Goal: Task Accomplishment & Management: Manage account settings

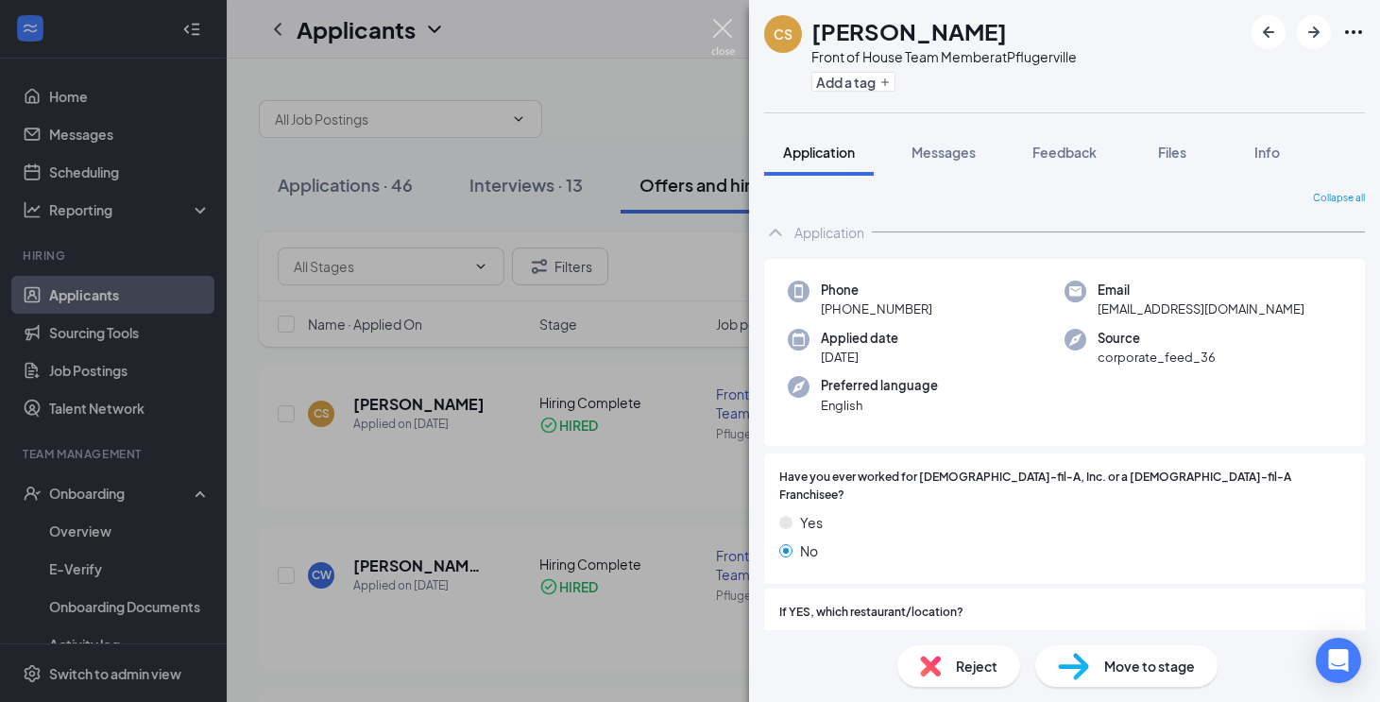
drag, startPoint x: 0, startPoint y: 0, endPoint x: 712, endPoint y: 40, distance: 713.5
click at [712, 40] on img at bounding box center [723, 37] width 24 height 37
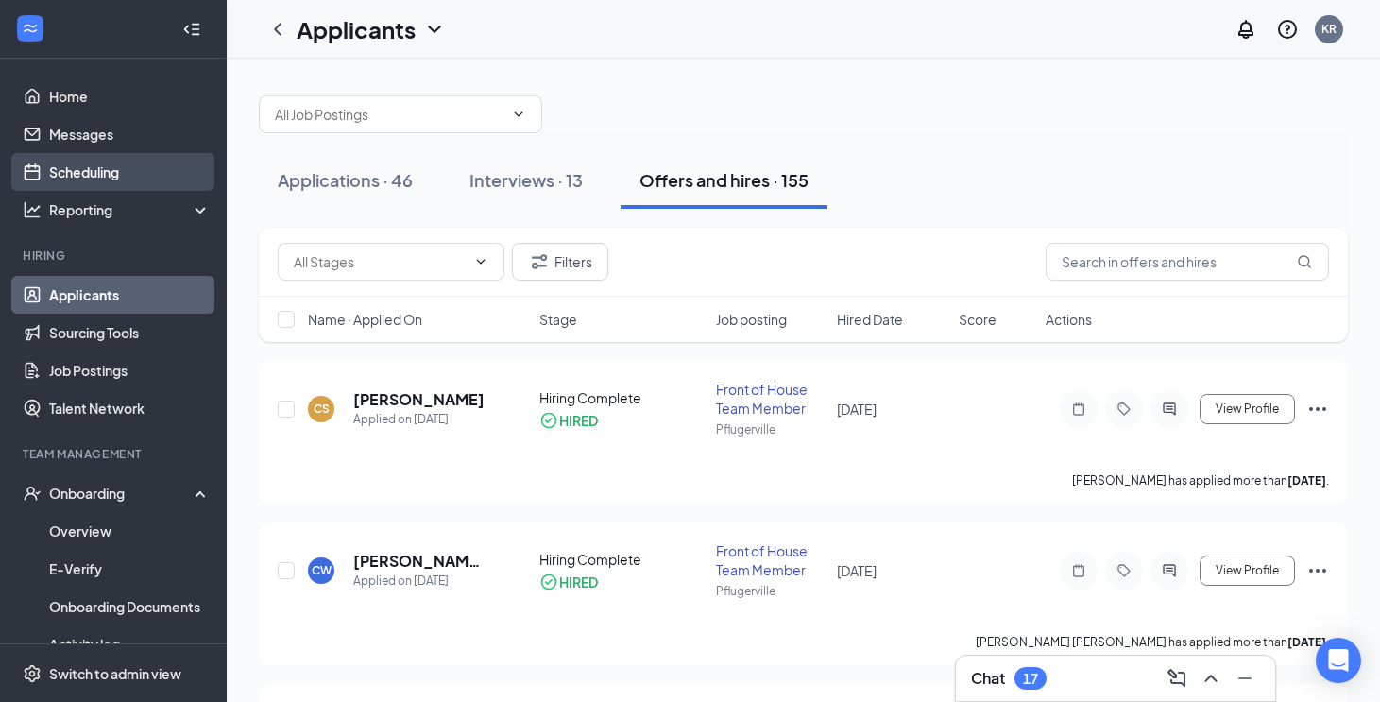
scroll to position [5, 0]
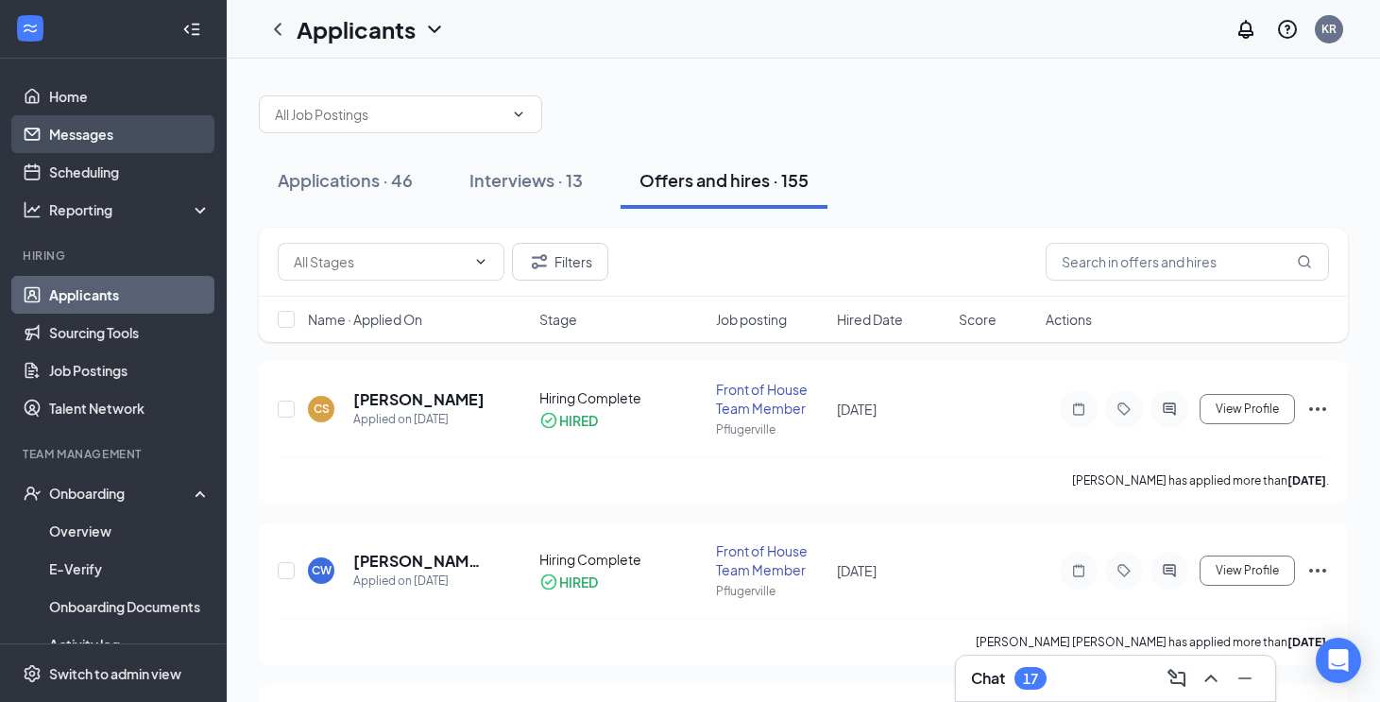
click at [87, 131] on link "Messages" at bounding box center [130, 134] width 162 height 38
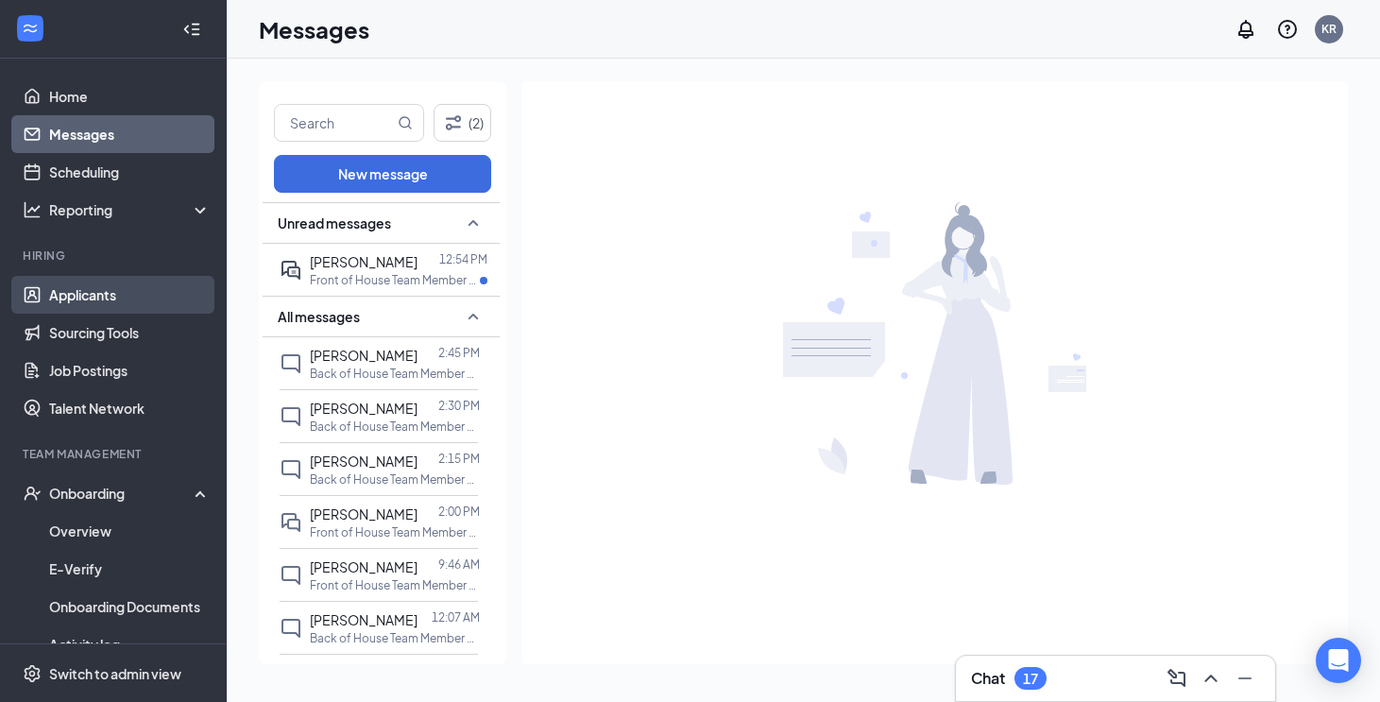
click at [127, 305] on link "Applicants" at bounding box center [130, 295] width 162 height 38
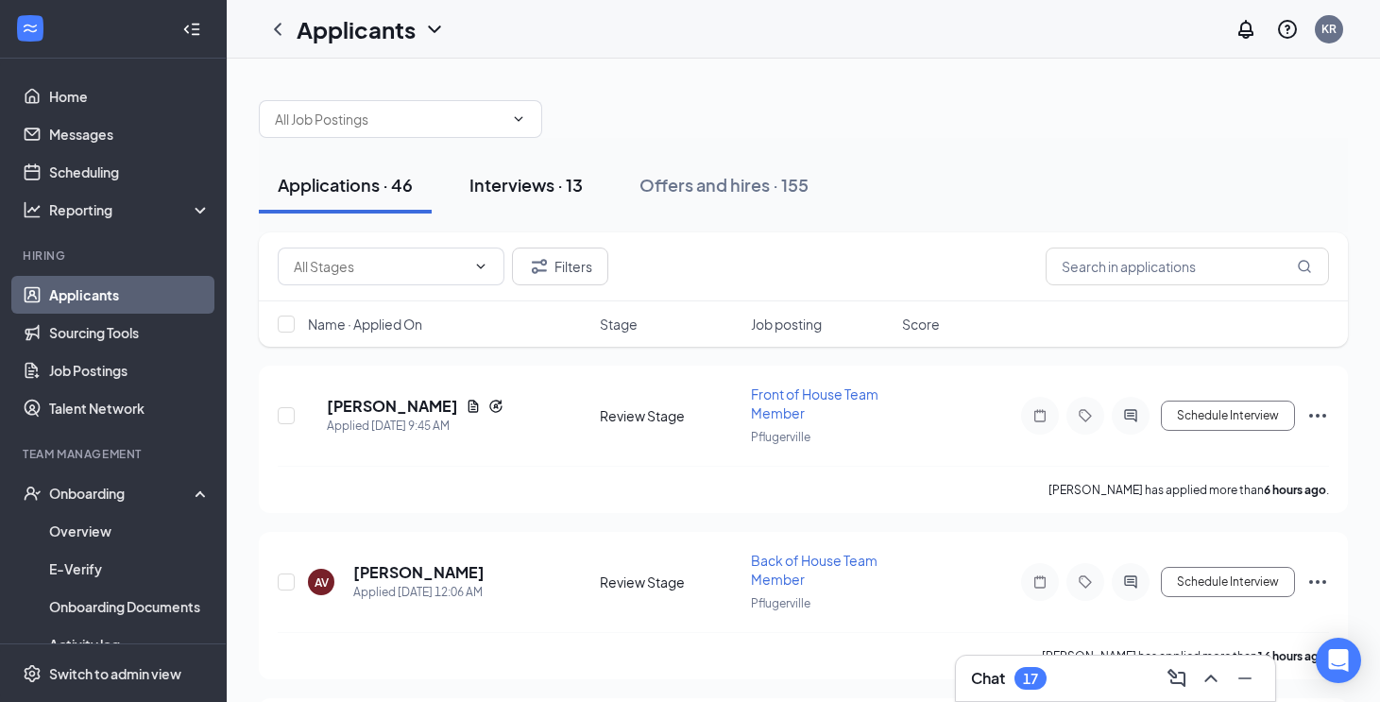
click at [569, 185] on div "Interviews · 13" at bounding box center [526, 185] width 113 height 24
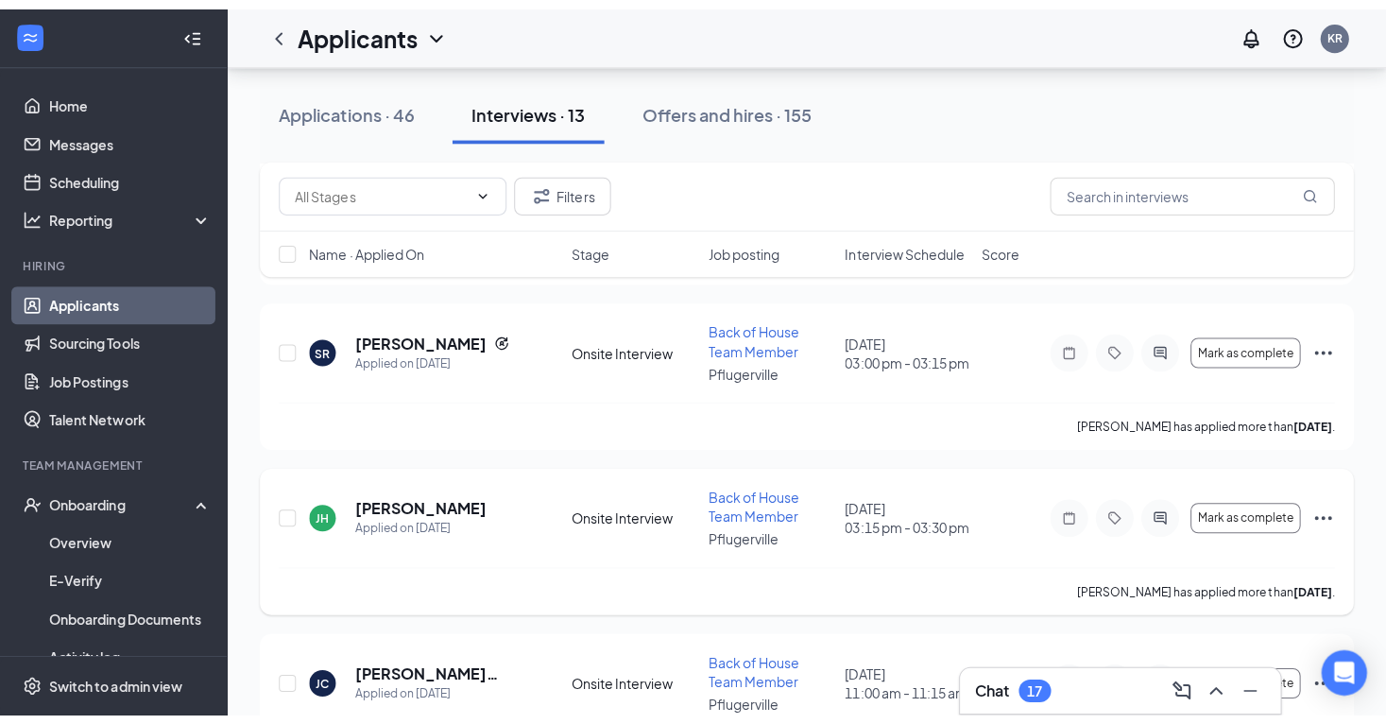
scroll to position [267, 0]
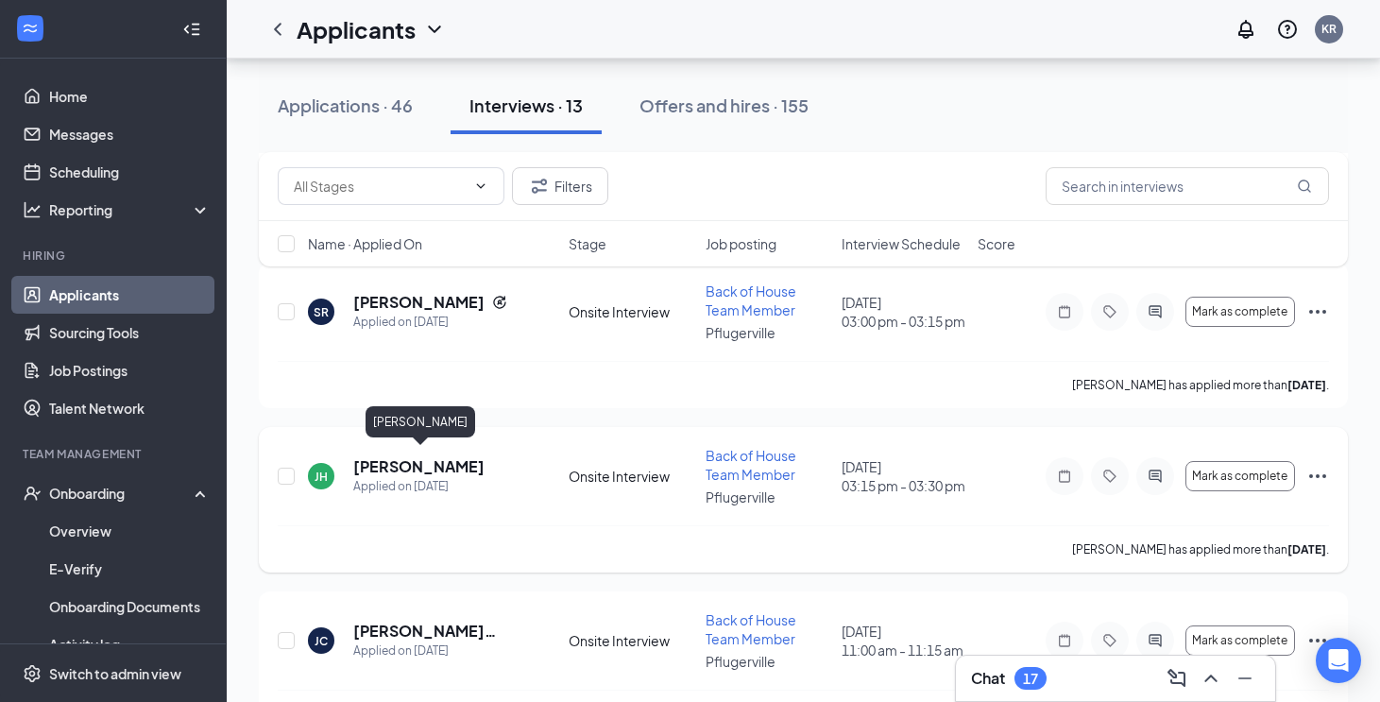
click at [451, 456] on h5 "[PERSON_NAME]" at bounding box center [418, 466] width 131 height 21
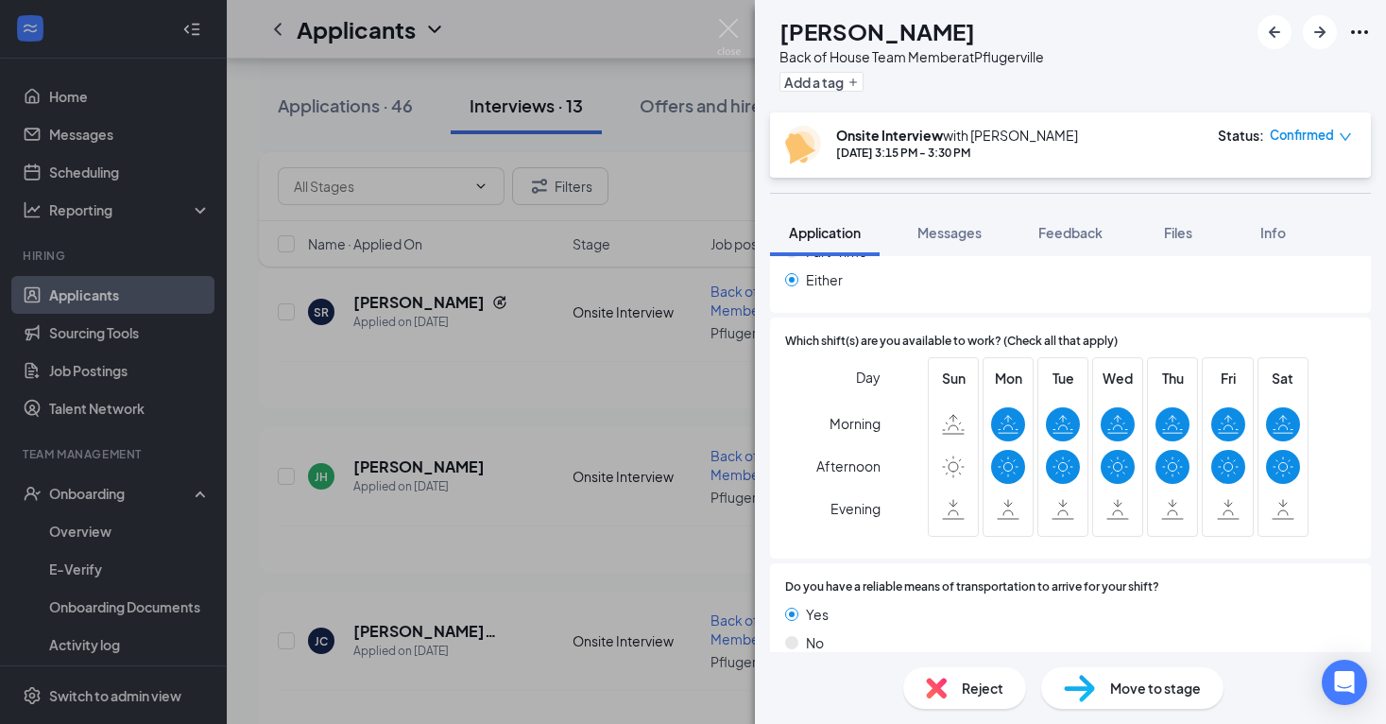
scroll to position [1662, 0]
click at [1110, 676] on div "Move to stage" at bounding box center [1132, 688] width 182 height 42
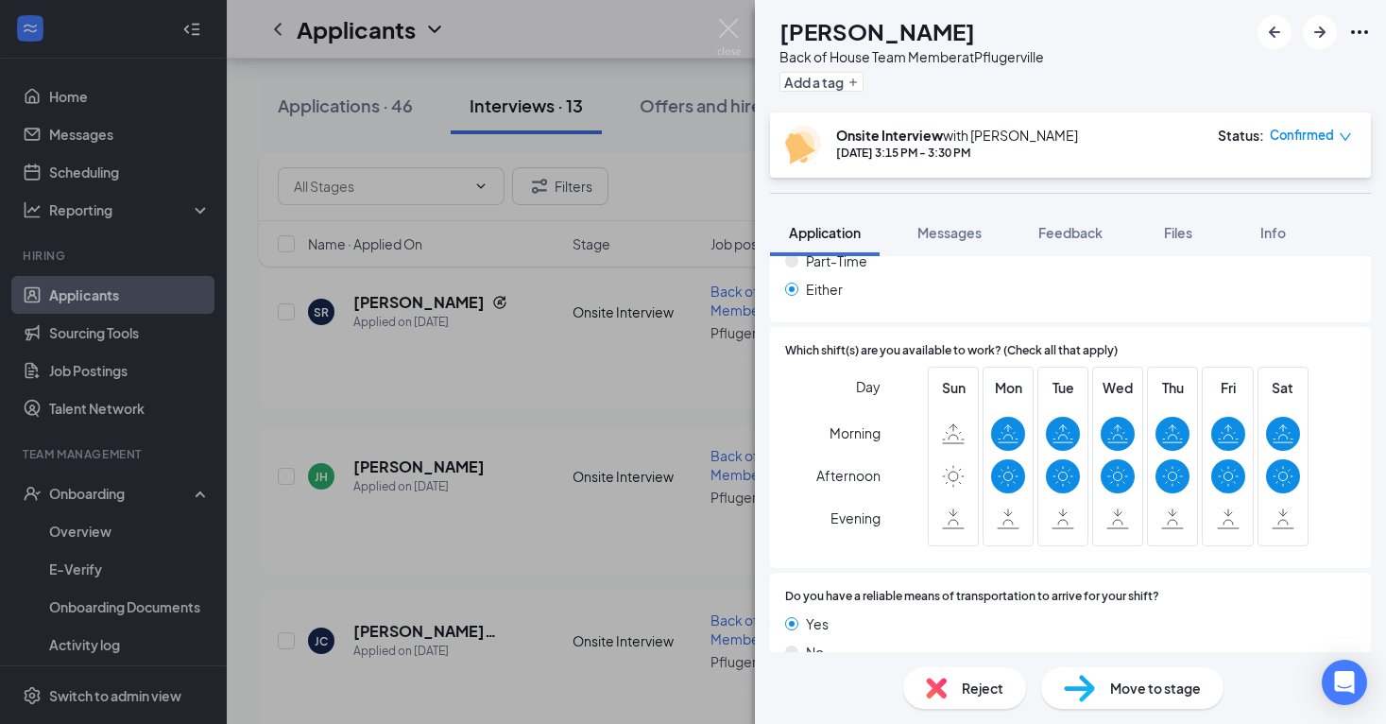
type input "16"
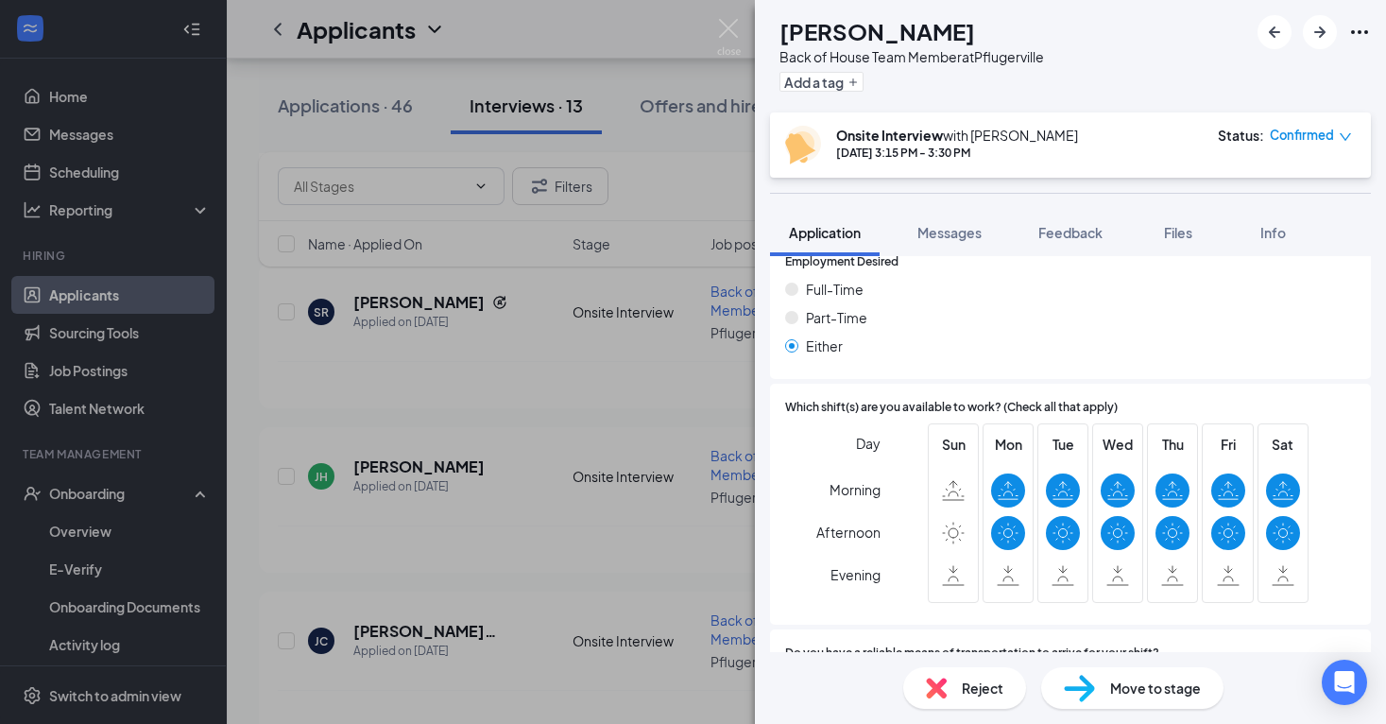
scroll to position [1593, 0]
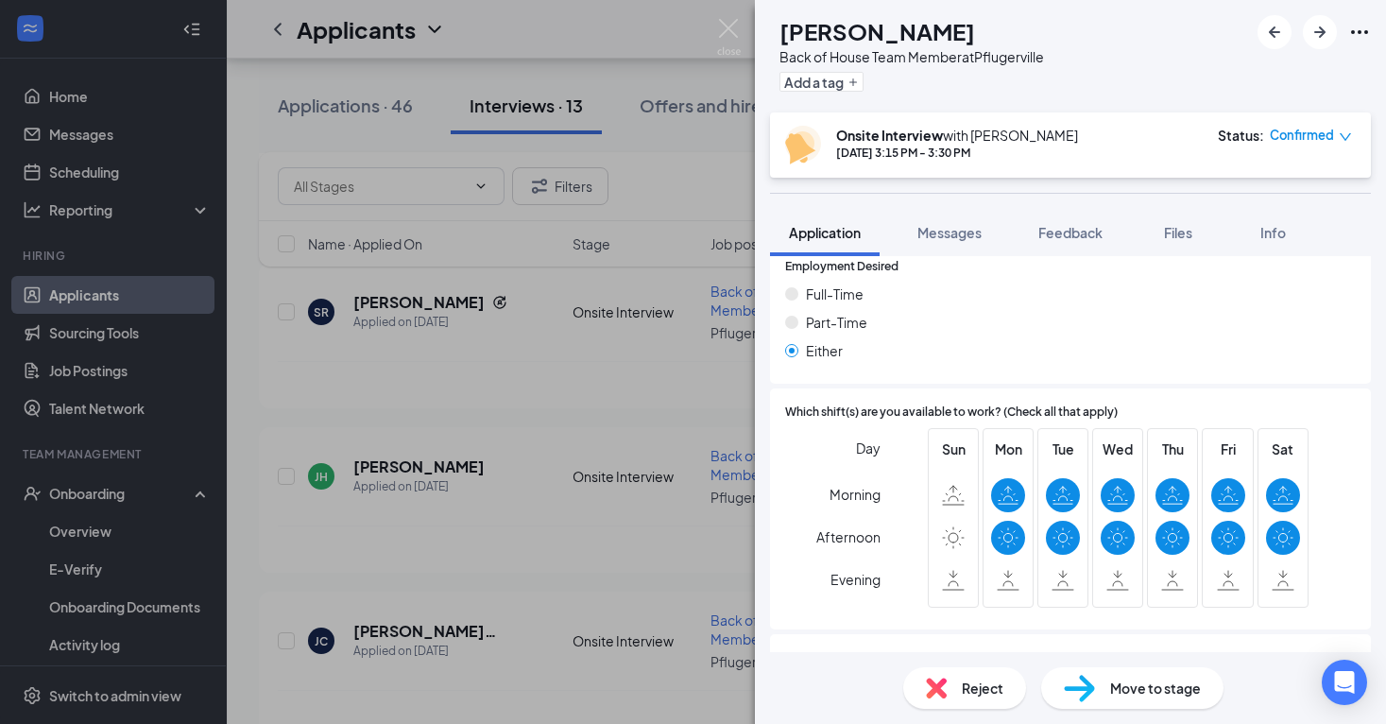
click at [1082, 677] on img at bounding box center [1079, 688] width 31 height 27
type input "16"
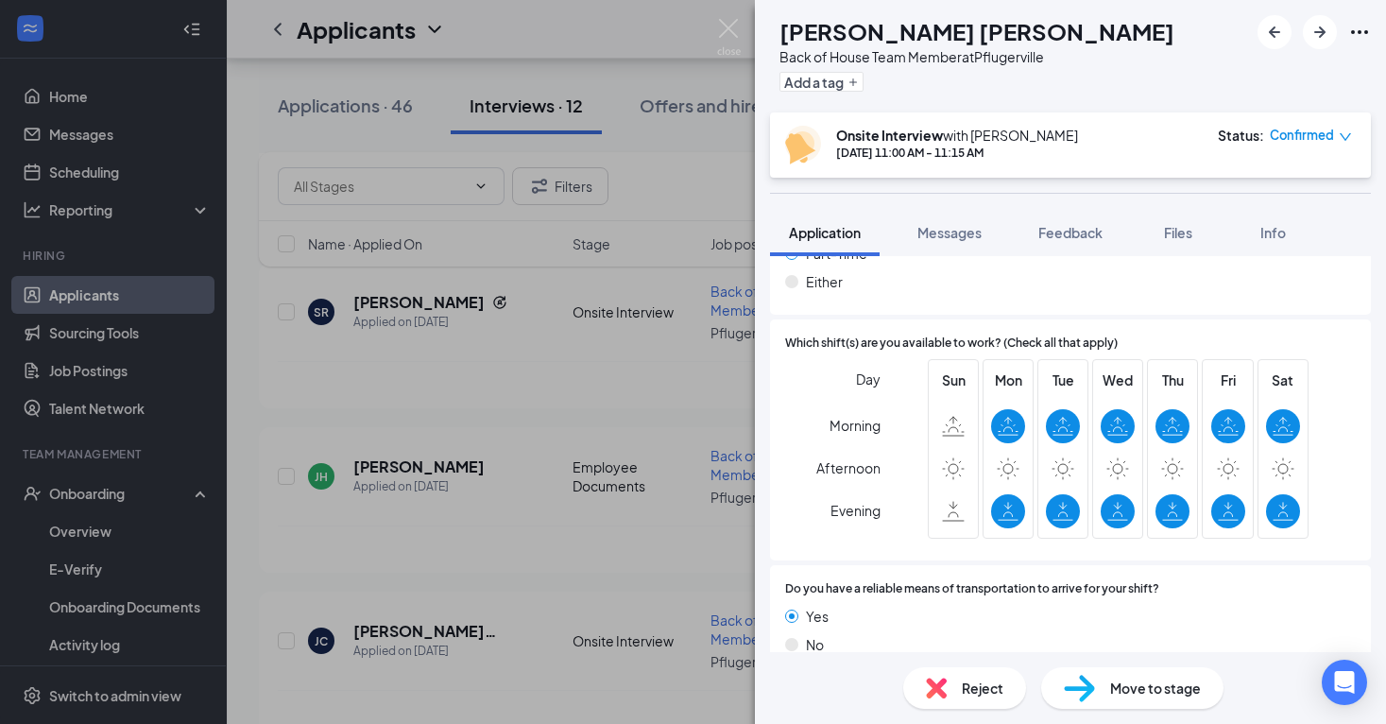
scroll to position [1696, 0]
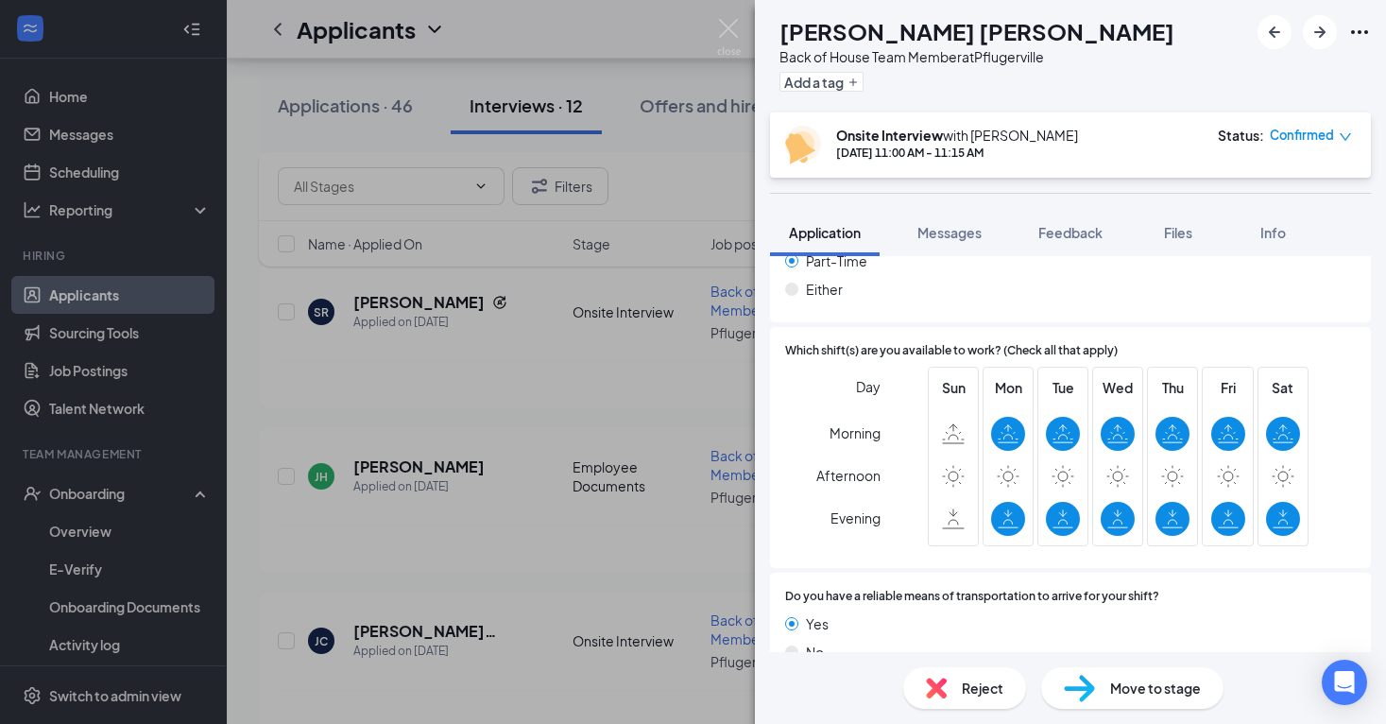
click at [1109, 686] on div "Move to stage" at bounding box center [1132, 688] width 182 height 42
click at [535, 359] on div "JC Jaden Caballero Fehr Back of House Team Member at Pflugerville Add a tag Ons…" at bounding box center [693, 362] width 1386 height 724
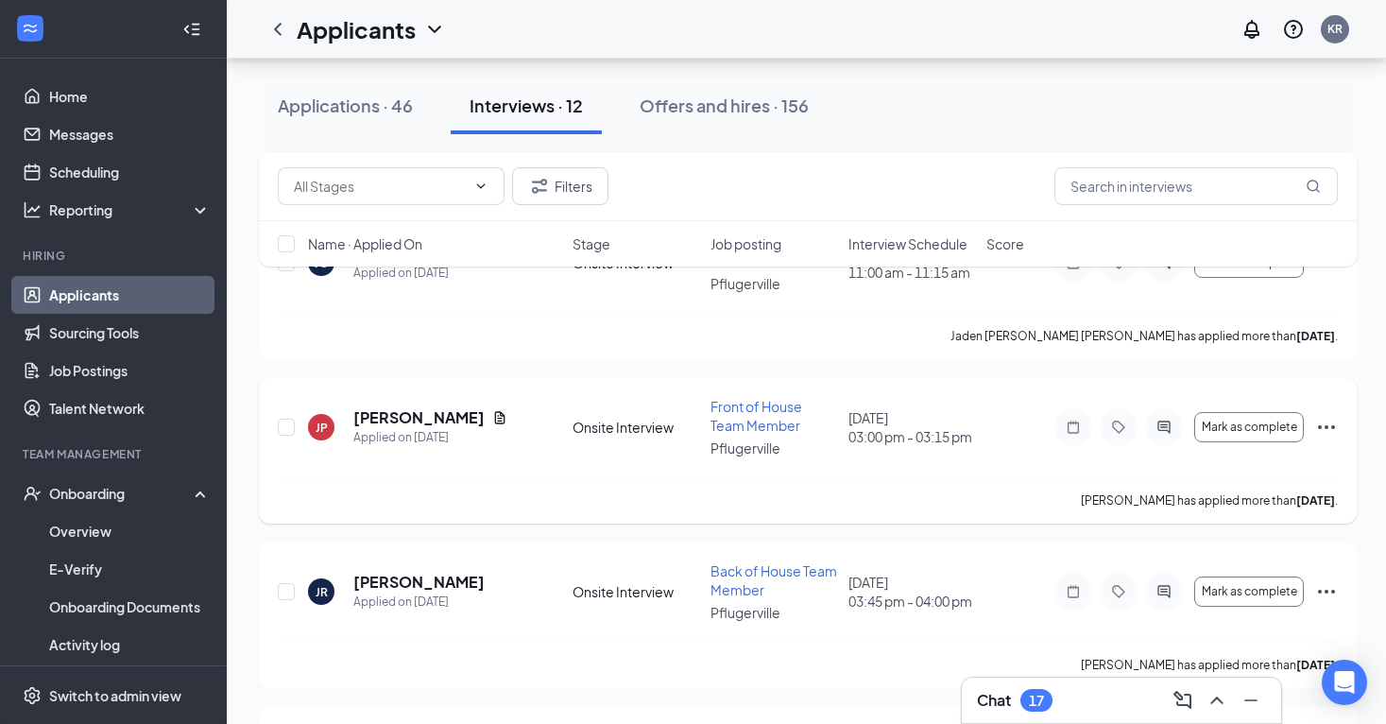
scroll to position [709, 0]
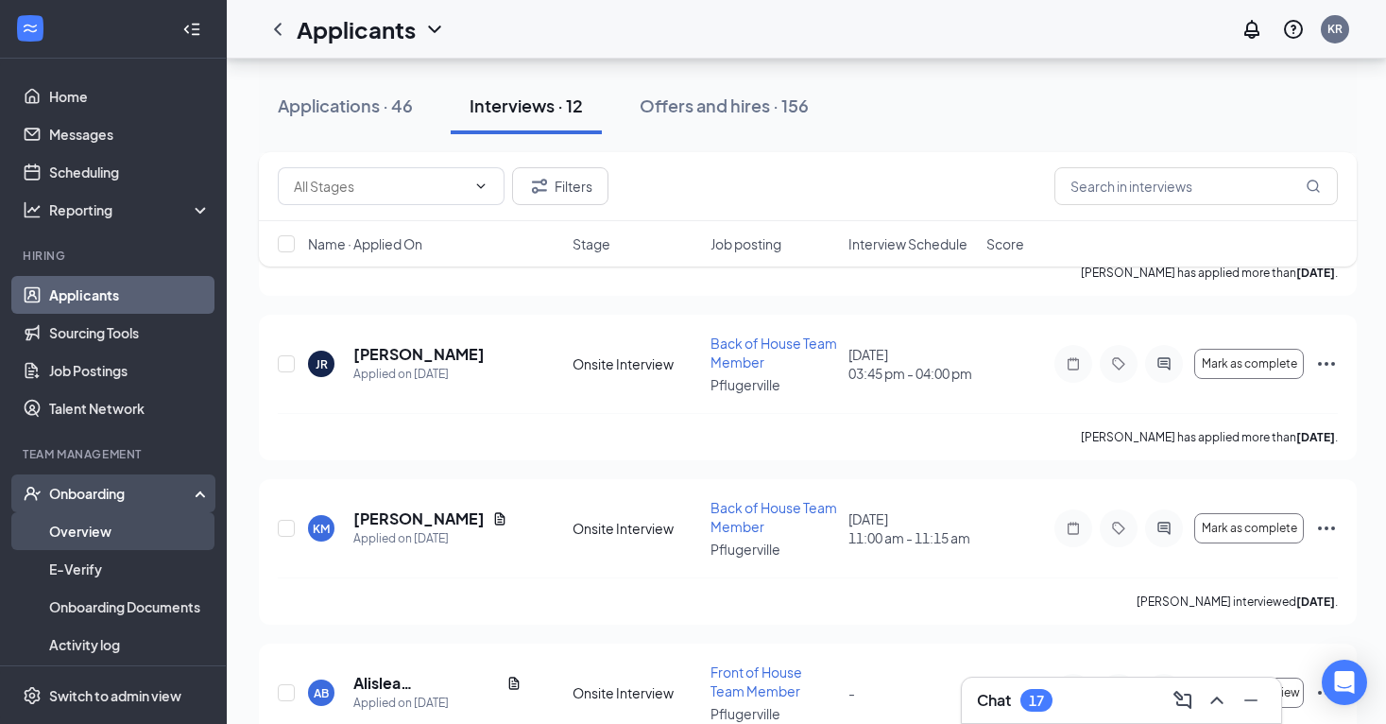
click at [146, 535] on link "Overview" at bounding box center [130, 531] width 162 height 38
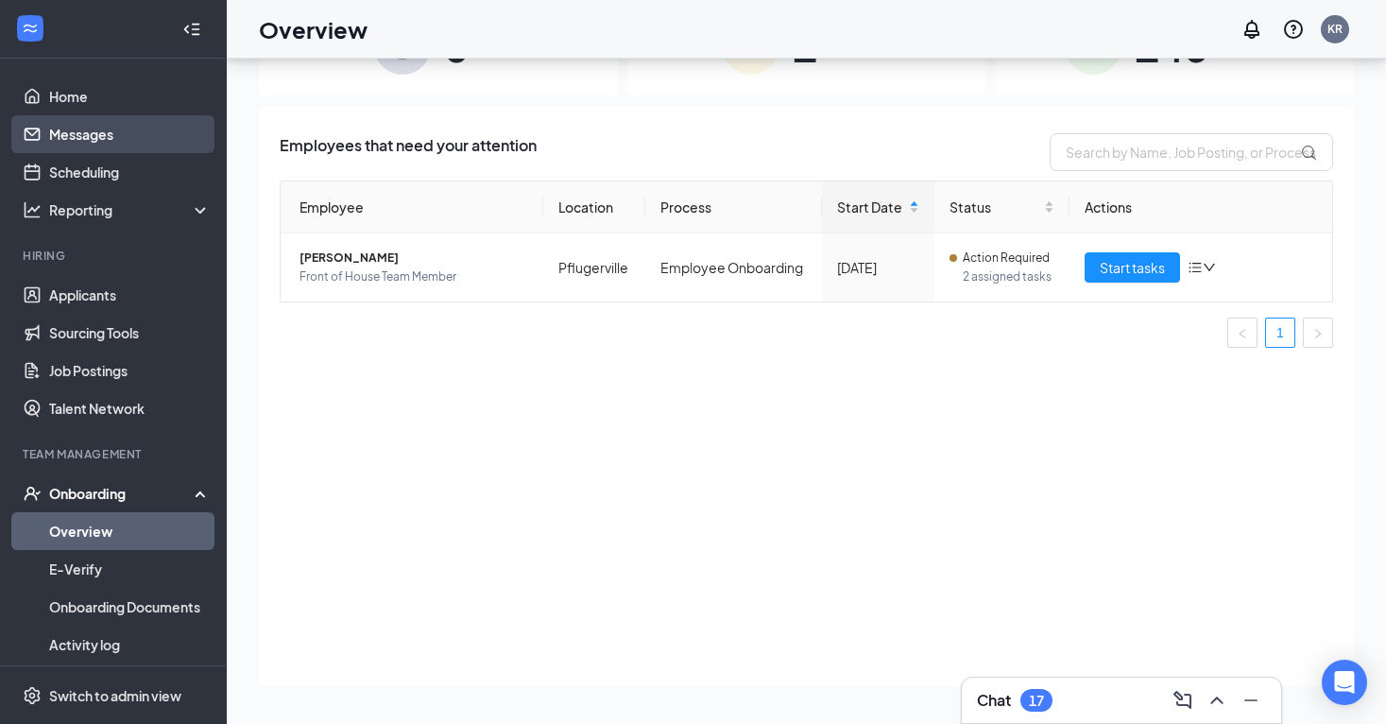
click at [156, 147] on link "Messages" at bounding box center [130, 134] width 162 height 38
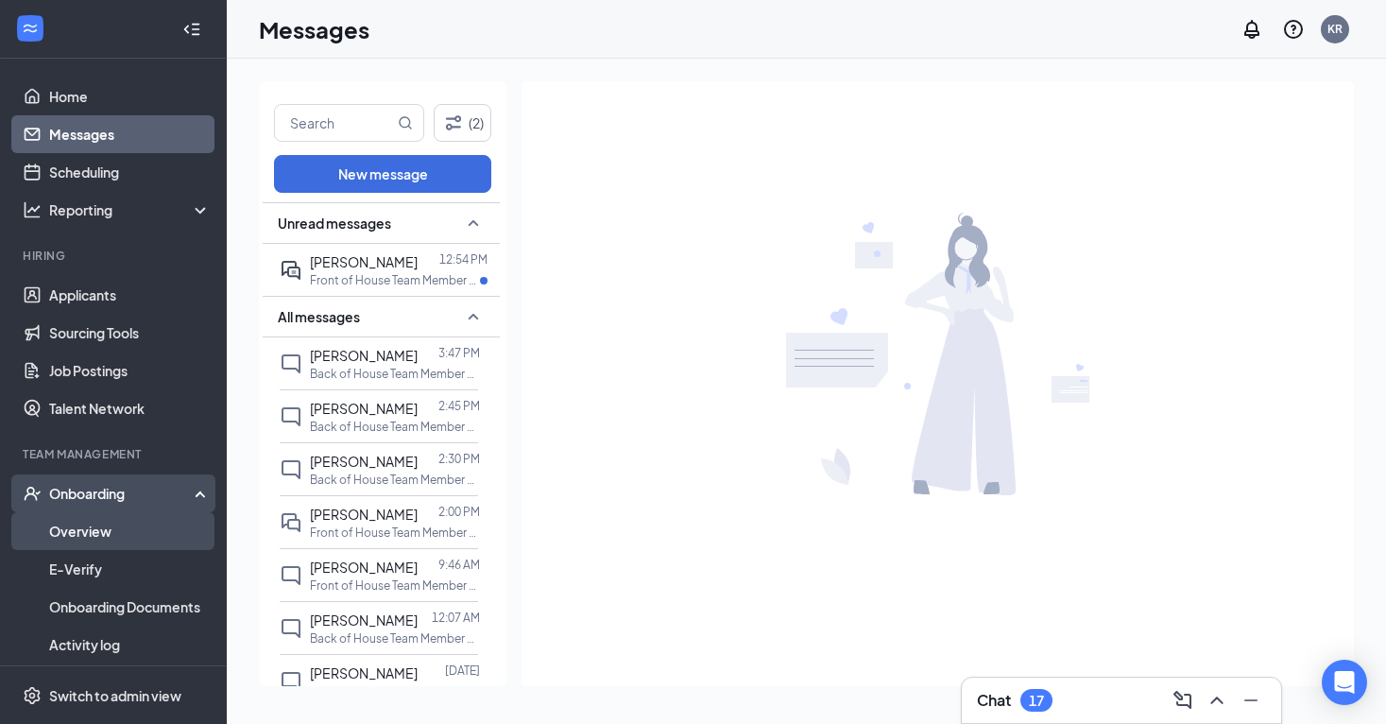
click at [103, 522] on link "Overview" at bounding box center [130, 531] width 162 height 38
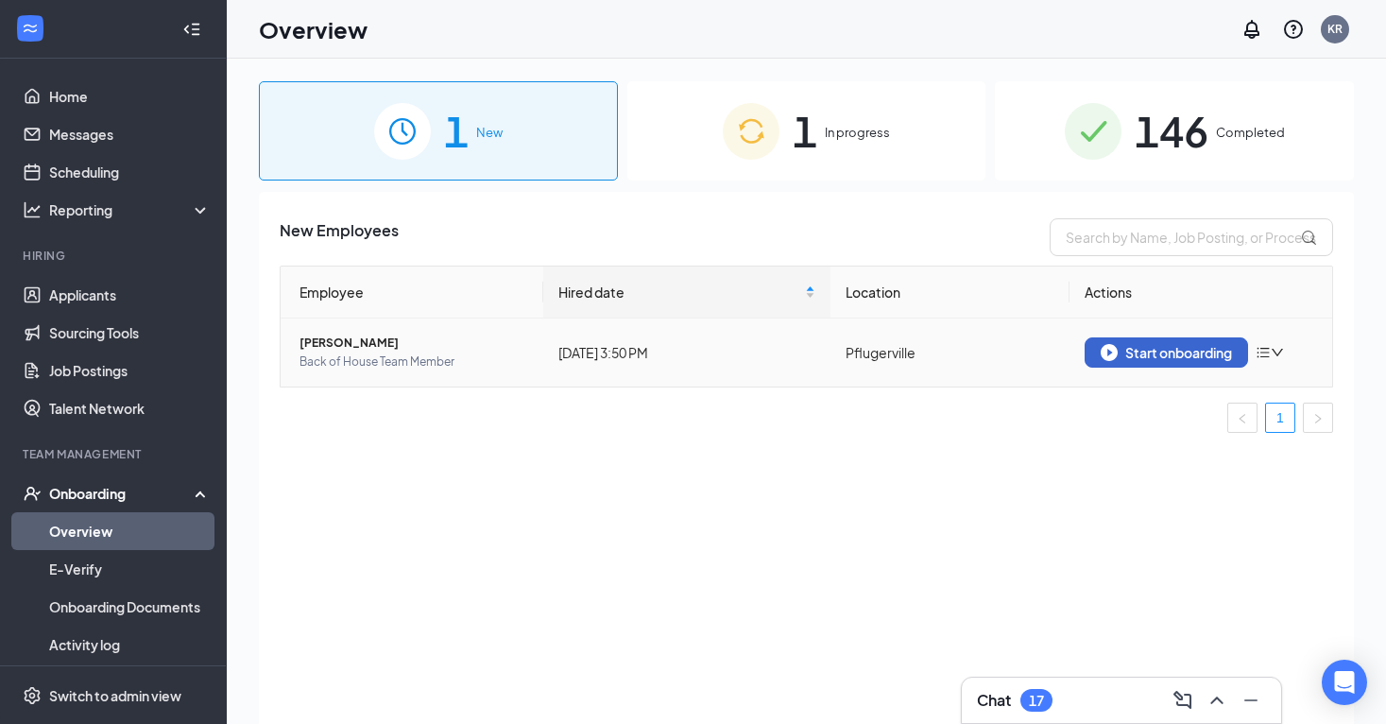
click at [1153, 353] on div "Start onboarding" at bounding box center [1166, 352] width 131 height 17
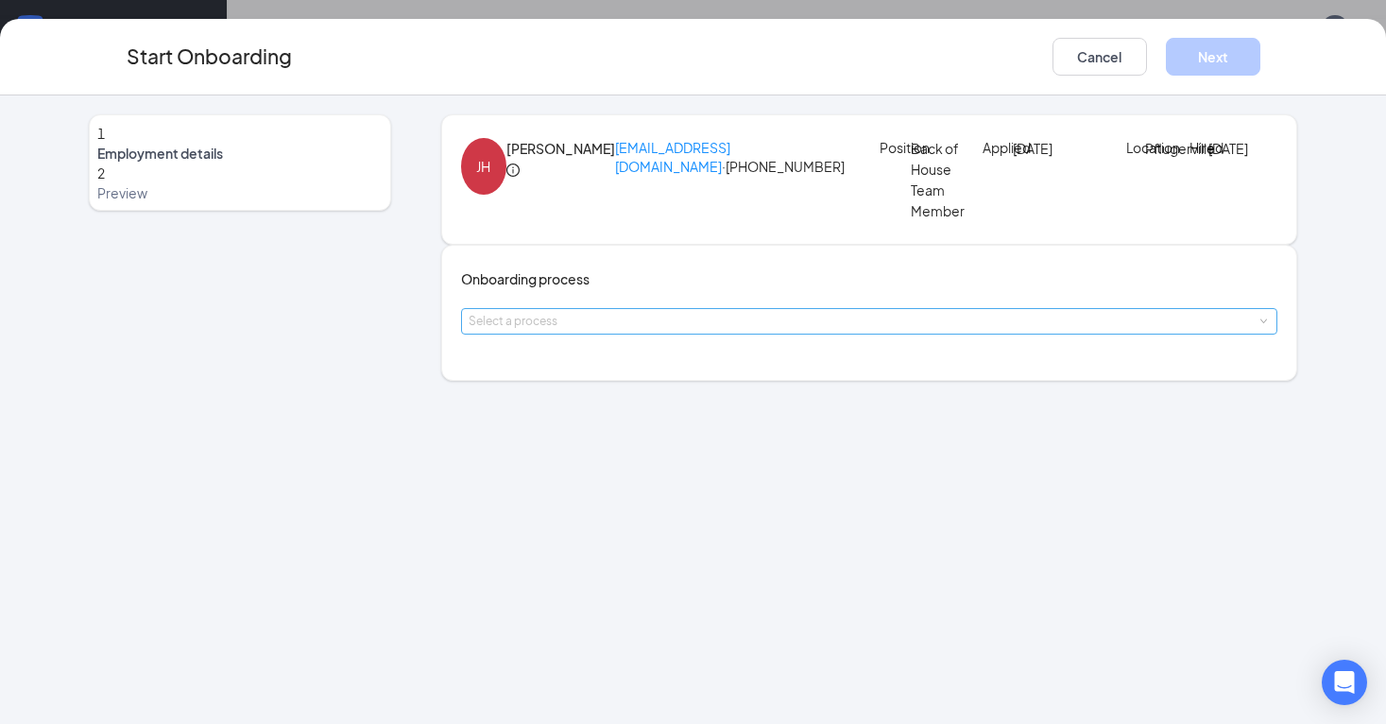
click at [686, 331] on div "Select a process" at bounding box center [866, 321] width 794 height 19
click at [636, 449] on li "Employee Onboarding" at bounding box center [631, 442] width 310 height 34
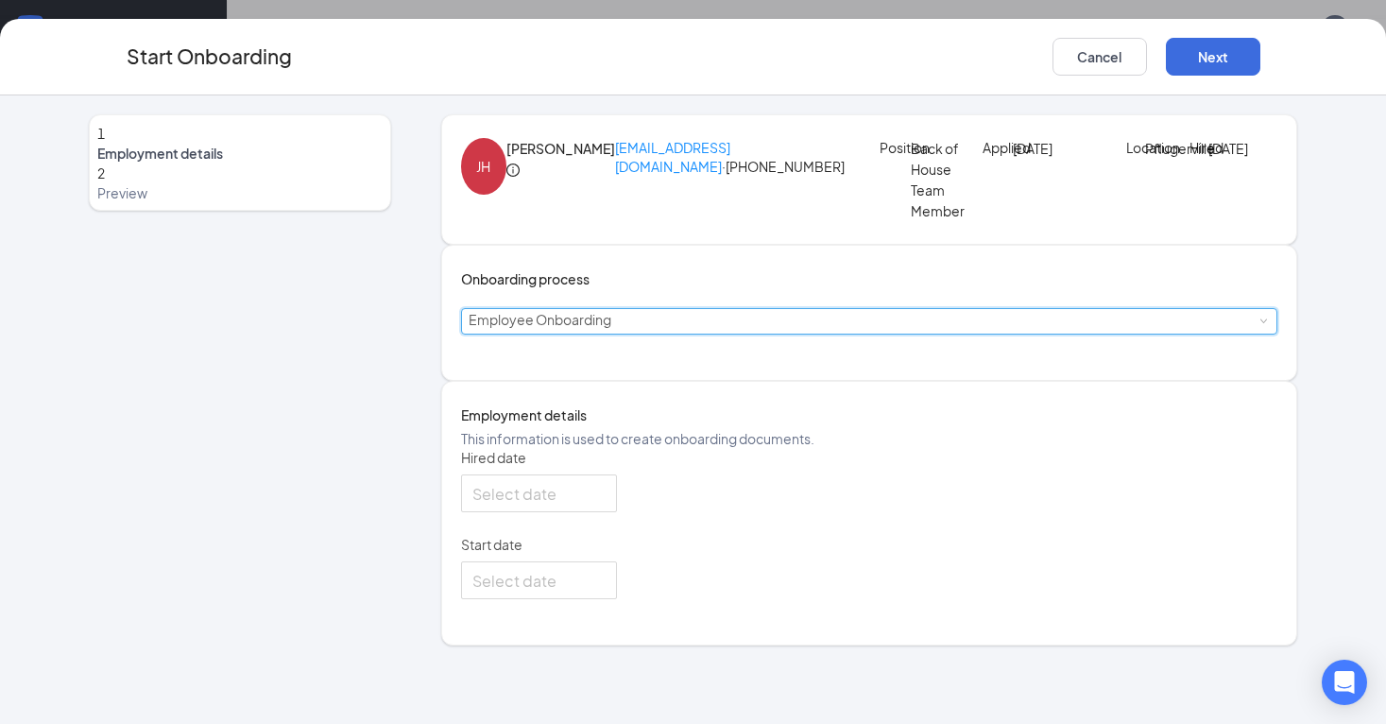
type input "[DATE]"
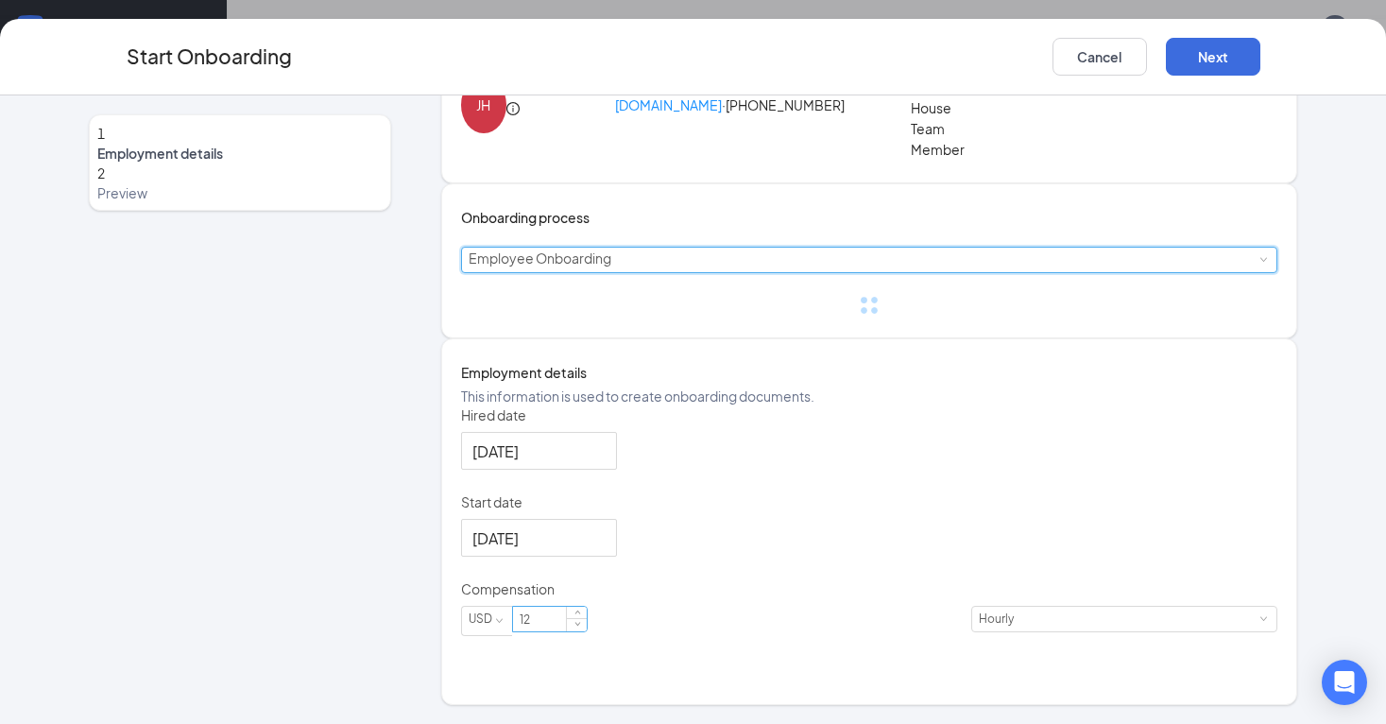
scroll to position [154, 0]
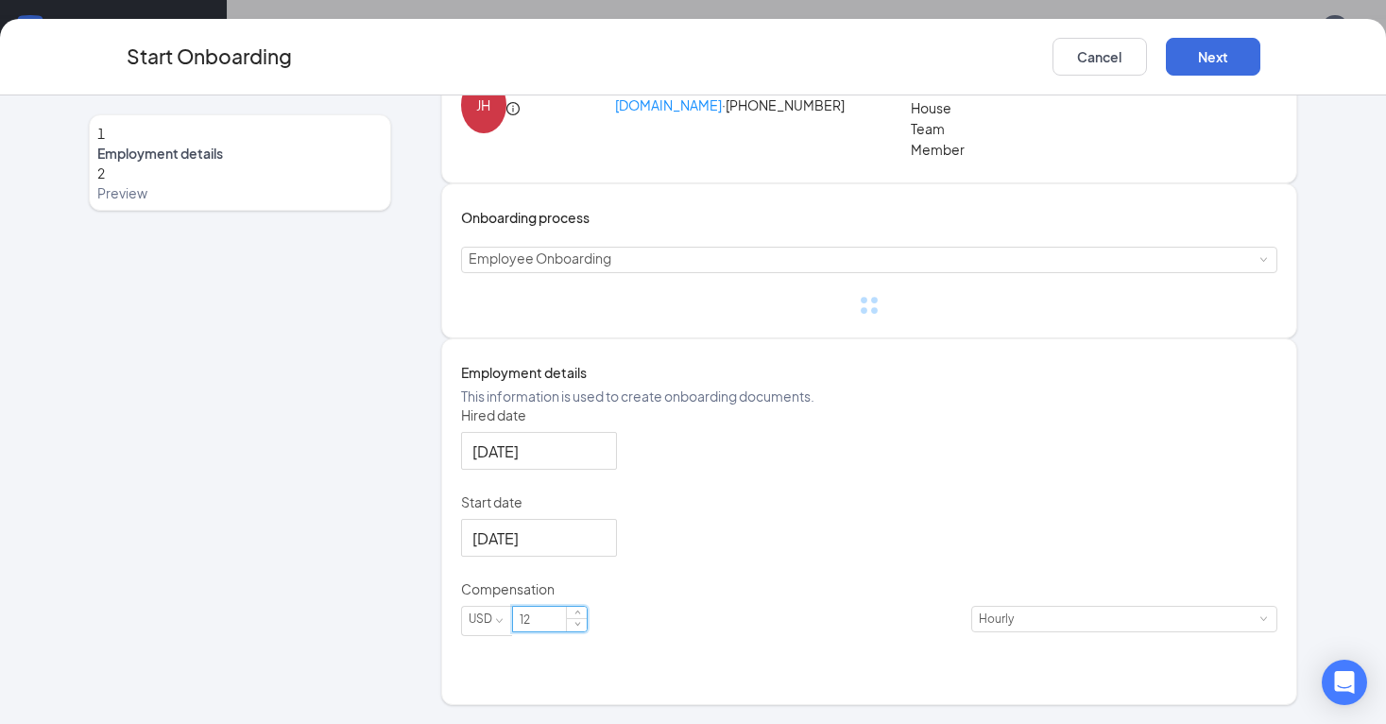
click at [587, 631] on input "12" at bounding box center [550, 619] width 74 height 25
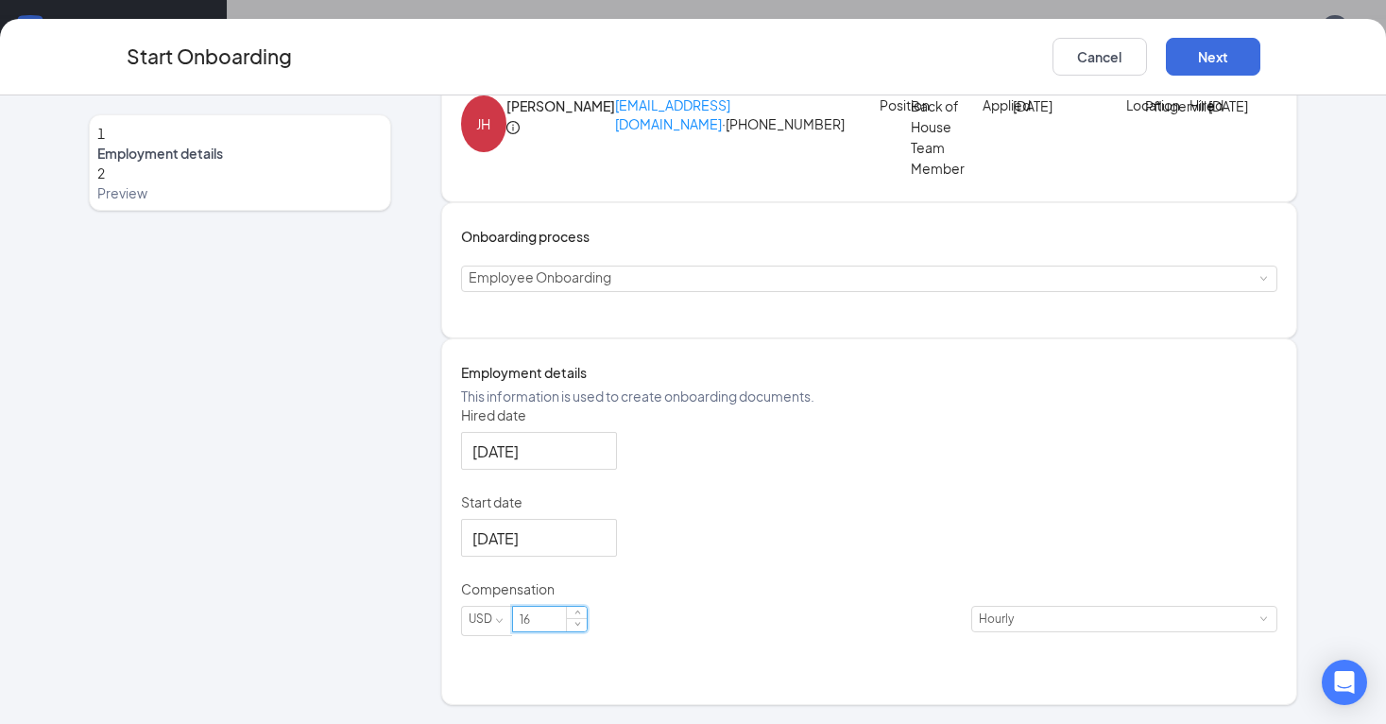
scroll to position [116, 0]
type input "16"
click at [1204, 57] on button "Next" at bounding box center [1213, 57] width 94 height 38
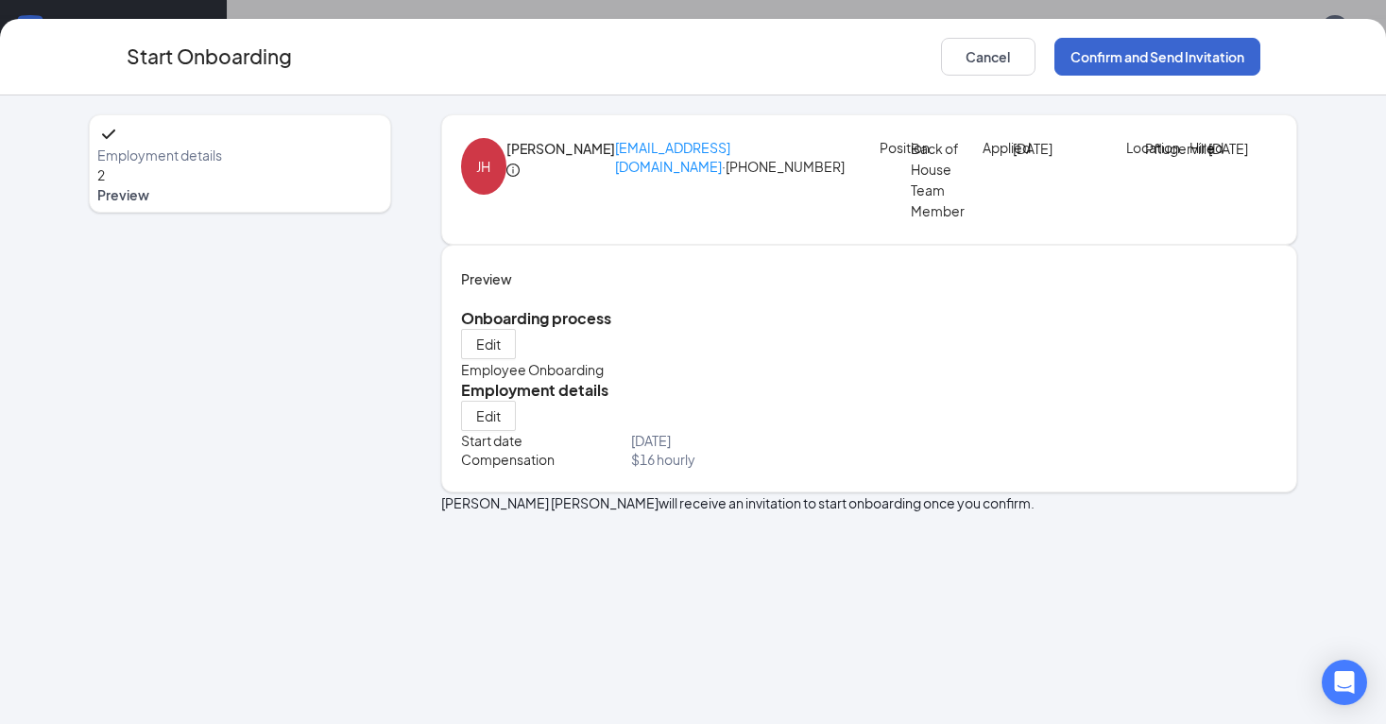
scroll to position [0, 0]
click at [1135, 70] on button "Confirm and Send Invitation" at bounding box center [1157, 57] width 206 height 38
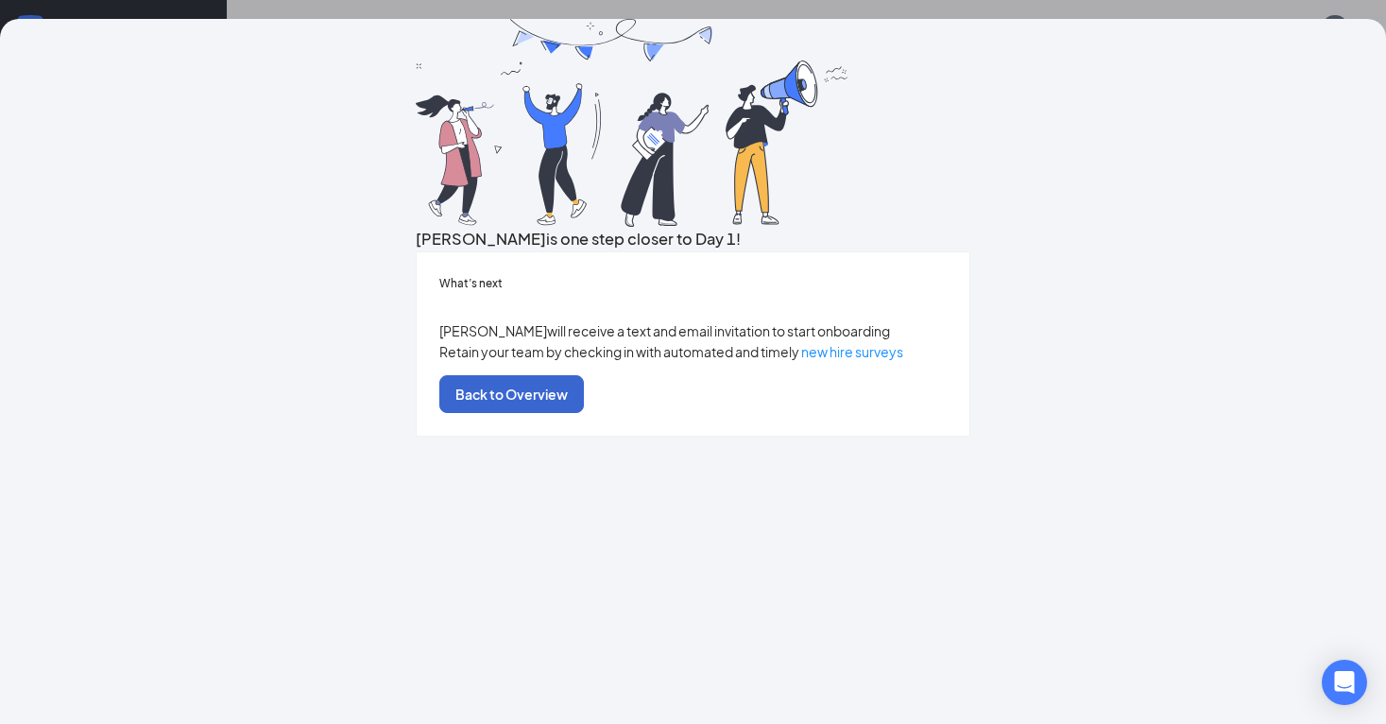
click at [584, 413] on button "Back to Overview" at bounding box center [511, 394] width 145 height 38
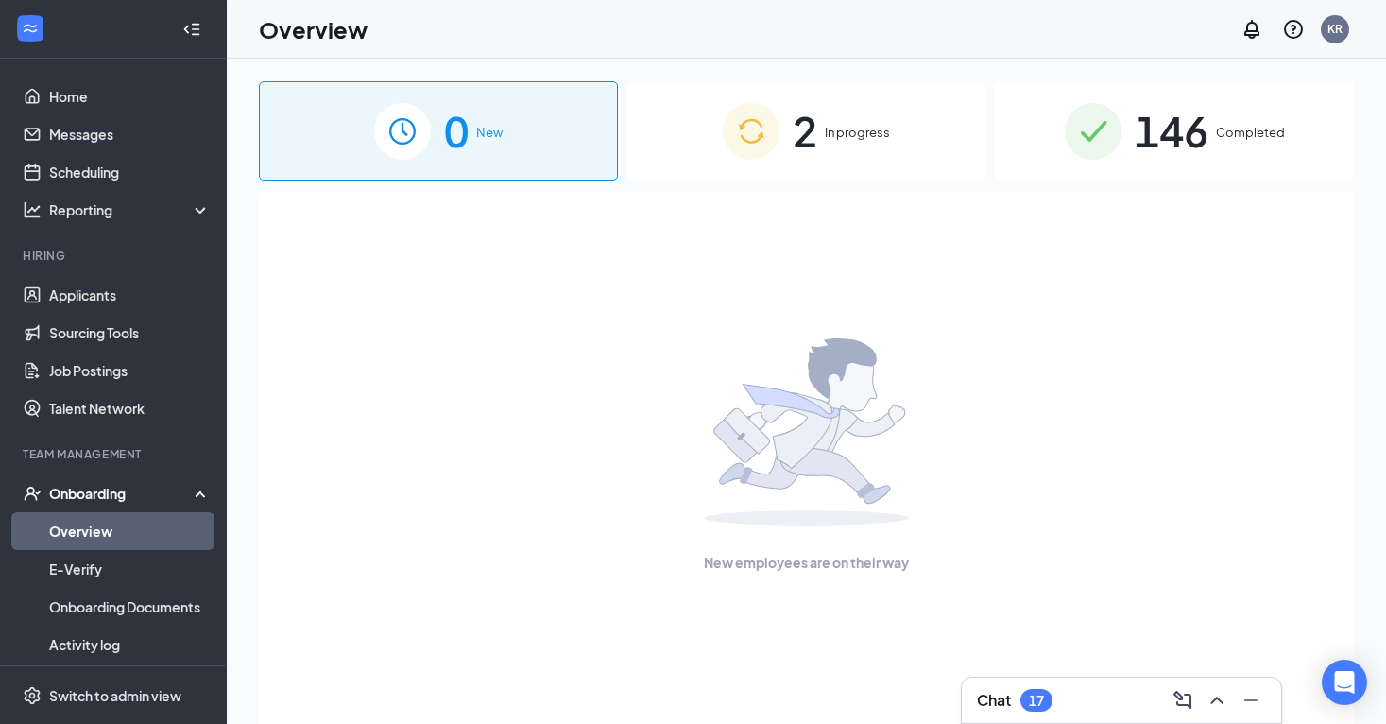
click at [860, 127] on span "In progress" at bounding box center [857, 132] width 65 height 19
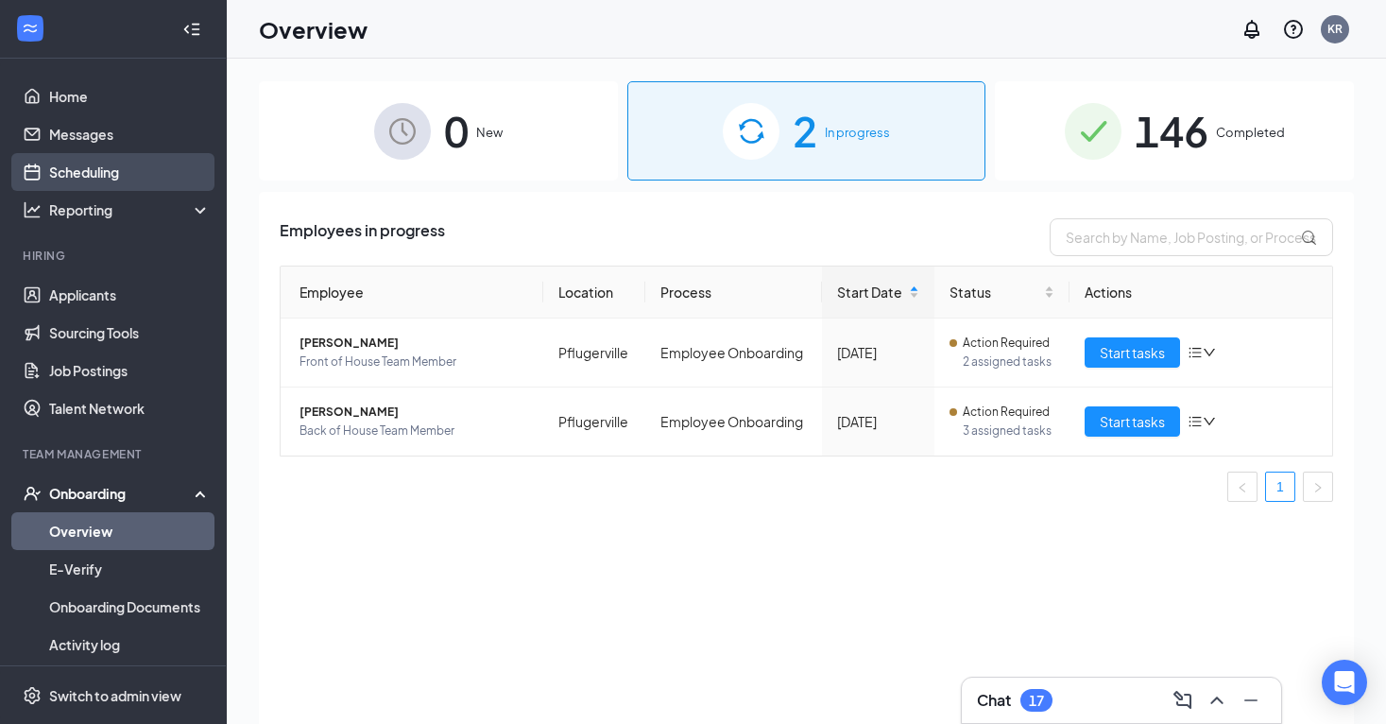
click at [103, 175] on link "Scheduling" at bounding box center [130, 172] width 162 height 38
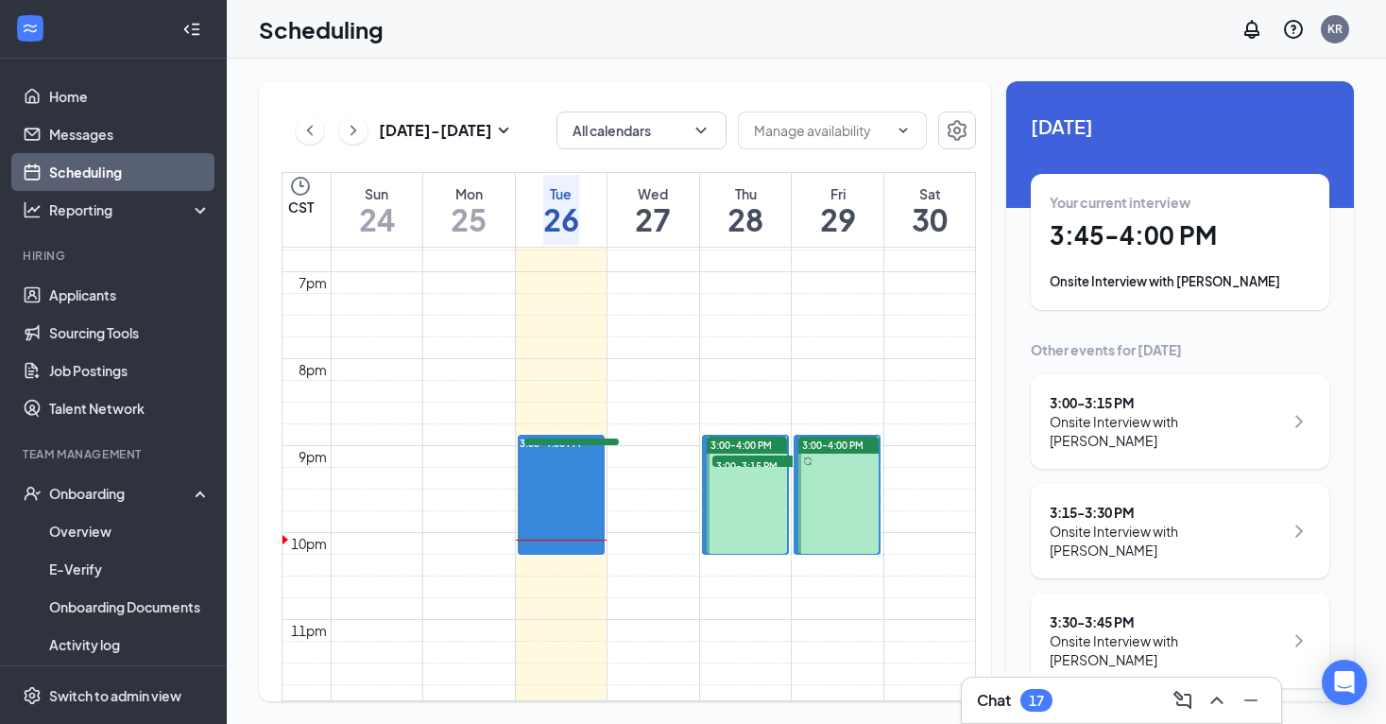
scroll to position [1781, 0]
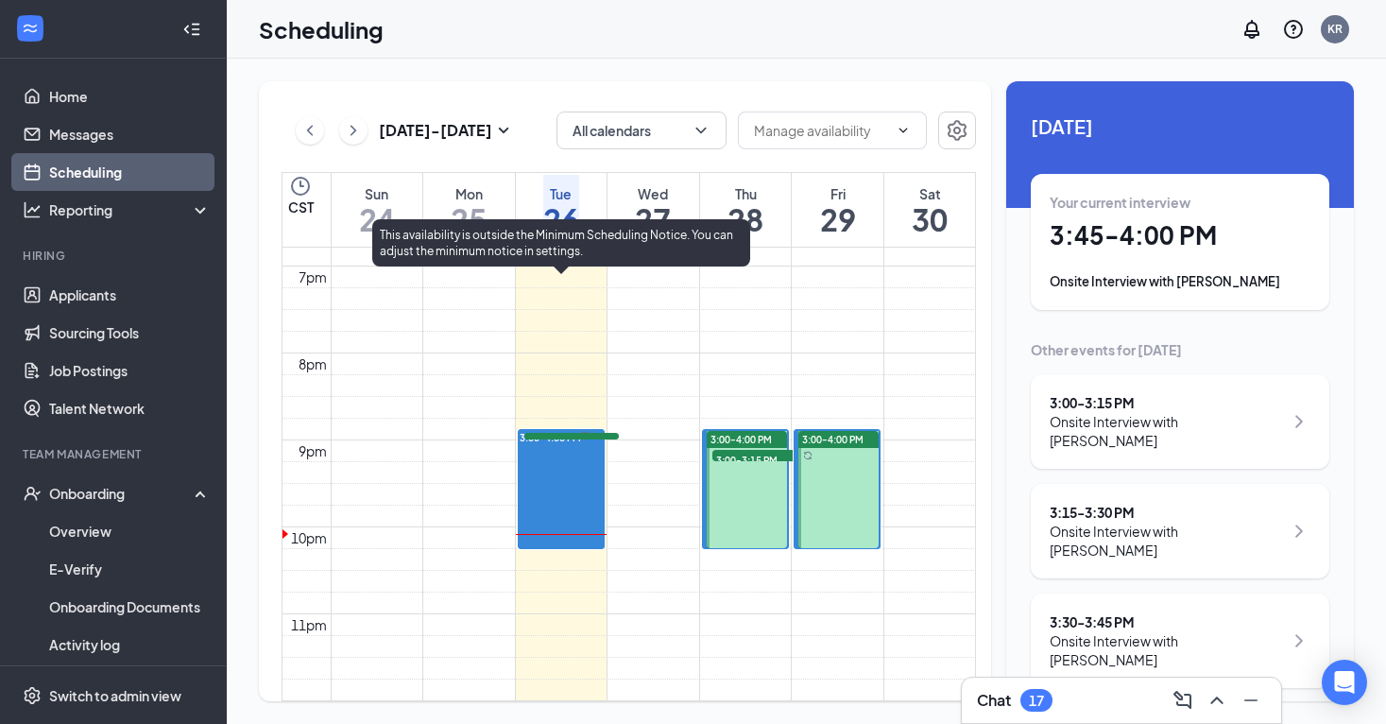
click at [733, 431] on div at bounding box center [747, 489] width 80 height 117
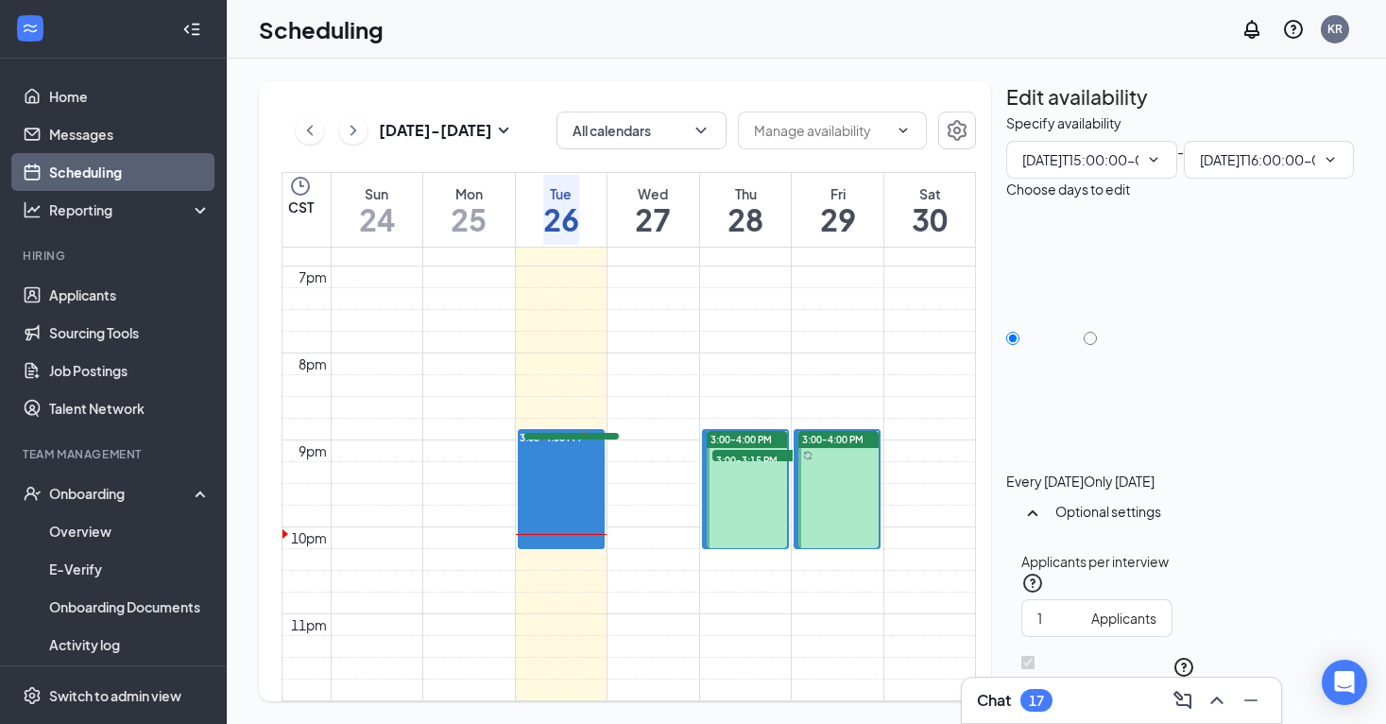
type input "03:00 PM"
type input "04:00 PM"
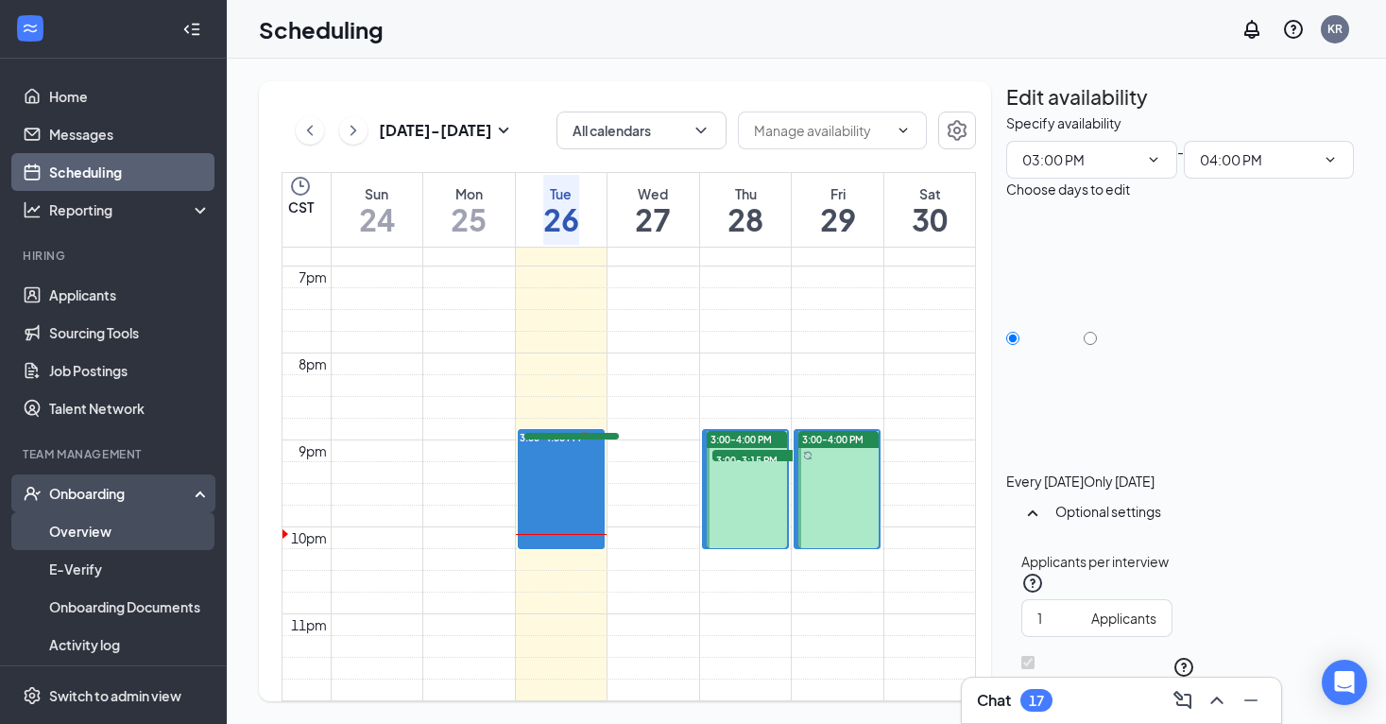
click at [193, 530] on link "Overview" at bounding box center [130, 531] width 162 height 38
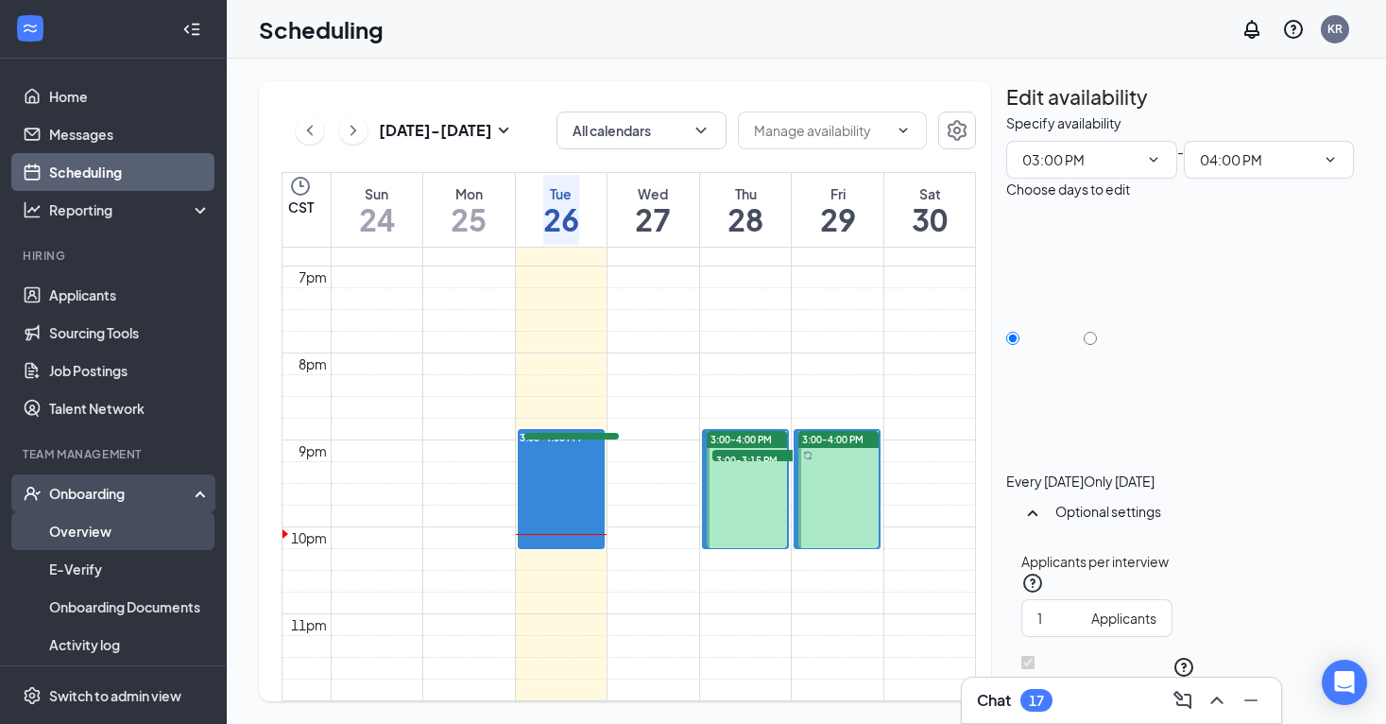
click at [120, 539] on link "Overview" at bounding box center [130, 531] width 162 height 38
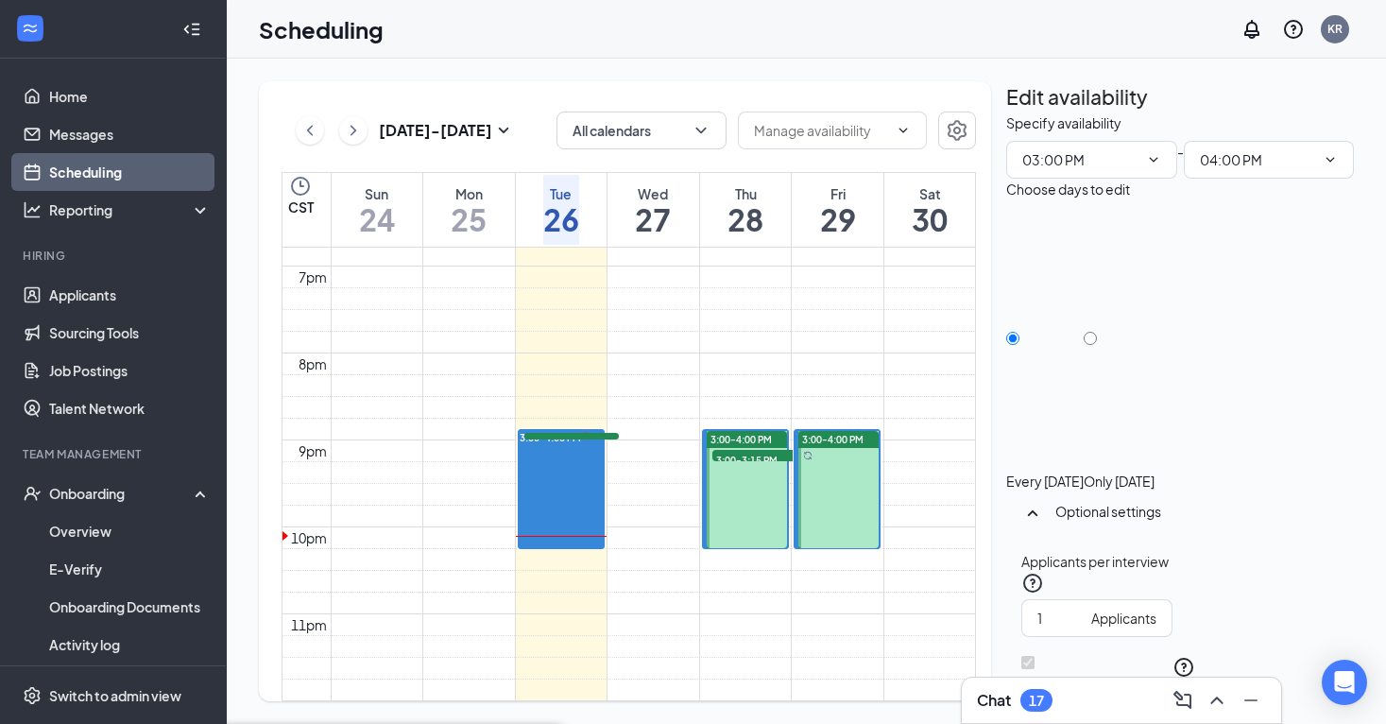
click at [156, 133] on link "Messages" at bounding box center [130, 134] width 162 height 38
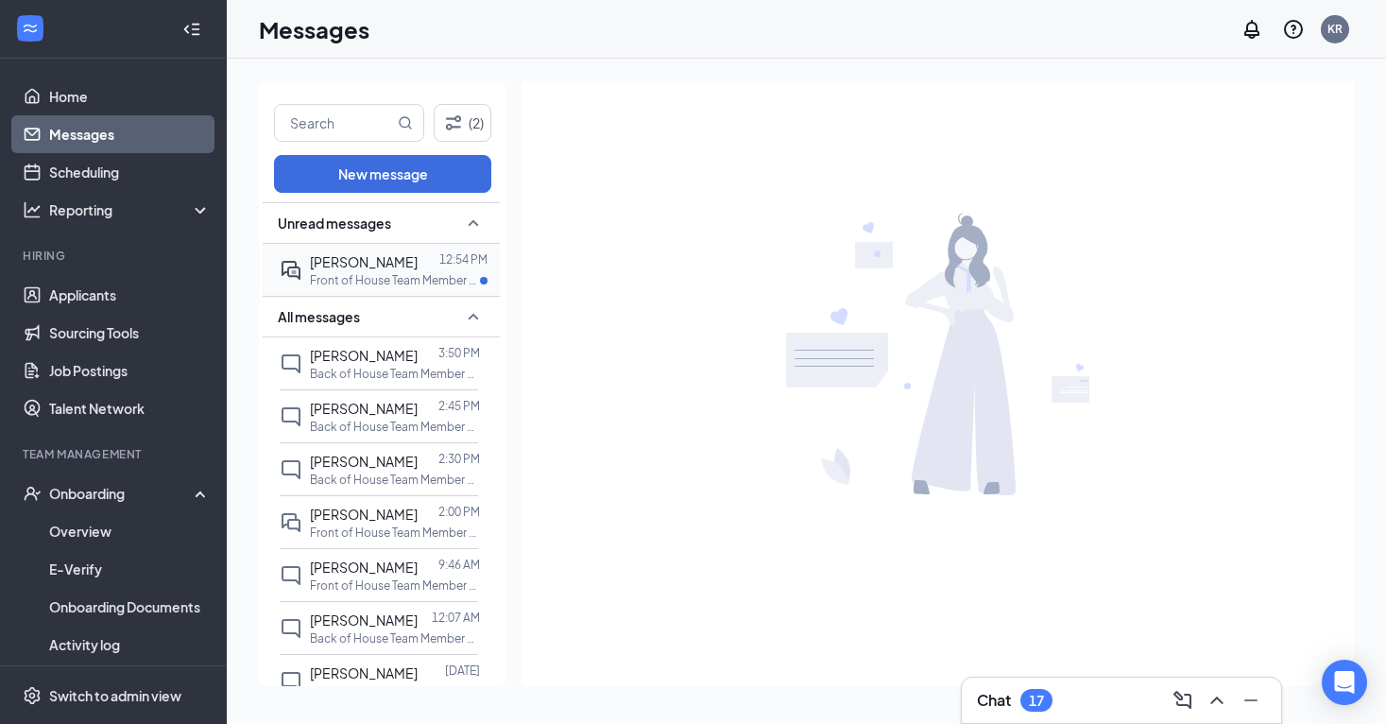
click at [399, 277] on p "Front of House Team Member at [GEOGRAPHIC_DATA]" at bounding box center [395, 280] width 170 height 16
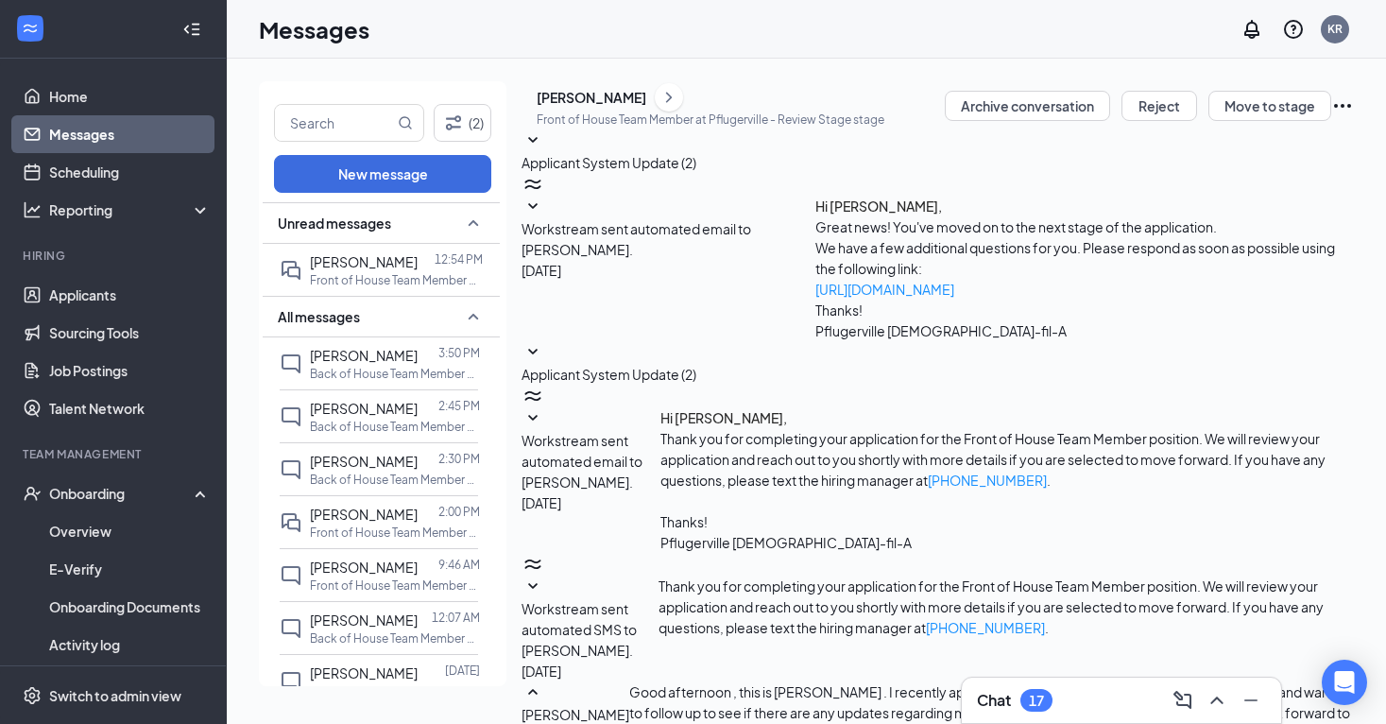
scroll to position [164, 0]
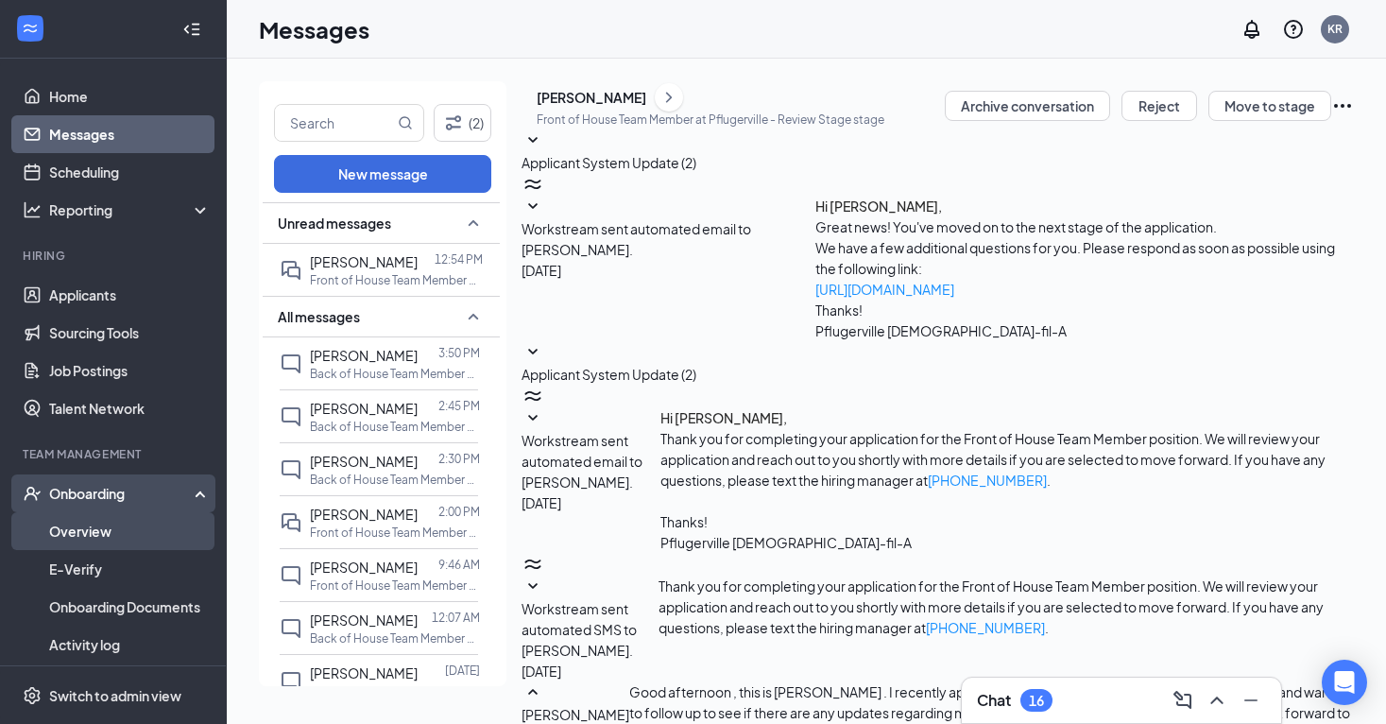
click at [100, 526] on link "Overview" at bounding box center [130, 531] width 162 height 38
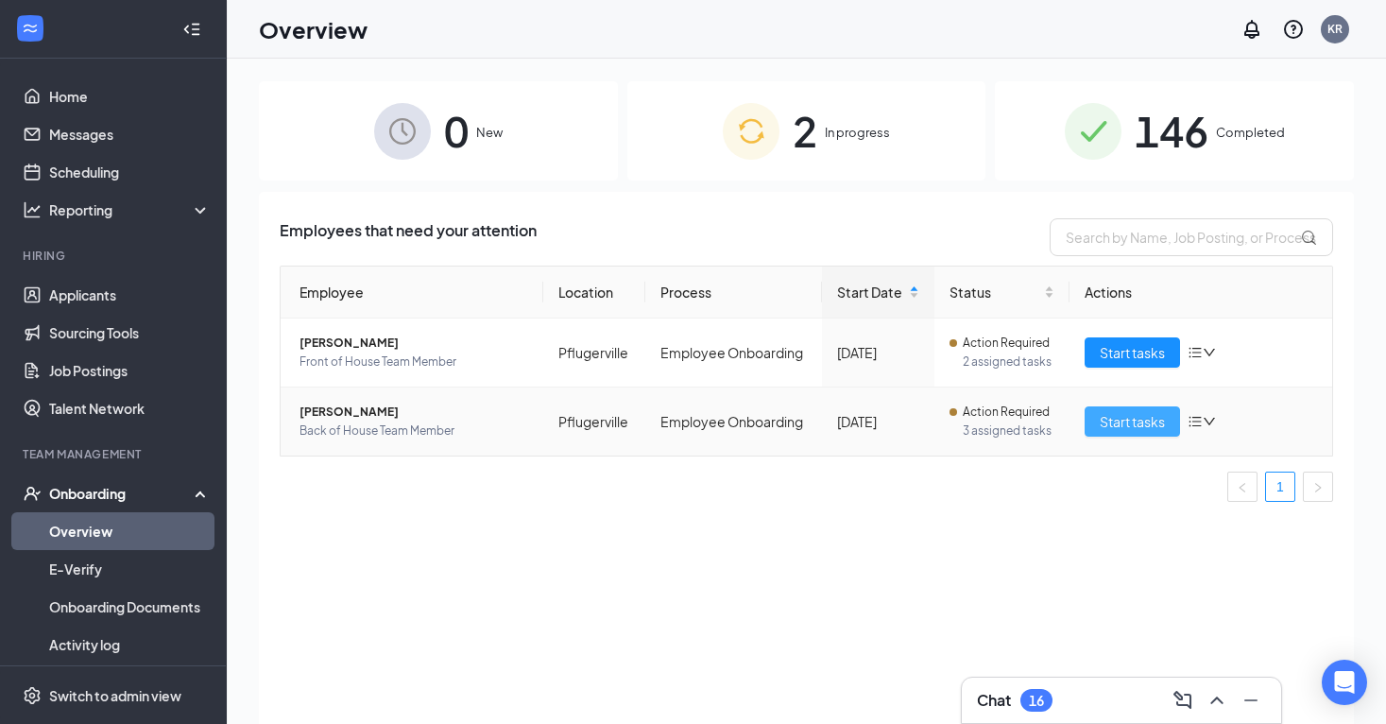
click at [1093, 429] on button "Start tasks" at bounding box center [1132, 421] width 95 height 30
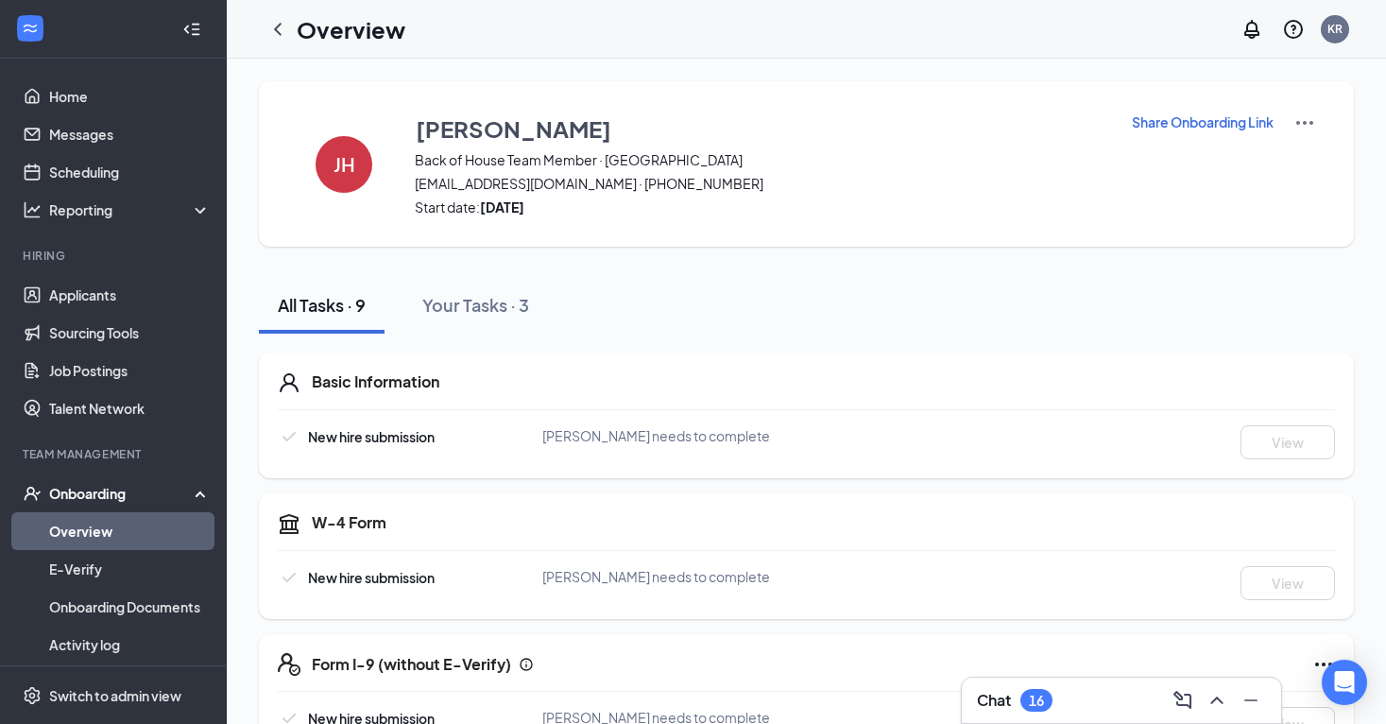
click at [463, 188] on span "jaquelincitlaly@gmail.com · (512) 792-7382" at bounding box center [761, 183] width 693 height 19
click at [423, 181] on span "jaquelincitlaly@gmail.com · (512) 792-7382" at bounding box center [761, 183] width 693 height 19
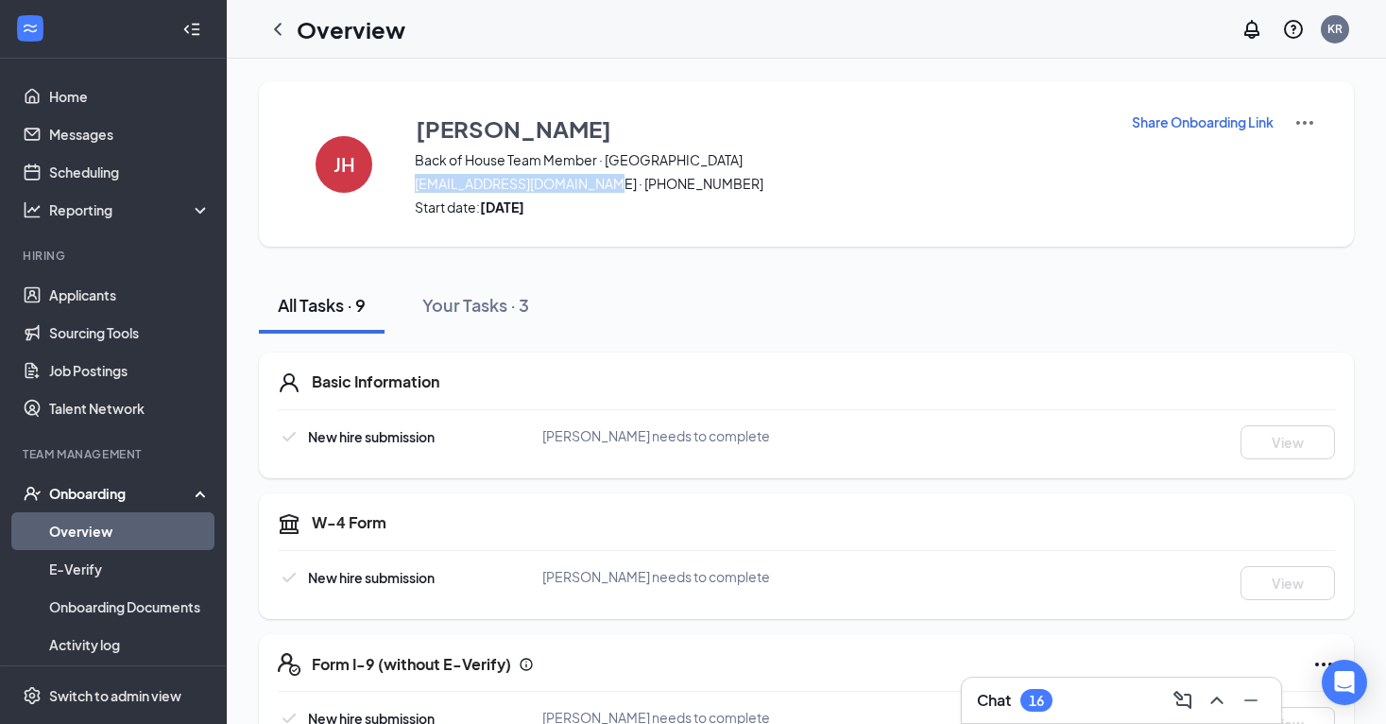
drag, startPoint x: 416, startPoint y: 186, endPoint x: 581, endPoint y: 182, distance: 165.4
click at [581, 182] on span "jaquelincitlaly@gmail.com · (512) 792-7382" at bounding box center [761, 183] width 693 height 19
copy span "[EMAIL_ADDRESS][DOMAIN_NAME]"
click at [801, 246] on div "JH Jaqueline Hernandez Back of House Team Member · Pflugerville jaquelincitlaly…" at bounding box center [806, 163] width 1095 height 165
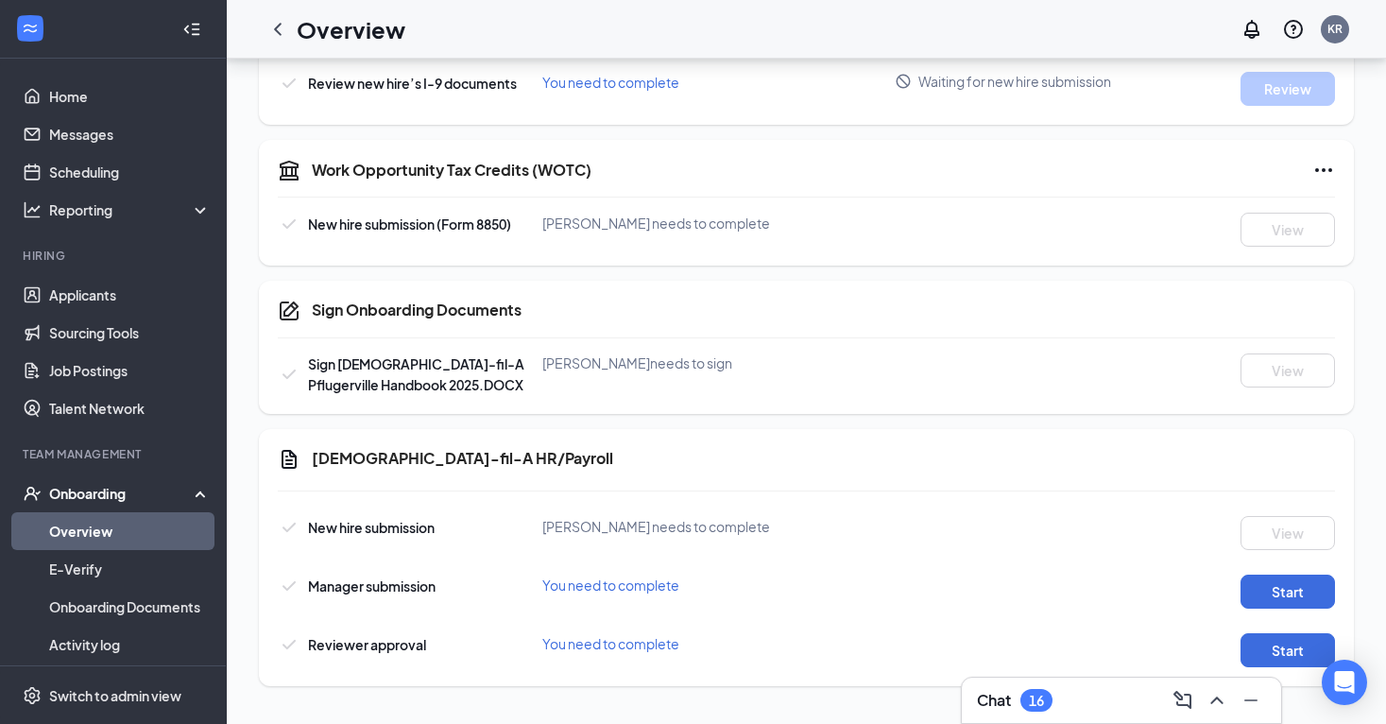
scroll to position [684, 0]
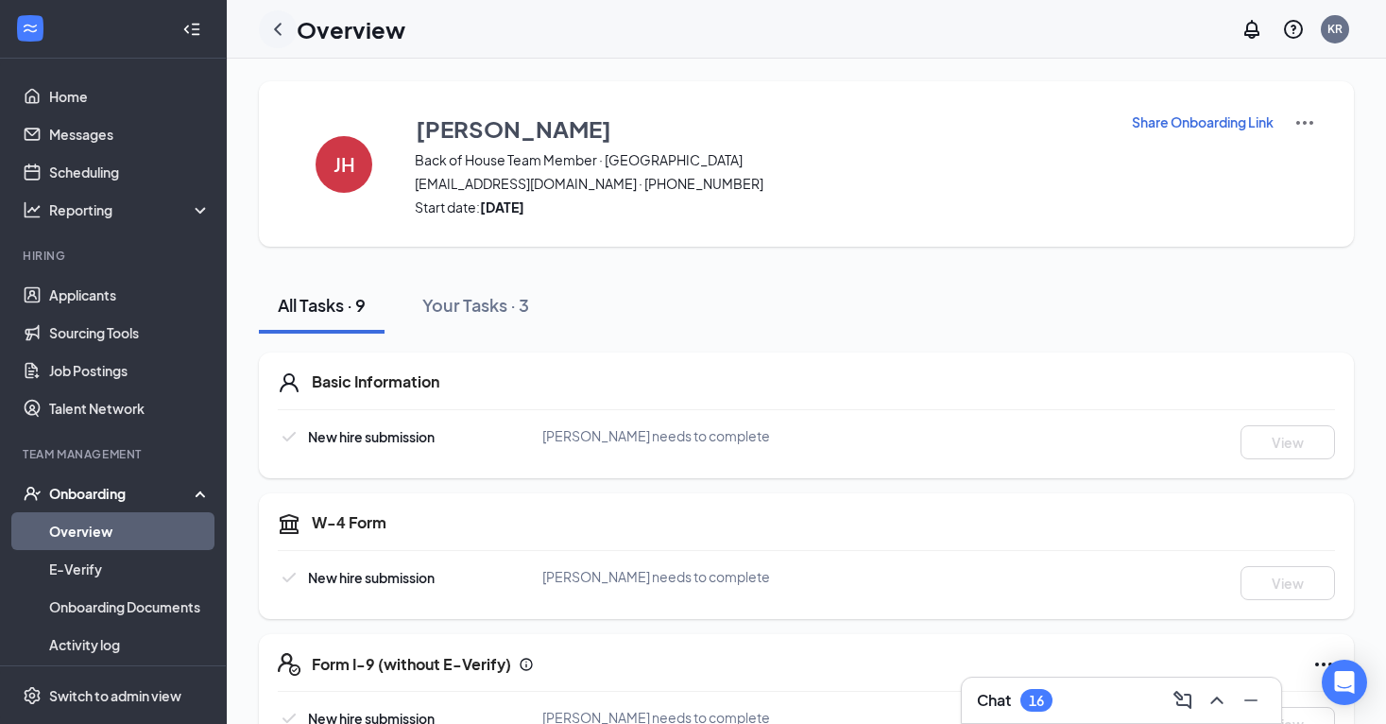
click at [277, 30] on icon "ChevronLeft" at bounding box center [278, 29] width 8 height 12
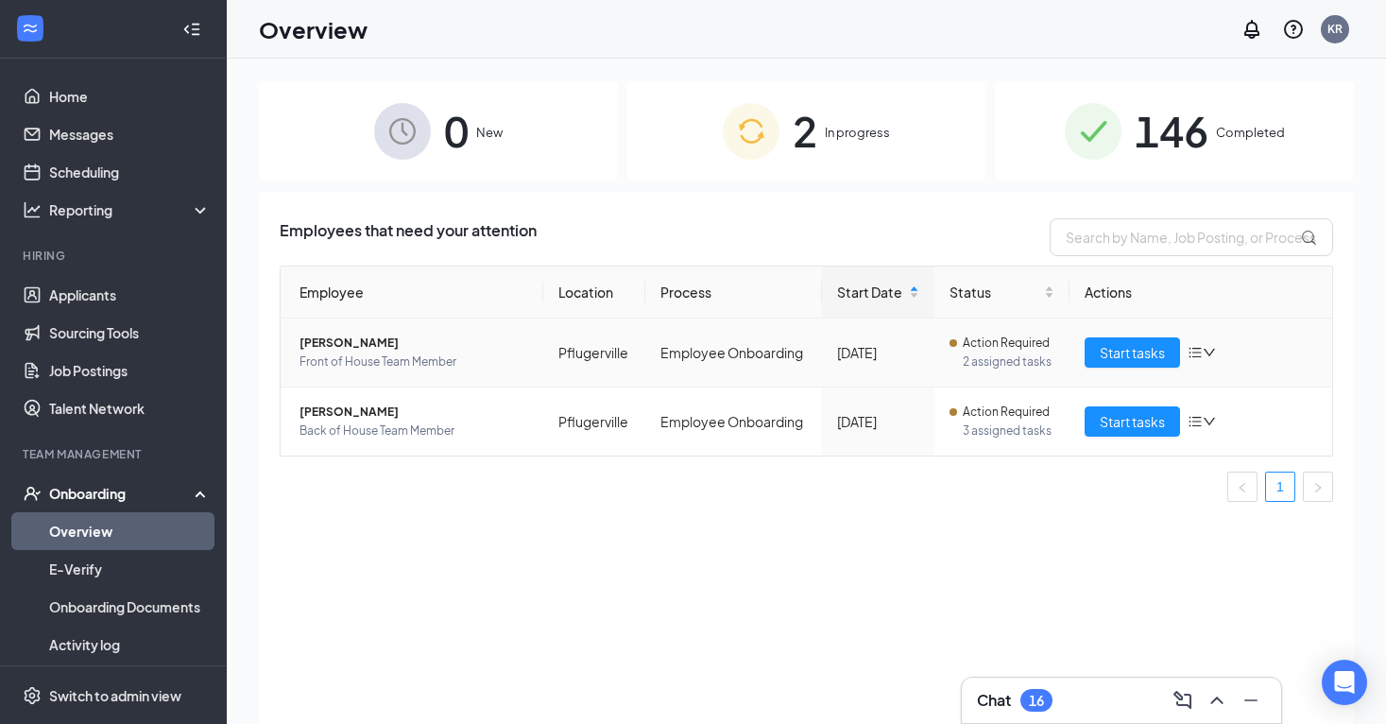
scroll to position [34, 0]
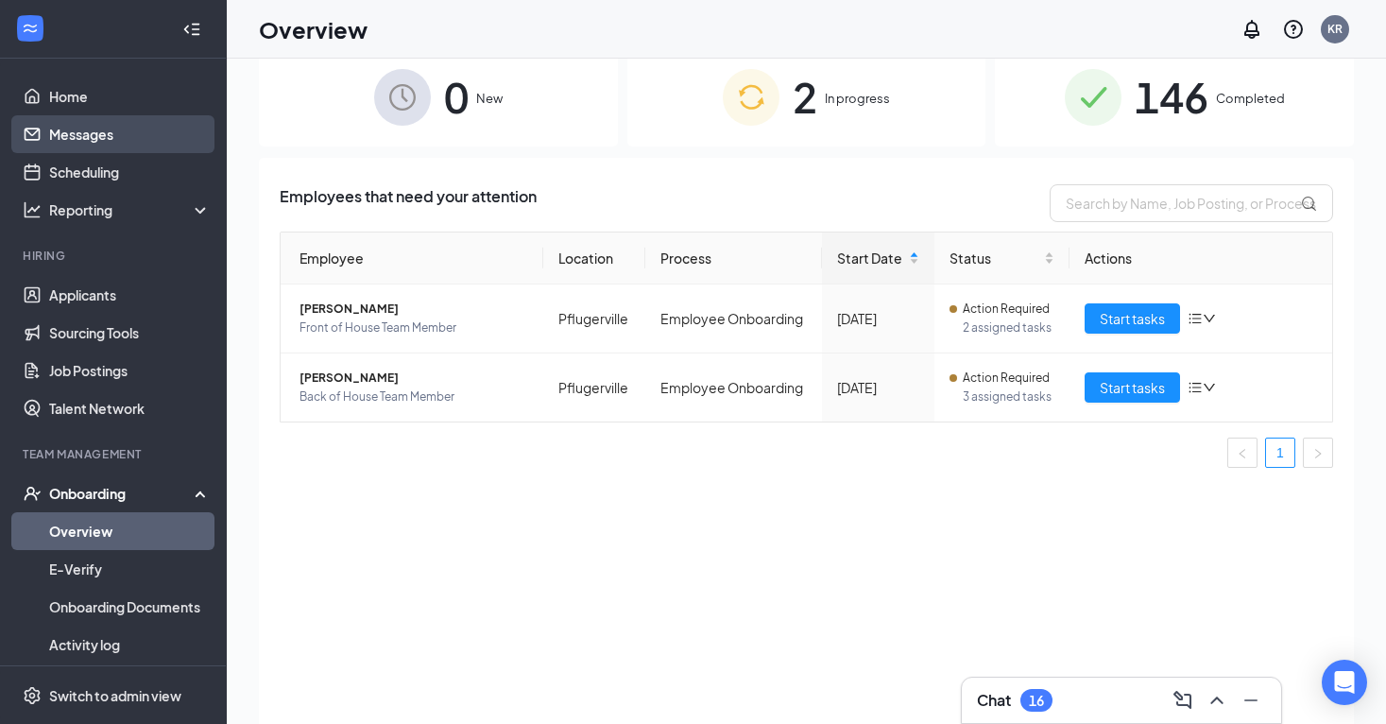
click at [120, 135] on link "Messages" at bounding box center [130, 134] width 162 height 38
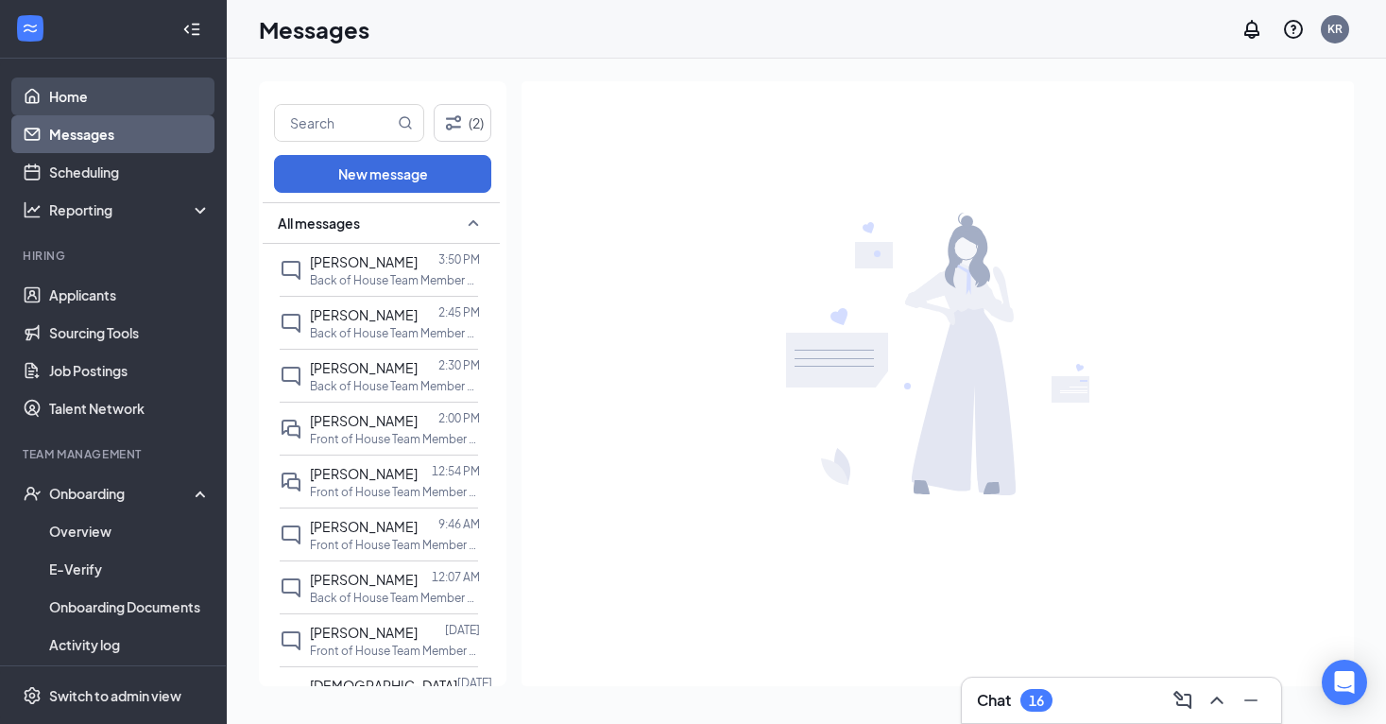
click at [110, 103] on link "Home" at bounding box center [130, 96] width 162 height 38
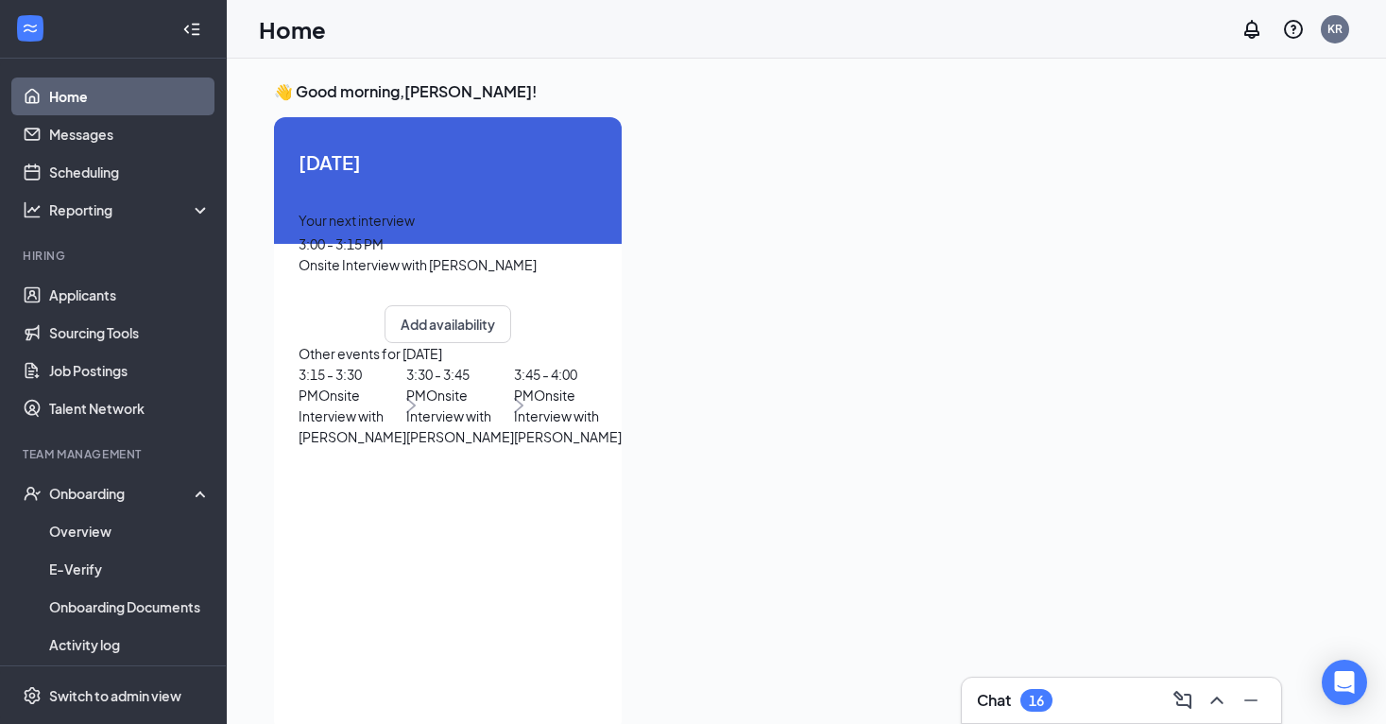
scroll to position [73, 0]
click at [406, 403] on span "3:30 - 3:45 PM" at bounding box center [437, 385] width 63 height 38
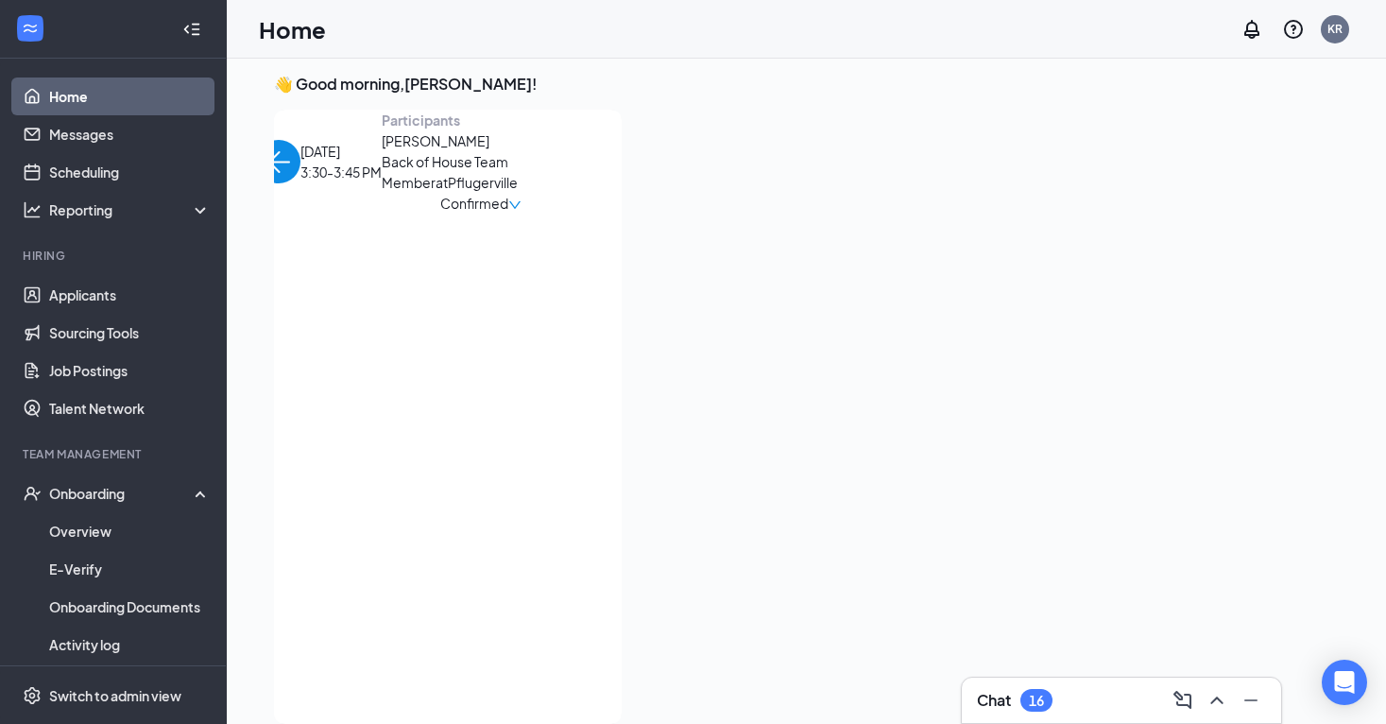
scroll to position [0, 0]
click at [382, 151] on span "[PERSON_NAME]" at bounding box center [481, 140] width 198 height 21
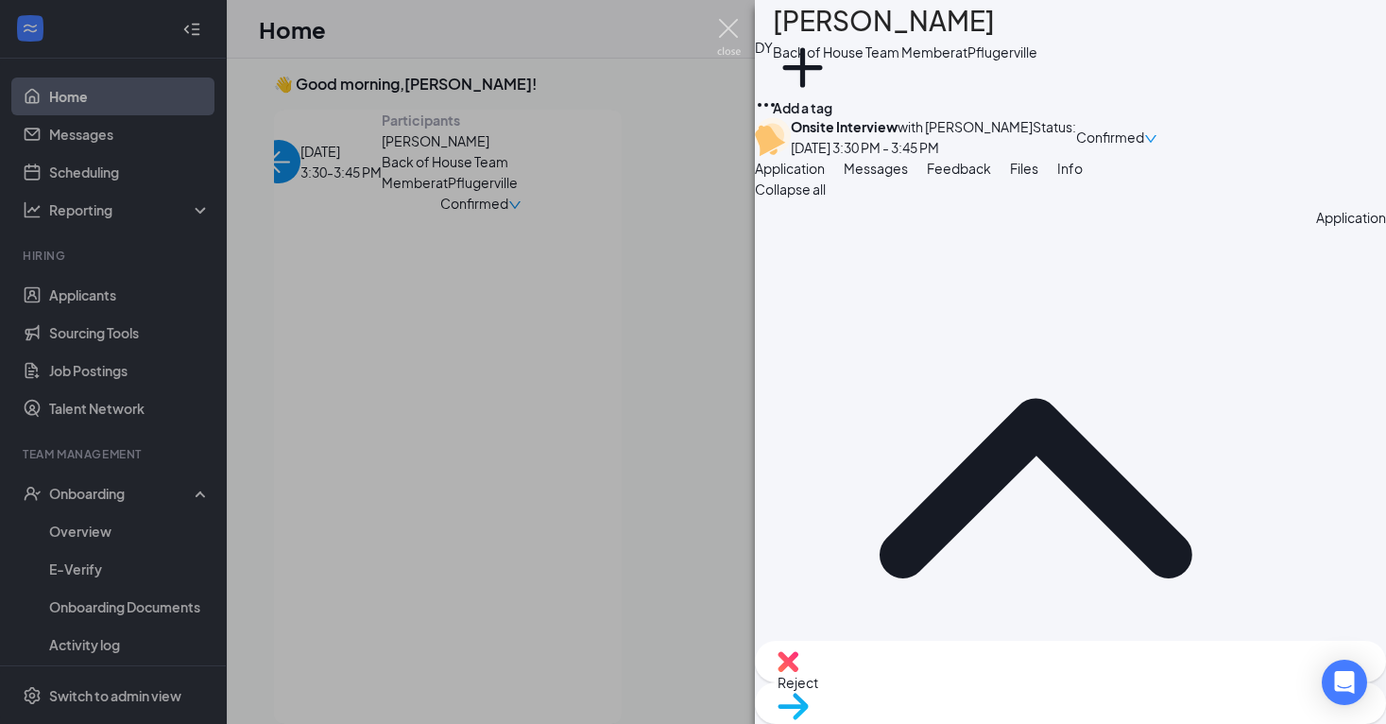
click at [736, 26] on img at bounding box center [729, 37] width 24 height 37
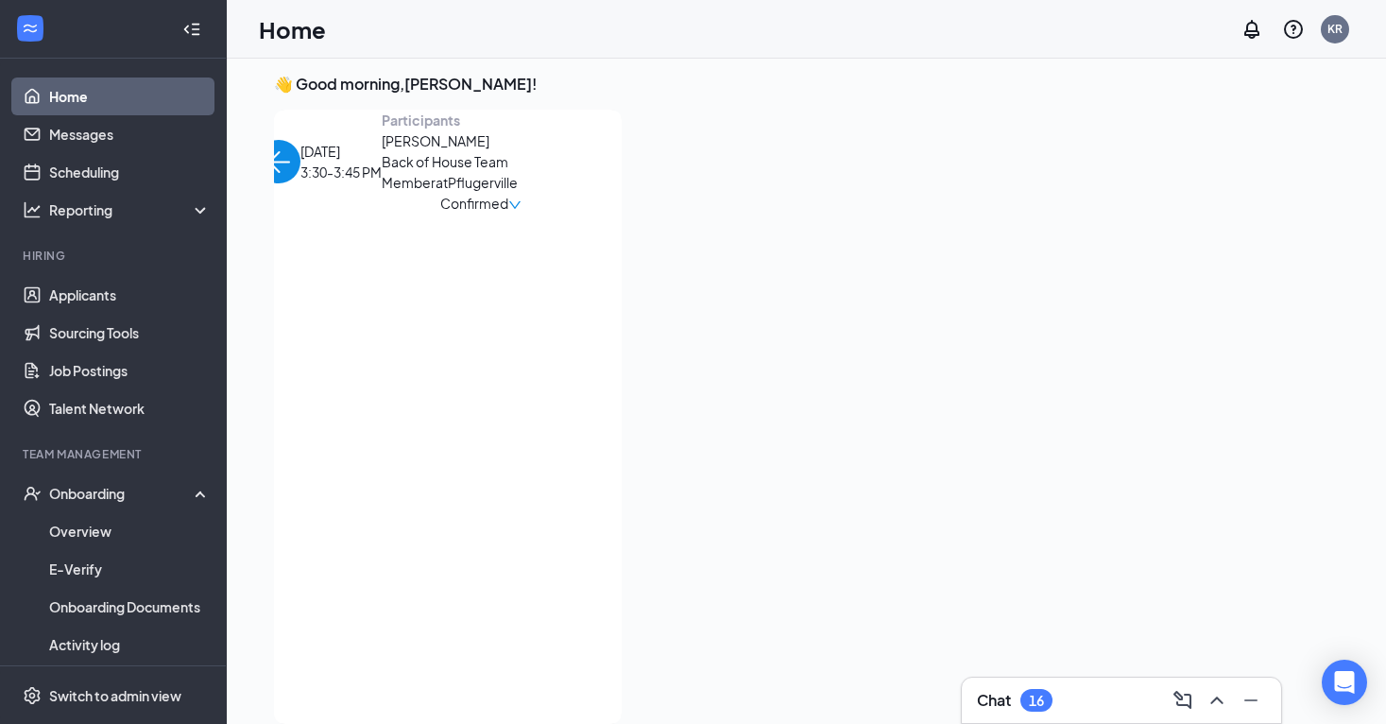
click at [382, 151] on span "[PERSON_NAME]" at bounding box center [481, 140] width 198 height 21
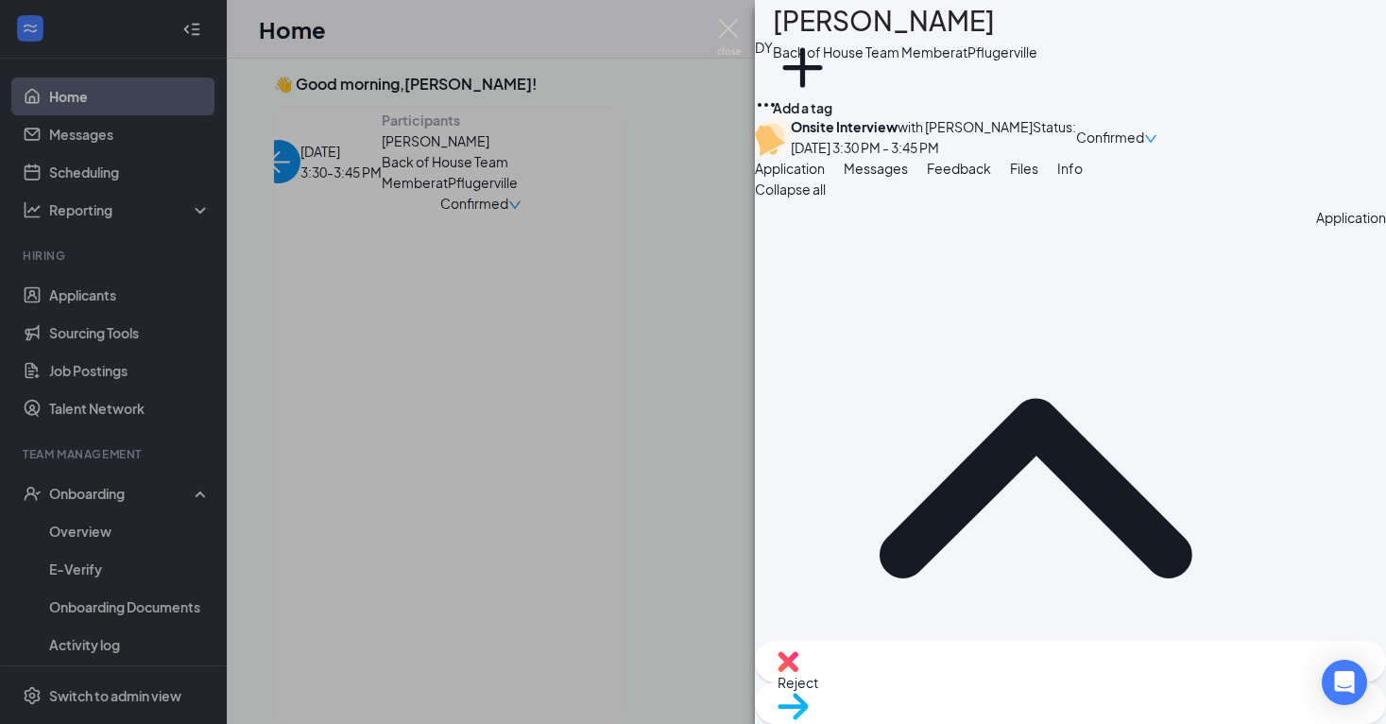
click at [1126, 720] on span "Move to stage" at bounding box center [1071, 730] width 586 height 21
type input "16"
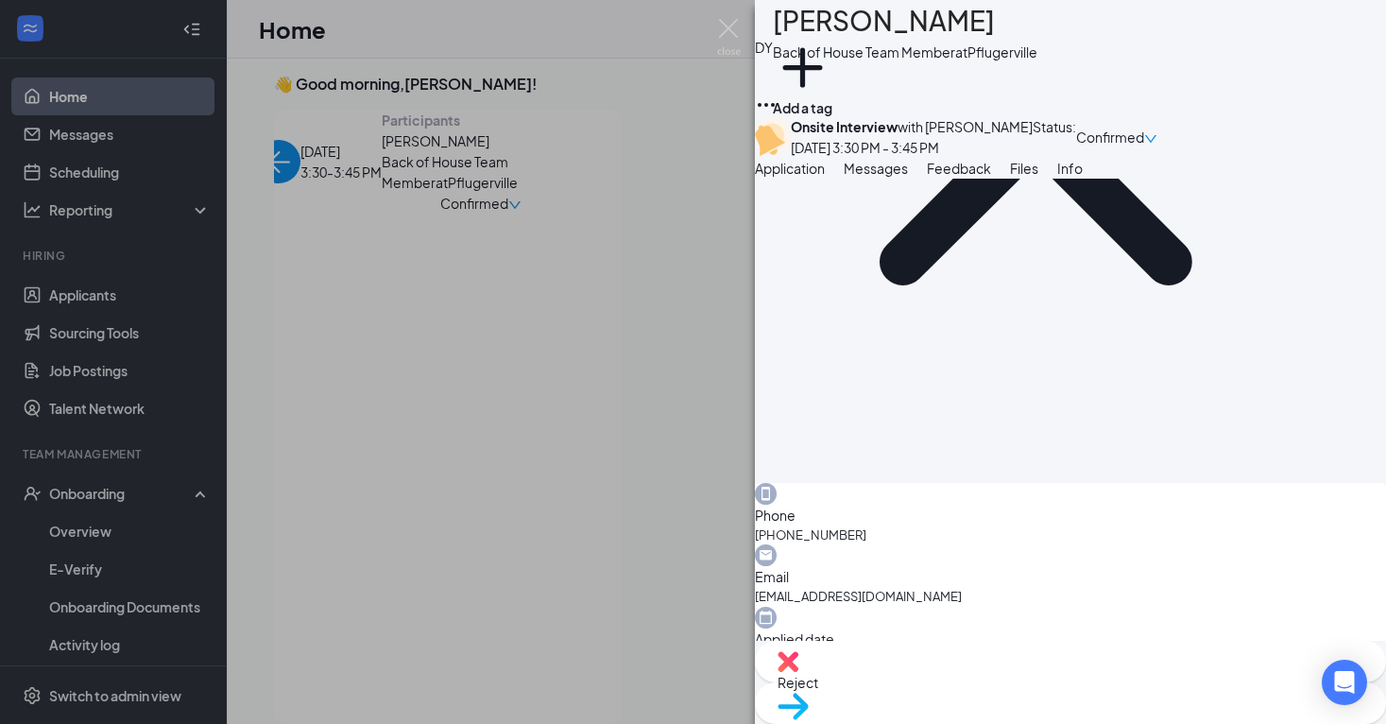
scroll to position [297, 0]
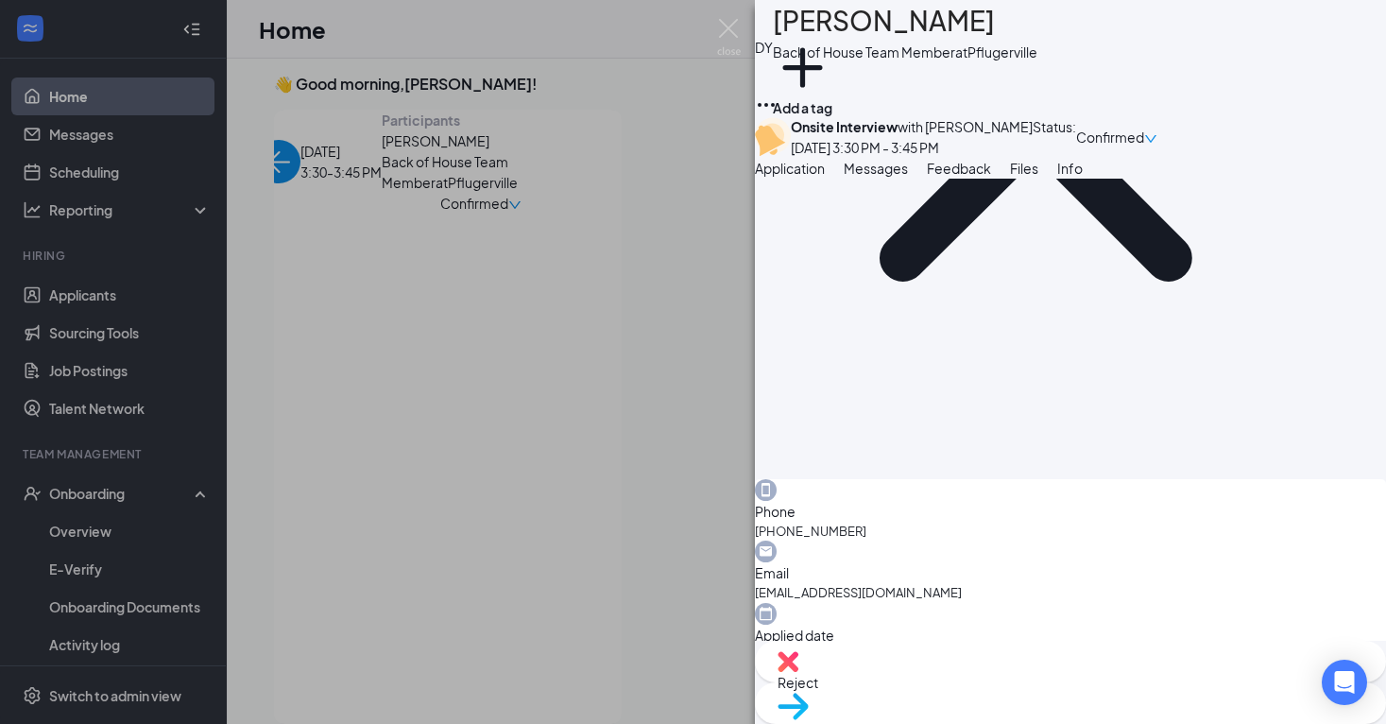
click at [1102, 688] on div "Move to stage" at bounding box center [1070, 703] width 631 height 42
type input "16"
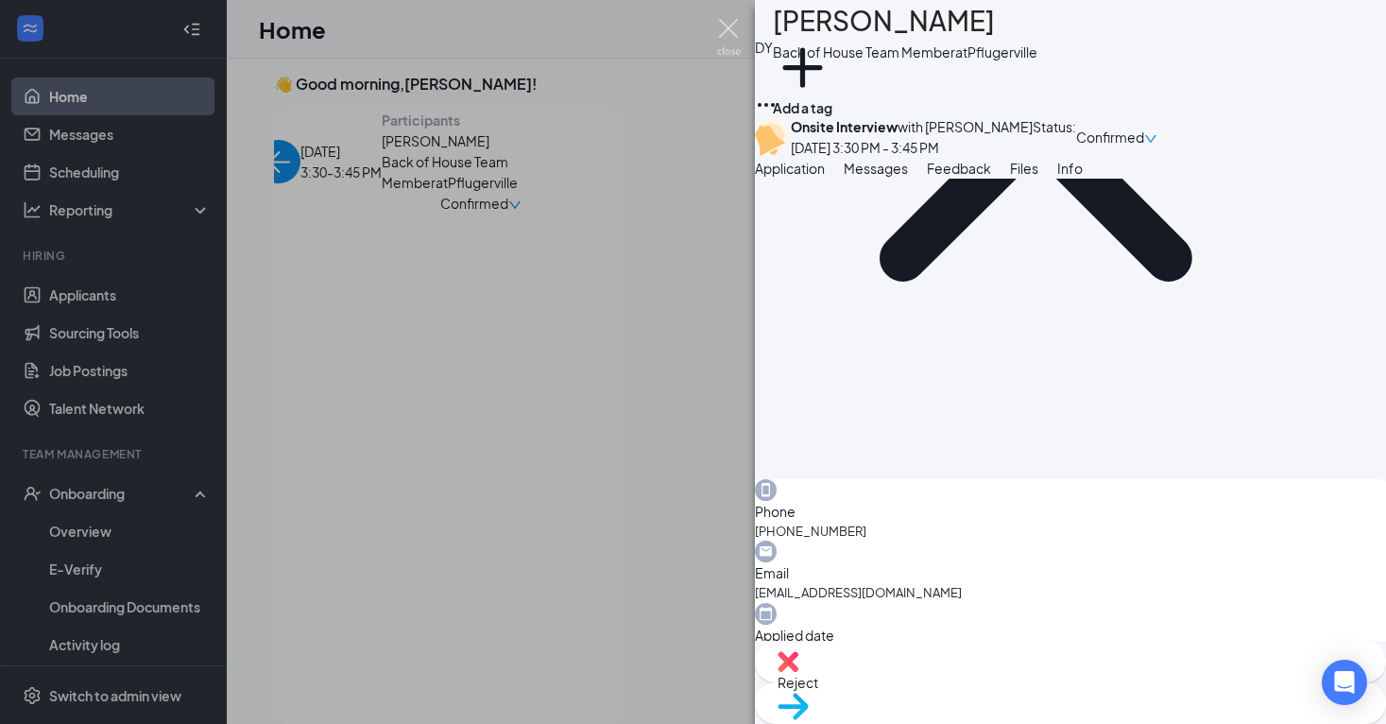
click at [727, 42] on img at bounding box center [729, 37] width 24 height 37
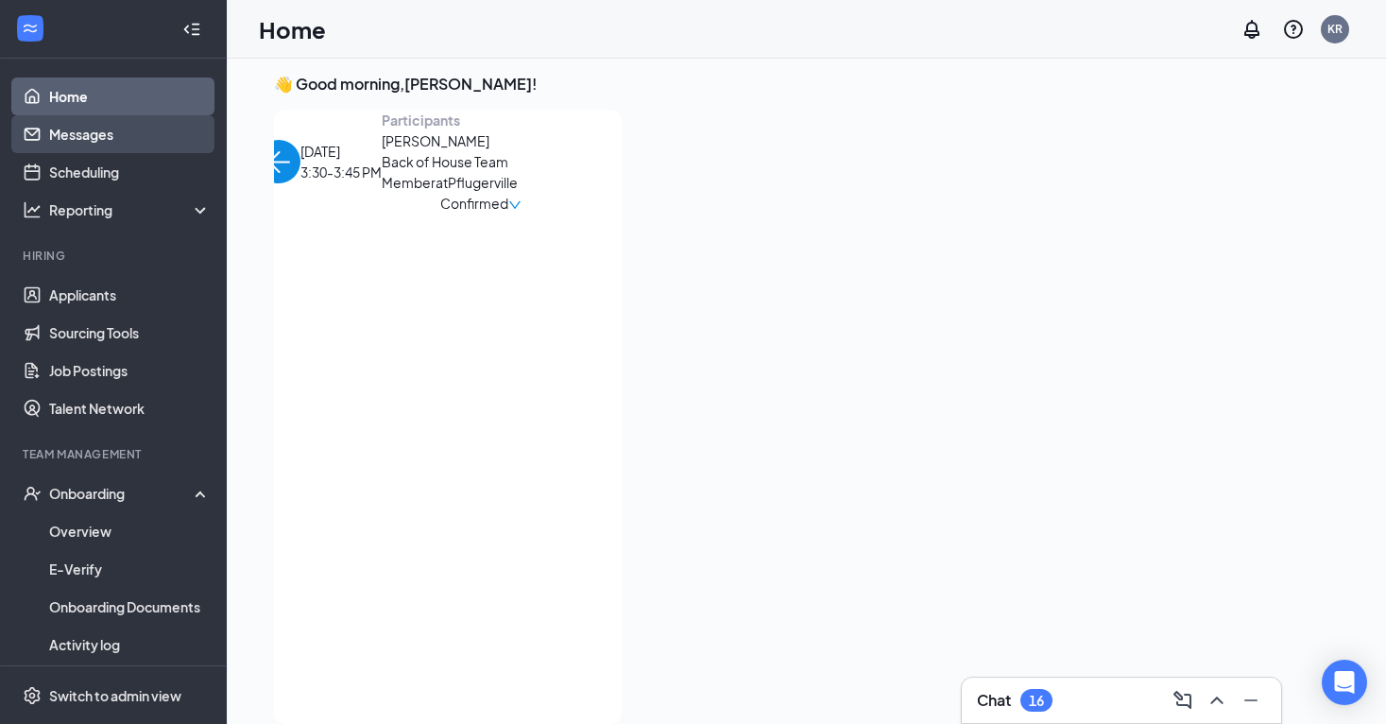
click at [153, 138] on link "Messages" at bounding box center [130, 134] width 162 height 38
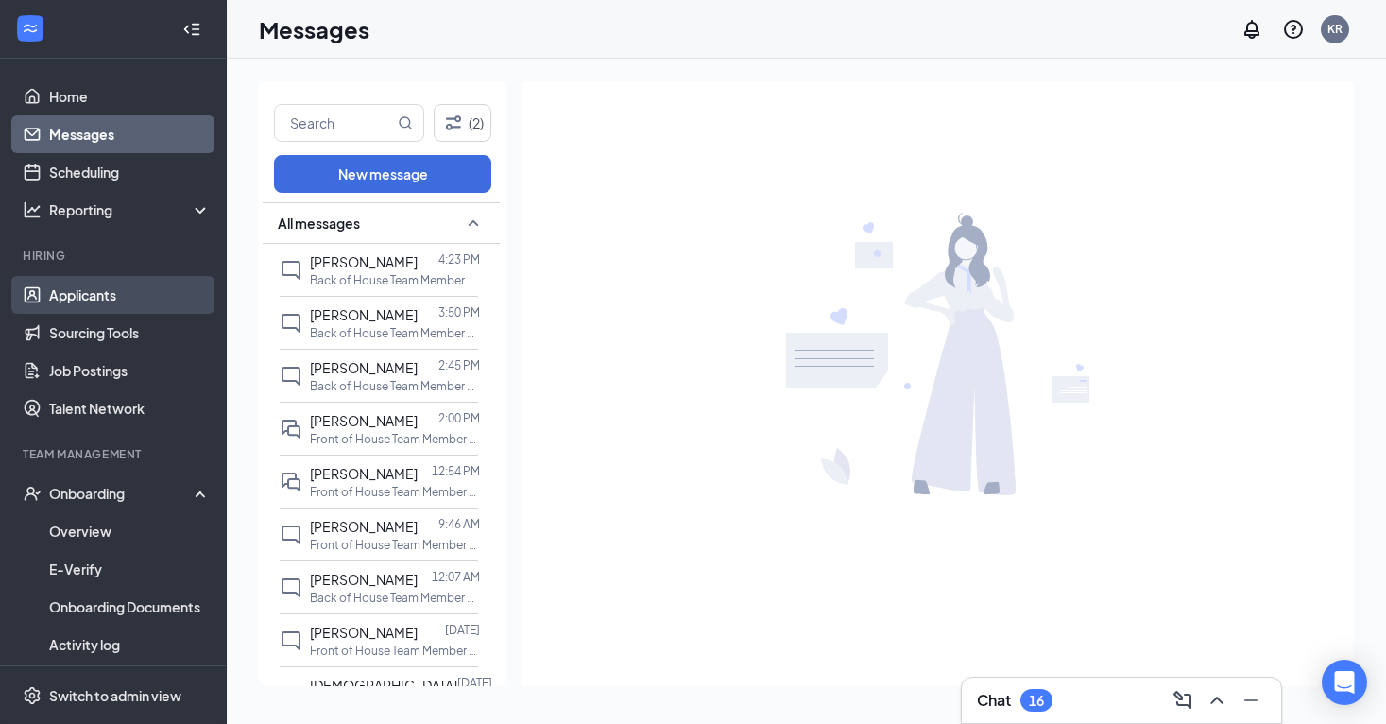
click at [174, 290] on link "Applicants" at bounding box center [130, 295] width 162 height 38
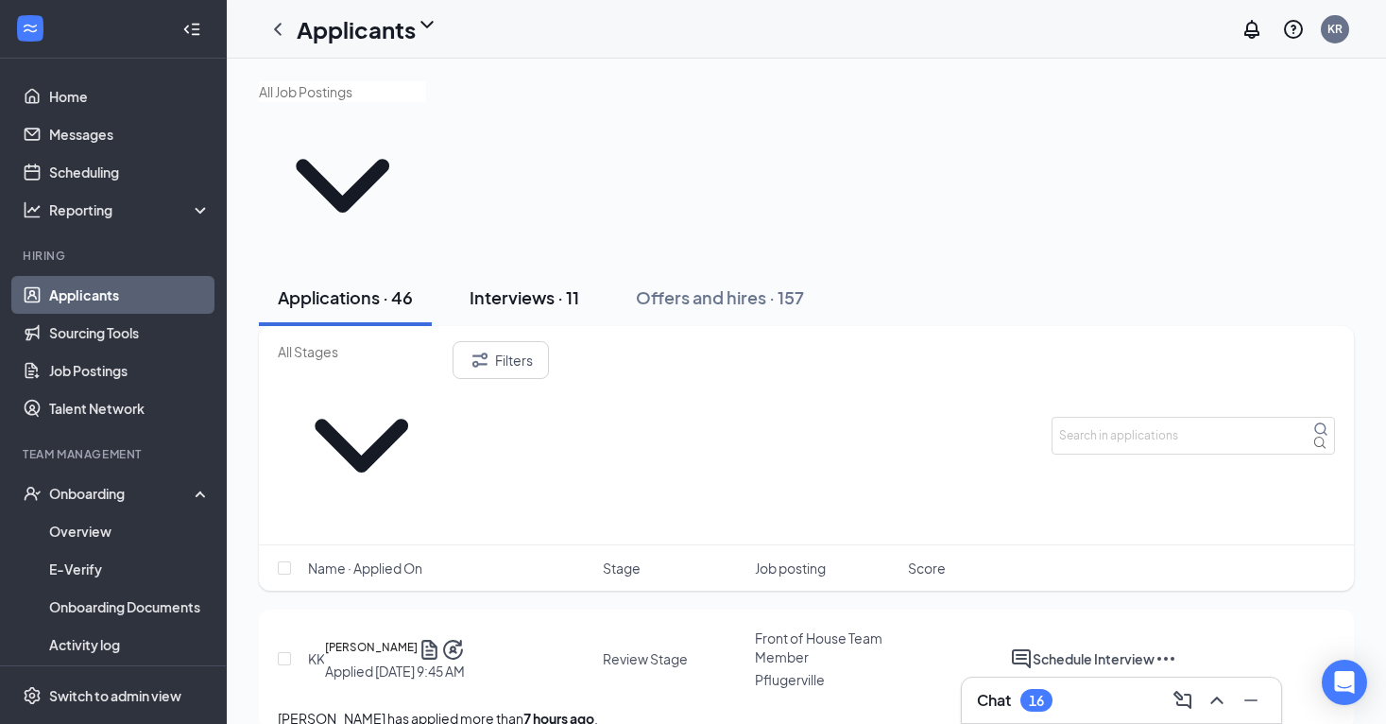
click at [511, 285] on div "Interviews · 11" at bounding box center [525, 297] width 110 height 24
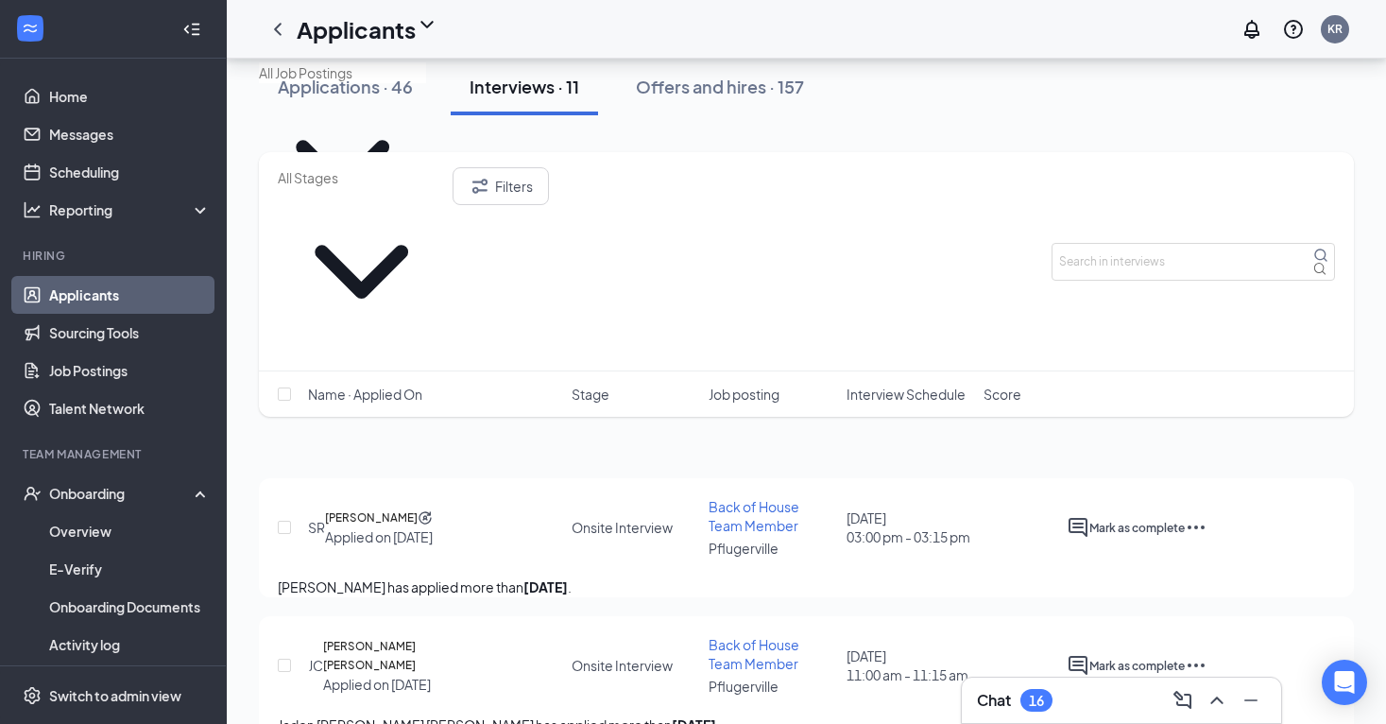
scroll to position [501, 0]
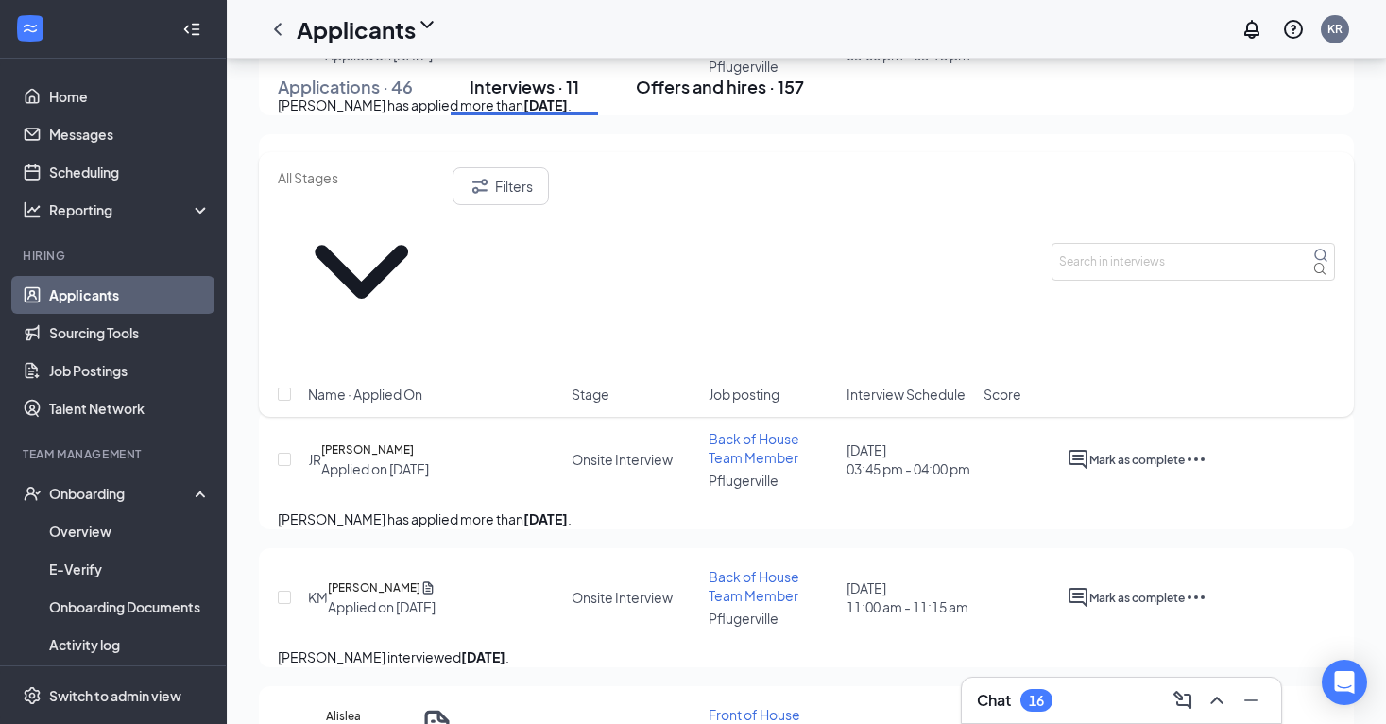
click at [723, 98] on div "Offers and hires · 157" at bounding box center [720, 87] width 168 height 24
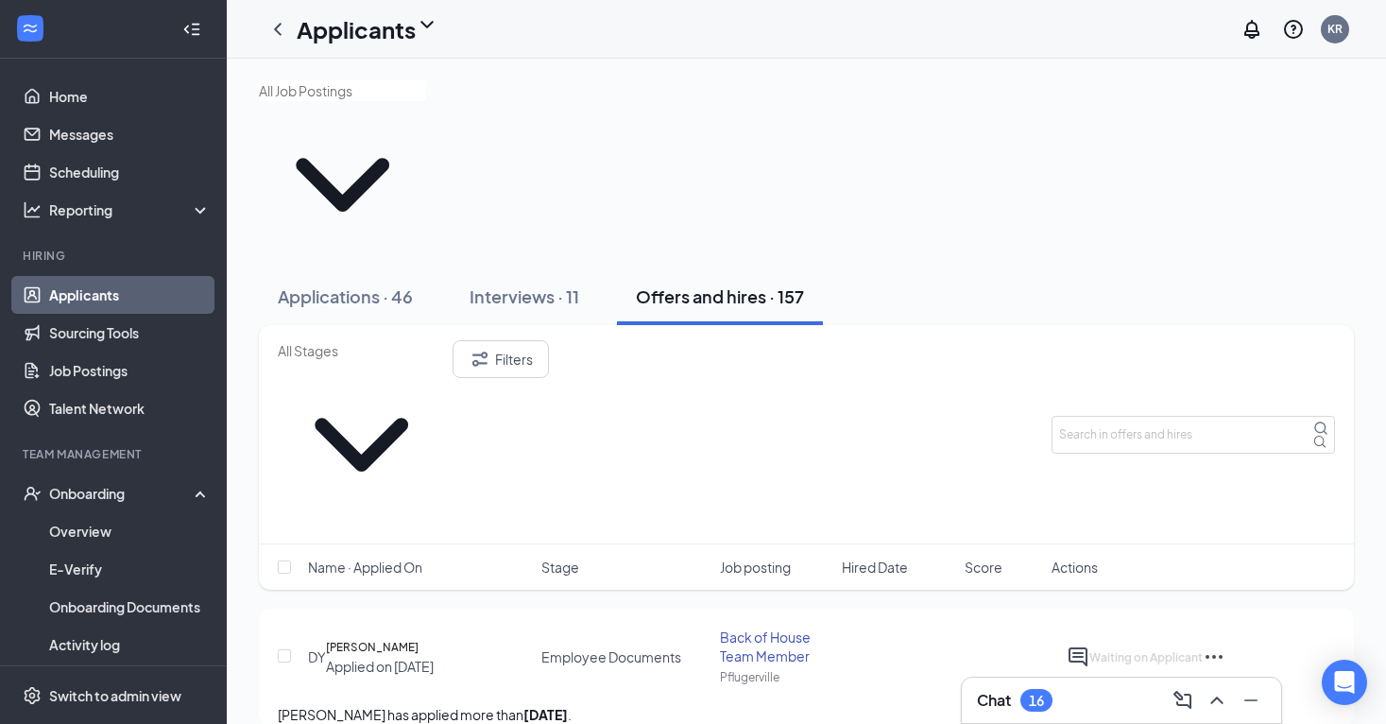
scroll to position [3, 0]
click at [419, 636] on h5 "[PERSON_NAME]" at bounding box center [372, 645] width 93 height 19
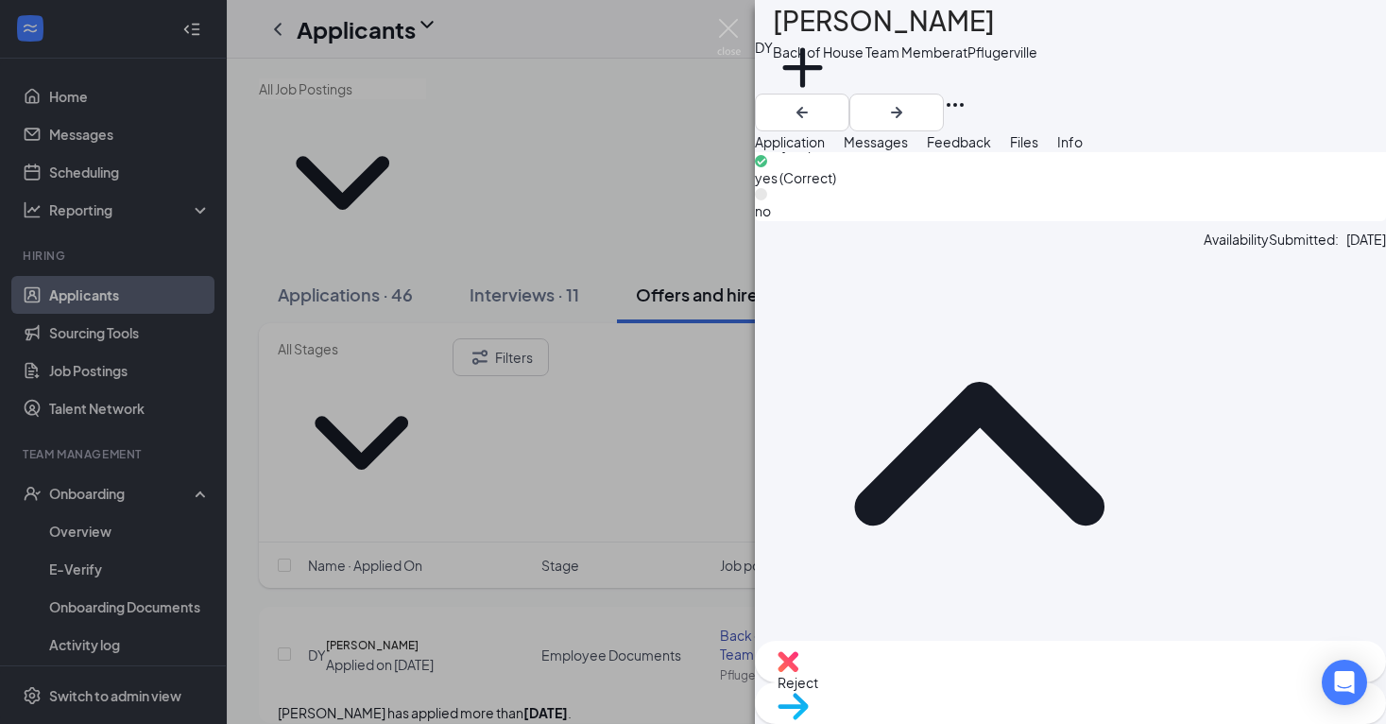
scroll to position [1737, 0]
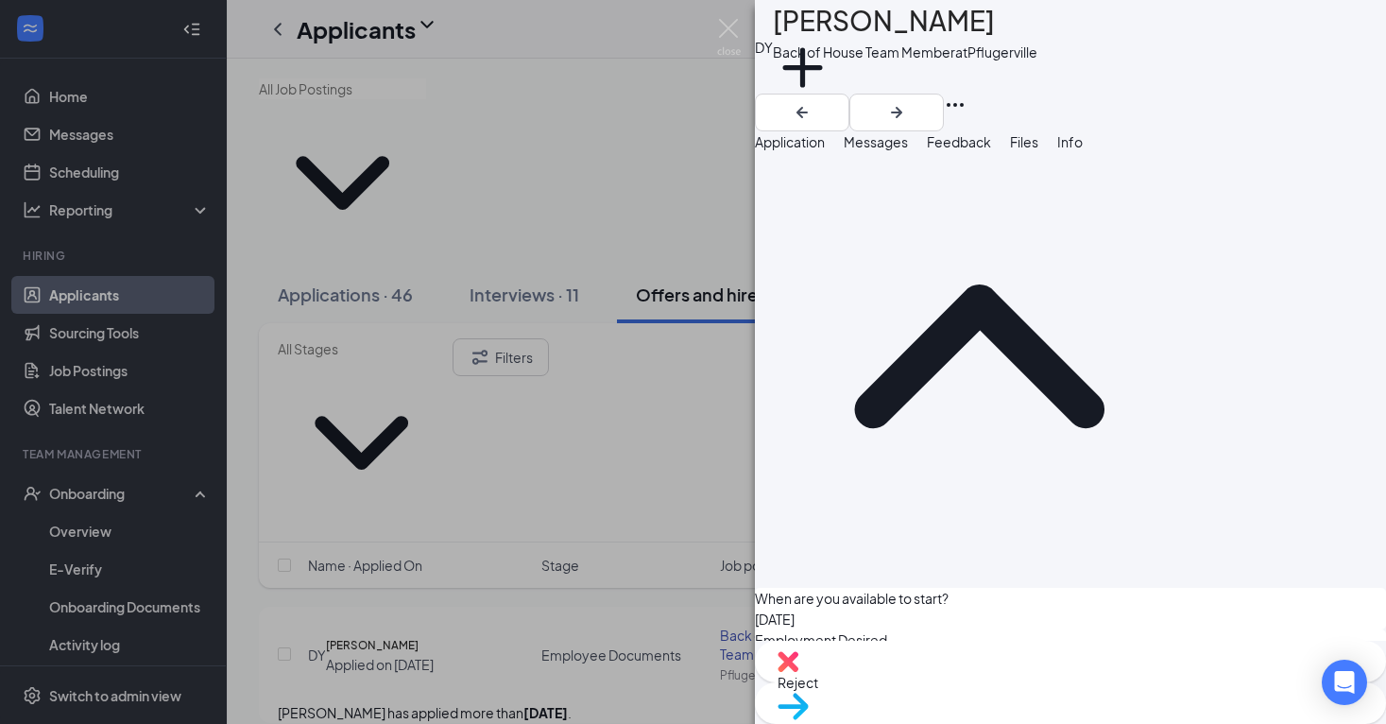
click at [164, 481] on div "DY [PERSON_NAME] Back of House Team Member at Pflugerville Add a tag Applicatio…" at bounding box center [693, 362] width 1386 height 724
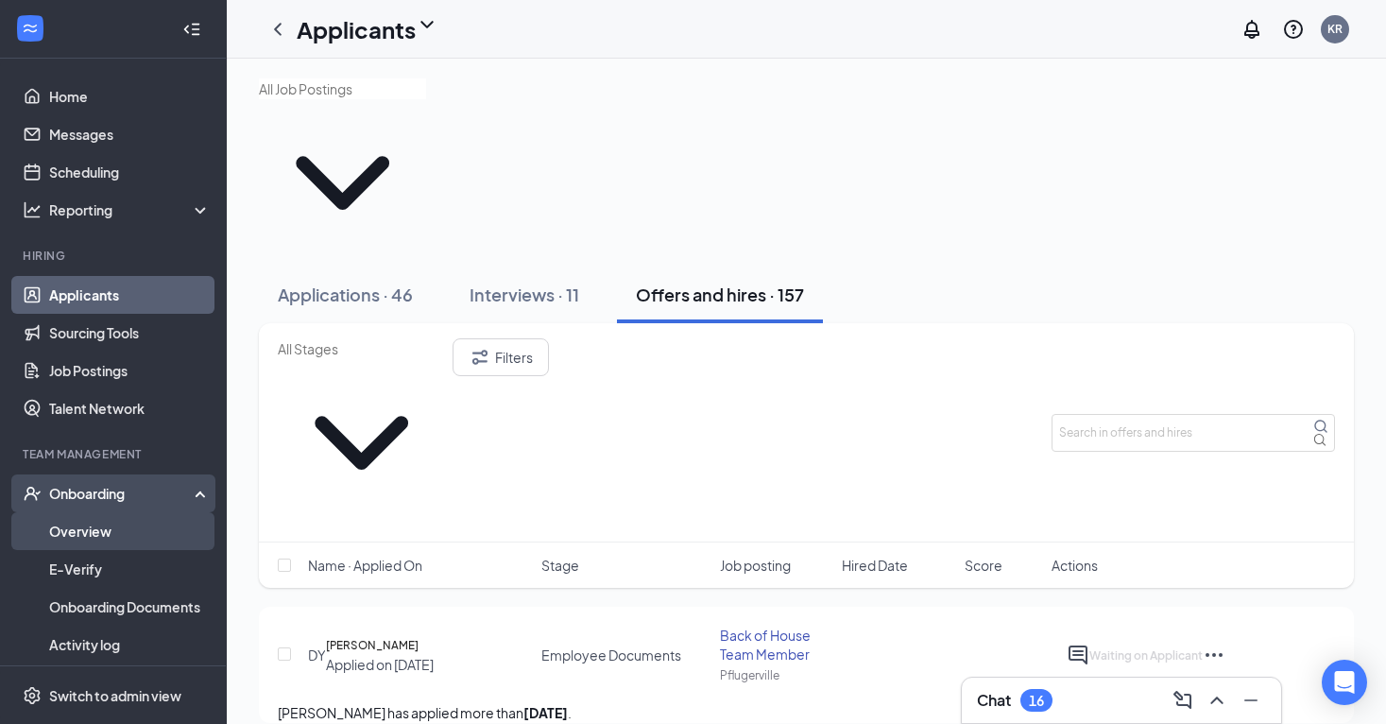
click at [161, 528] on link "Overview" at bounding box center [130, 531] width 162 height 38
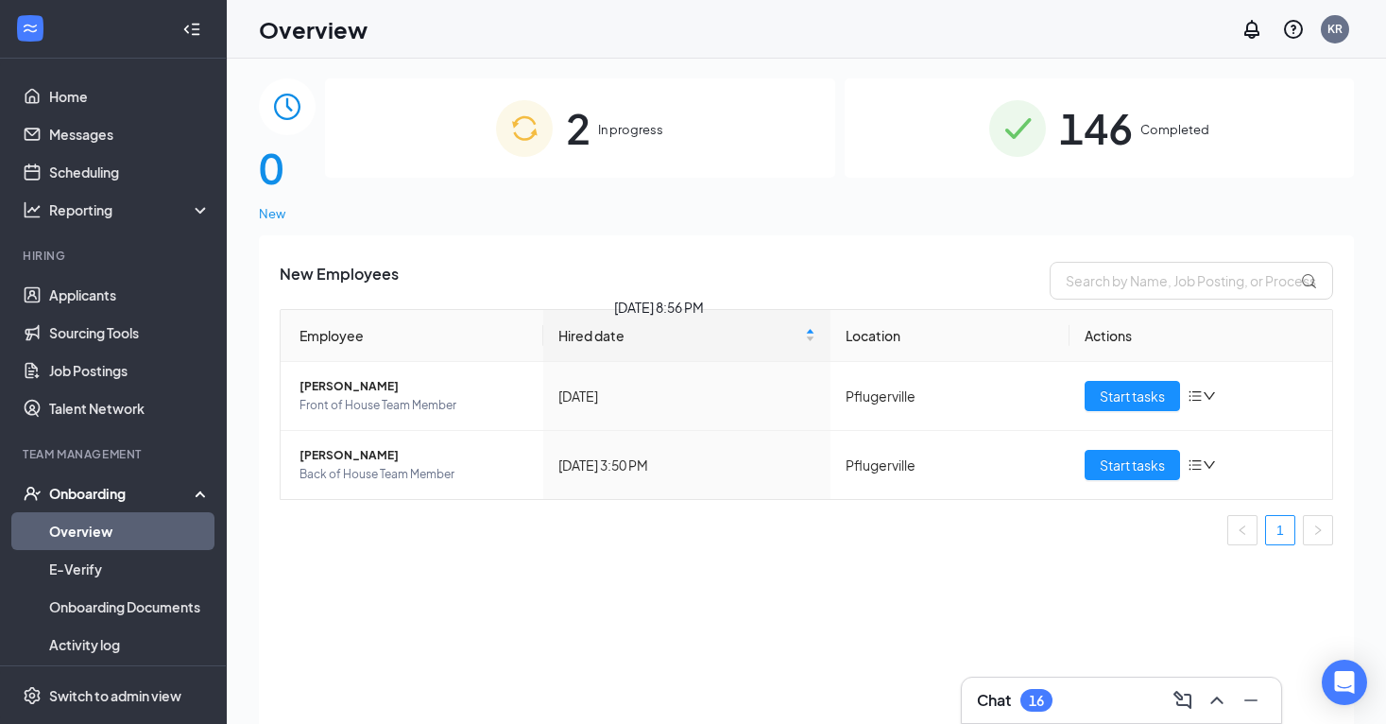
click at [316, 204] on span "New" at bounding box center [287, 213] width 57 height 19
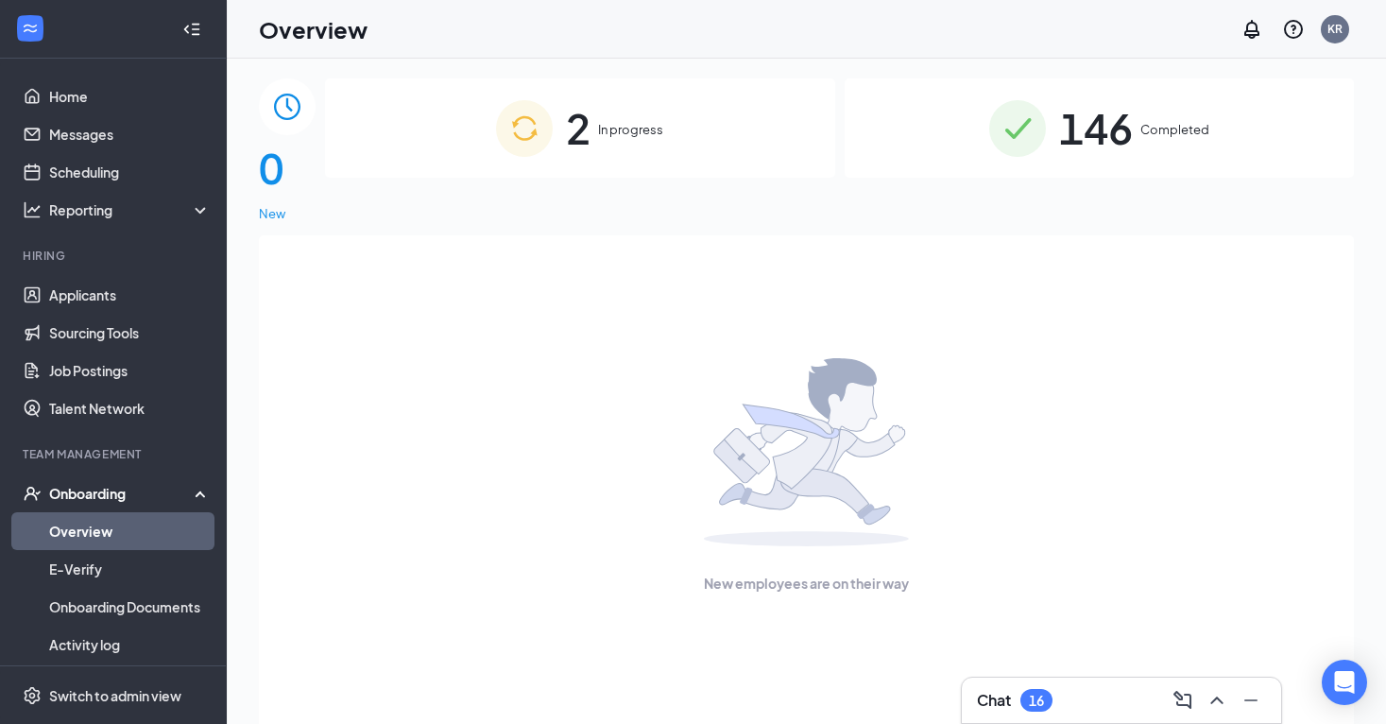
click at [122, 519] on link "Overview" at bounding box center [130, 531] width 162 height 38
click at [1123, 133] on div "146 Completed" at bounding box center [1100, 127] width 510 height 99
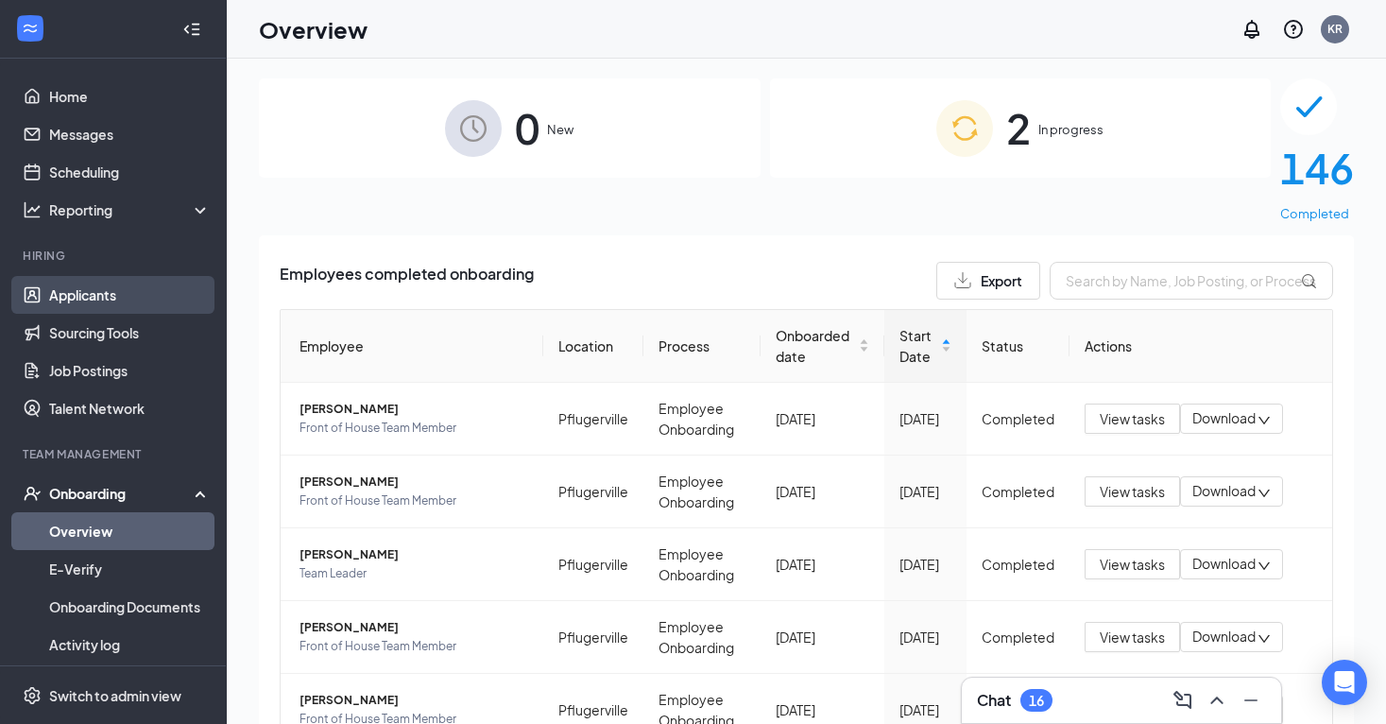
click at [112, 312] on link "Applicants" at bounding box center [130, 295] width 162 height 38
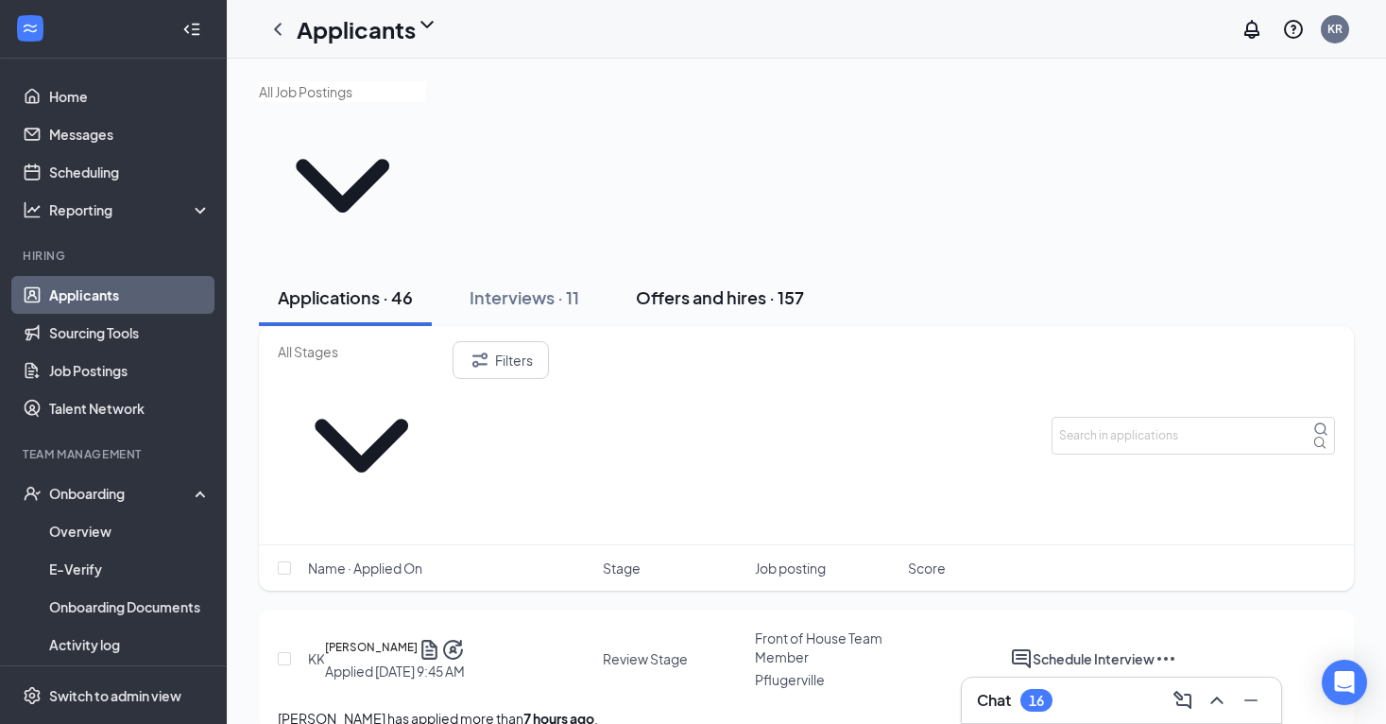
click at [702, 285] on div "Offers and hires · 157" at bounding box center [720, 297] width 168 height 24
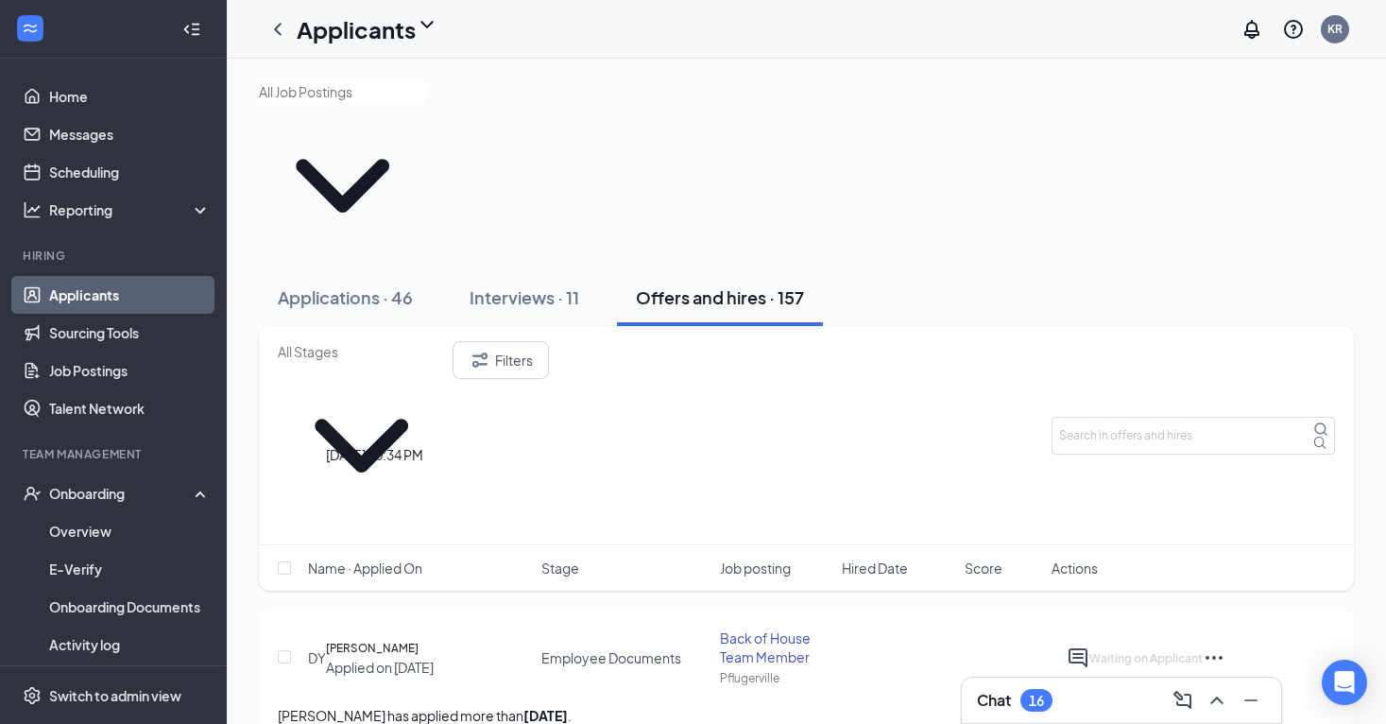
click at [419, 639] on h5 "[PERSON_NAME]" at bounding box center [372, 648] width 93 height 19
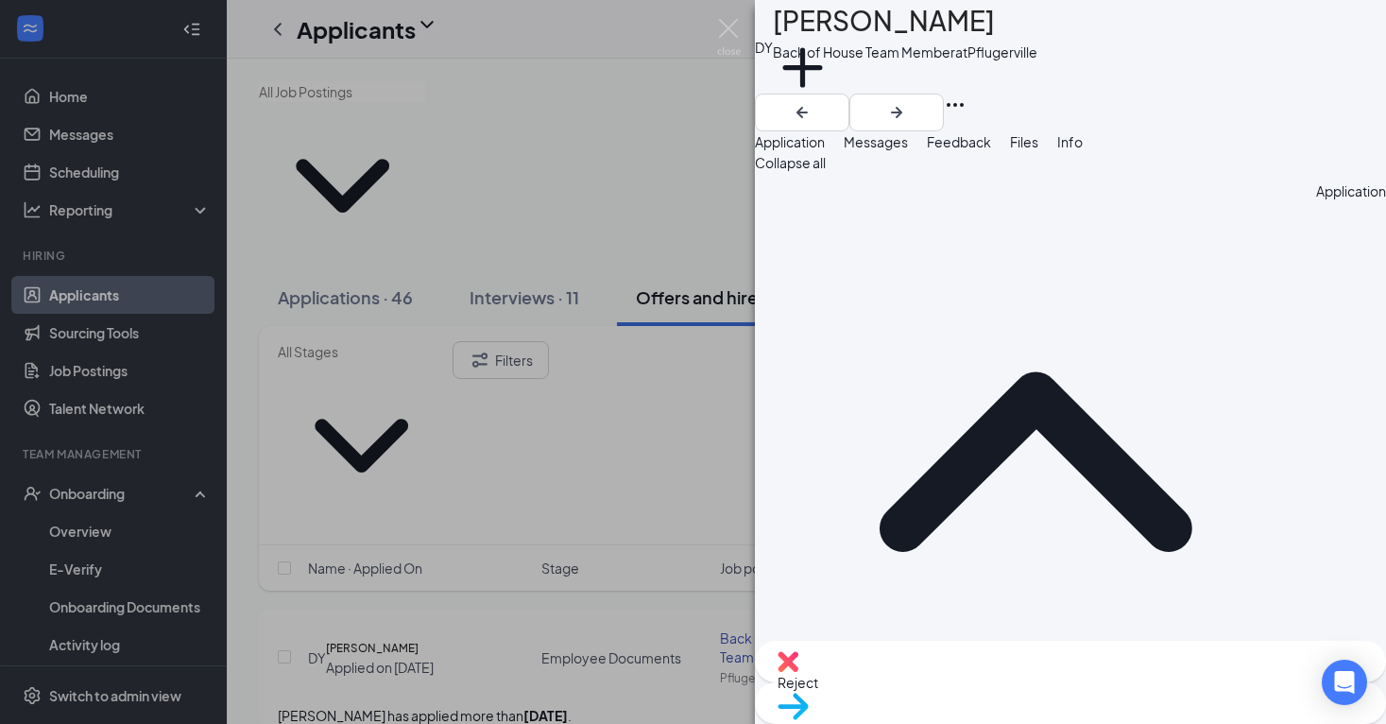
click at [1083, 147] on div "Info" at bounding box center [1070, 141] width 26 height 21
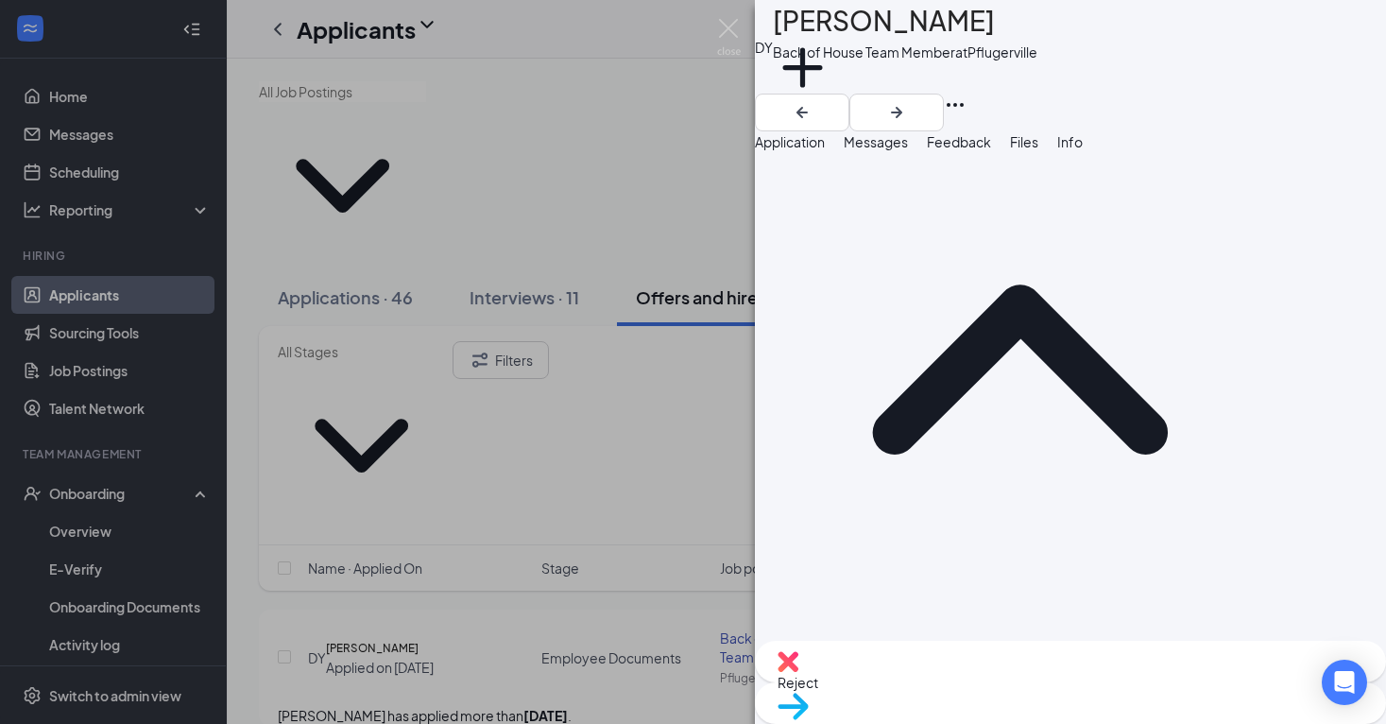
scroll to position [55, 0]
click at [1182, 116] on div "DY Danely Yanez Back of House Team Member at Pflugerville Add a tag Application…" at bounding box center [1070, 362] width 631 height 724
click at [1038, 141] on button "Files" at bounding box center [1024, 141] width 28 height 21
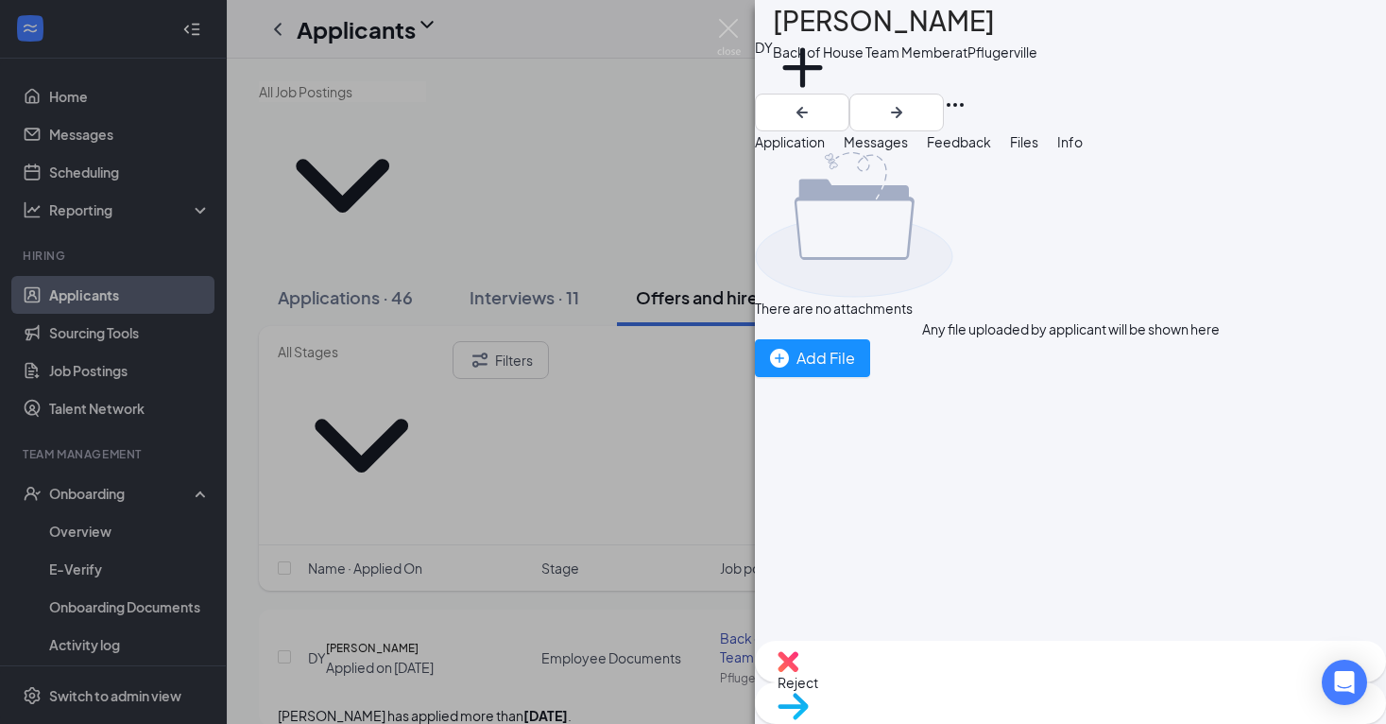
click at [825, 148] on span "Application" at bounding box center [790, 141] width 70 height 17
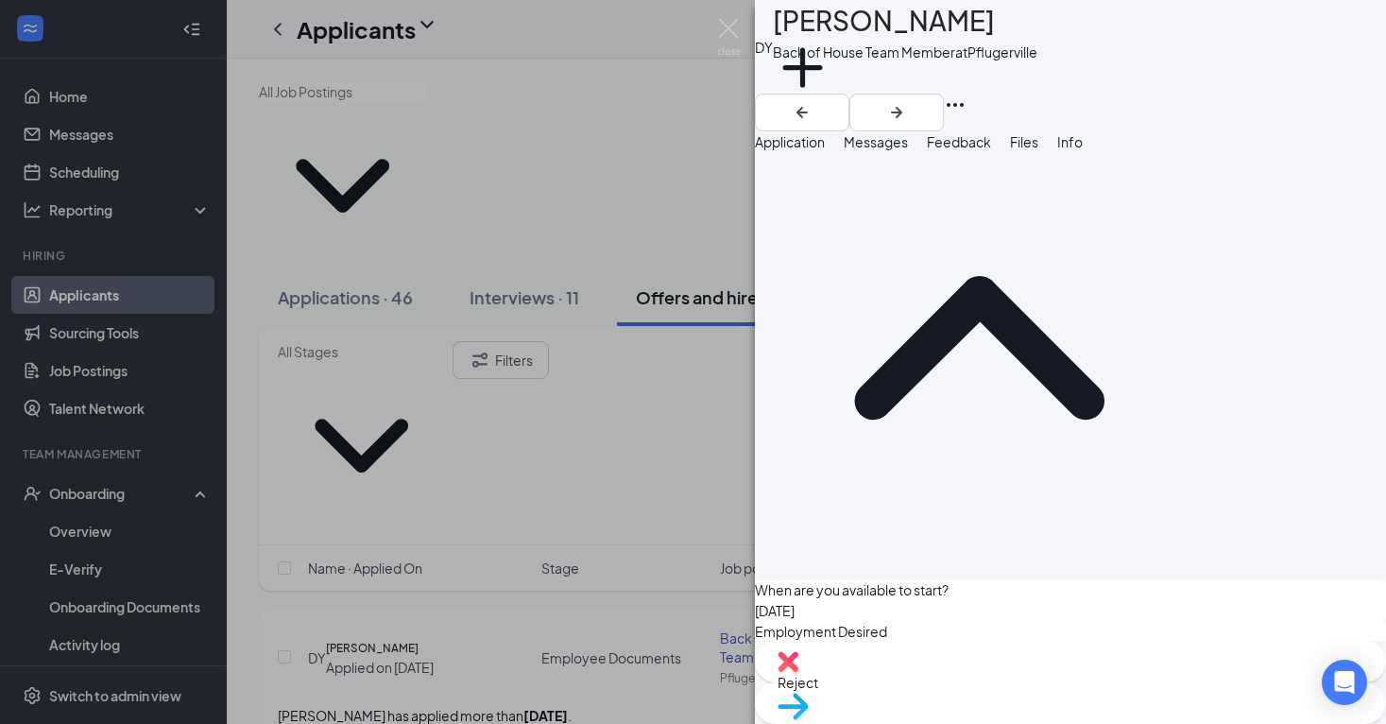
scroll to position [1744, 0]
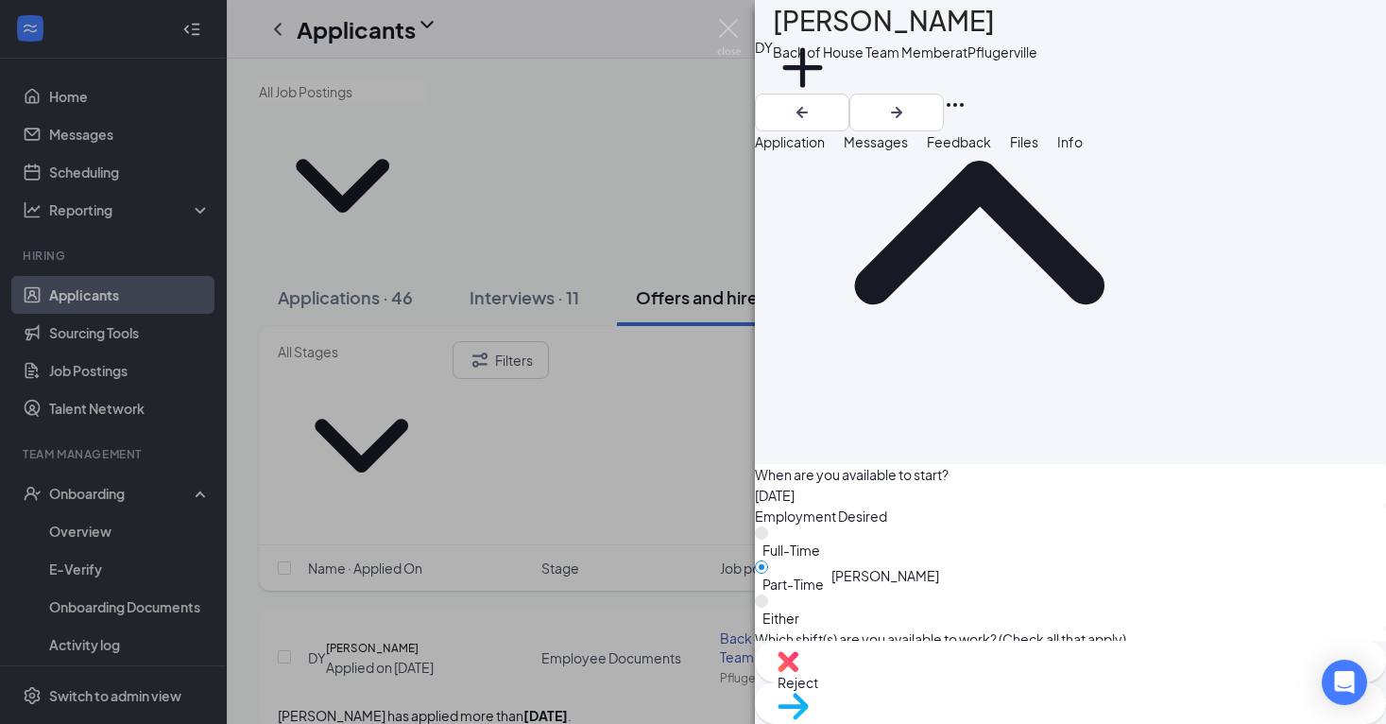
scroll to position [1858, 0]
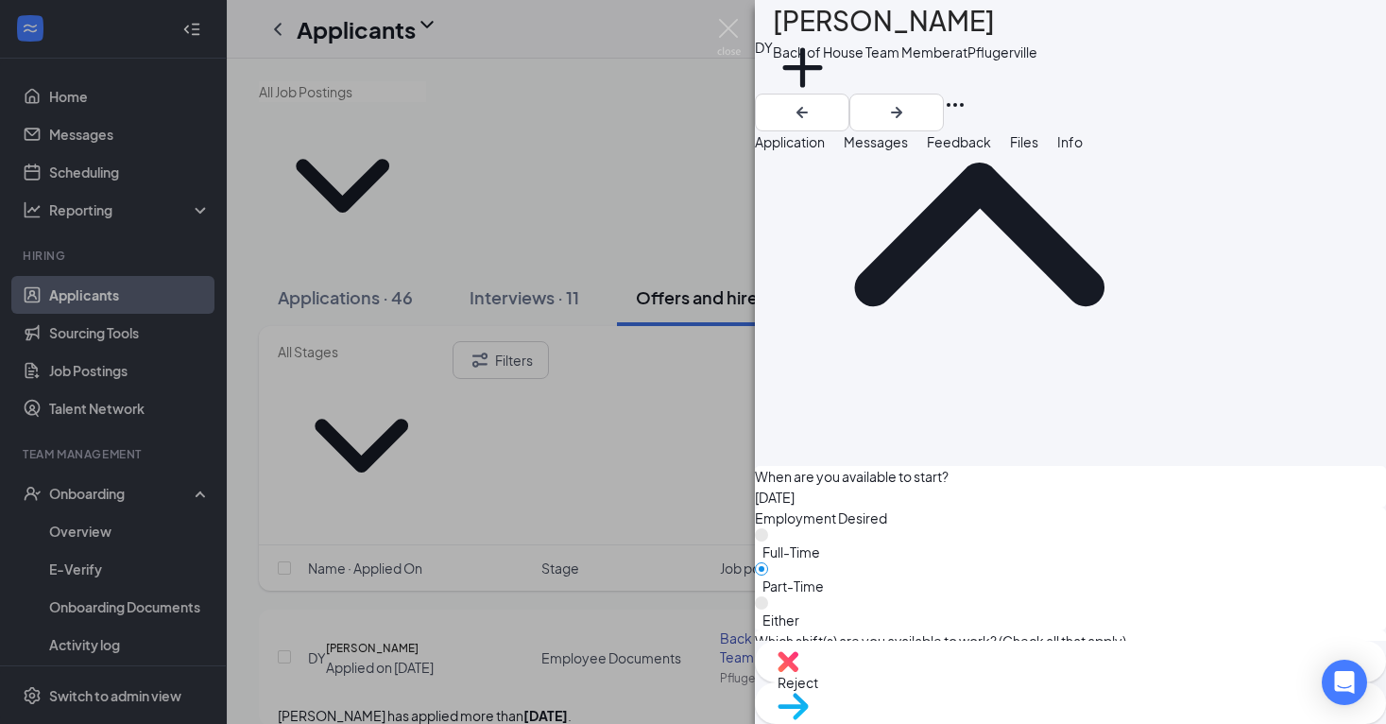
click at [809, 693] on img at bounding box center [793, 706] width 31 height 27
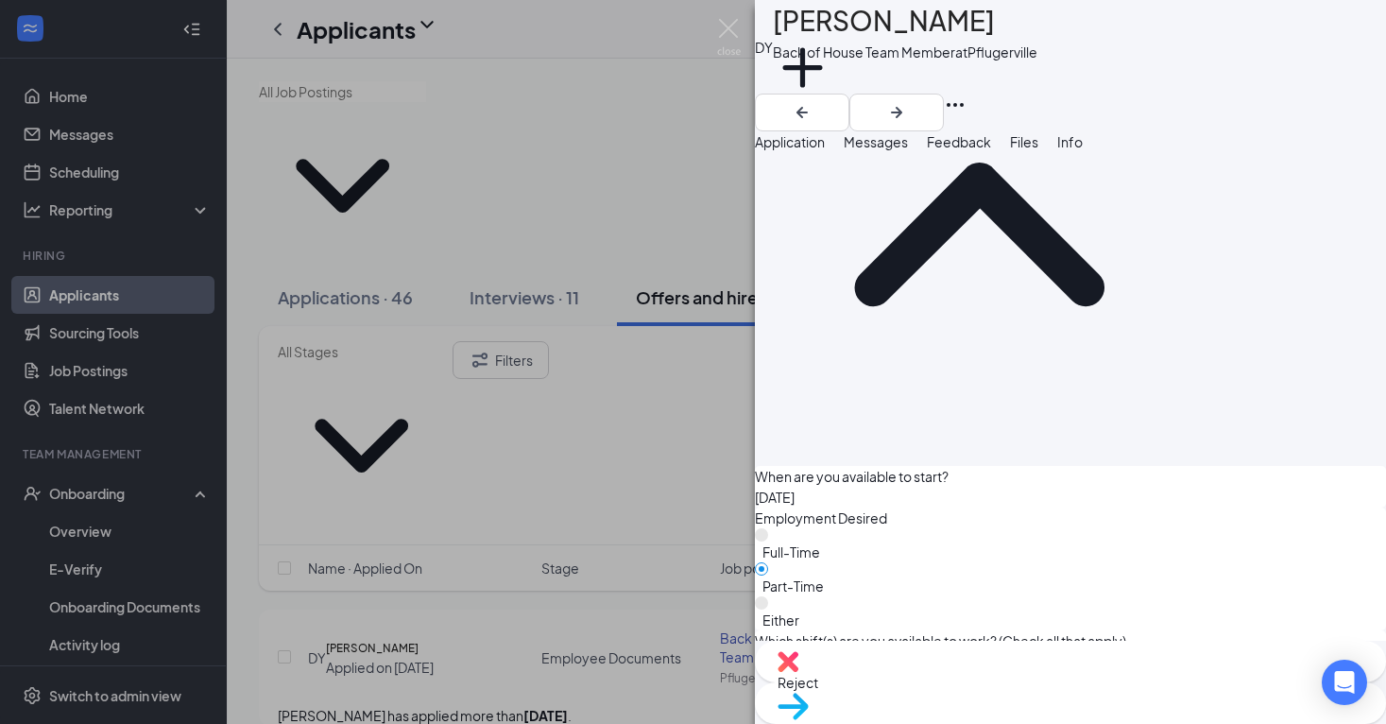
scroll to position [1851, 0]
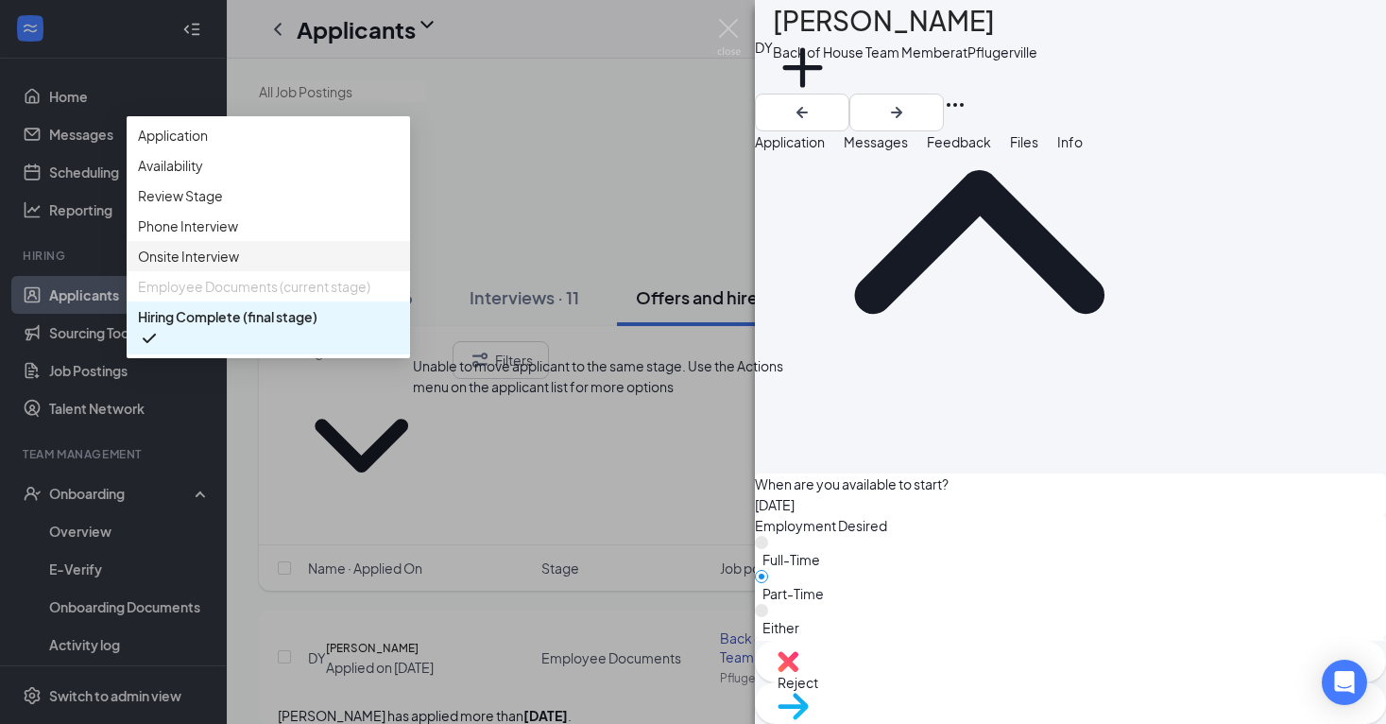
click at [370, 297] on span "Employee Documents (current stage)" at bounding box center [254, 286] width 232 height 21
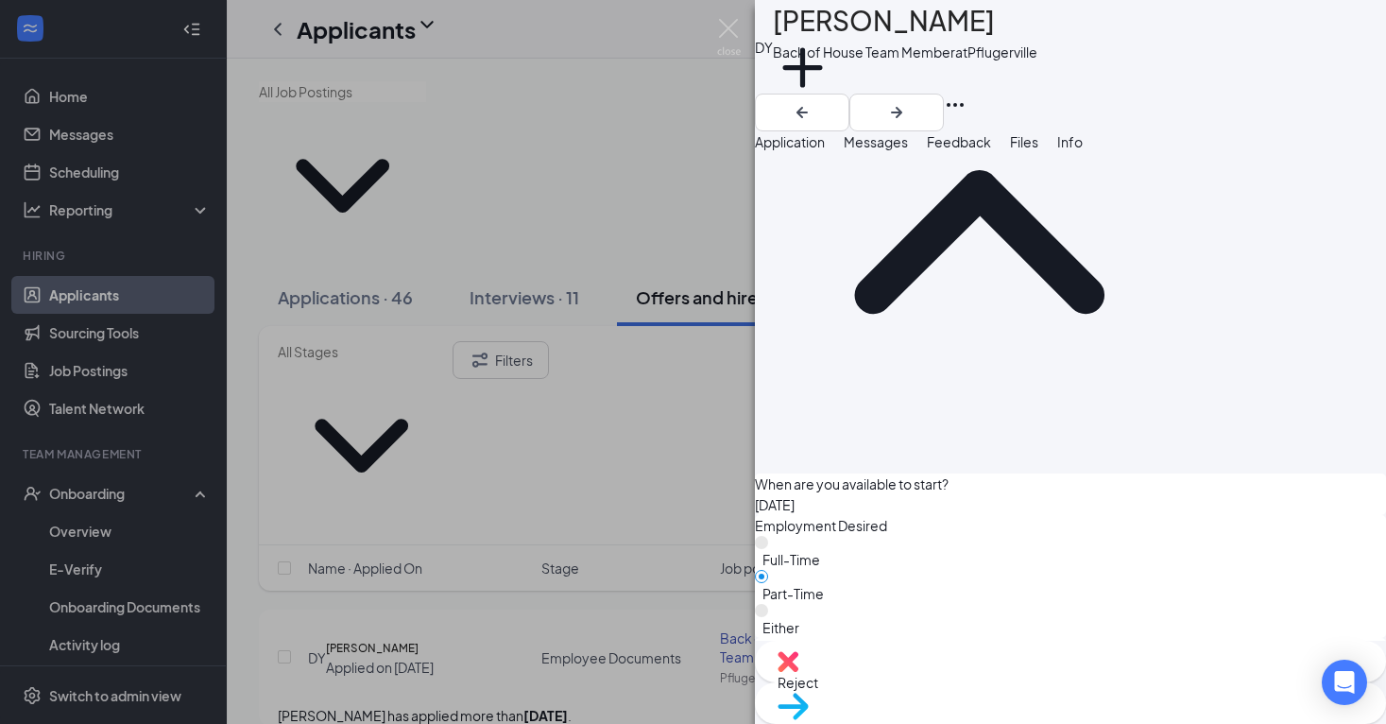
click at [728, 40] on img at bounding box center [729, 37] width 24 height 37
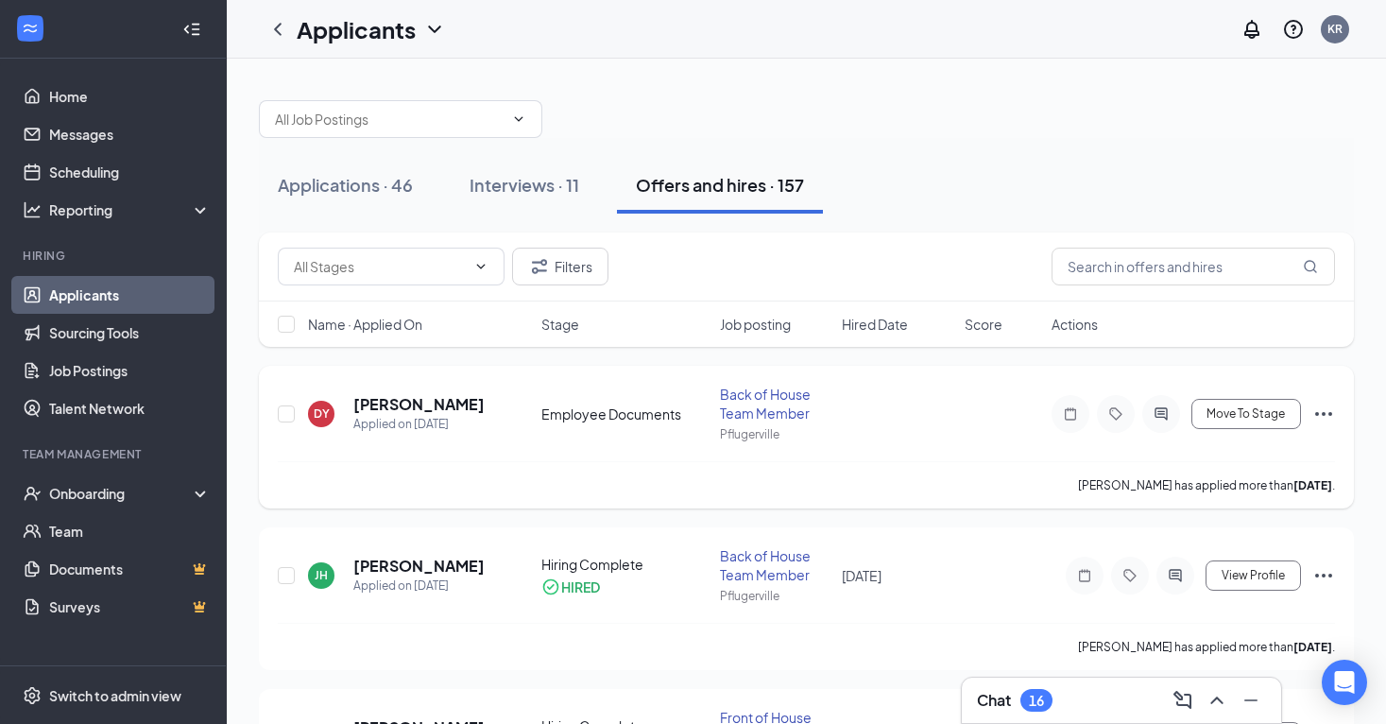
click at [747, 410] on div "Back of House Team Member" at bounding box center [775, 404] width 111 height 38
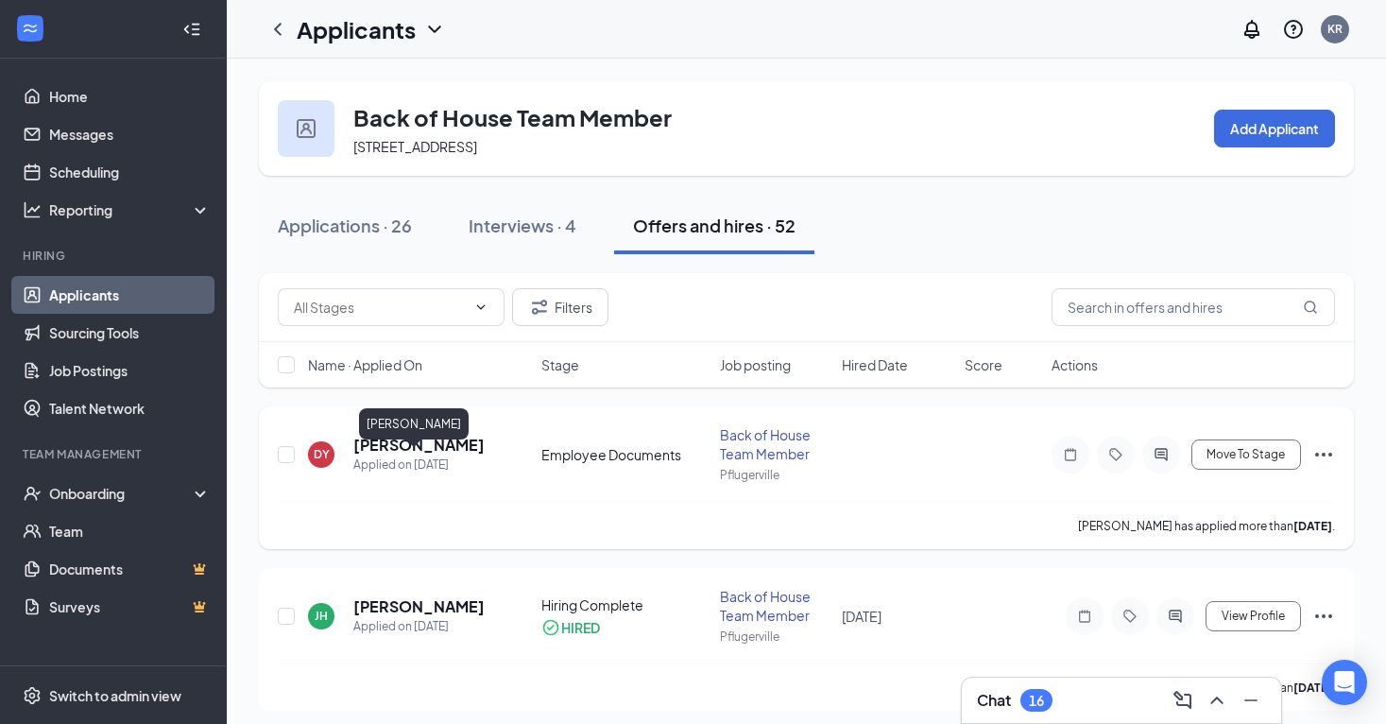
click at [410, 455] on h5 "[PERSON_NAME]" at bounding box center [418, 445] width 131 height 21
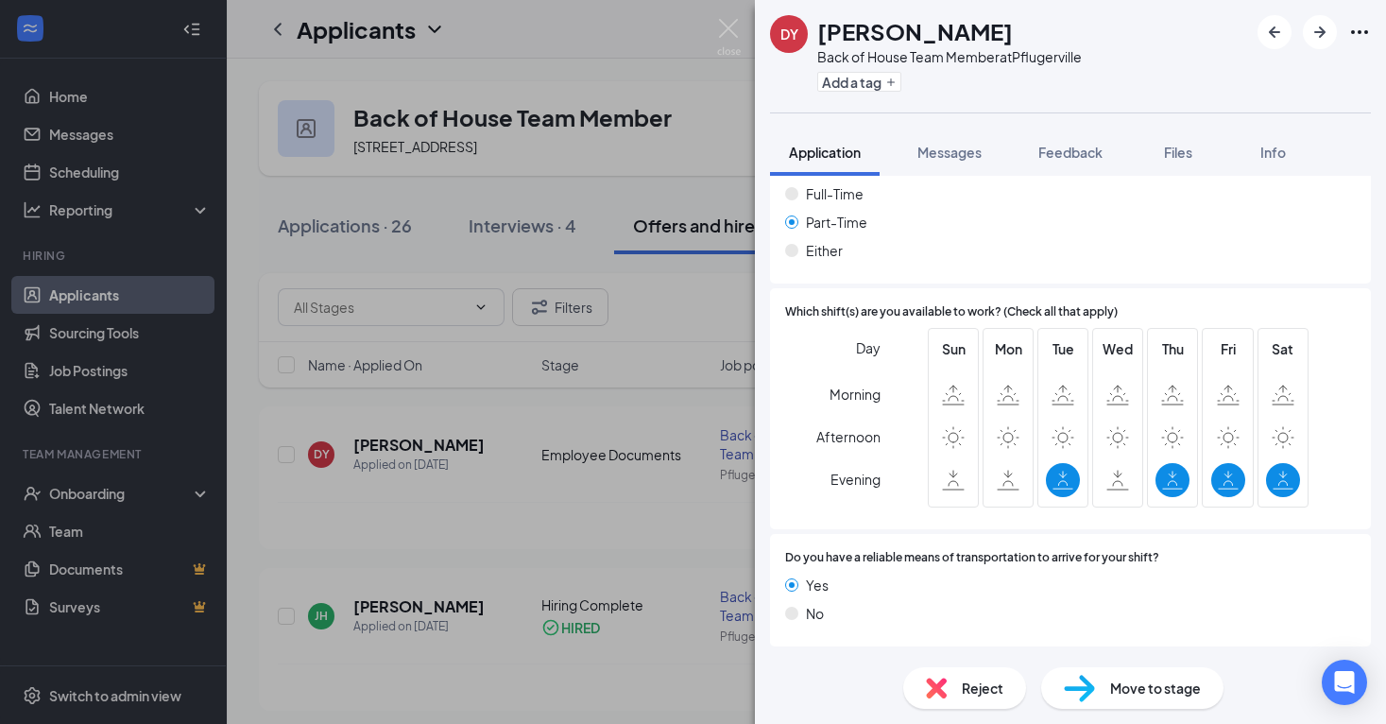
scroll to position [1737, 0]
click at [1208, 652] on div "Employee Documents Version 1 of 1" at bounding box center [1070, 671] width 601 height 38
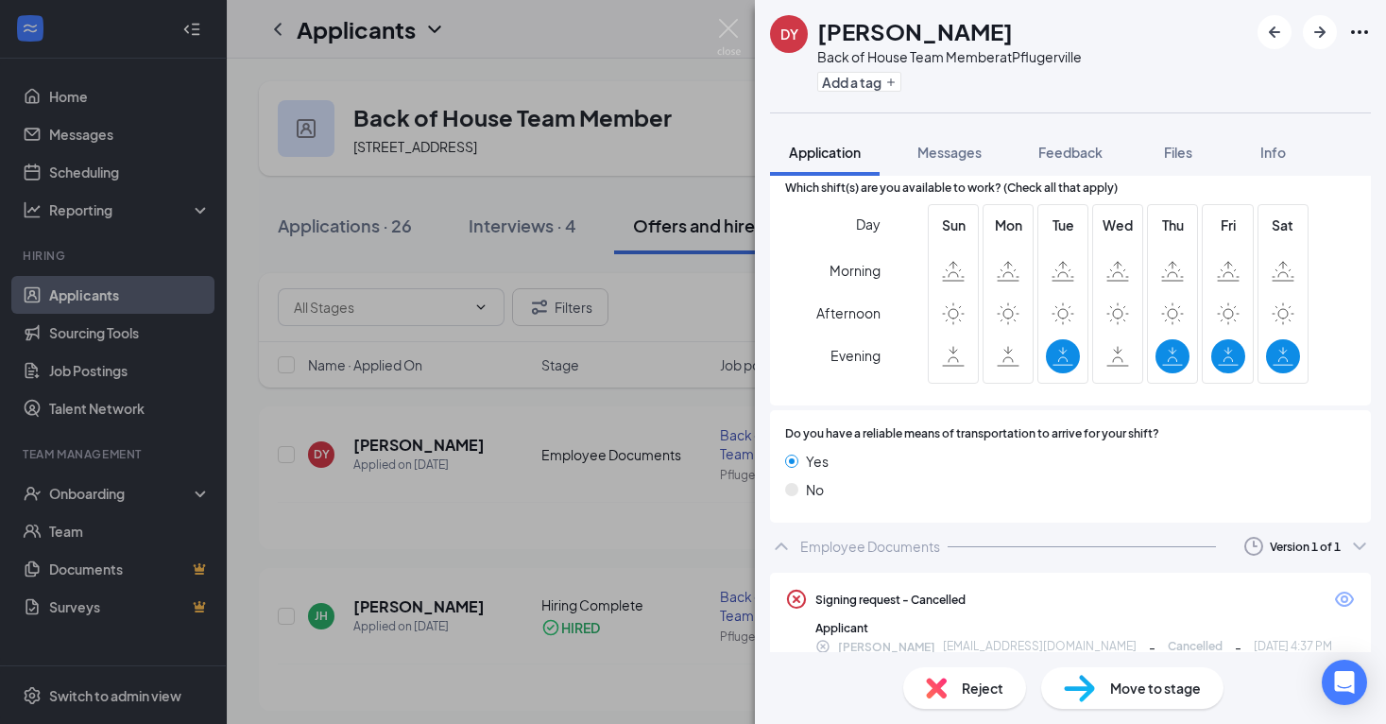
scroll to position [1858, 0]
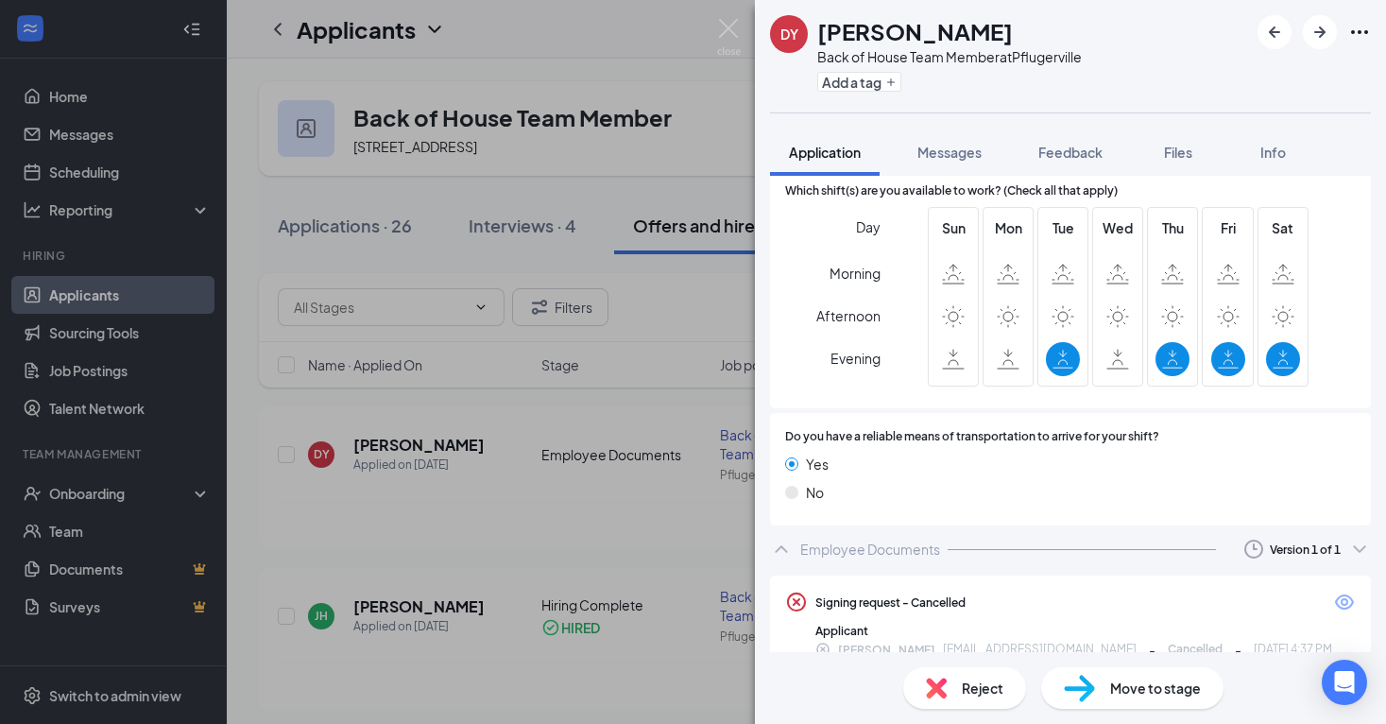
click at [1129, 701] on div "Move to stage" at bounding box center [1132, 688] width 182 height 42
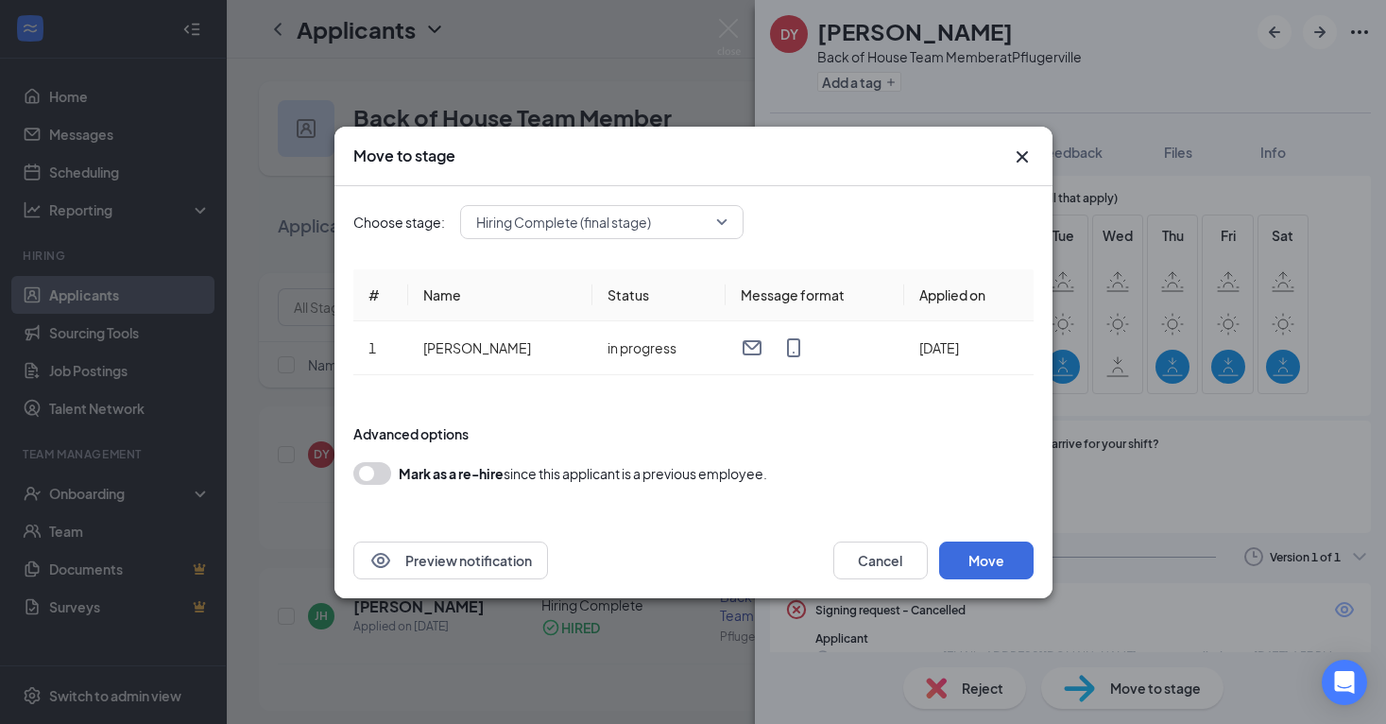
click at [619, 206] on input "search" at bounding box center [595, 222] width 248 height 32
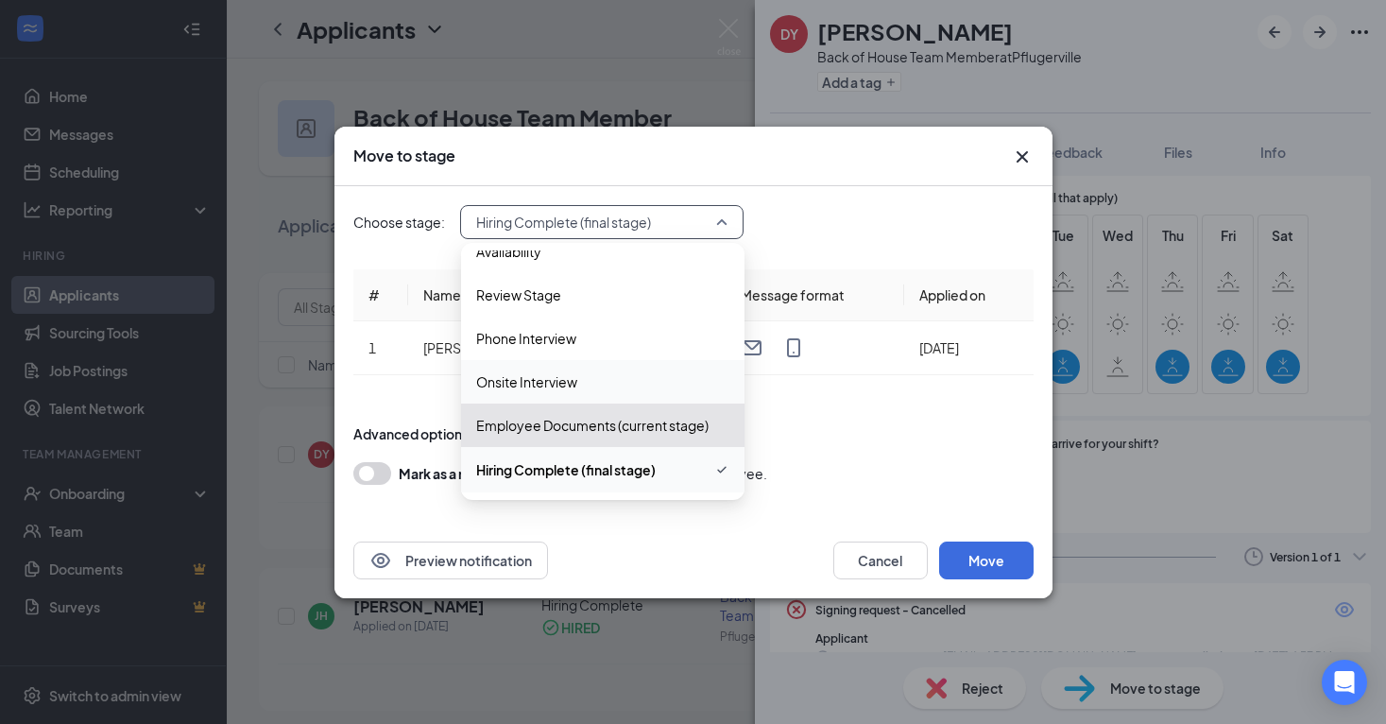
click at [616, 421] on span "Employee Documents (current stage)" at bounding box center [592, 425] width 232 height 21
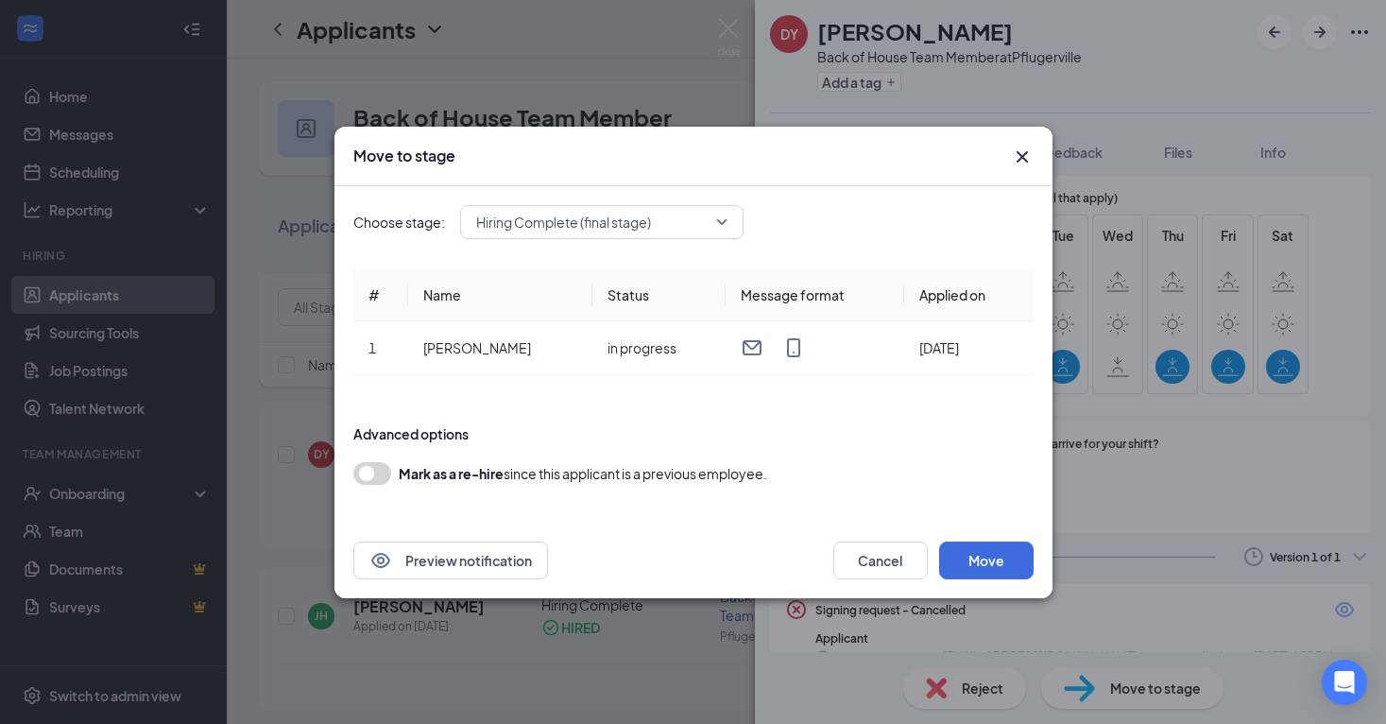
click at [875, 408] on form "Advanced options Mark as a re-hire since this applicant is a previous employee." at bounding box center [693, 454] width 680 height 98
click at [1019, 161] on icon "Cross" at bounding box center [1022, 156] width 23 height 23
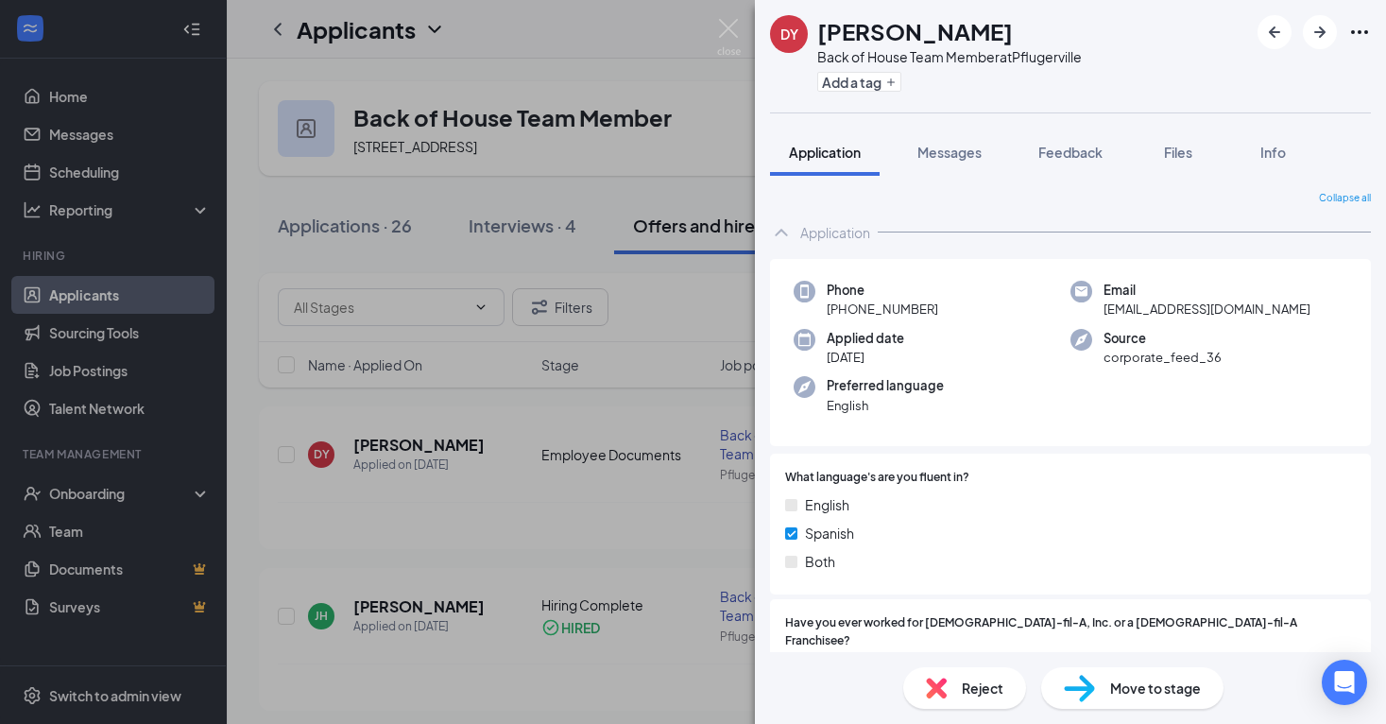
scroll to position [0, 0]
click at [943, 166] on button "Messages" at bounding box center [949, 151] width 102 height 47
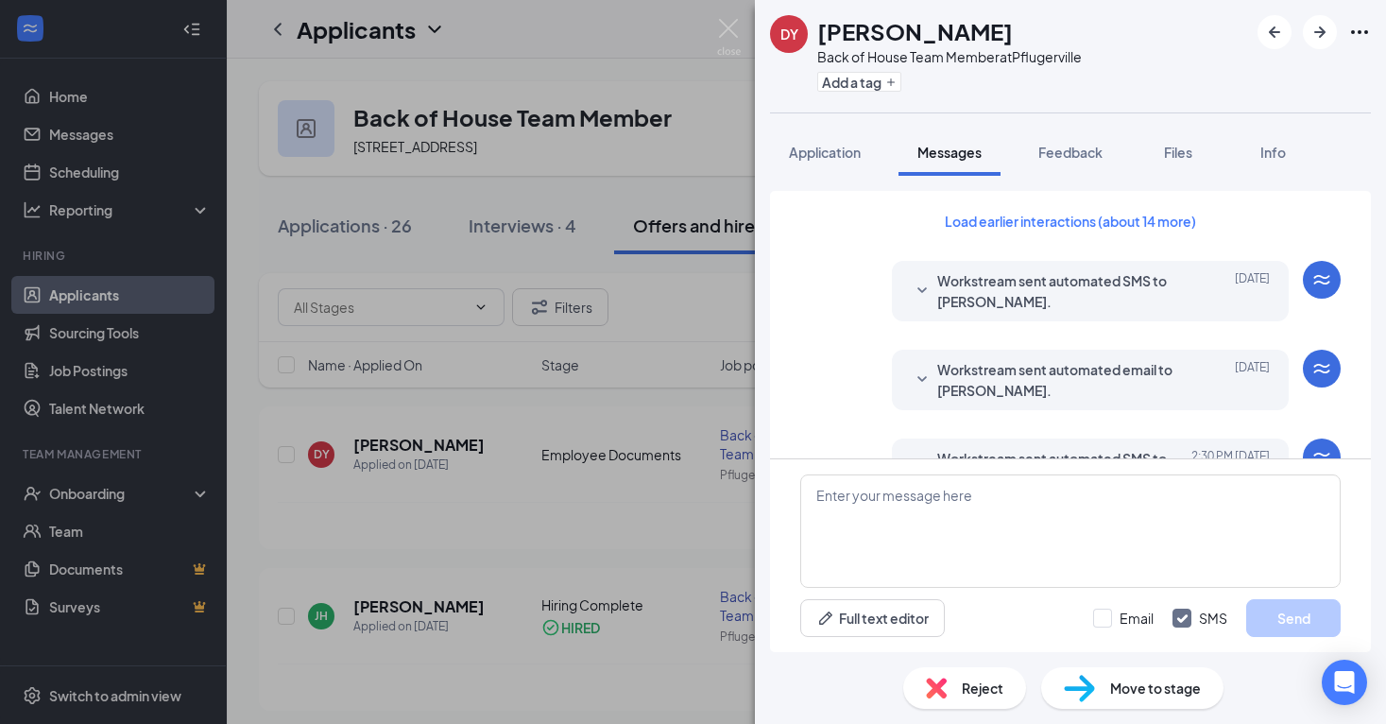
click at [631, 346] on div "DY Danely Yanez Back of House Team Member at Pflugerville Add a tag Application…" at bounding box center [693, 362] width 1386 height 724
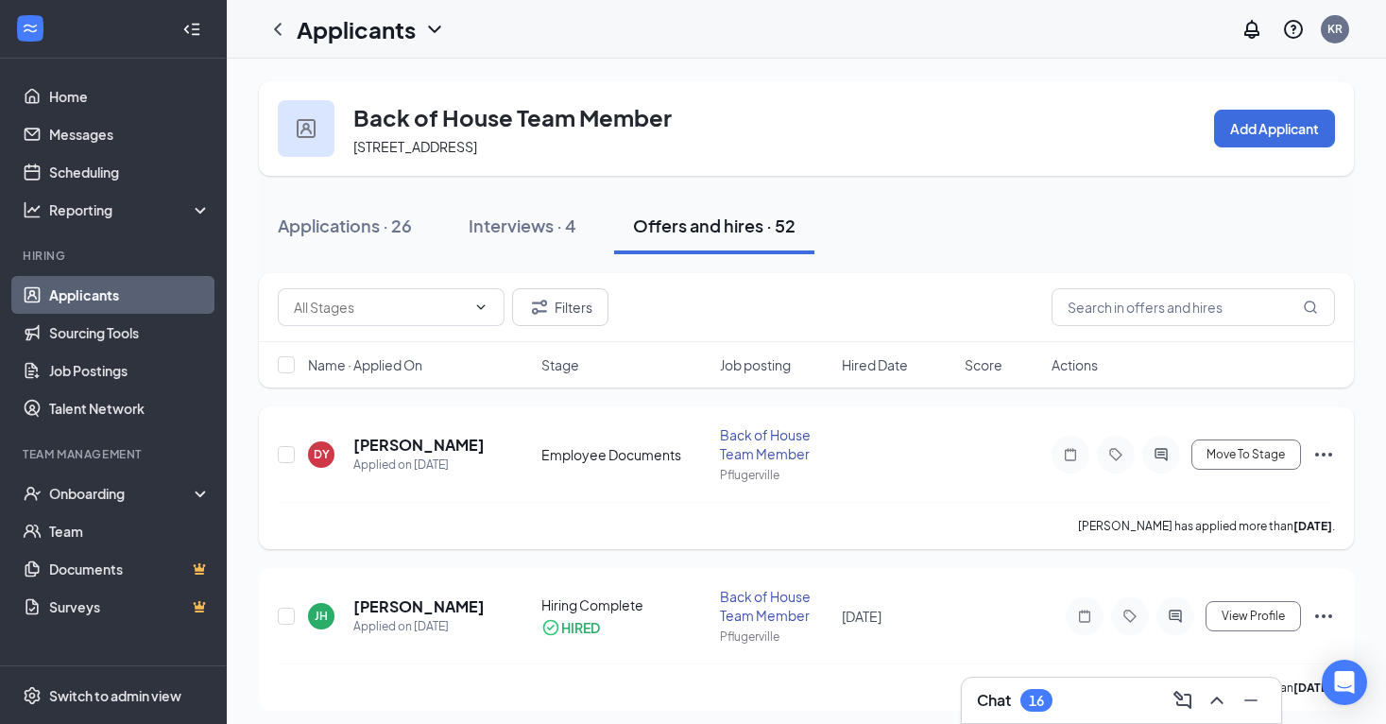
click at [1254, 473] on div "Move To Stage" at bounding box center [1193, 455] width 283 height 38
click at [1250, 470] on button "Move To Stage" at bounding box center [1246, 454] width 110 height 30
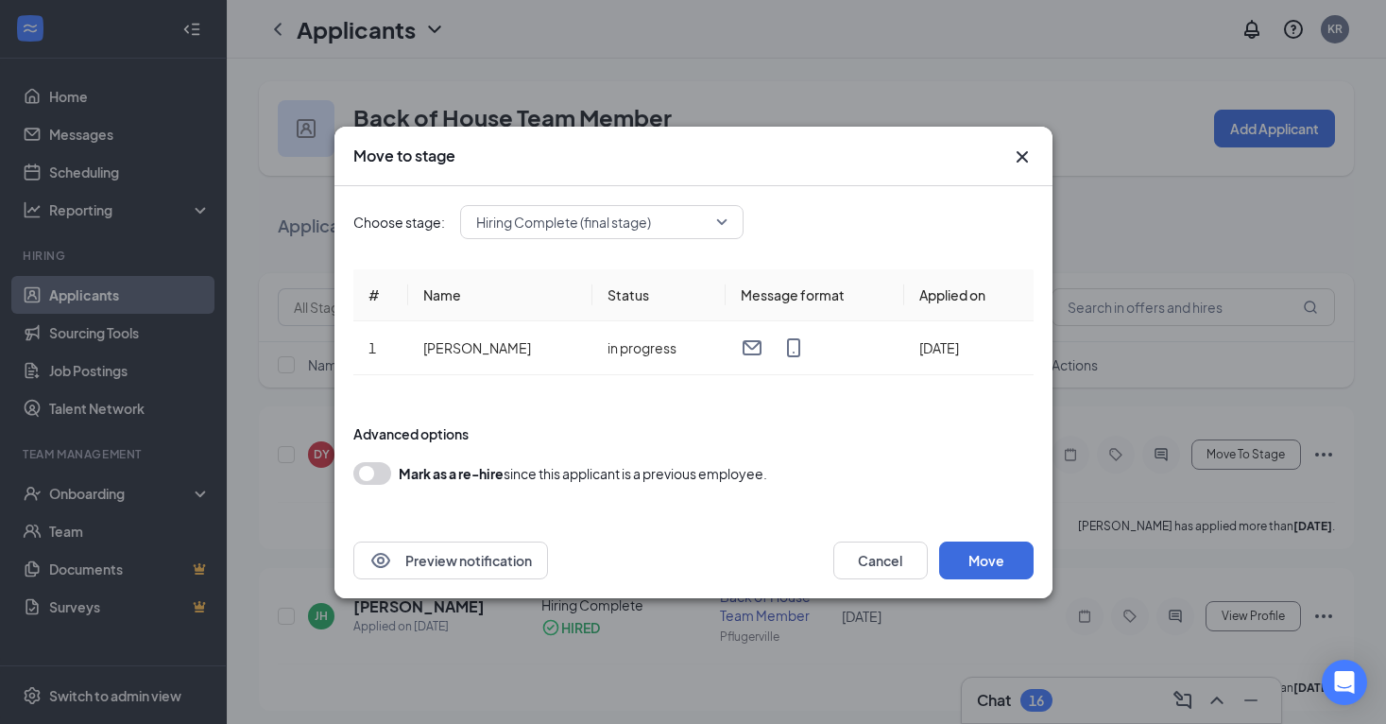
click at [658, 227] on span "Hiring Complete (final stage)" at bounding box center [593, 222] width 234 height 28
click at [573, 548] on div "Preview notification Cancel Move" at bounding box center [693, 560] width 680 height 38
click at [650, 233] on span "Hiring Complete (final stage)" at bounding box center [563, 222] width 175 height 28
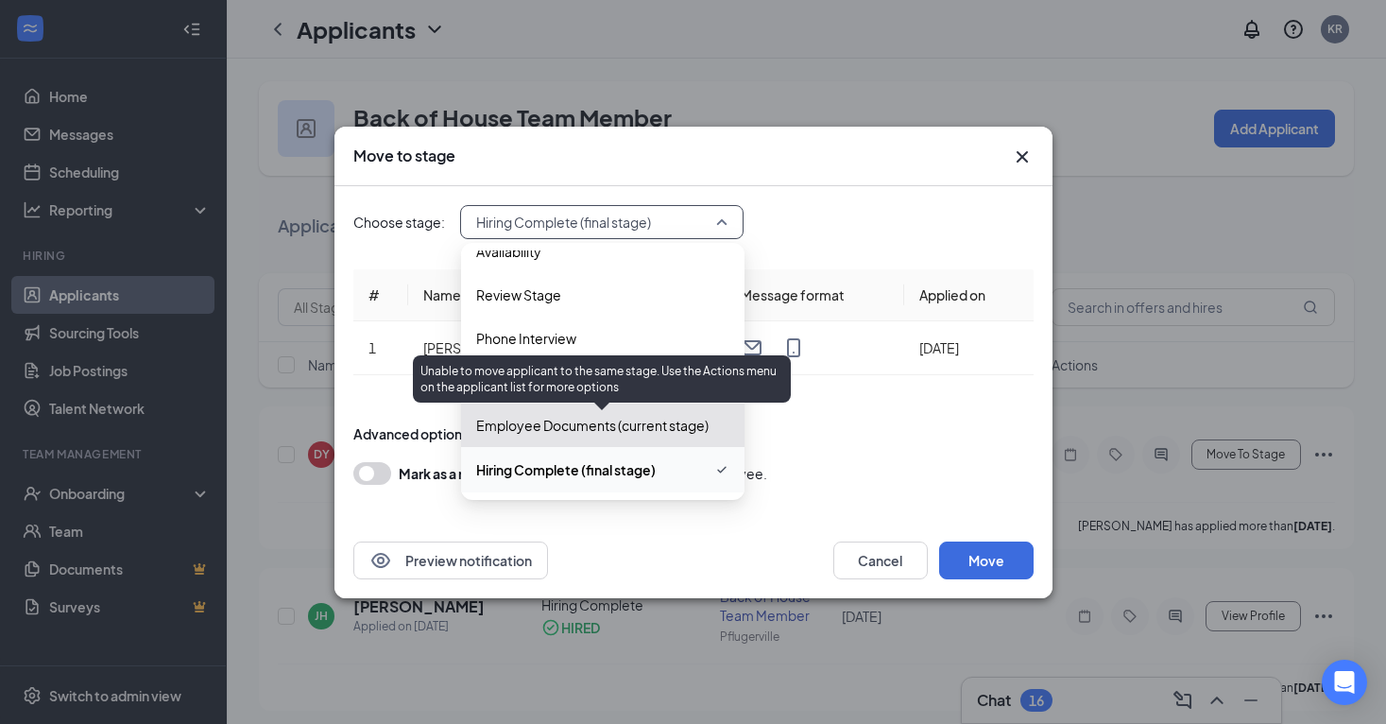
click at [551, 430] on span "Employee Documents (current stage)" at bounding box center [592, 425] width 232 height 21
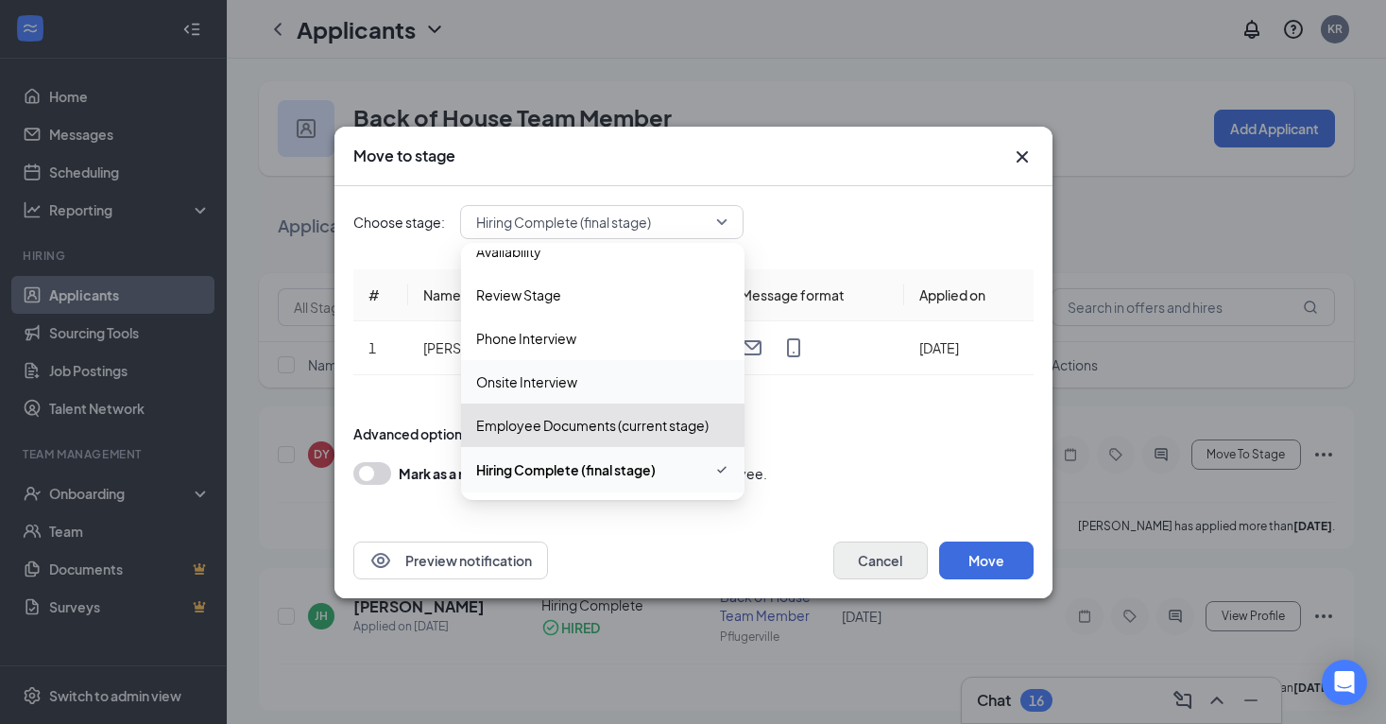
click at [864, 553] on button "Cancel" at bounding box center [880, 560] width 94 height 38
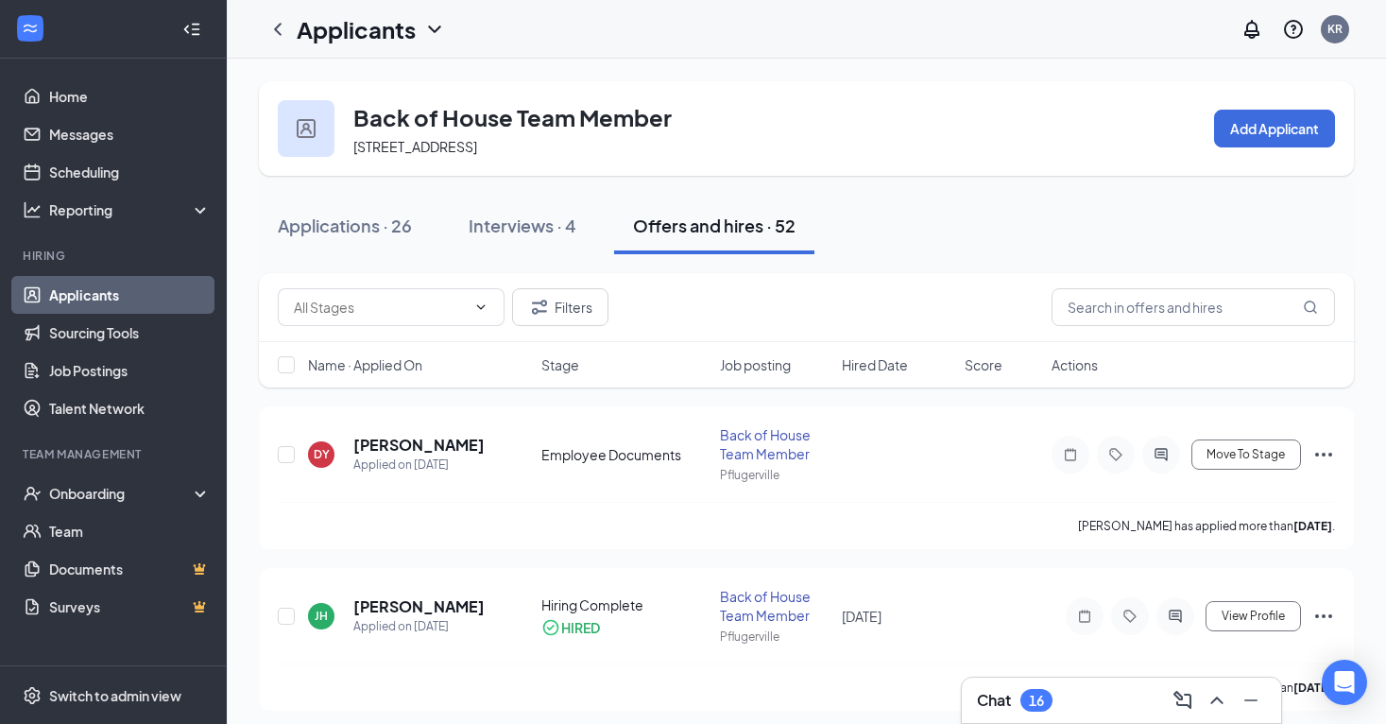
click at [190, 299] on link "Applicants" at bounding box center [130, 295] width 162 height 38
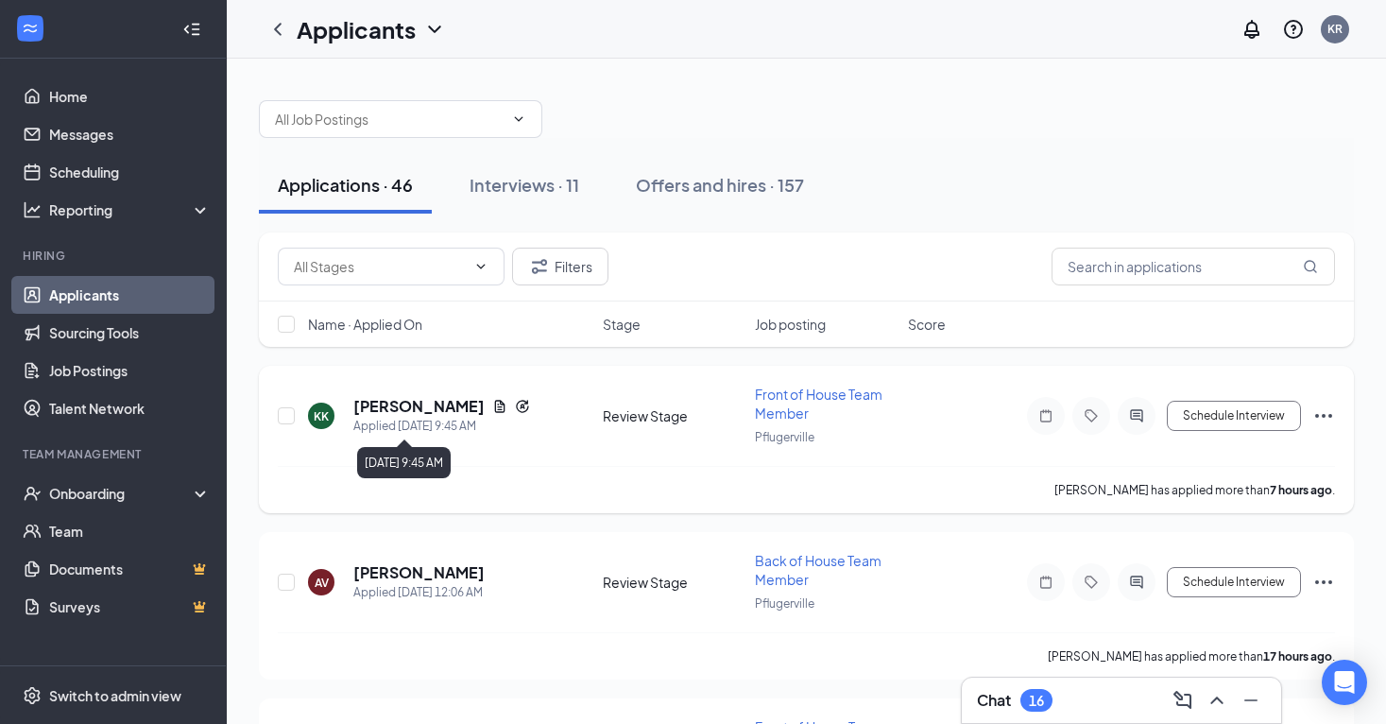
scroll to position [6, 0]
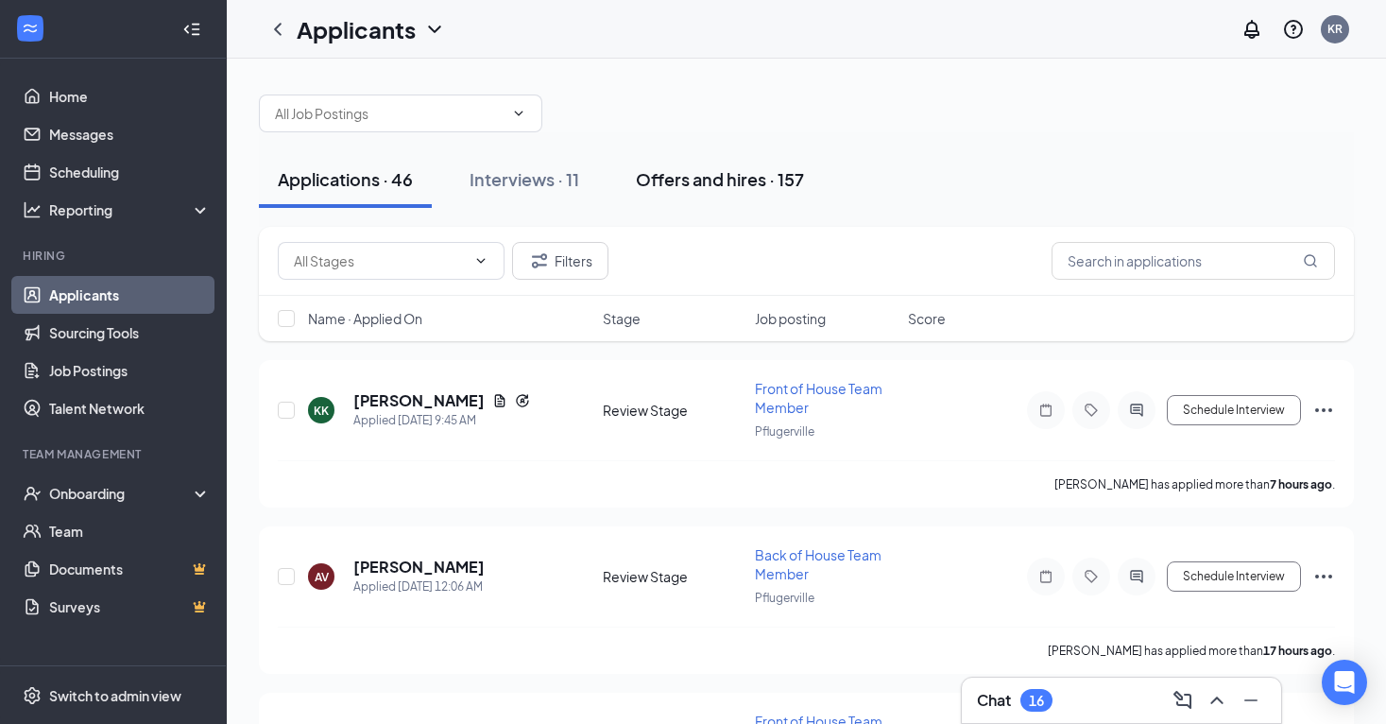
click at [674, 174] on div "Offers and hires · 157" at bounding box center [720, 179] width 168 height 24
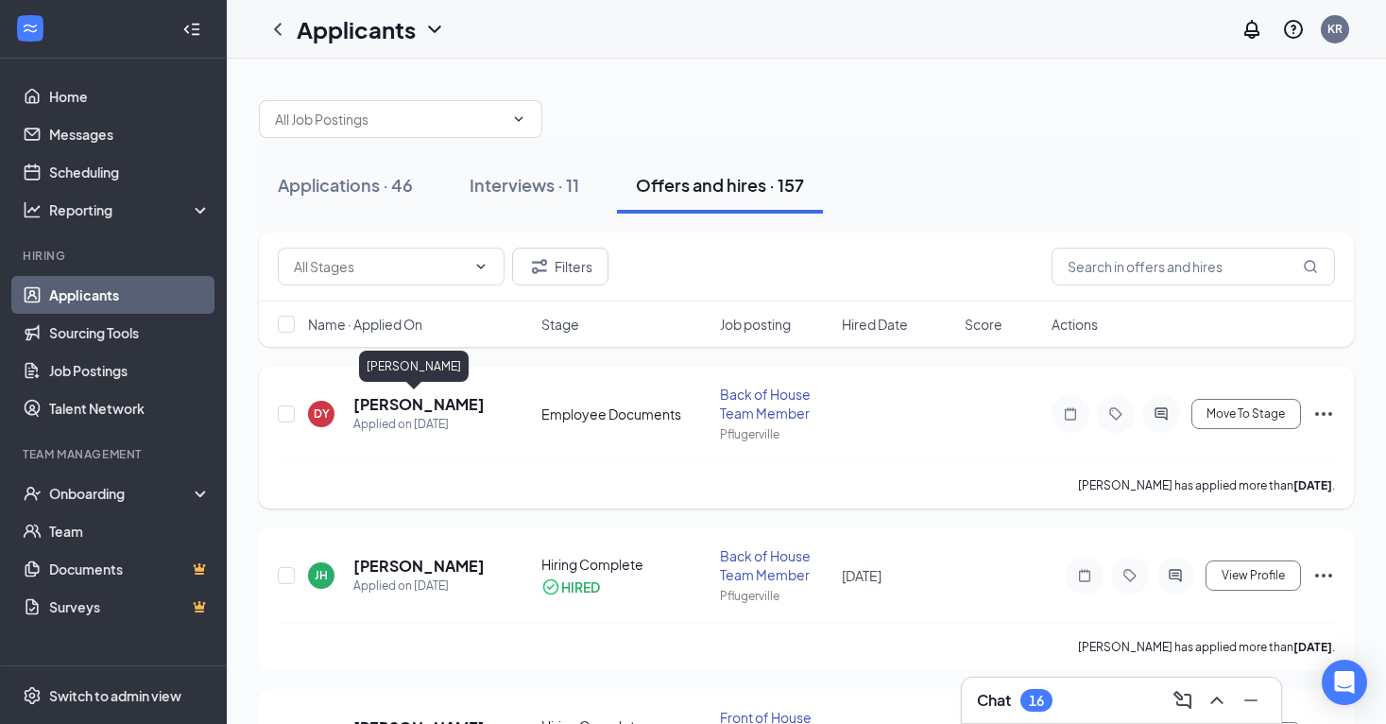
click at [441, 402] on h5 "[PERSON_NAME]" at bounding box center [418, 404] width 131 height 21
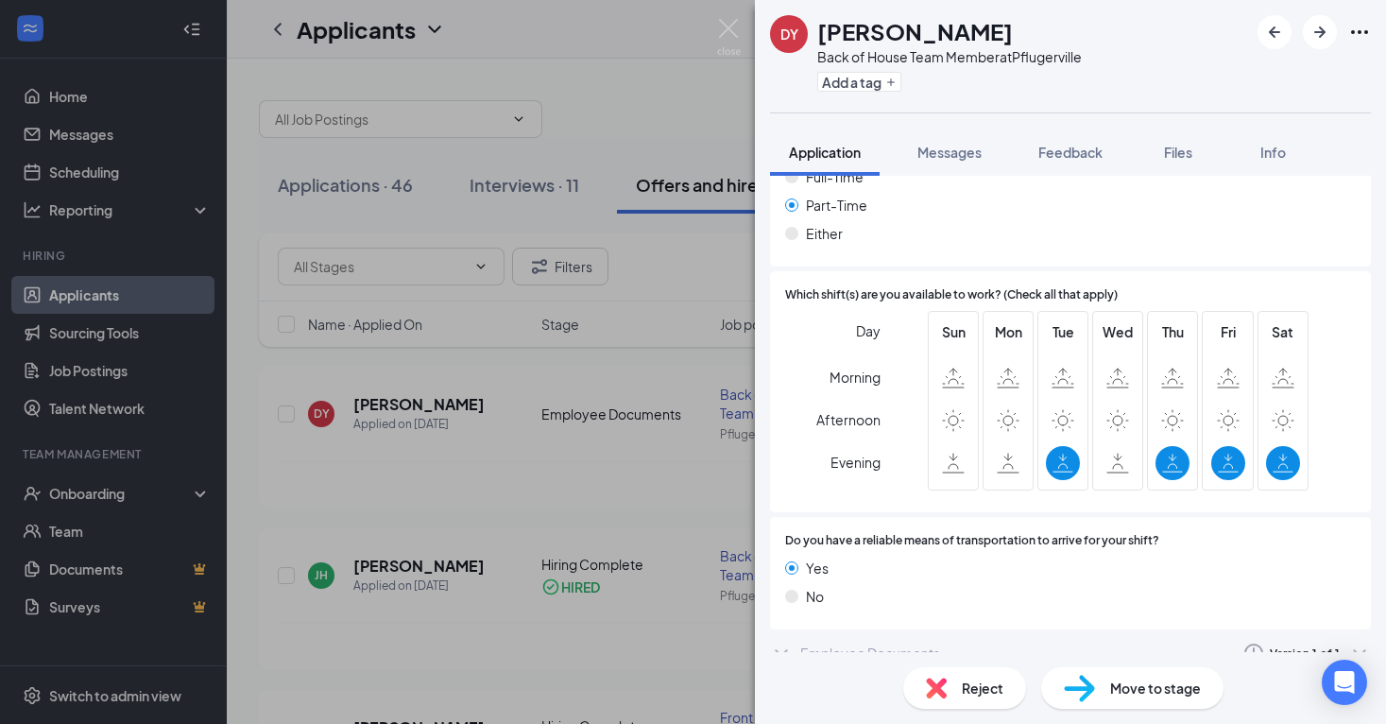
scroll to position [1744, 0]
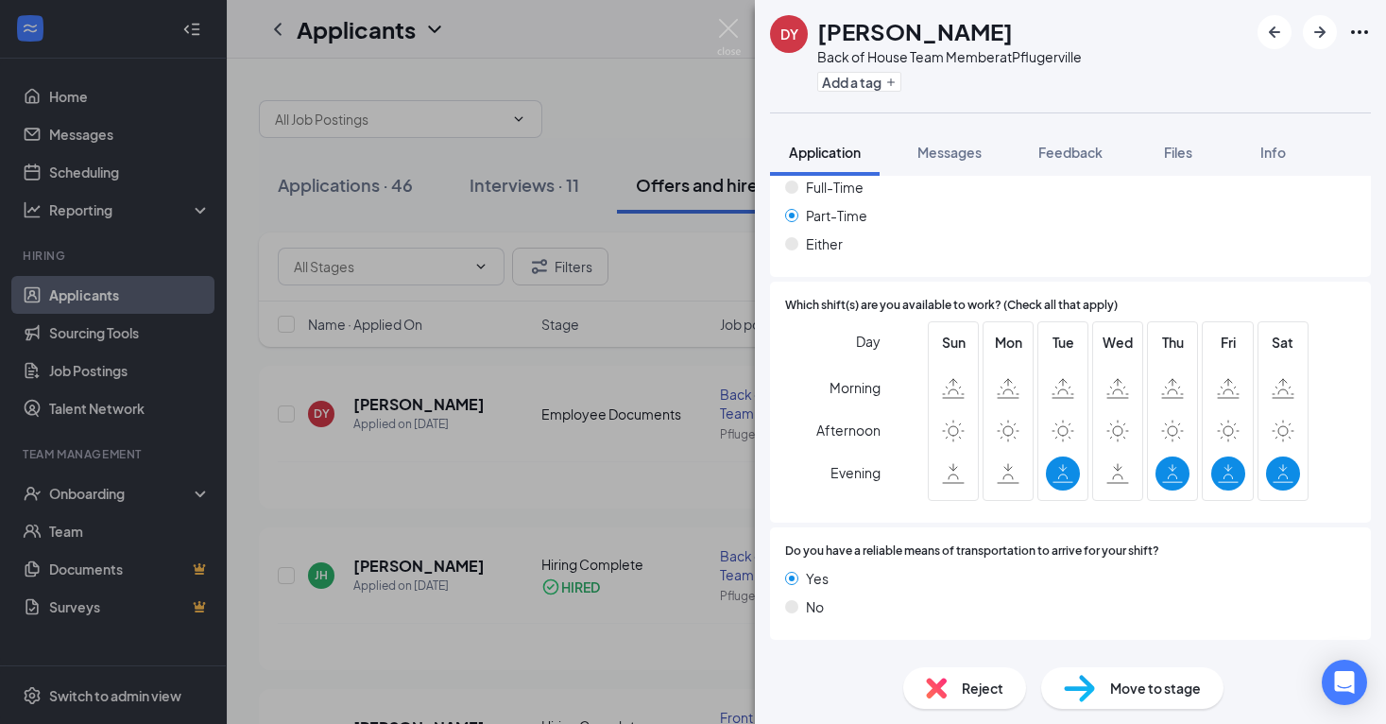
click at [917, 654] on div "Employee Documents" at bounding box center [870, 663] width 140 height 19
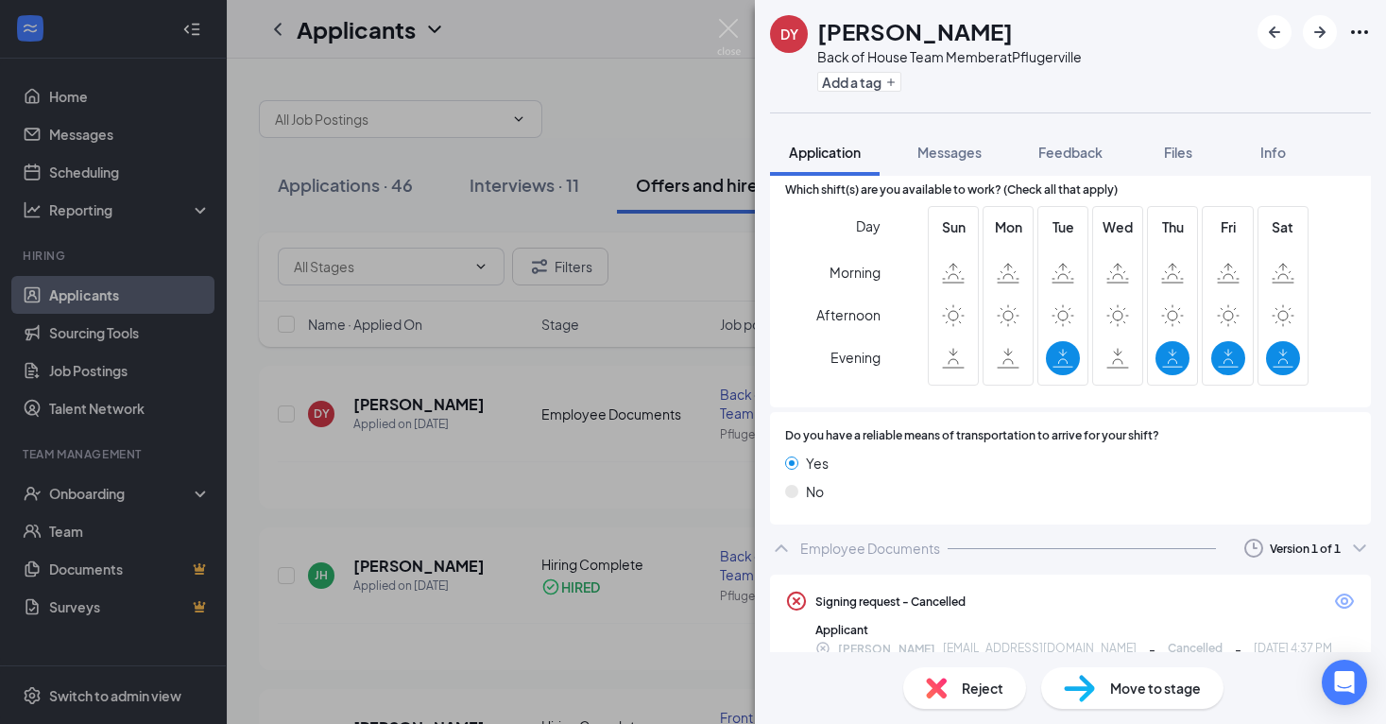
scroll to position [1858, 0]
click at [1093, 695] on img at bounding box center [1079, 688] width 31 height 27
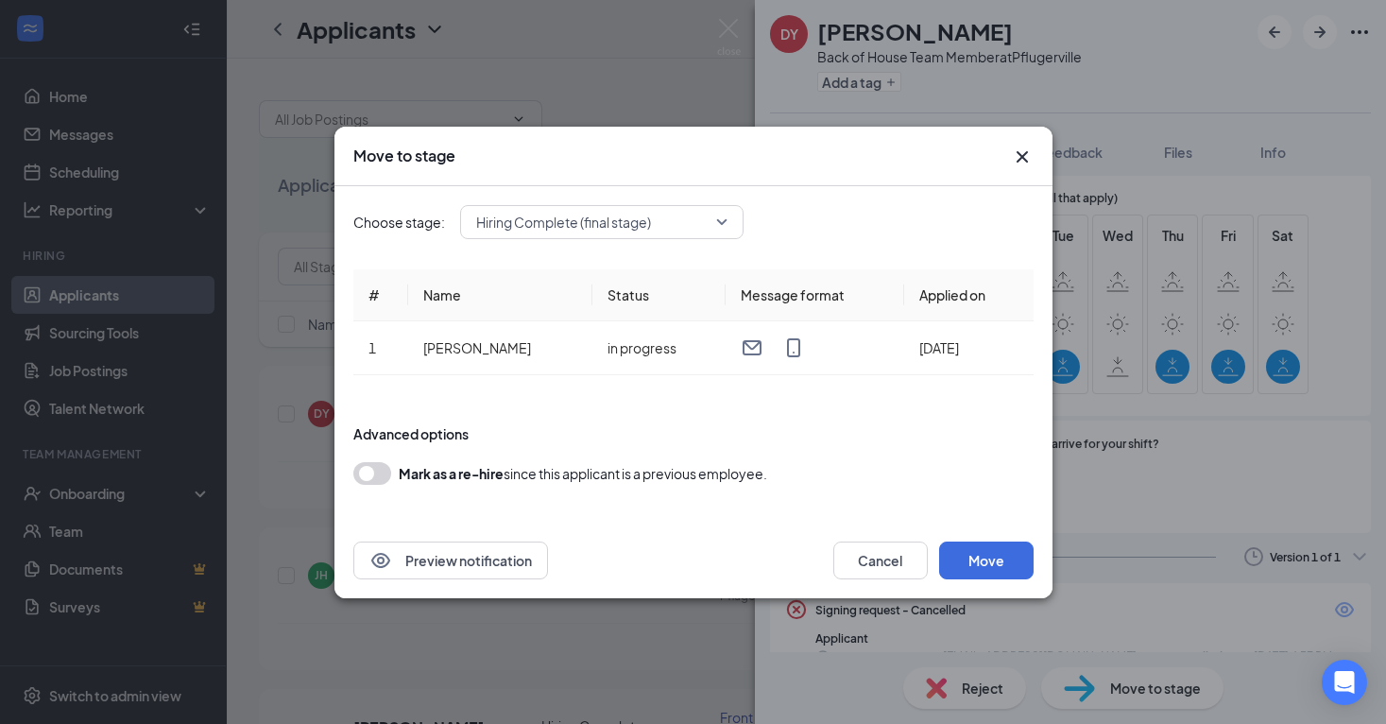
click at [651, 231] on span "Hiring Complete (final stage)" at bounding box center [563, 222] width 175 height 28
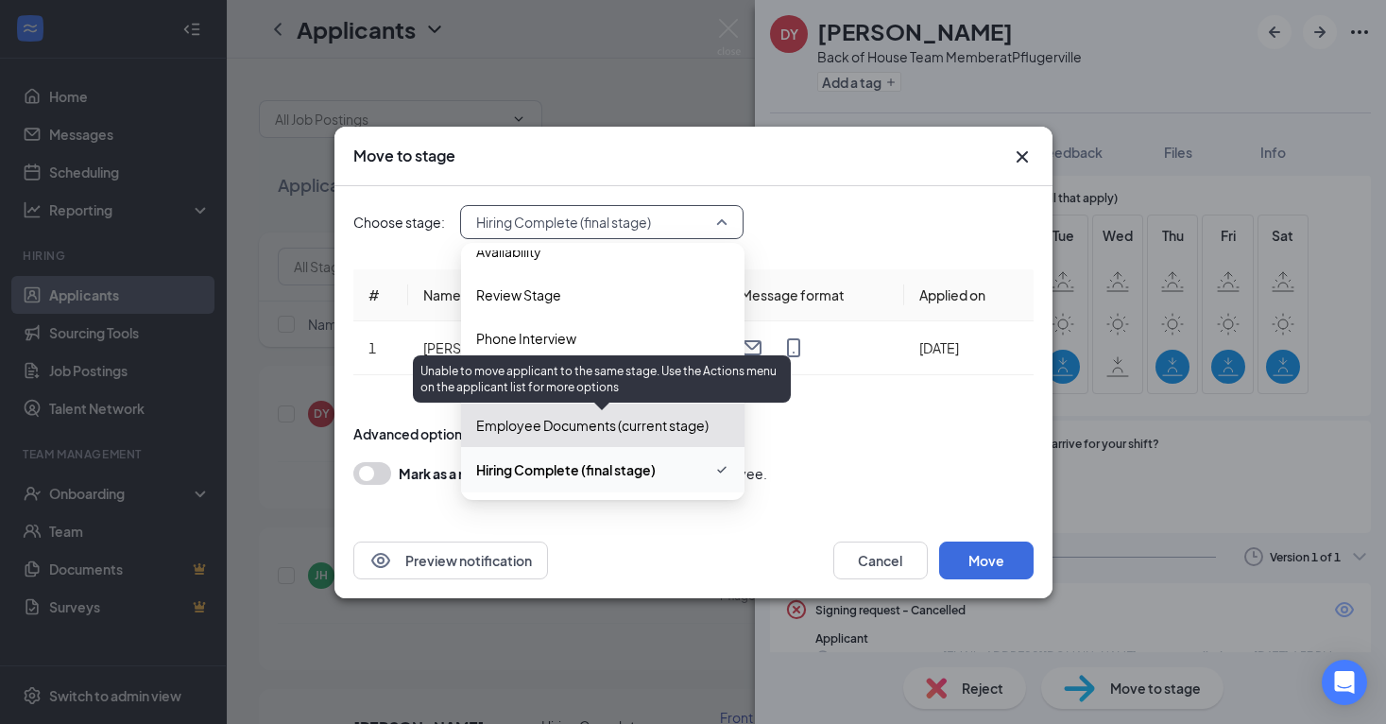
click at [656, 425] on span "Employee Documents (current stage)" at bounding box center [592, 425] width 232 height 21
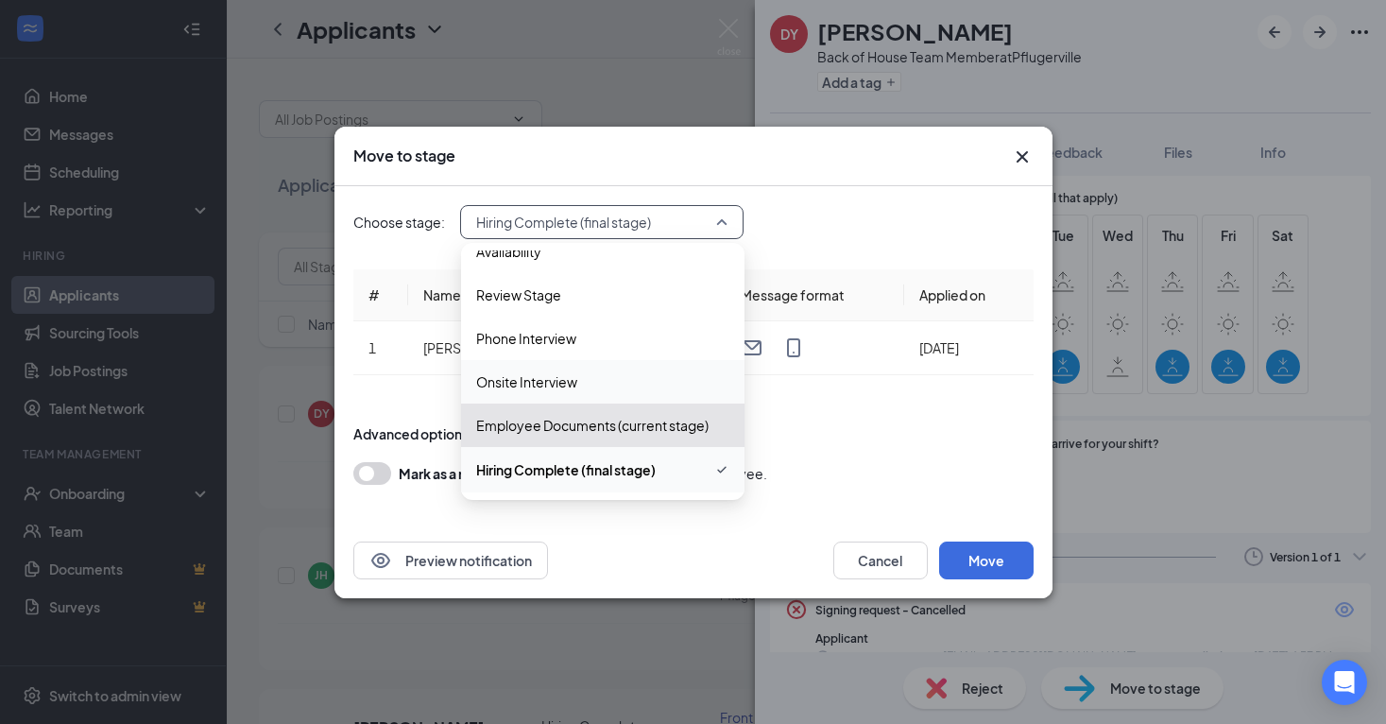
click at [1015, 146] on icon "Cross" at bounding box center [1022, 156] width 23 height 23
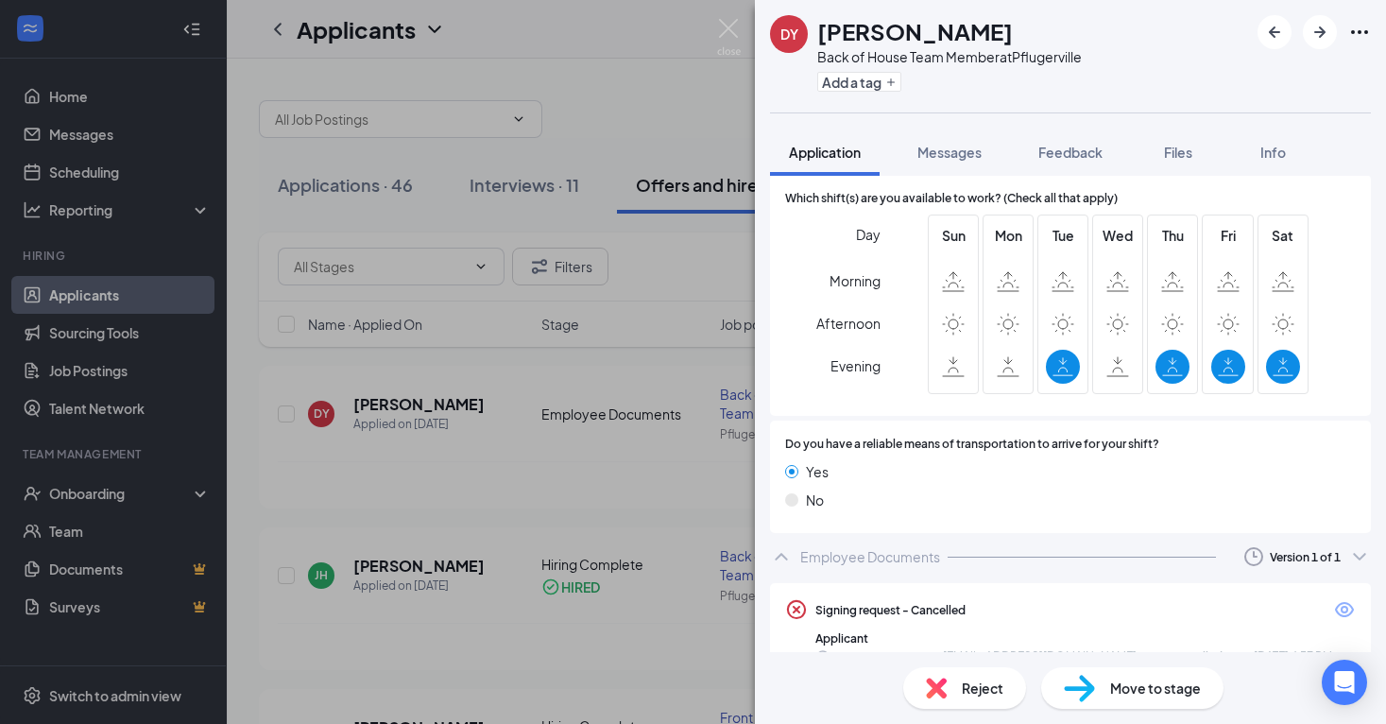
click at [838, 602] on div "Signing request - Cancelled" at bounding box center [890, 610] width 150 height 16
click at [838, 630] on div "Applicant" at bounding box center [1085, 638] width 540 height 16
click at [1335, 598] on icon "Eye" at bounding box center [1344, 609] width 23 height 23
click at [1073, 675] on img at bounding box center [1079, 688] width 31 height 27
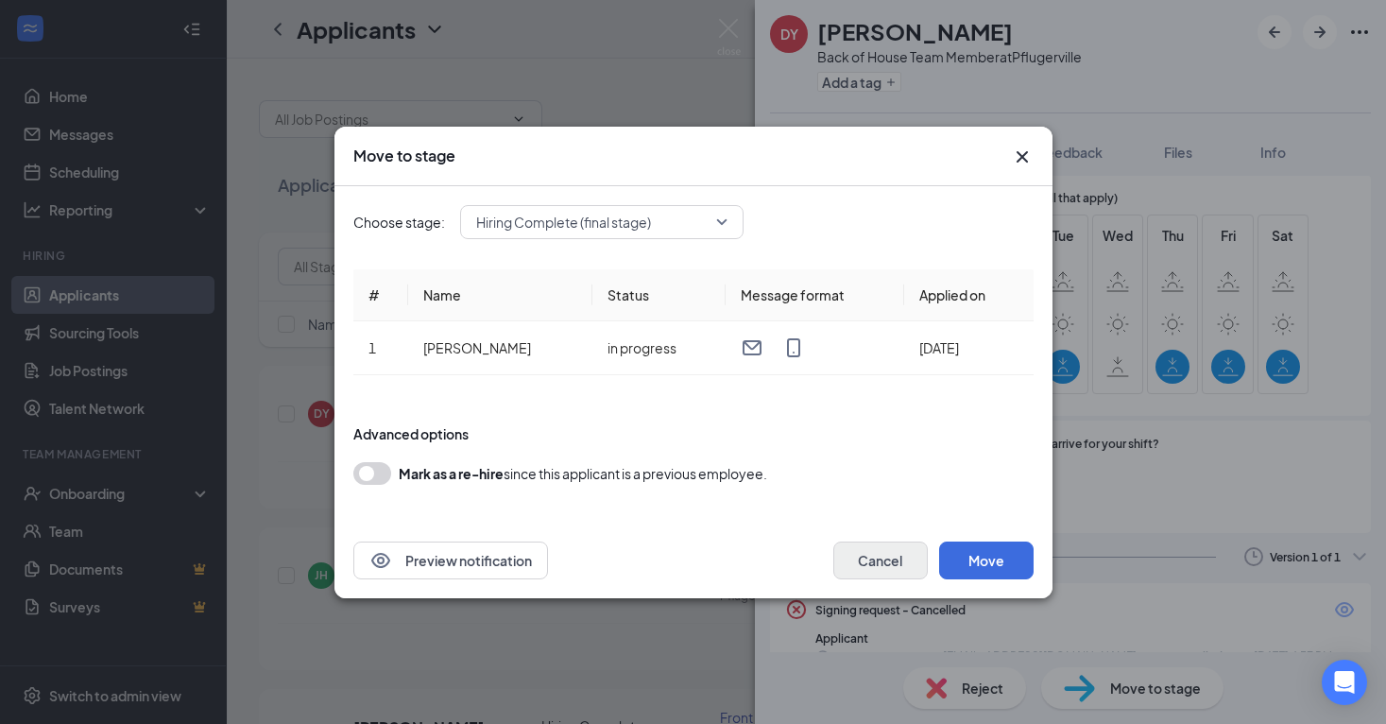
click at [857, 556] on button "Cancel" at bounding box center [880, 560] width 94 height 38
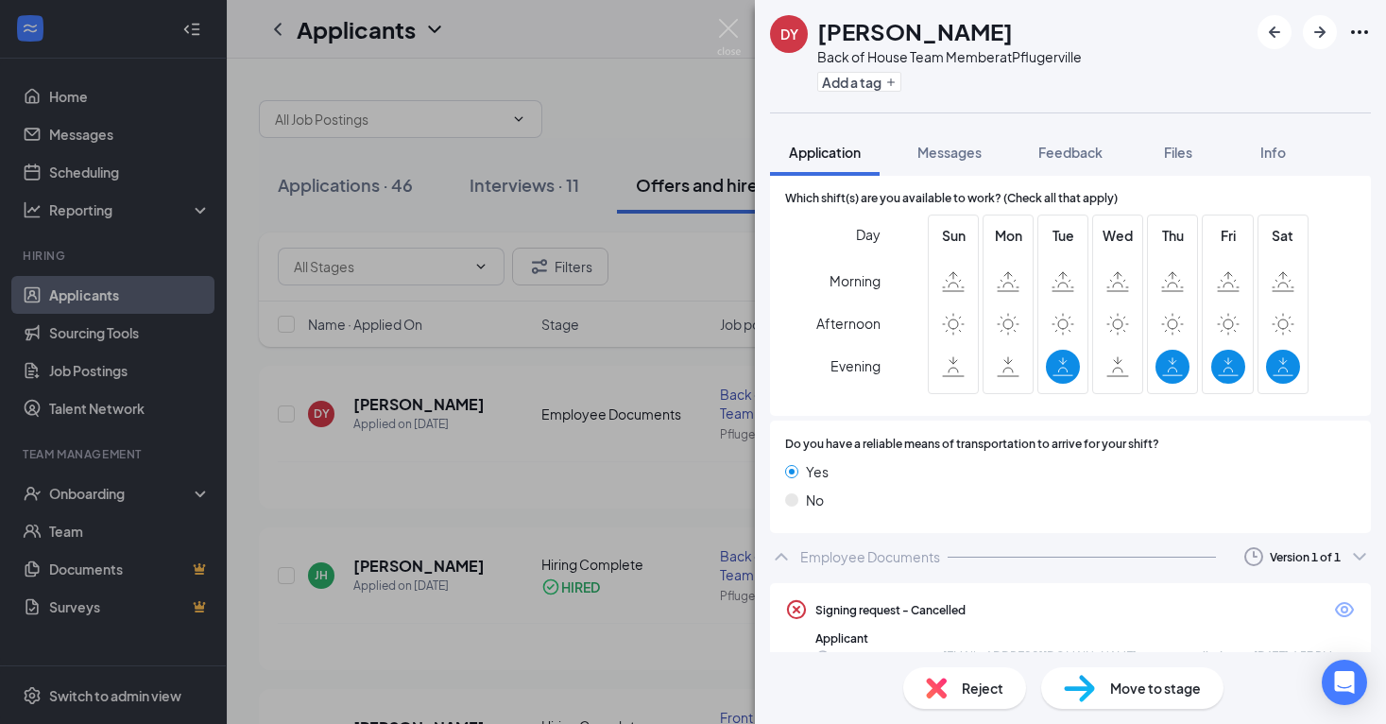
click at [1144, 692] on span "Move to stage" at bounding box center [1155, 687] width 91 height 21
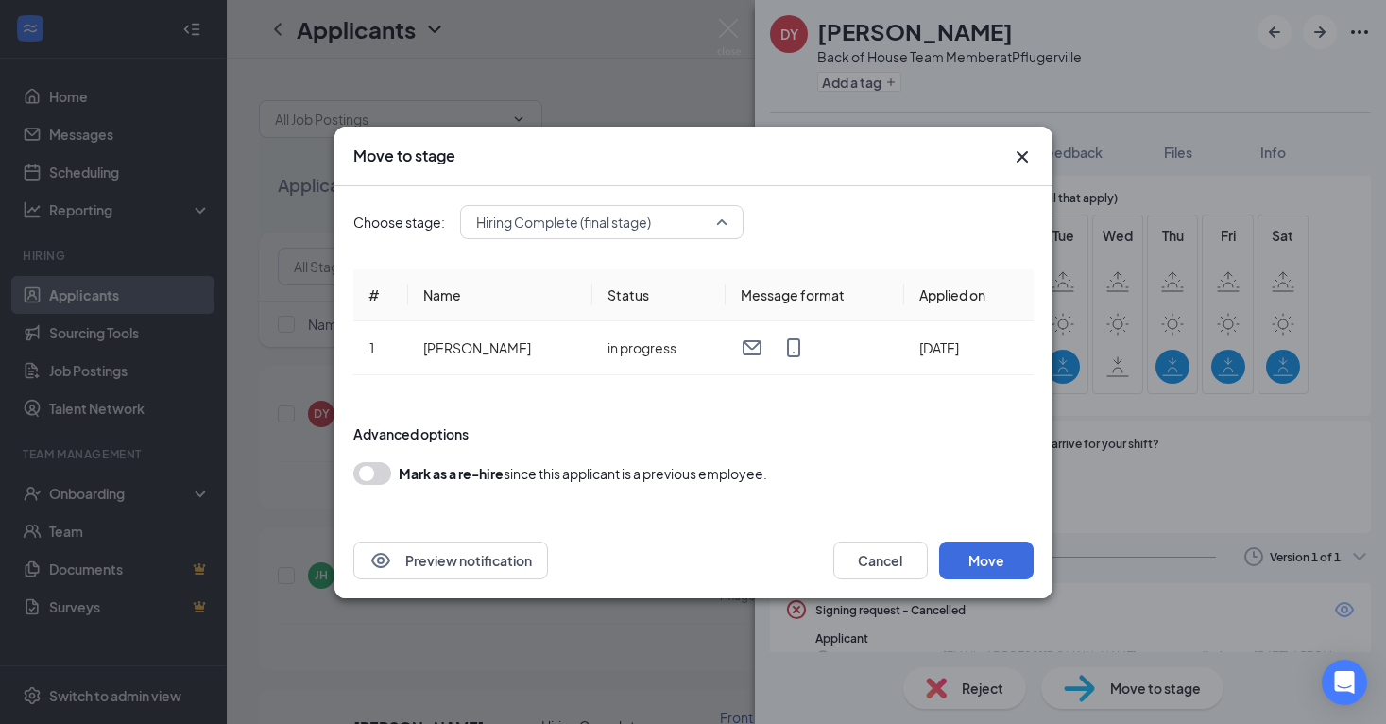
click at [570, 238] on div "Hiring Complete (final stage)" at bounding box center [601, 222] width 283 height 34
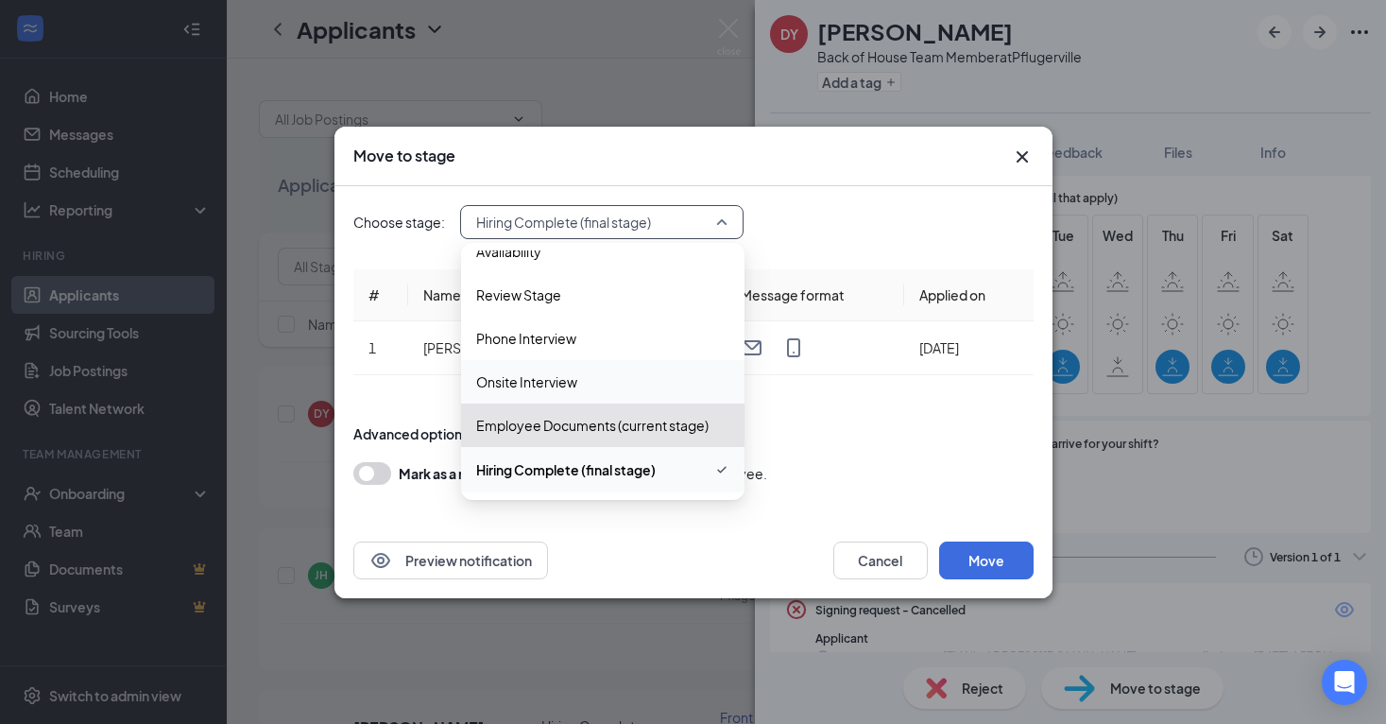
click at [561, 389] on span "Onsite Interview" at bounding box center [526, 381] width 101 height 21
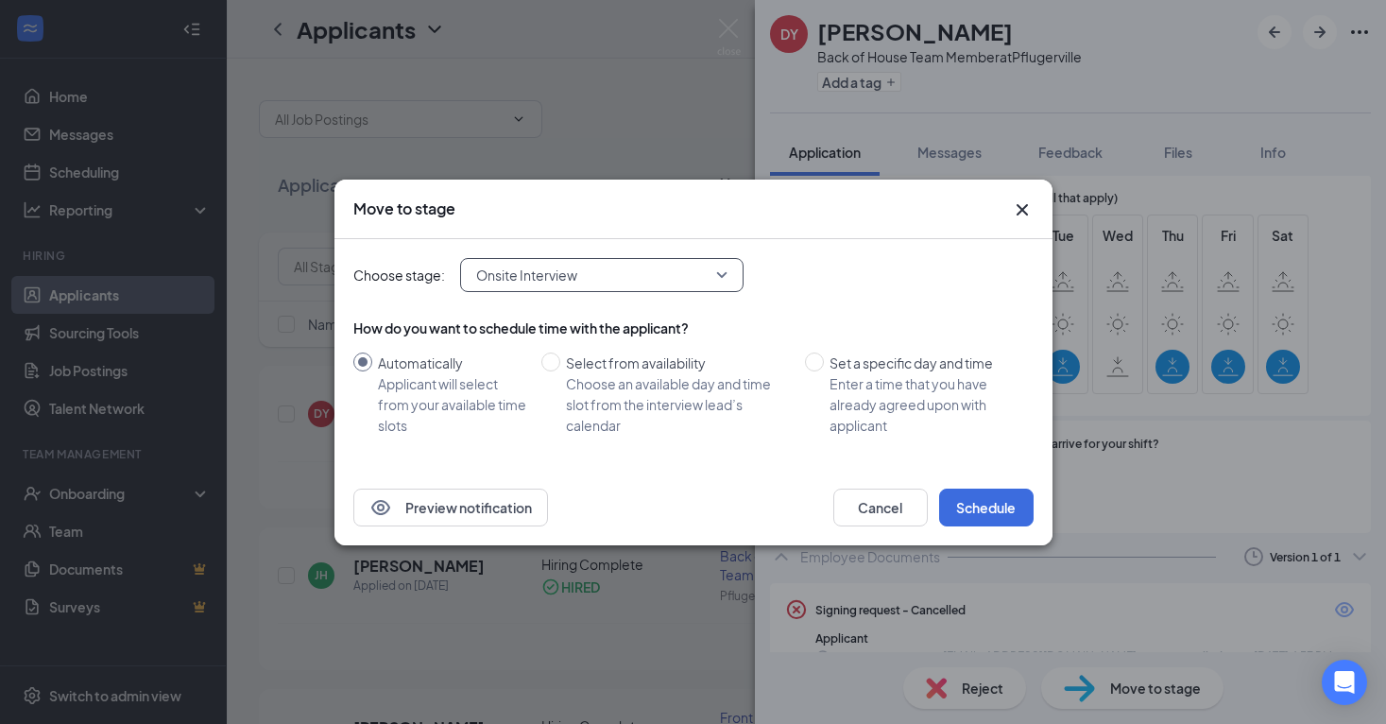
click at [994, 537] on div "Preview notification Cancel Schedule" at bounding box center [693, 508] width 718 height 76
click at [994, 513] on button "Schedule" at bounding box center [986, 507] width 94 height 38
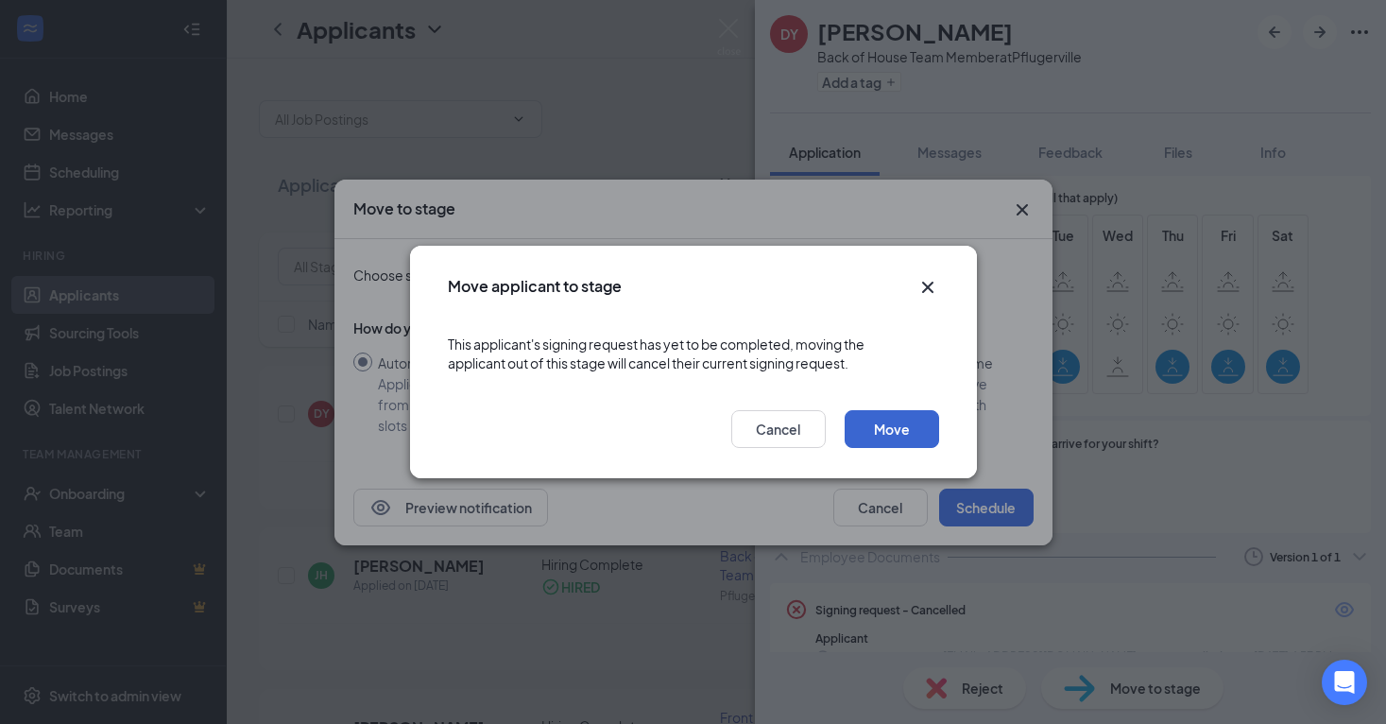
click at [890, 437] on button "Move" at bounding box center [892, 429] width 94 height 38
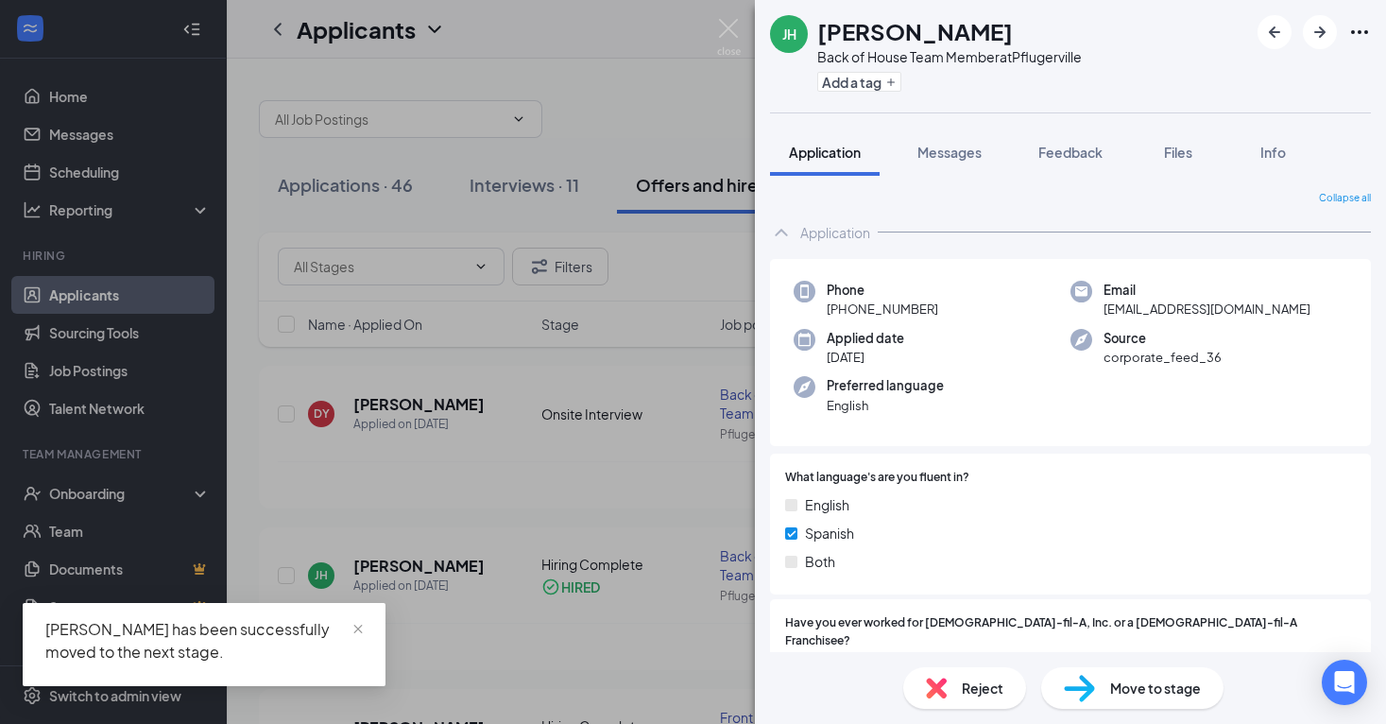
click at [403, 628] on div "[PERSON_NAME] Back of House Team Member at Pflugerville Add a tag Application M…" at bounding box center [693, 362] width 1386 height 724
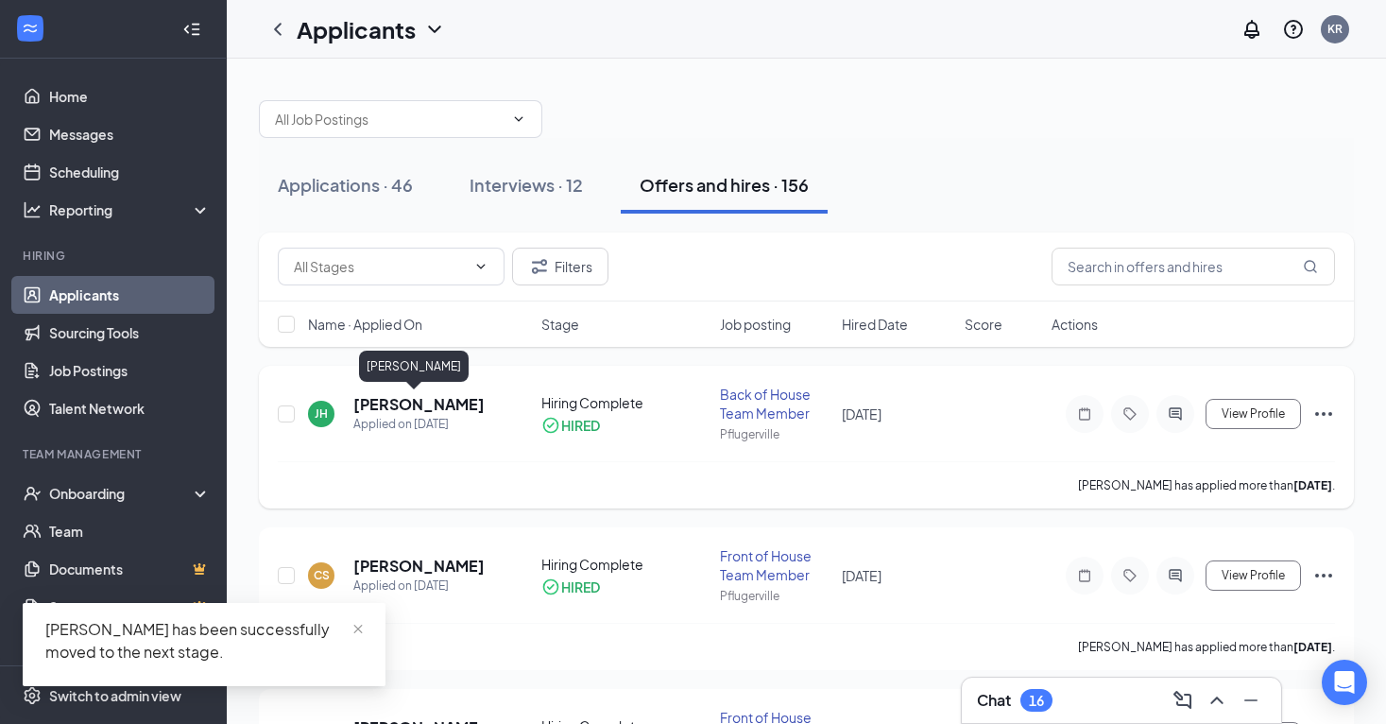
click at [378, 402] on h5 "[PERSON_NAME]" at bounding box center [418, 404] width 131 height 21
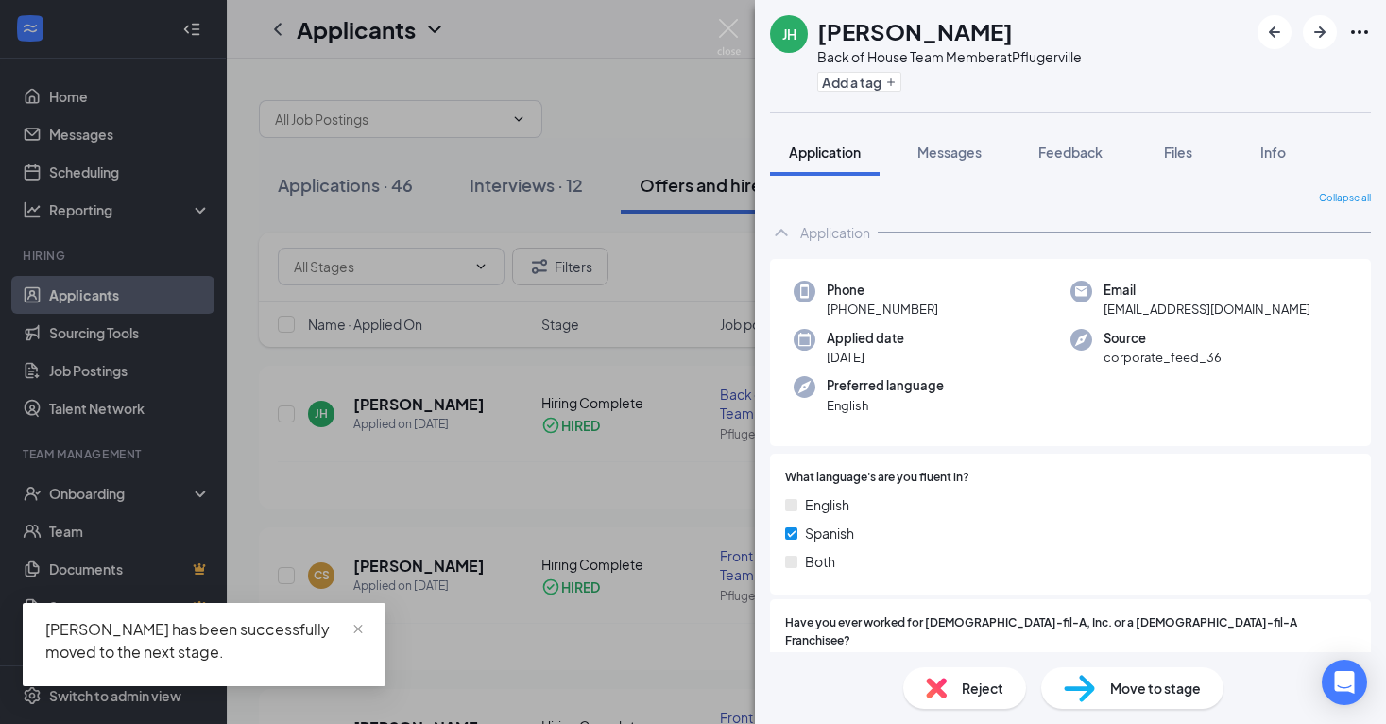
click at [1127, 686] on span "Move to stage" at bounding box center [1155, 687] width 91 height 21
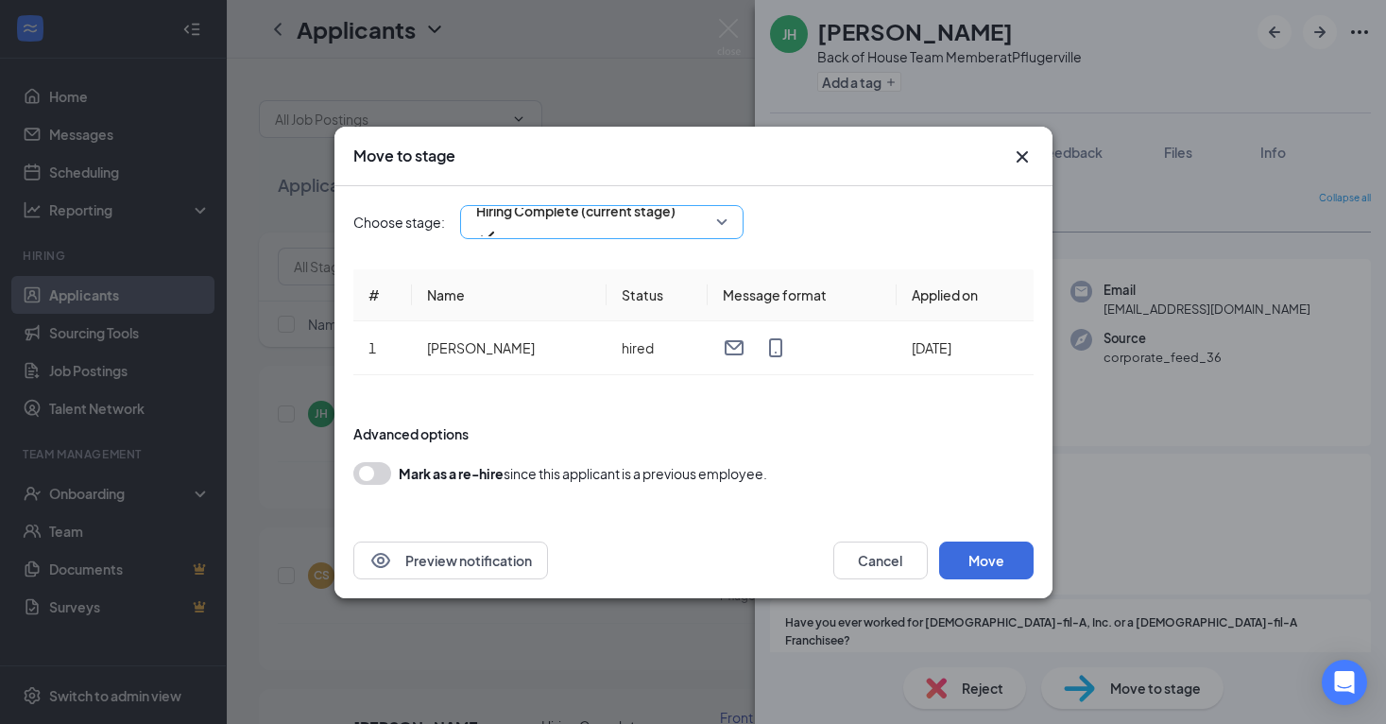
click at [638, 218] on span "Hiring Complete (current stage)" at bounding box center [575, 211] width 199 height 28
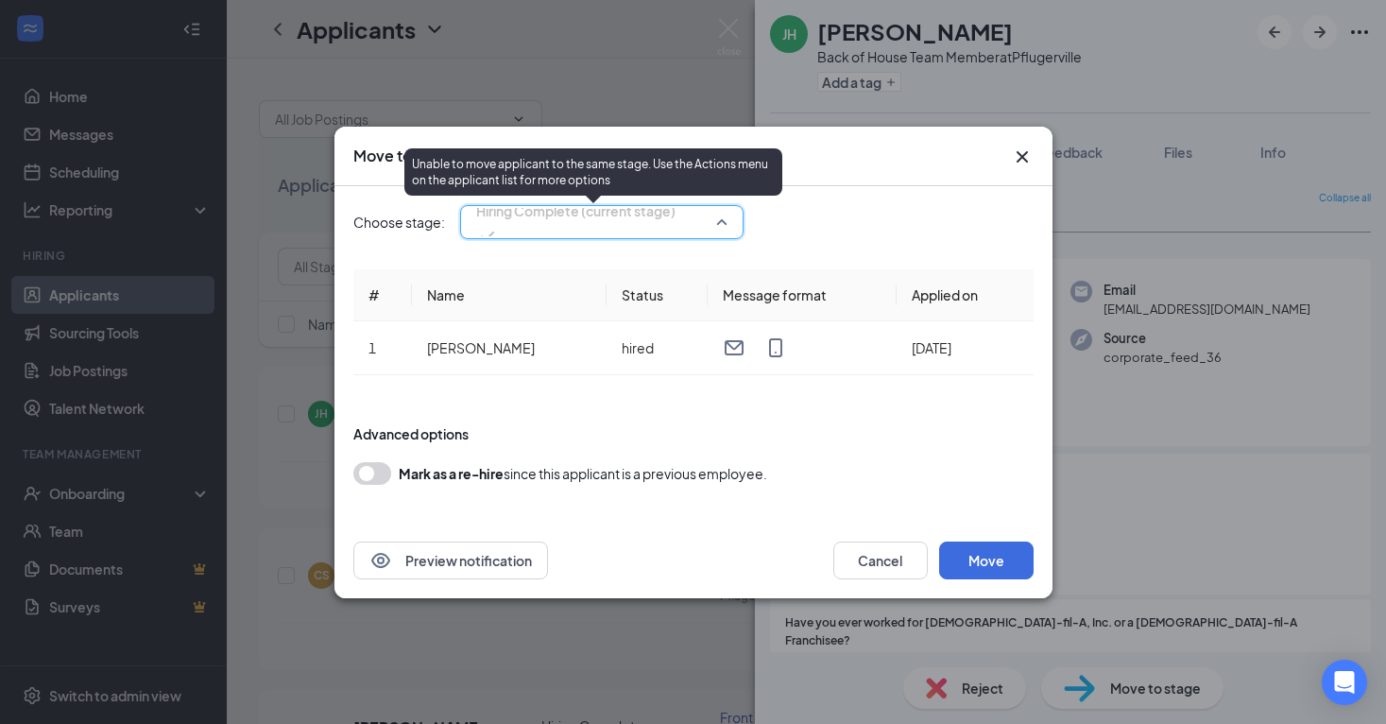
scroll to position [64, 0]
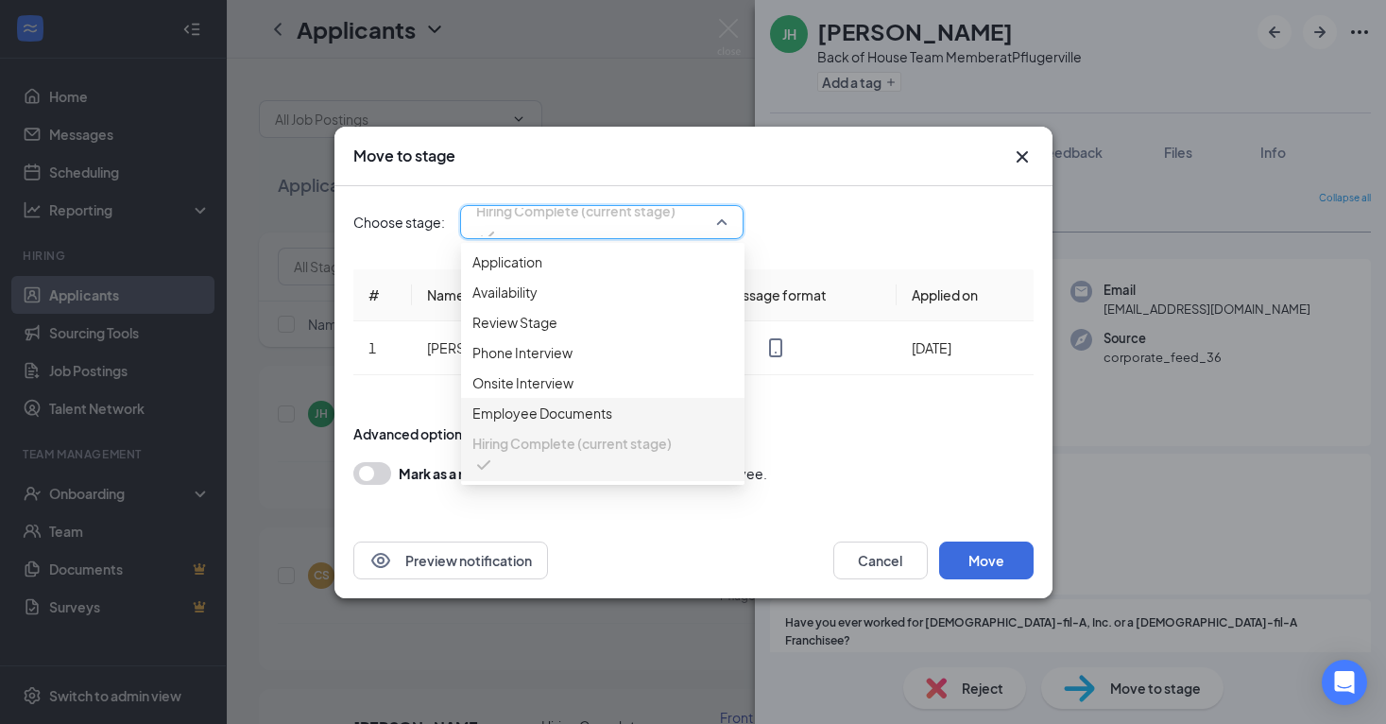
click at [645, 412] on div "Employee Documents" at bounding box center [602, 413] width 283 height 30
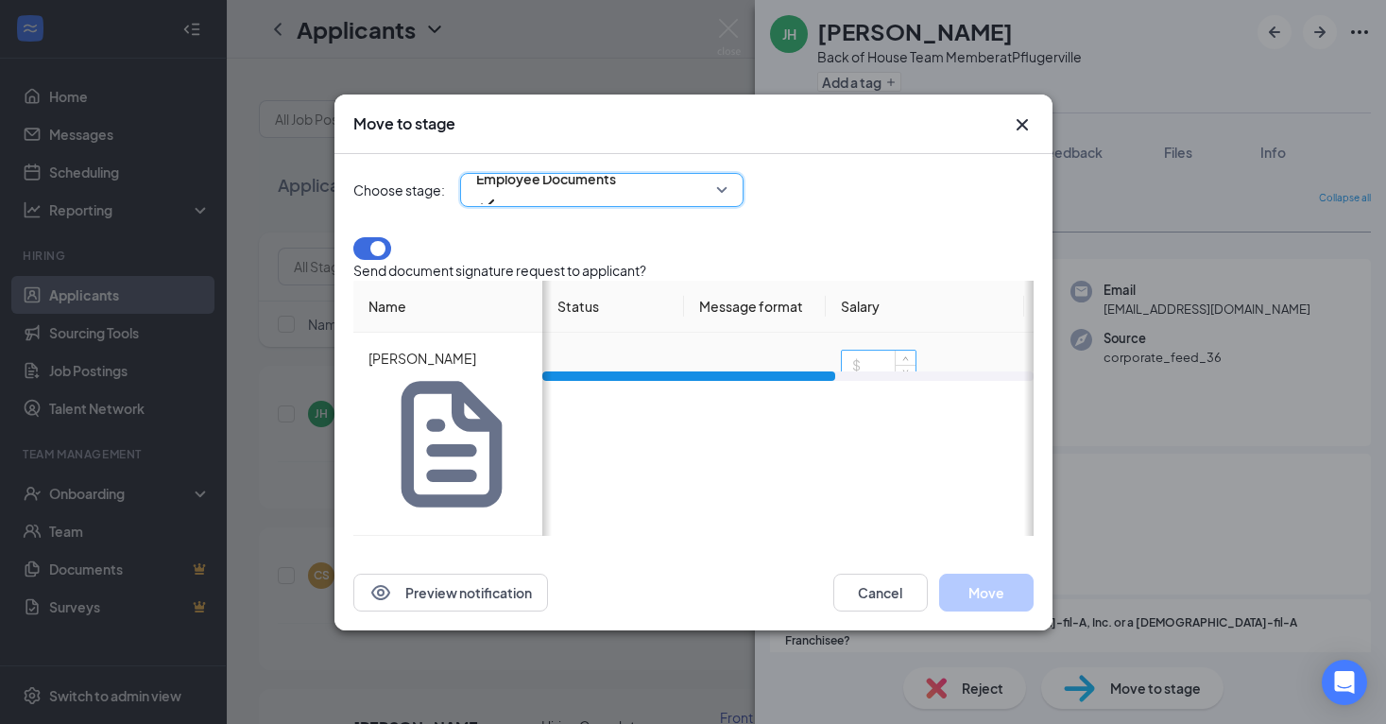
click at [845, 379] on input at bounding box center [879, 365] width 74 height 28
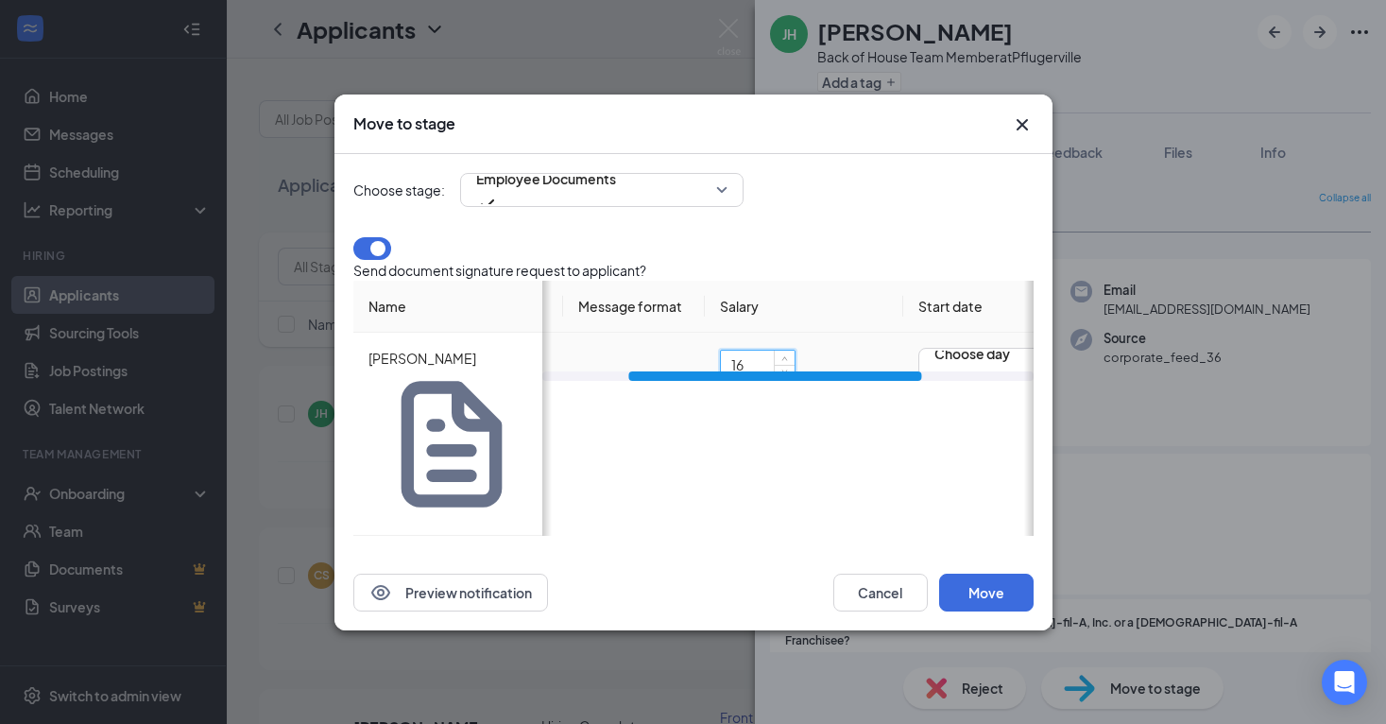
scroll to position [0, 145]
type input "16"
click at [989, 573] on button "Move" at bounding box center [986, 592] width 94 height 38
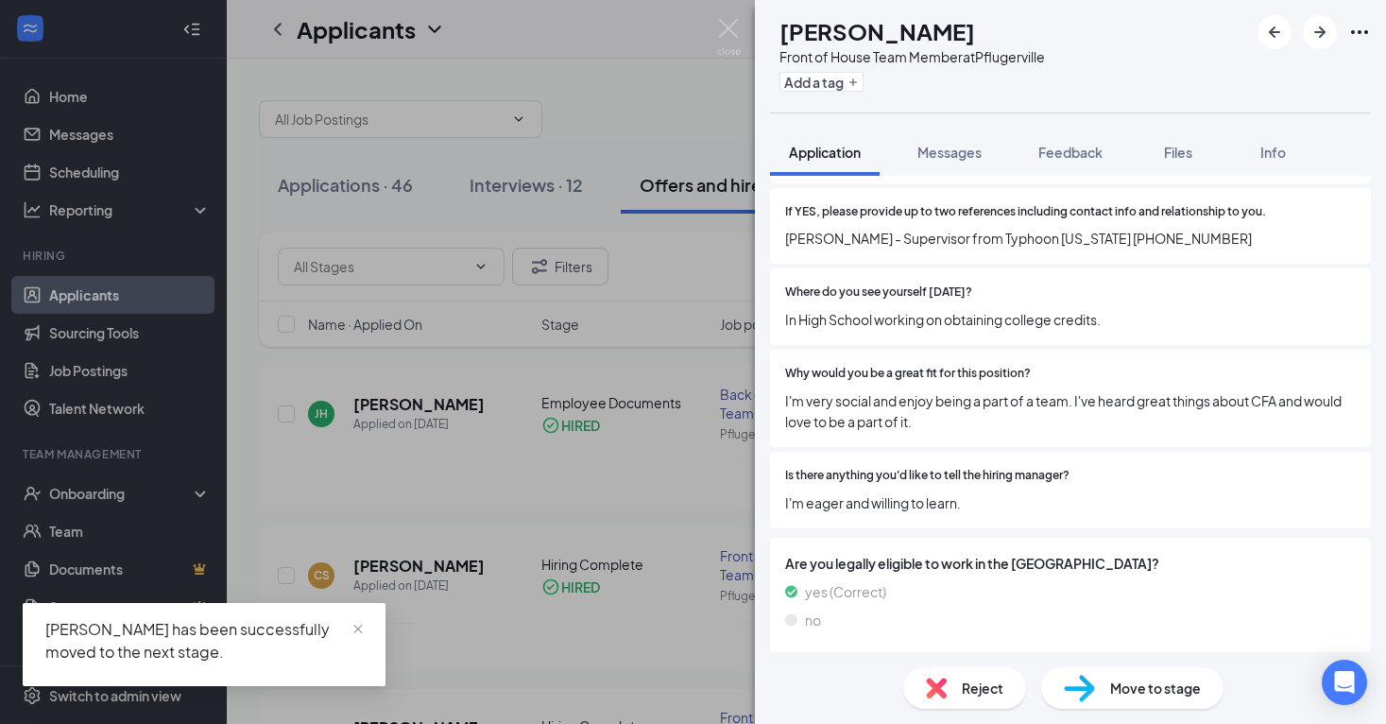
scroll to position [761, 0]
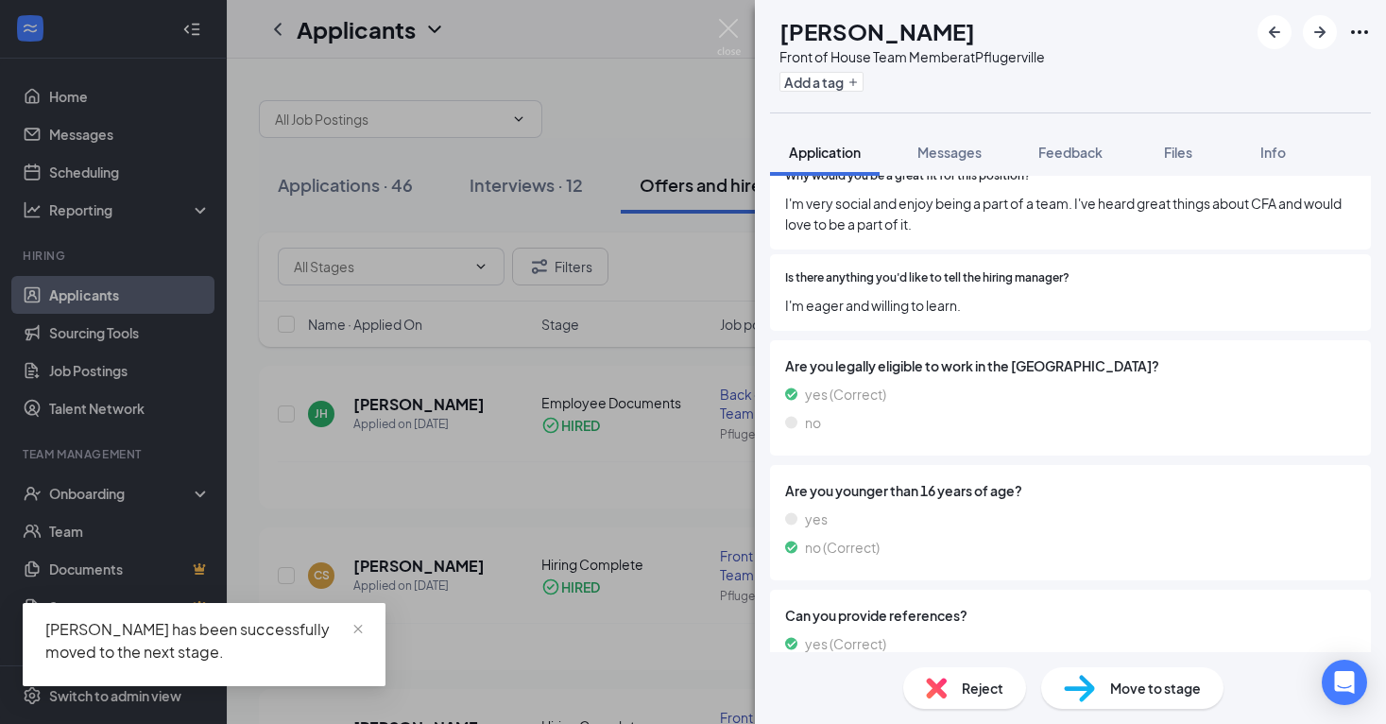
click at [551, 454] on div "CS Chase Summers Front of House Team Member at Pflugerville Add a tag Applicati…" at bounding box center [693, 362] width 1386 height 724
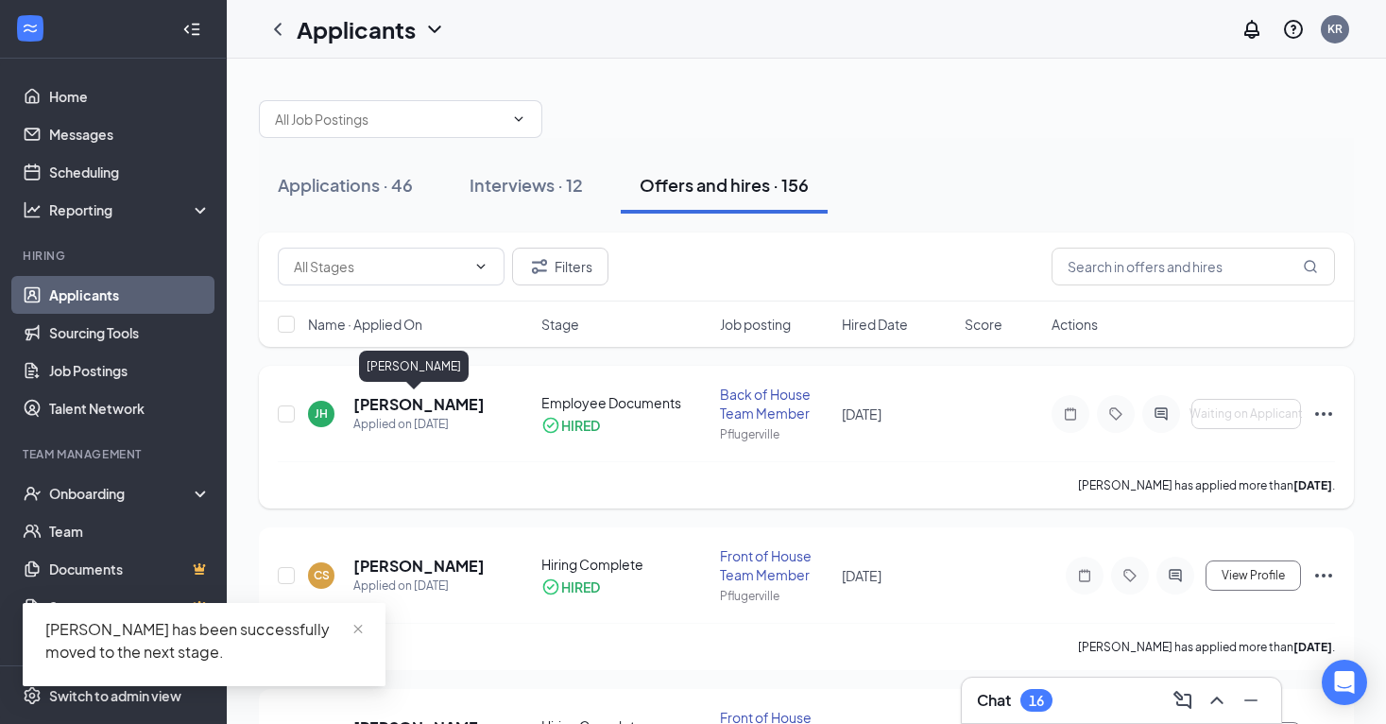
click at [412, 408] on h5 "[PERSON_NAME]" at bounding box center [418, 404] width 131 height 21
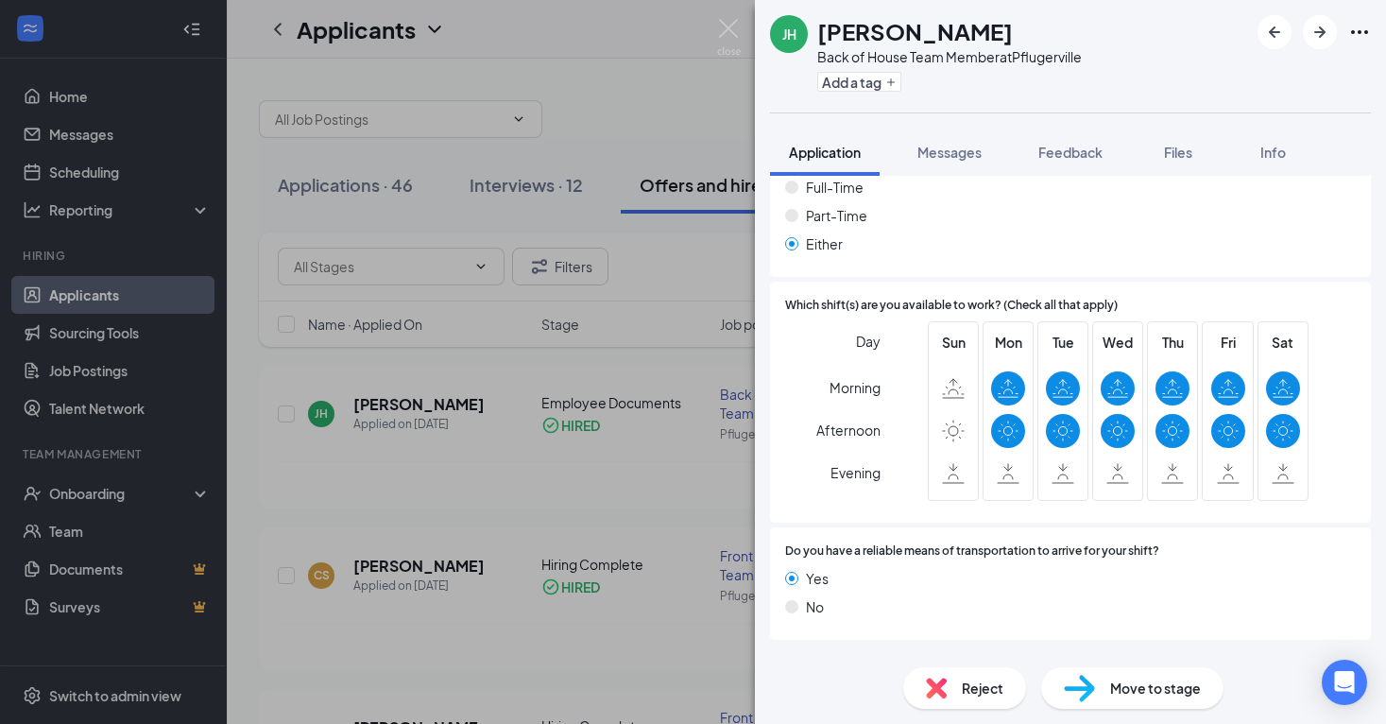
click at [987, 644] on div "Employee Documents Version 1 of 1" at bounding box center [1070, 663] width 601 height 38
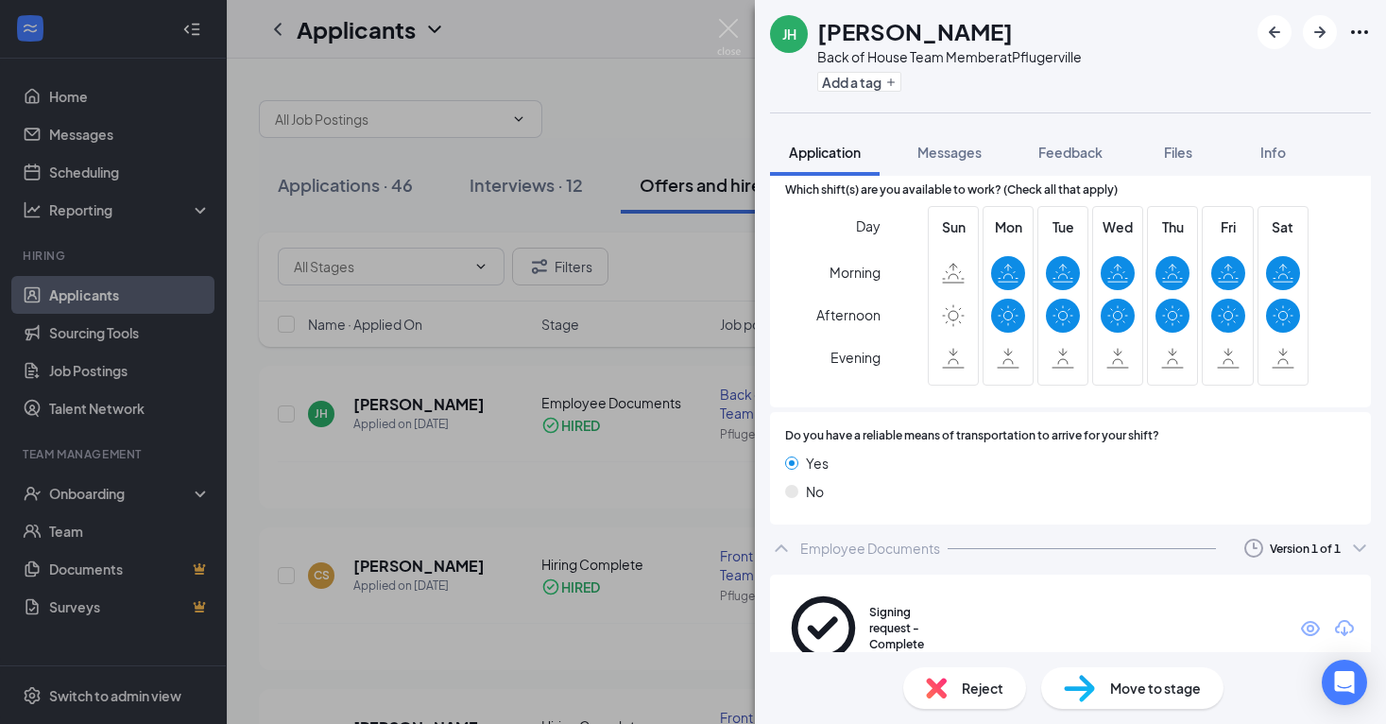
scroll to position [1734, 0]
click at [1311, 618] on icon "Eye" at bounding box center [1310, 629] width 23 height 23
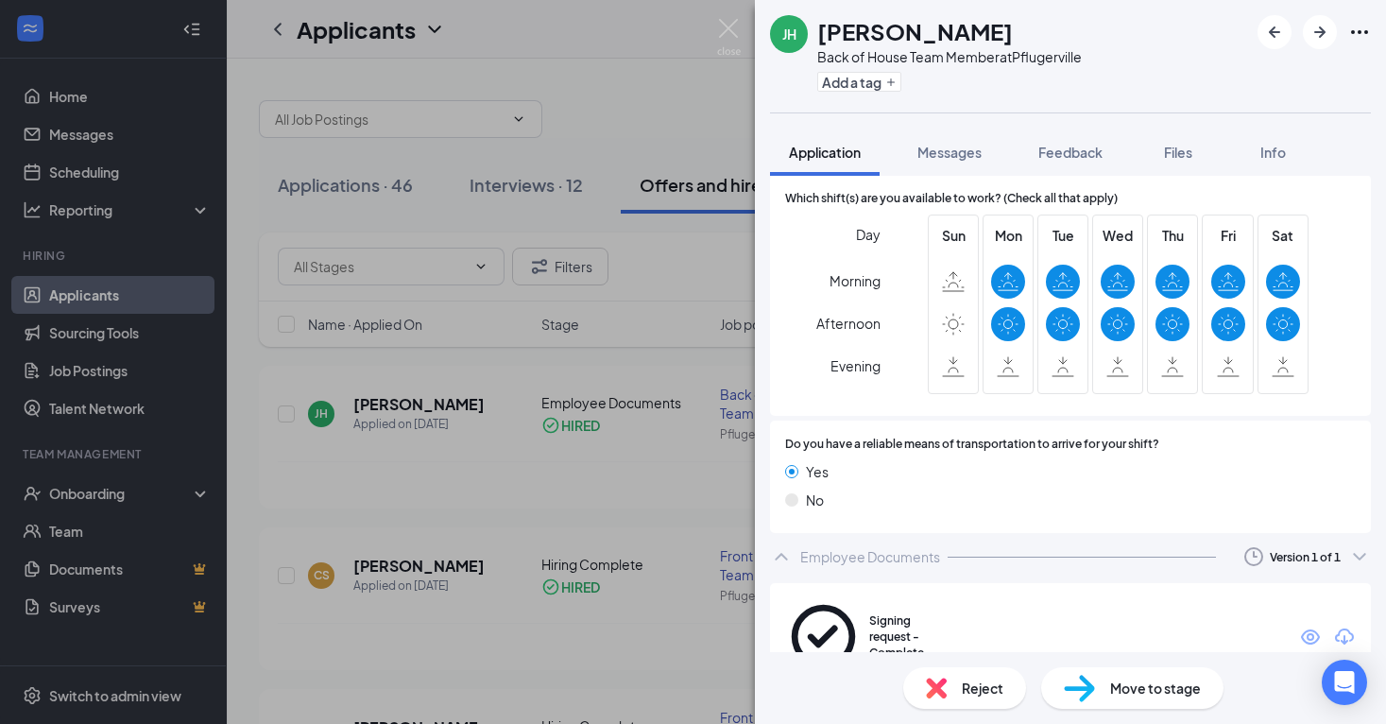
click at [608, 520] on div "[PERSON_NAME] Back of House Team Member at Pflugerville Add a tag Application M…" at bounding box center [693, 362] width 1386 height 724
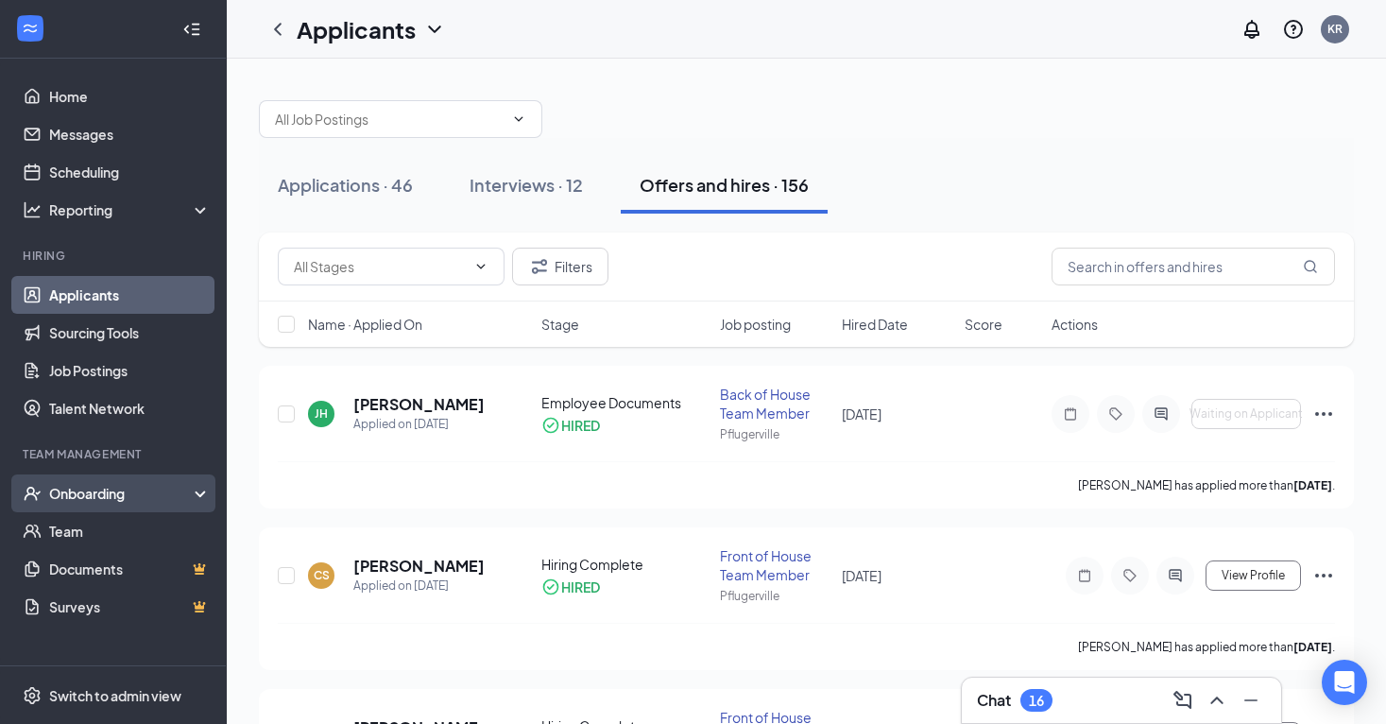
click at [94, 485] on div "Onboarding" at bounding box center [121, 493] width 145 height 19
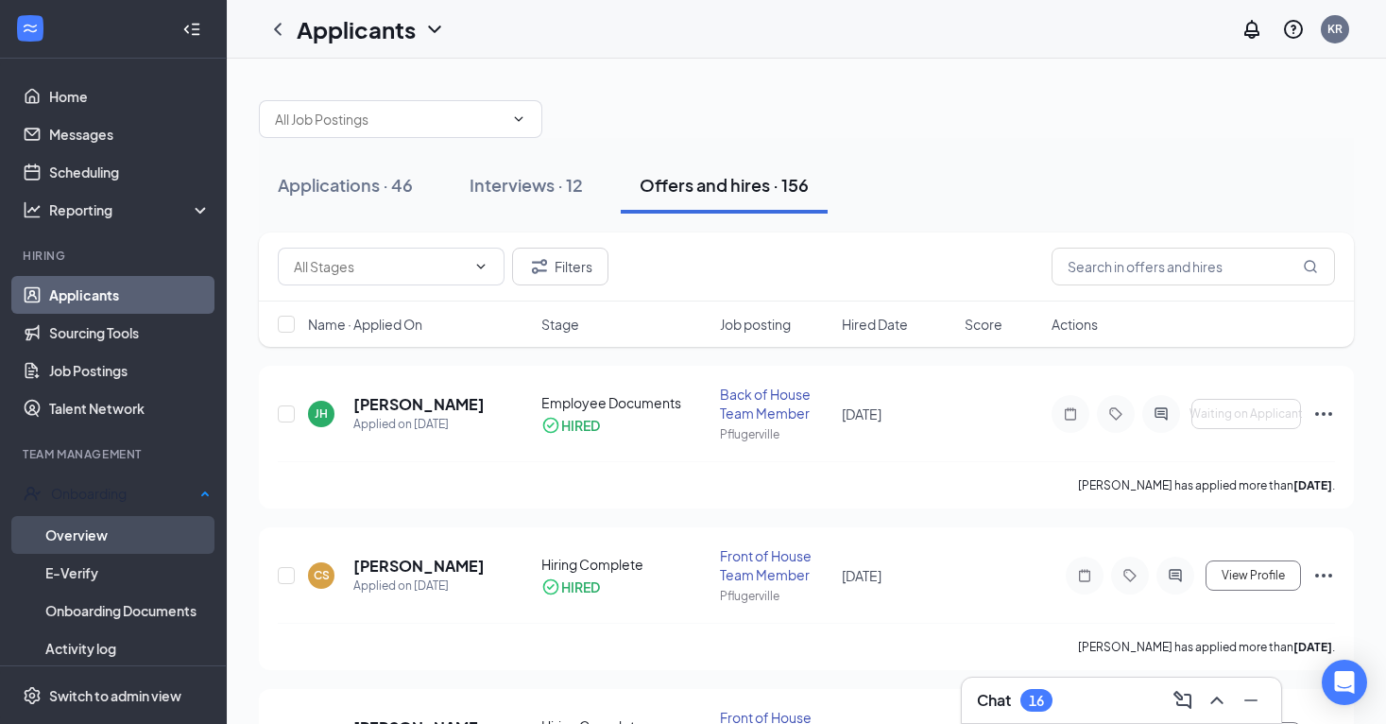
click at [100, 530] on link "Overview" at bounding box center [127, 535] width 165 height 38
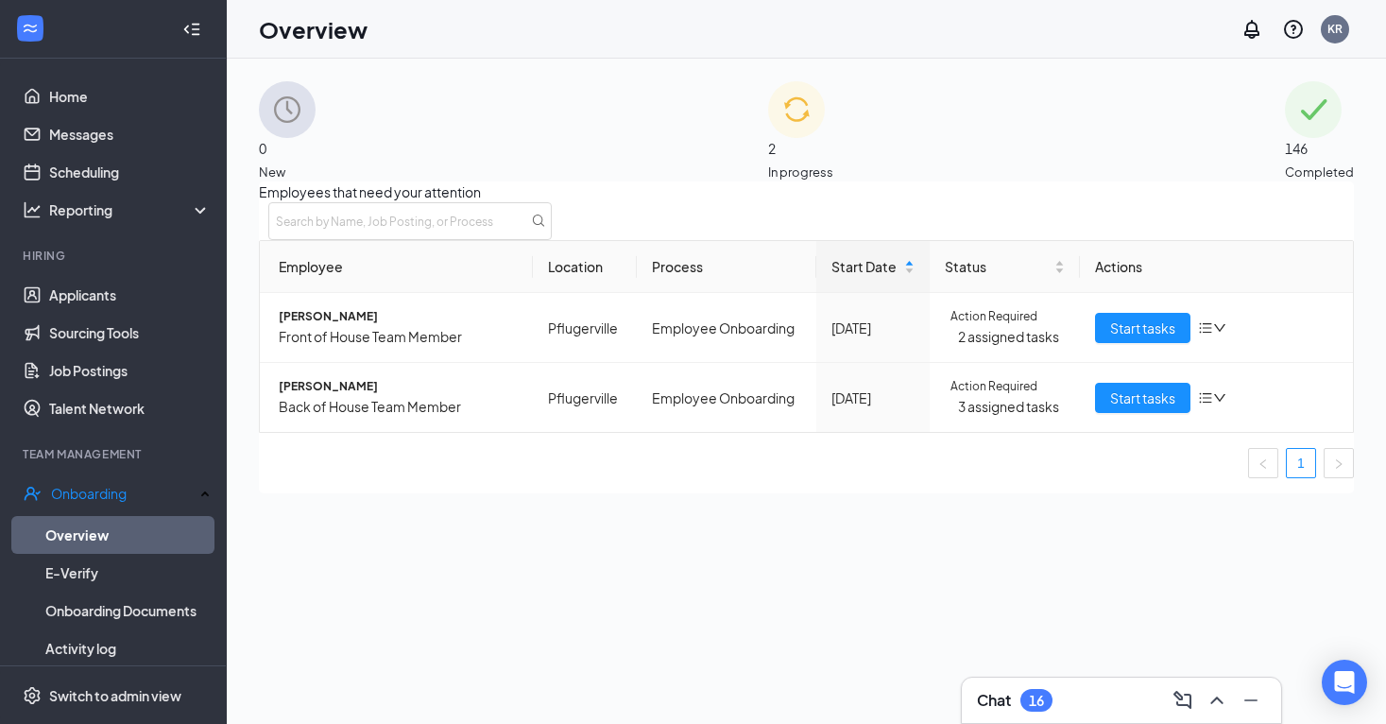
click at [316, 163] on span "New" at bounding box center [287, 172] width 57 height 19
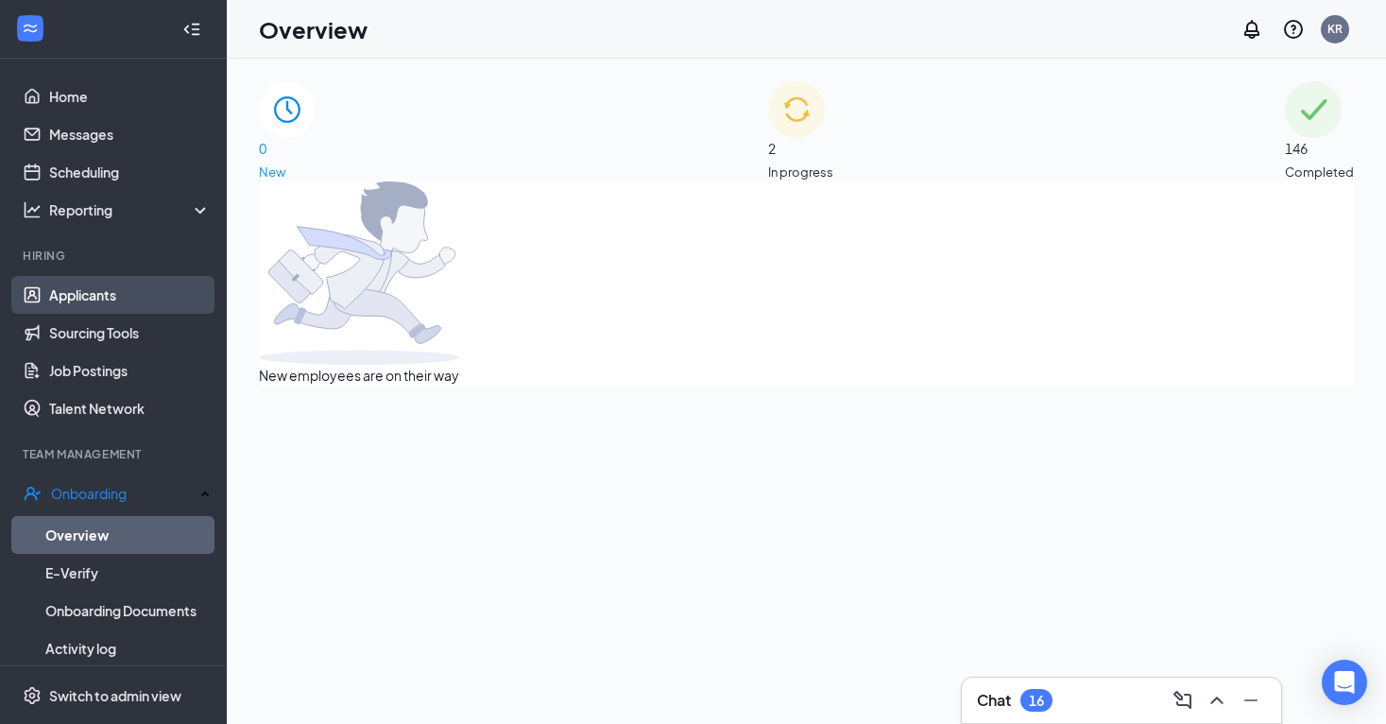
click at [155, 285] on link "Applicants" at bounding box center [130, 295] width 162 height 38
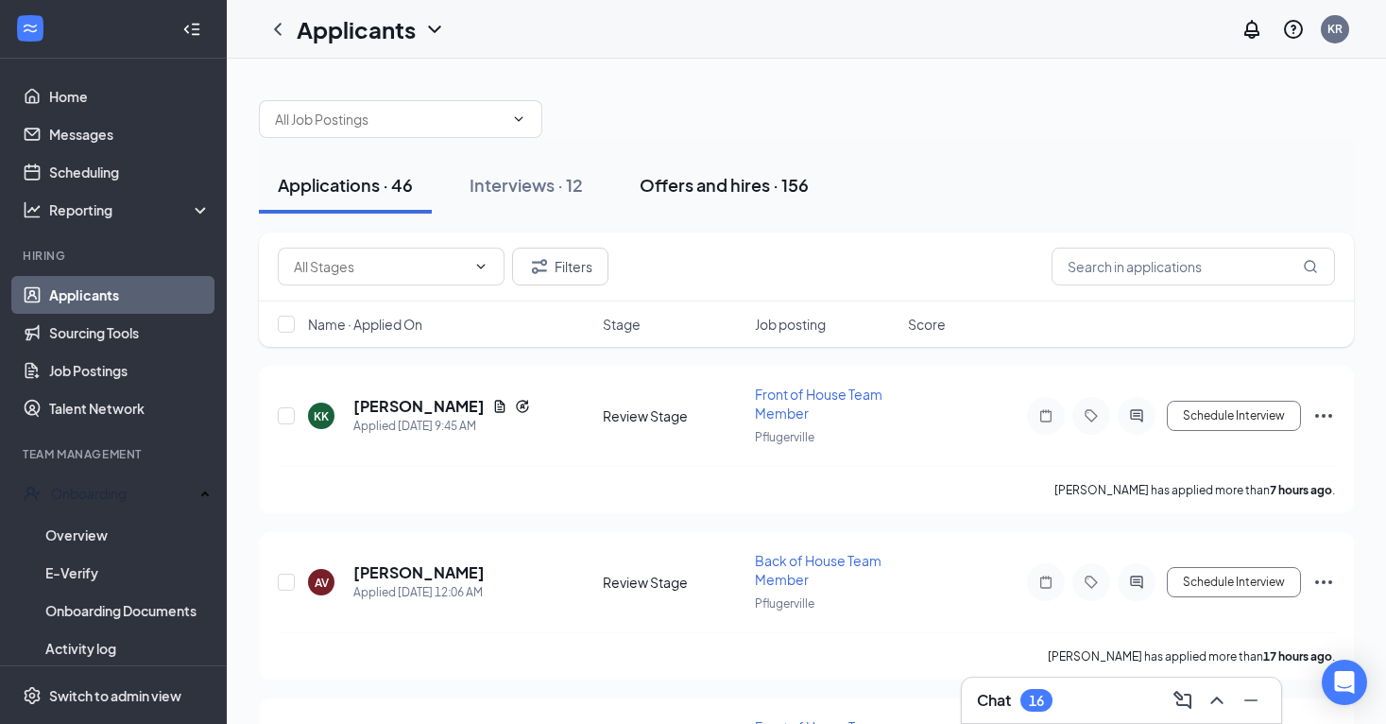
click at [711, 194] on div "Offers and hires · 156" at bounding box center [724, 185] width 169 height 24
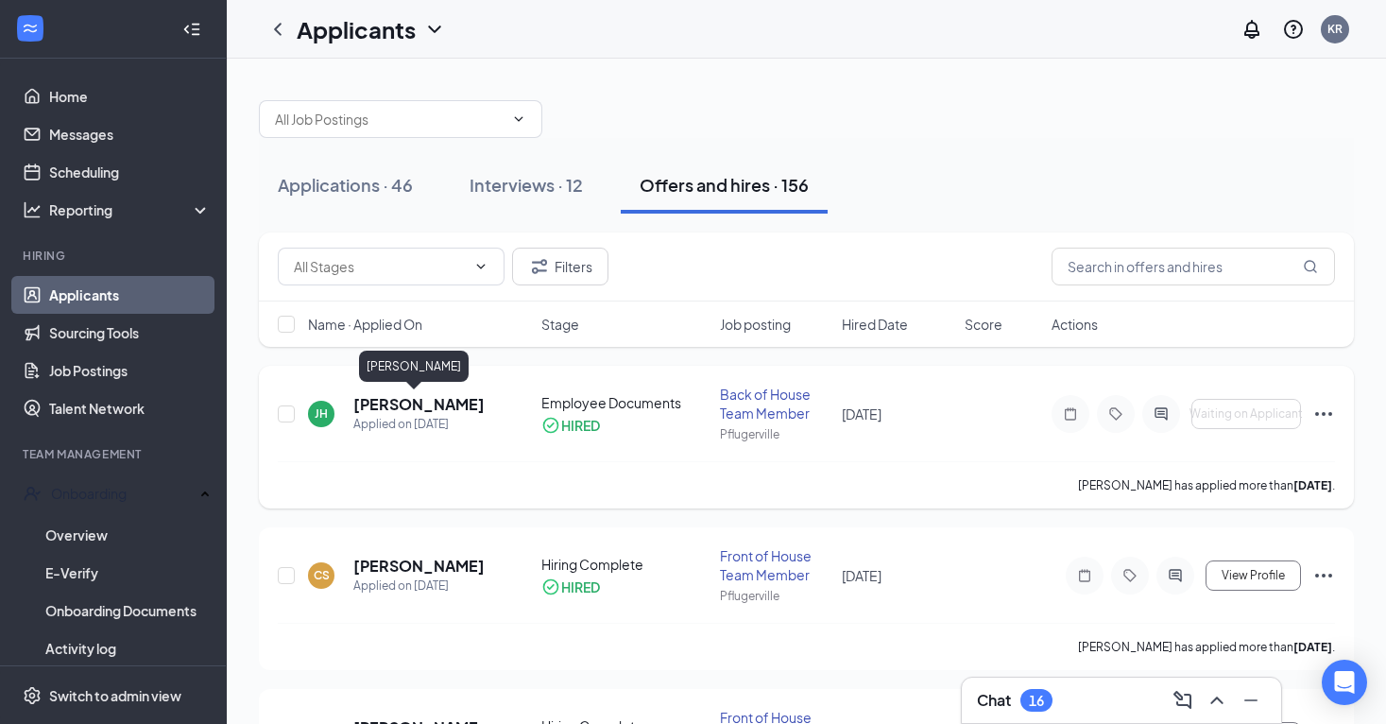
click at [396, 402] on h5 "[PERSON_NAME]" at bounding box center [418, 404] width 131 height 21
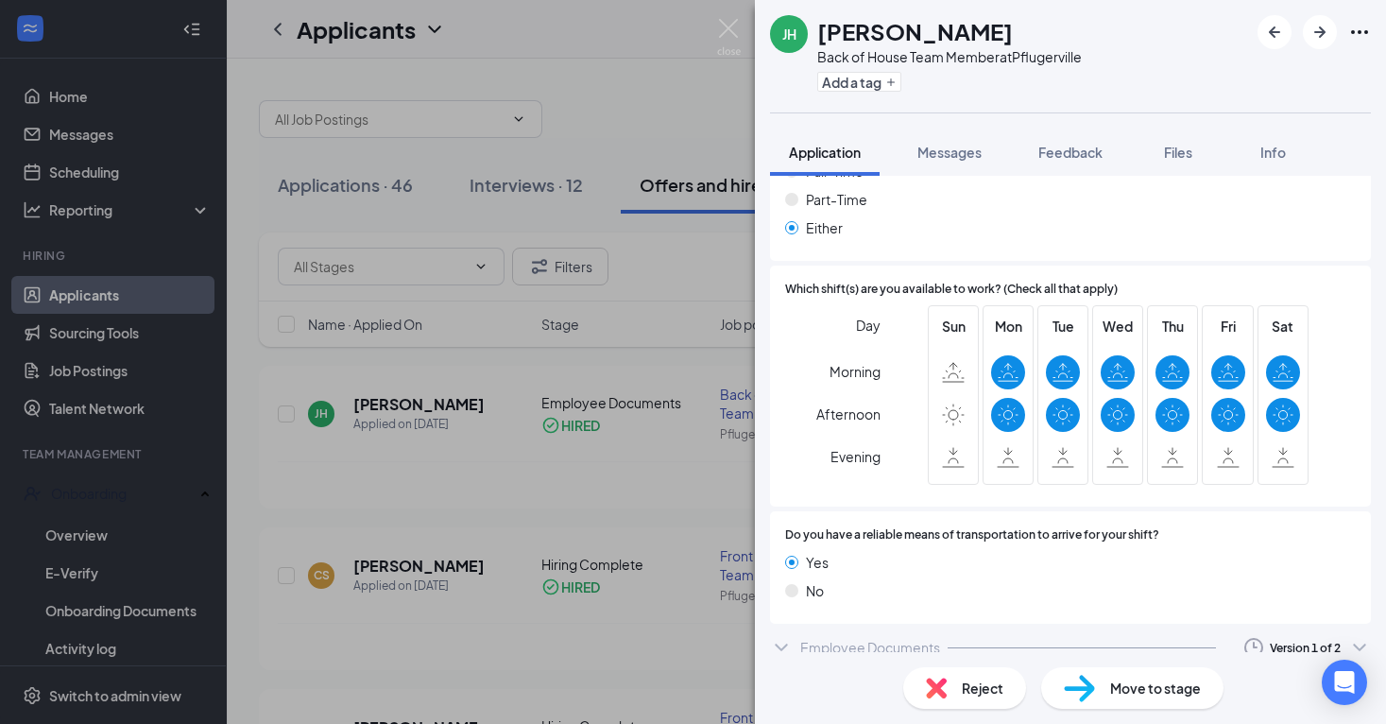
scroll to position [1619, 0]
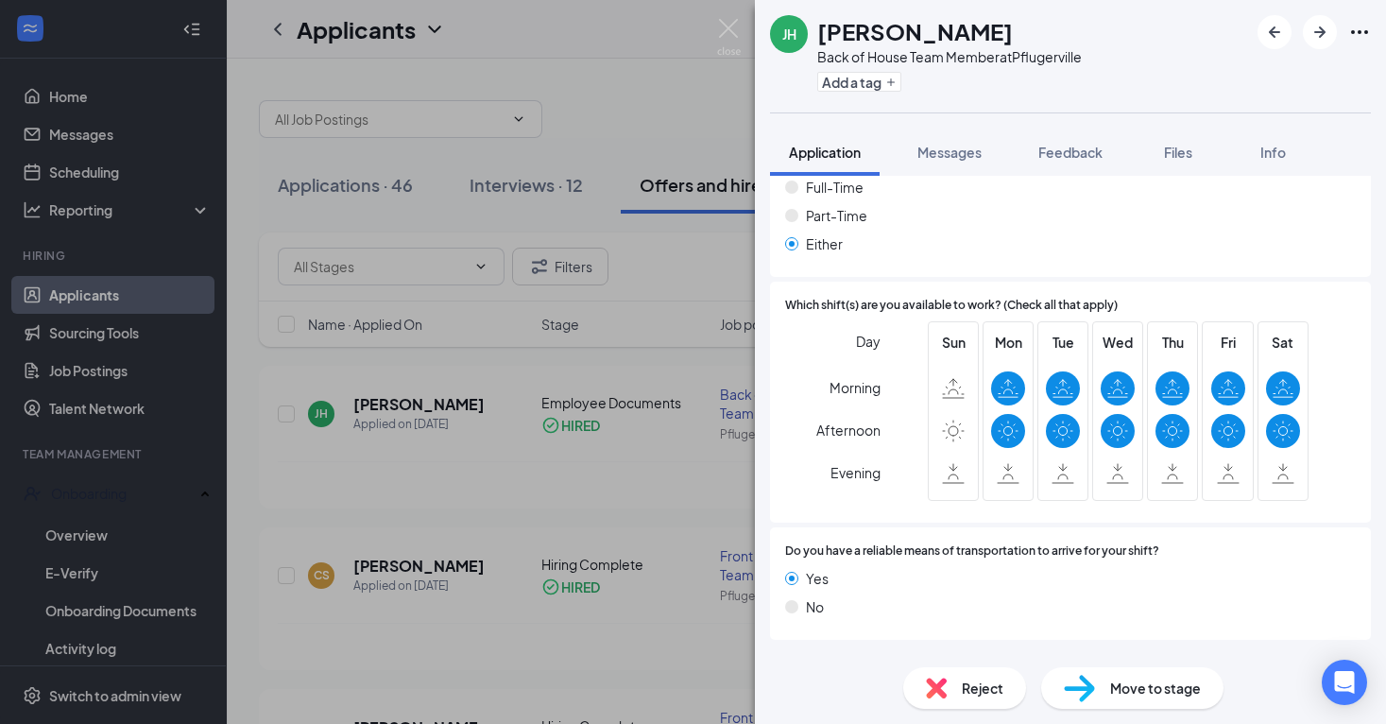
click at [1087, 644] on div "Employee Documents Version 1 of 2" at bounding box center [1070, 663] width 601 height 38
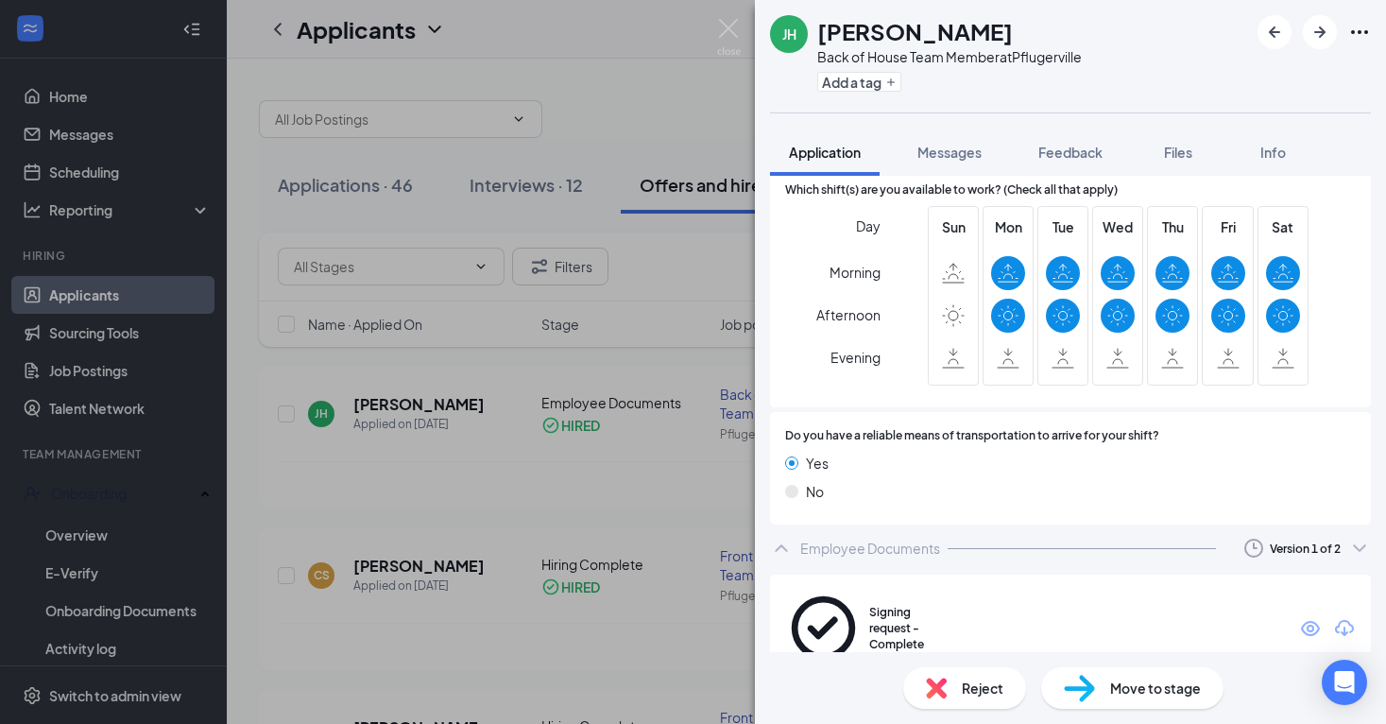
scroll to position [1734, 0]
click at [1352, 538] on icon "ChevronDown" at bounding box center [1359, 549] width 23 height 23
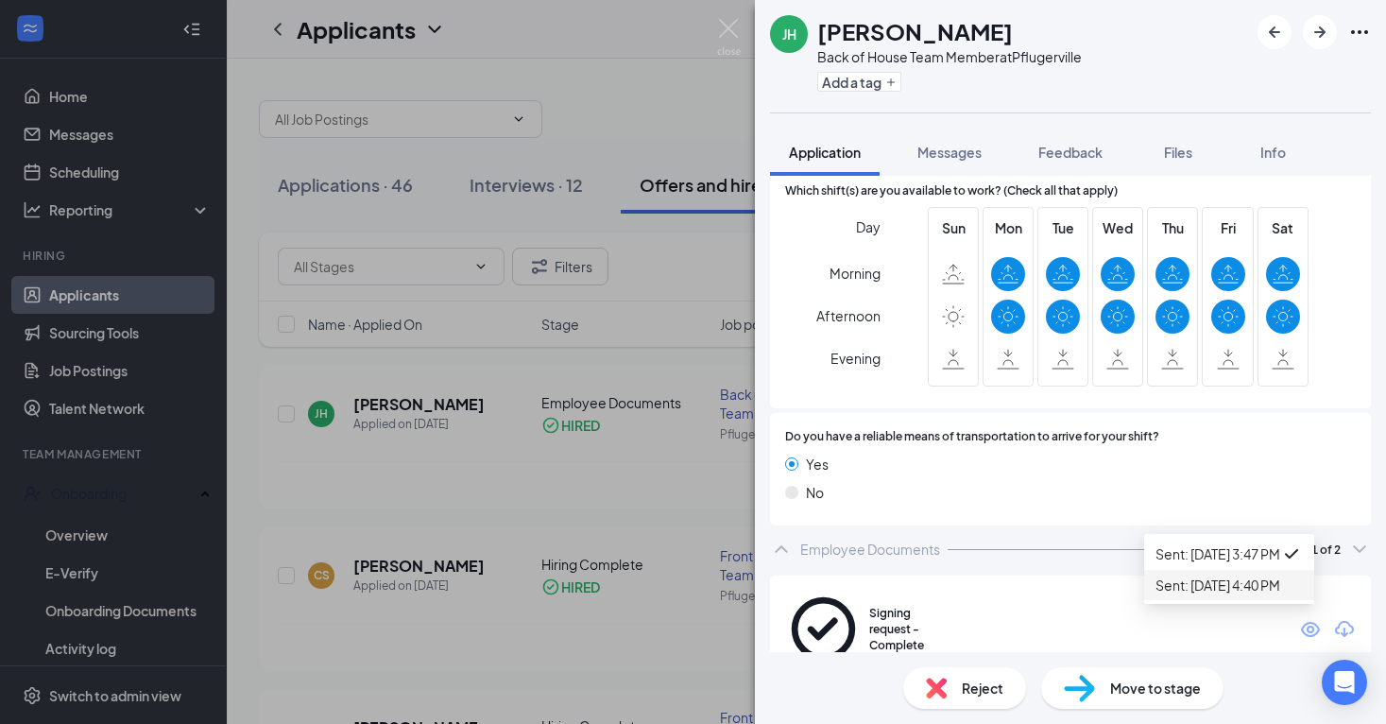
click at [1285, 595] on div "Sent: [DATE] 4:40 PM" at bounding box center [1228, 584] width 147 height 21
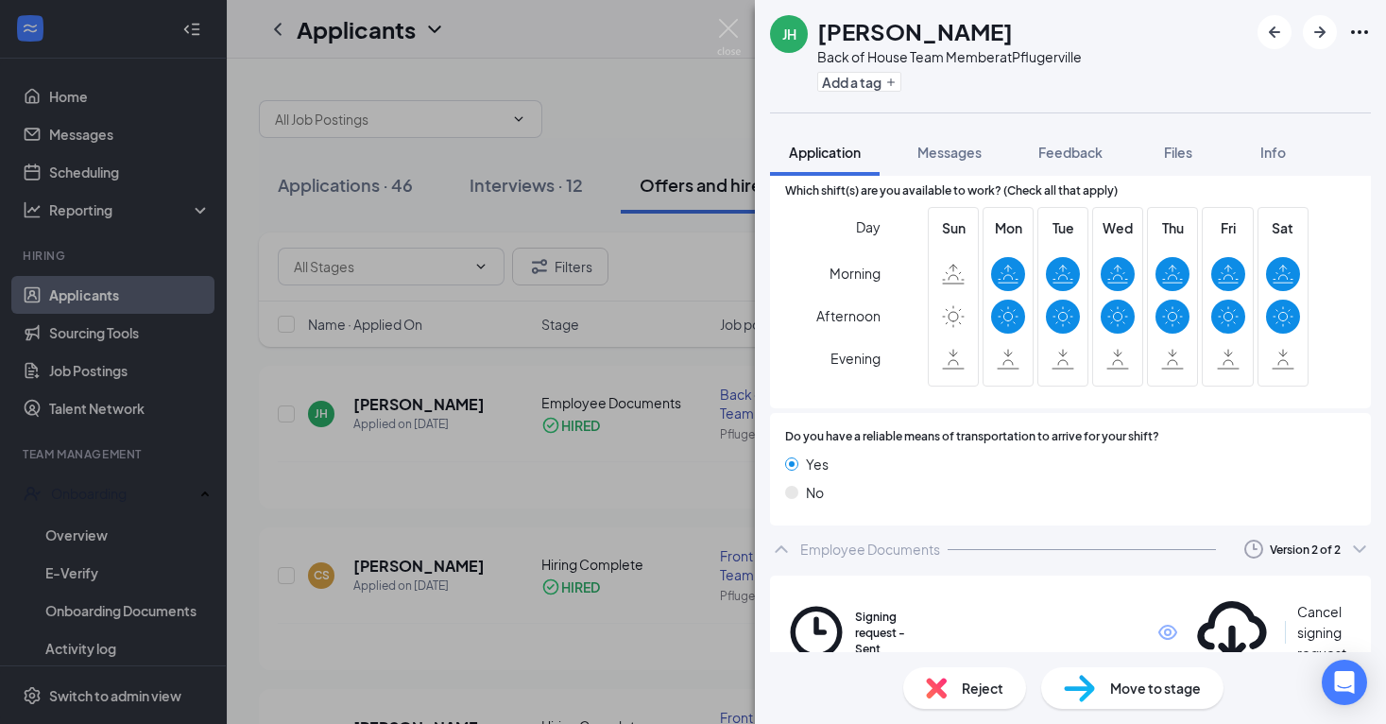
click at [1355, 545] on icon "ChevronDown" at bounding box center [1359, 549] width 12 height 8
click at [729, 20] on img at bounding box center [729, 37] width 24 height 37
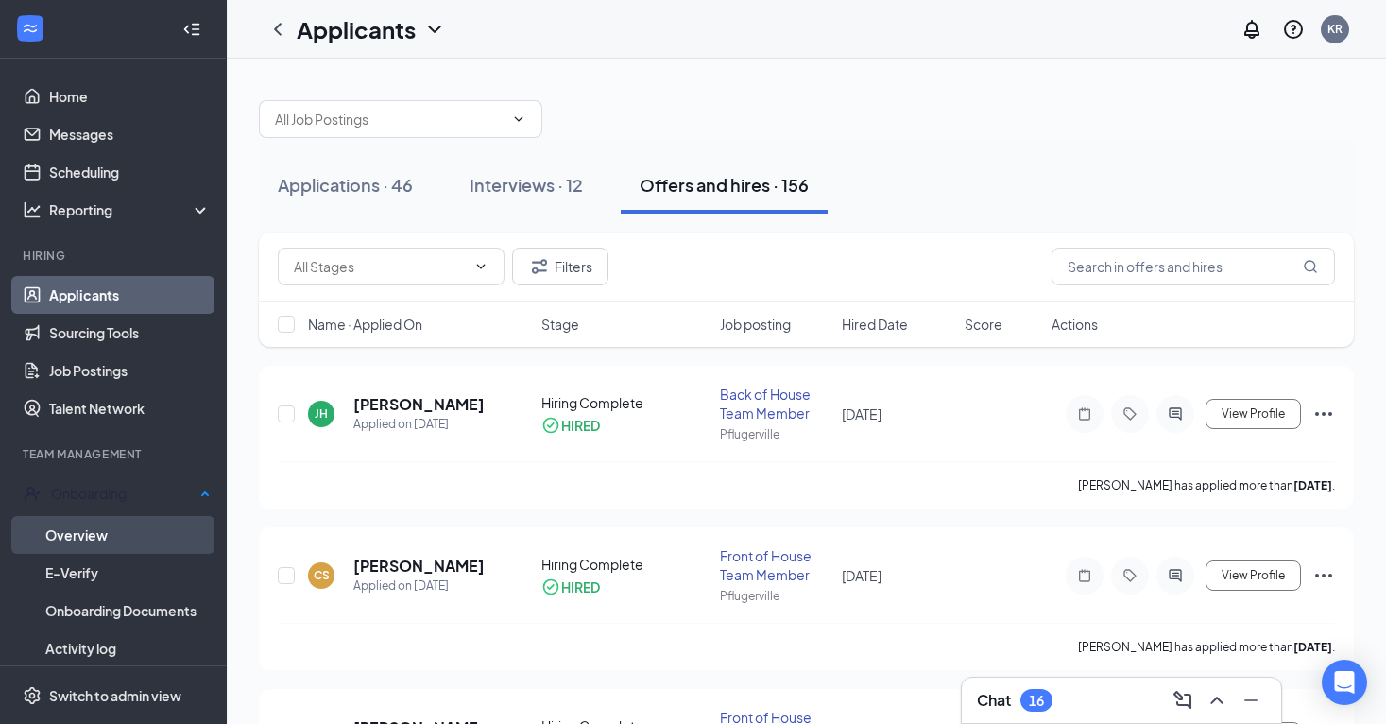
click at [141, 518] on link "Overview" at bounding box center [127, 535] width 165 height 38
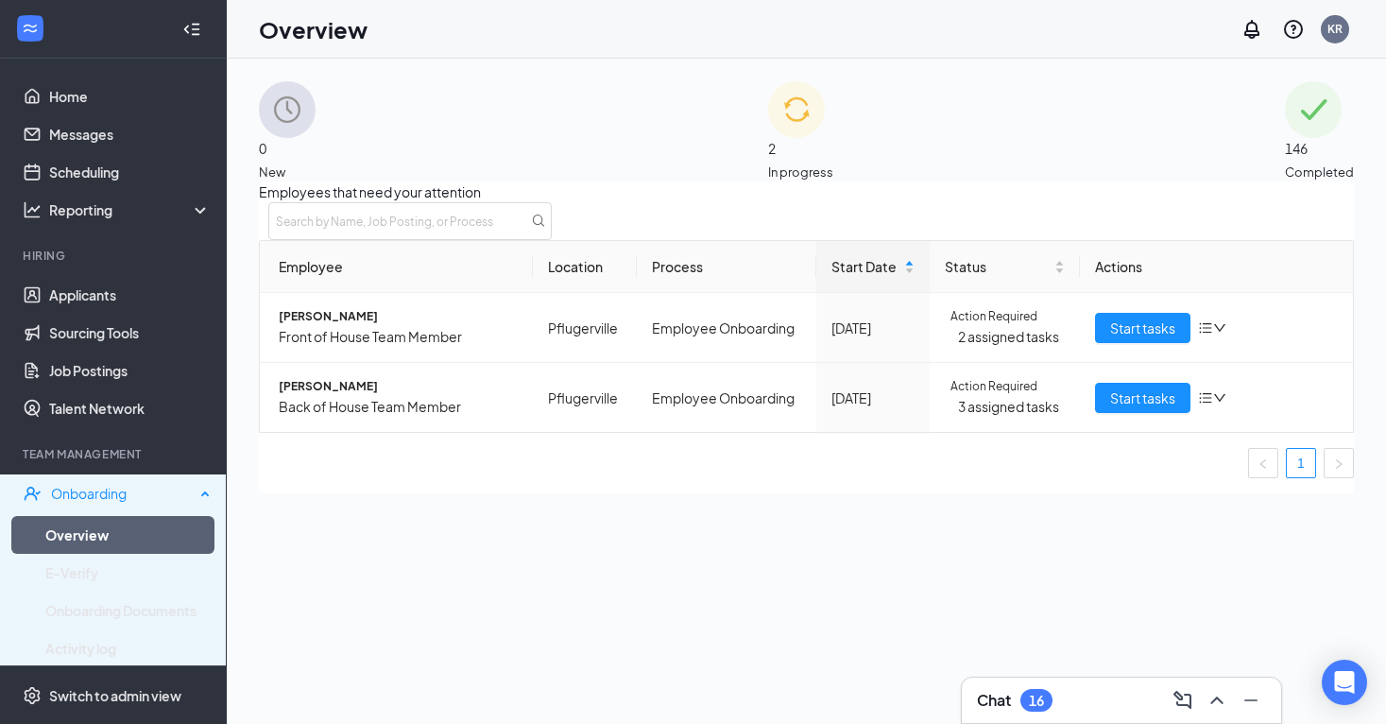
click at [154, 497] on div "Onboarding" at bounding box center [123, 493] width 144 height 19
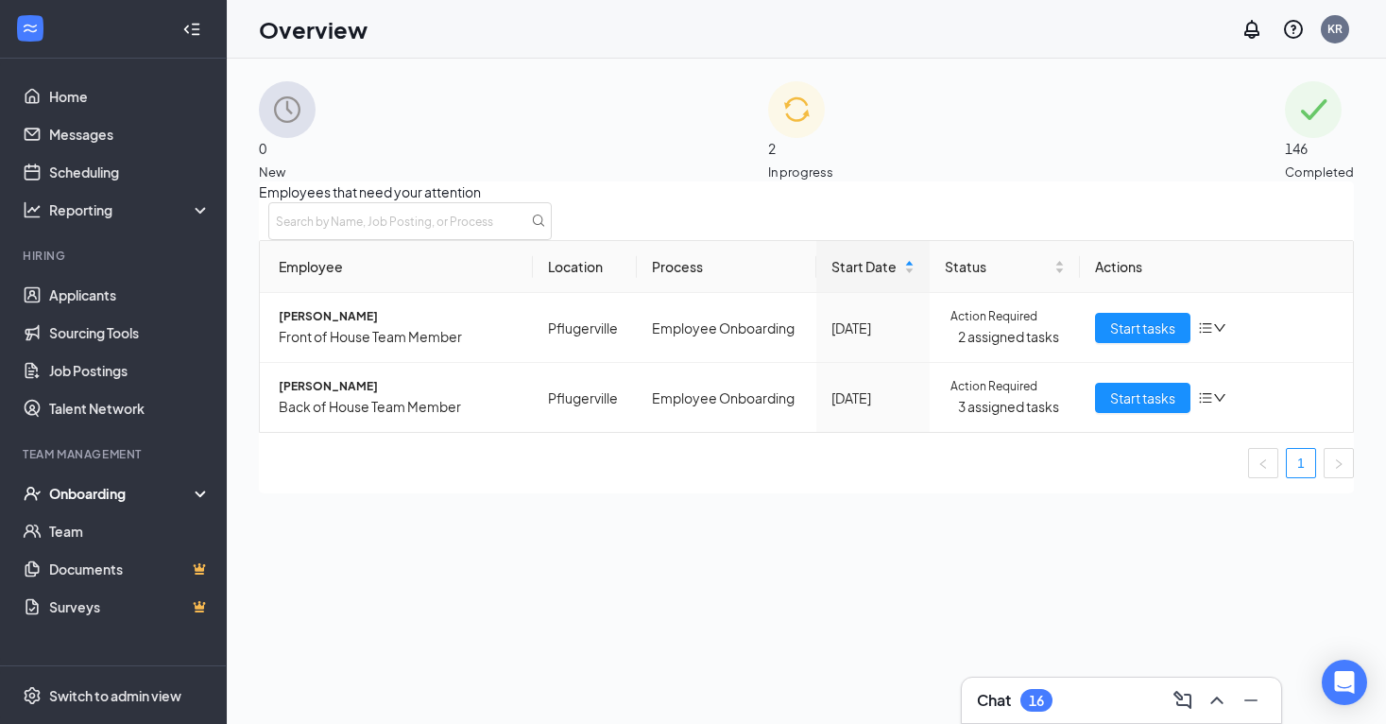
click at [162, 498] on div "Onboarding" at bounding box center [121, 493] width 145 height 19
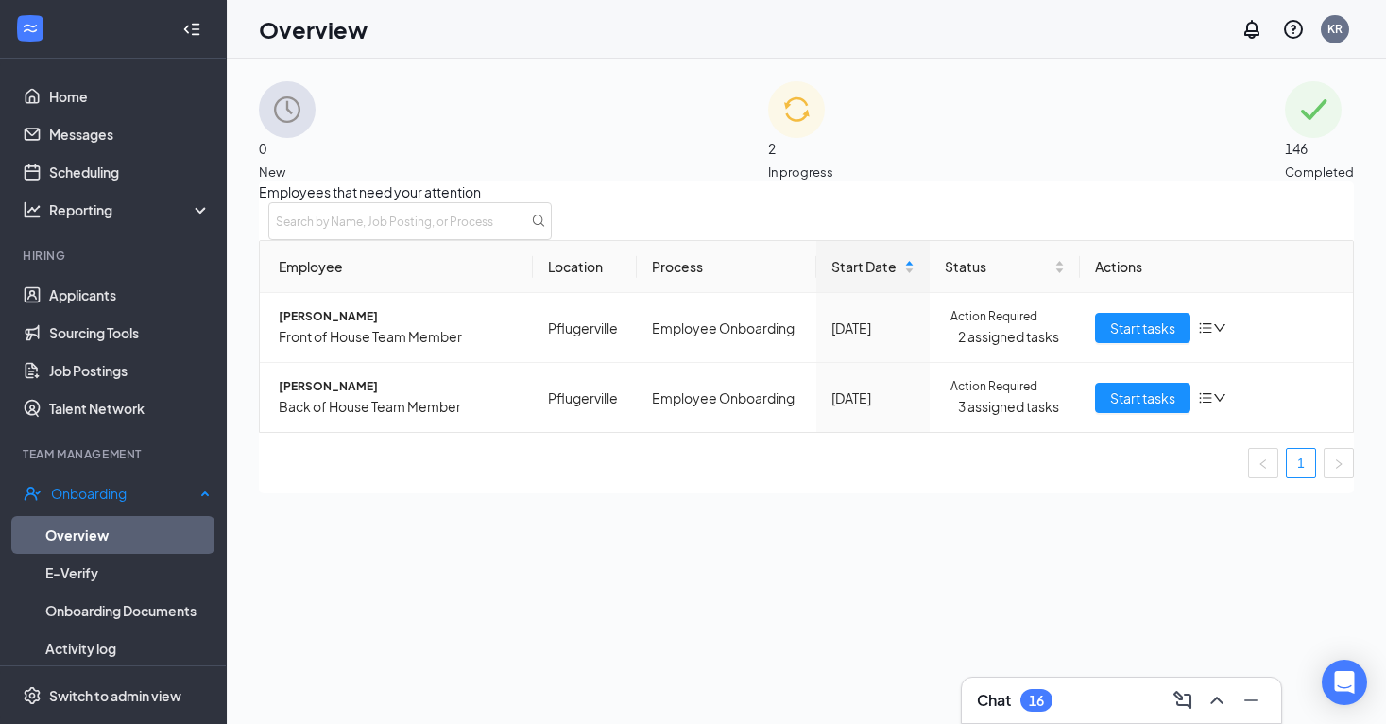
click at [156, 525] on link "Overview" at bounding box center [127, 535] width 165 height 38
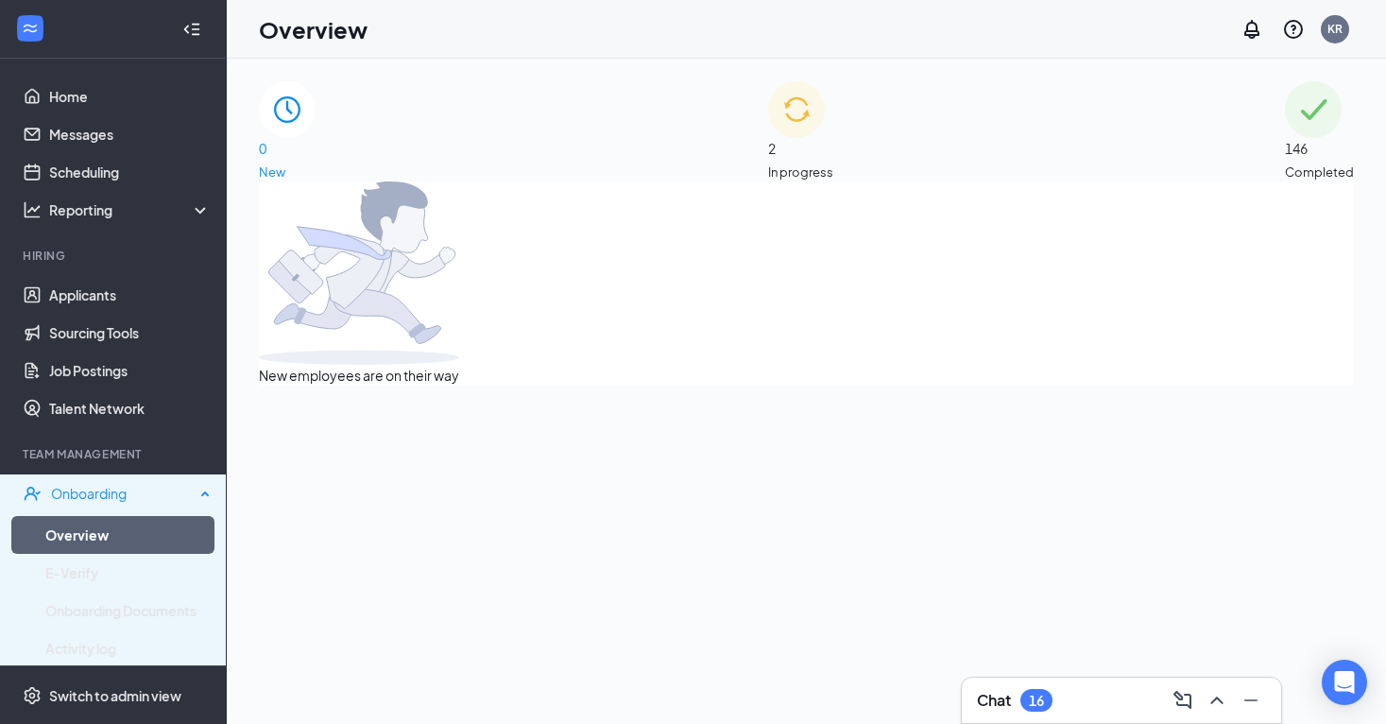
click at [104, 481] on div "Onboarding" at bounding box center [113, 493] width 227 height 38
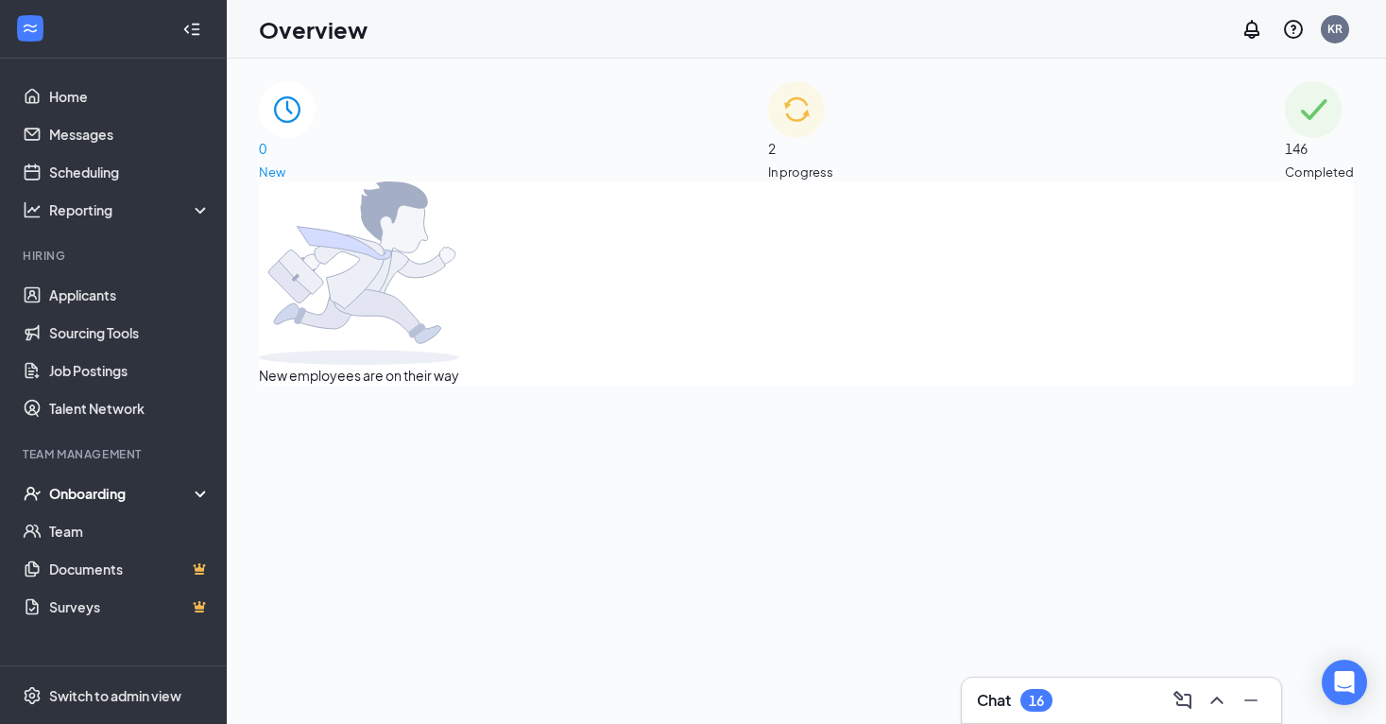
click at [104, 481] on div "Onboarding" at bounding box center [113, 493] width 227 height 38
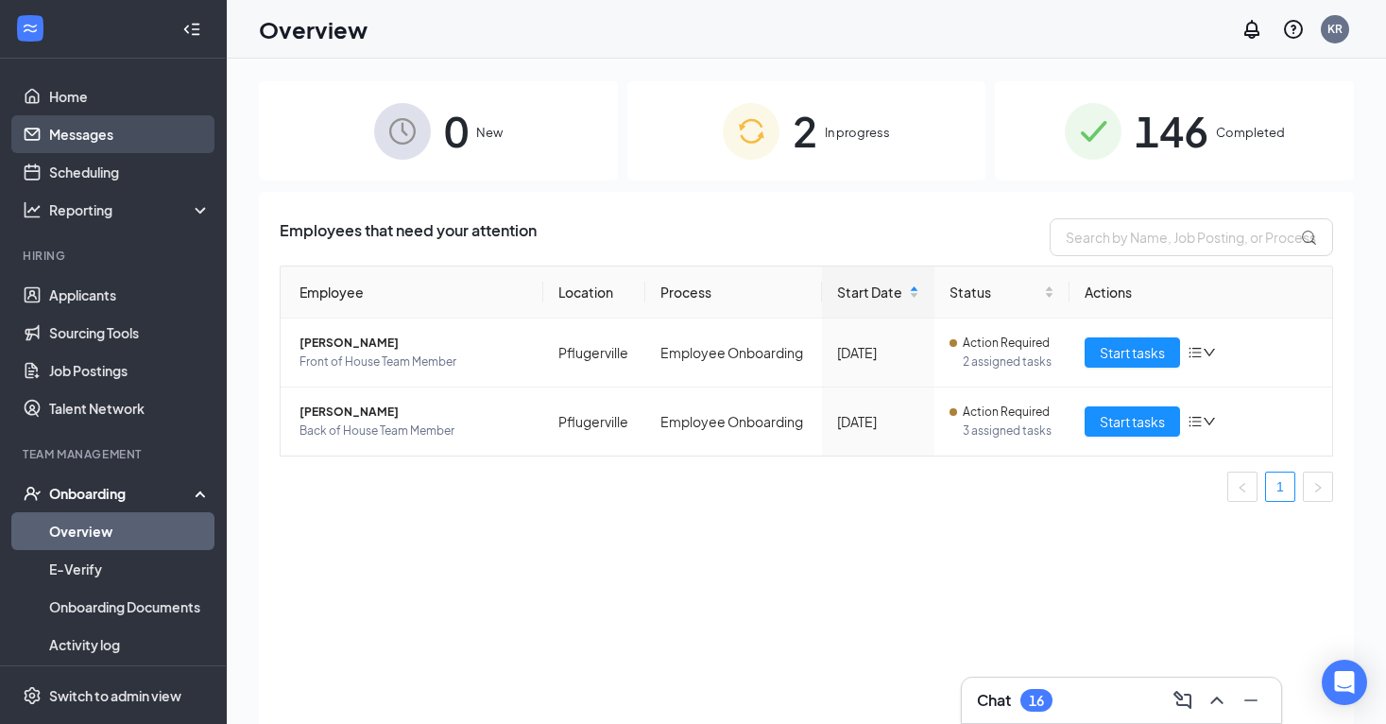
click at [101, 136] on link "Messages" at bounding box center [130, 134] width 162 height 38
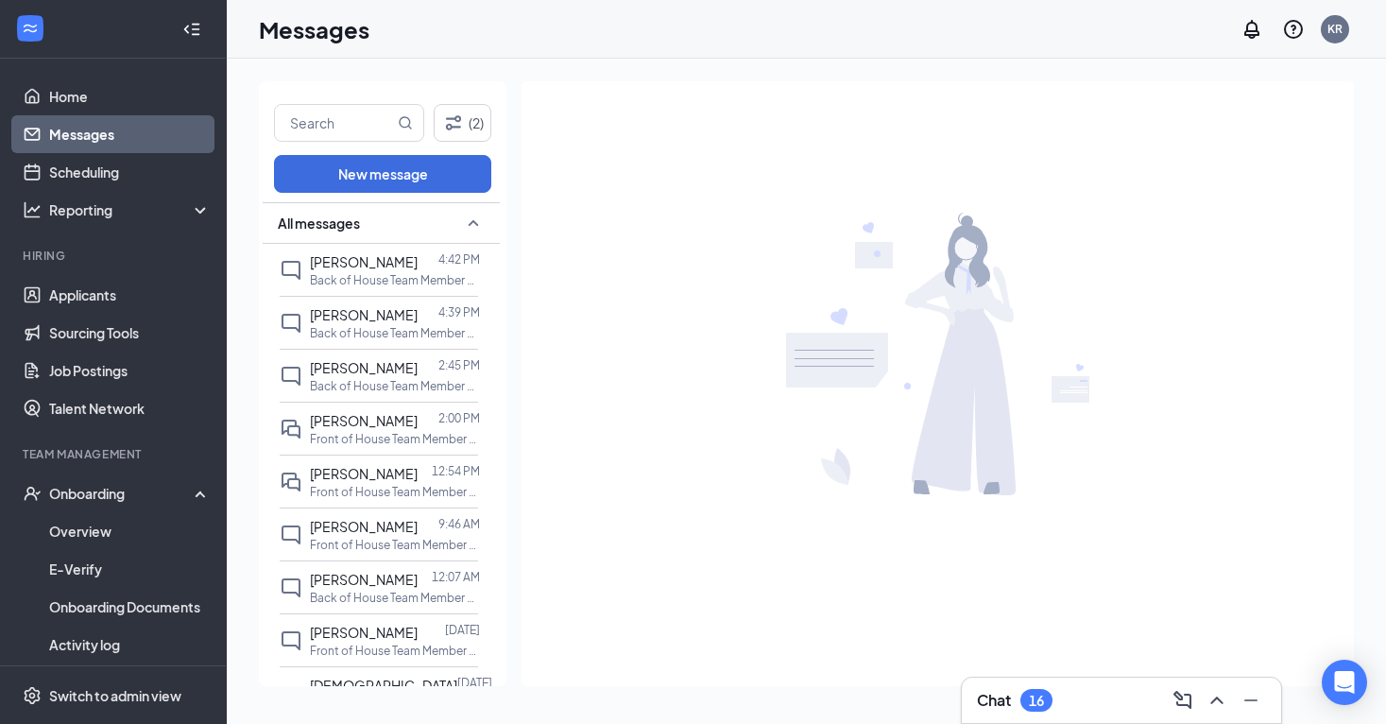
click at [142, 131] on link "Messages" at bounding box center [130, 134] width 162 height 38
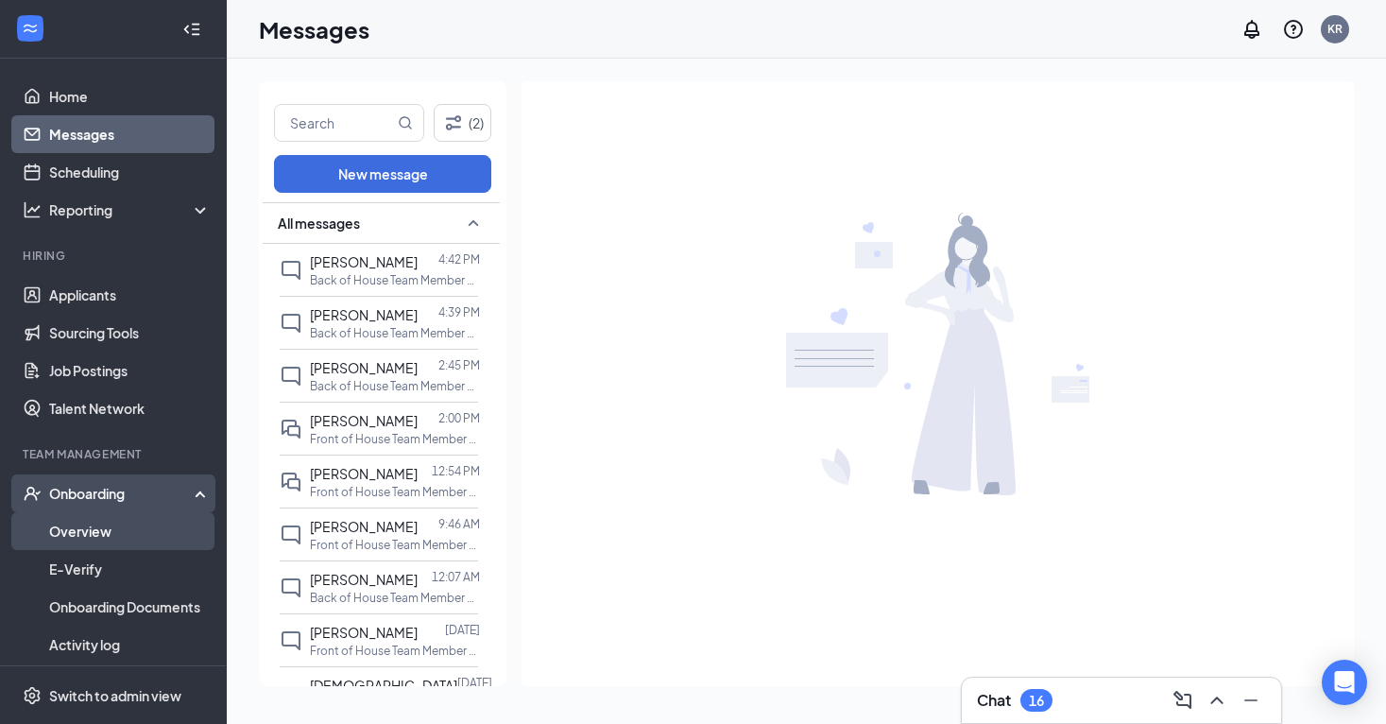
click at [163, 536] on link "Overview" at bounding box center [130, 531] width 162 height 38
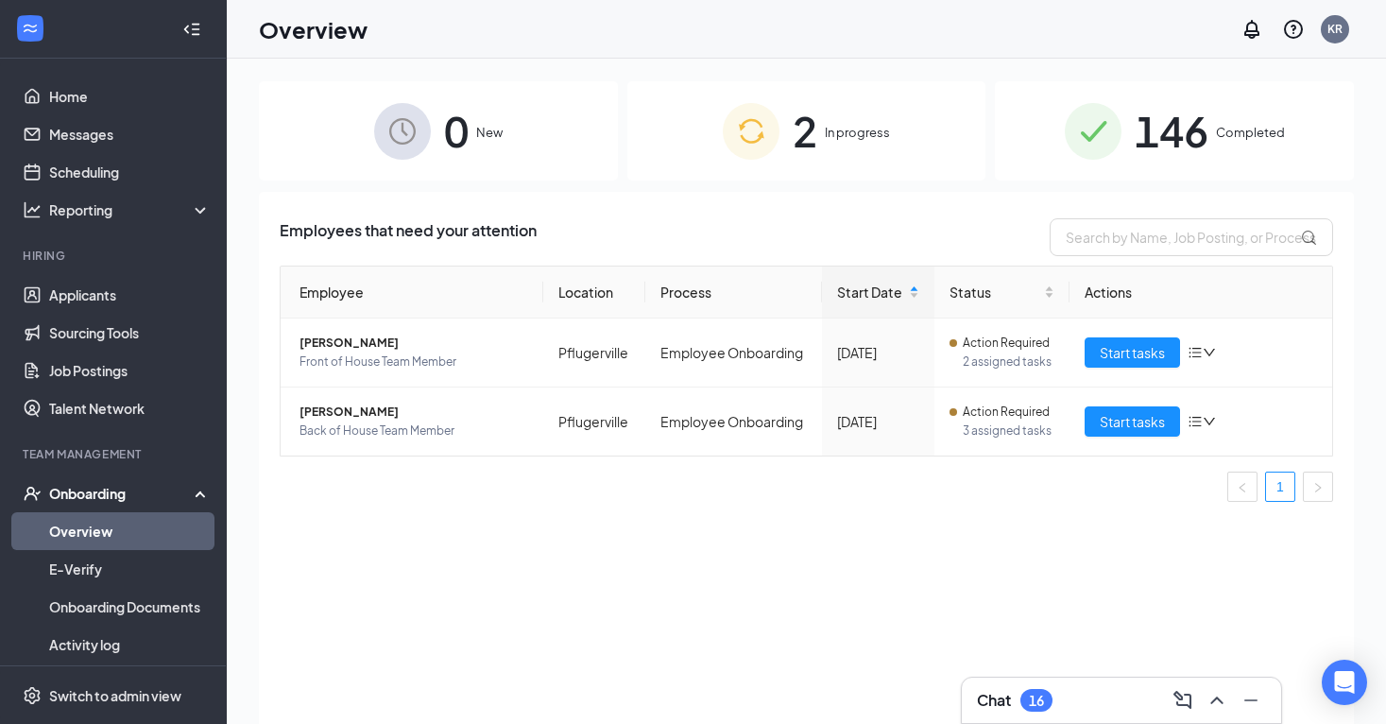
click at [163, 527] on link "Overview" at bounding box center [130, 531] width 162 height 38
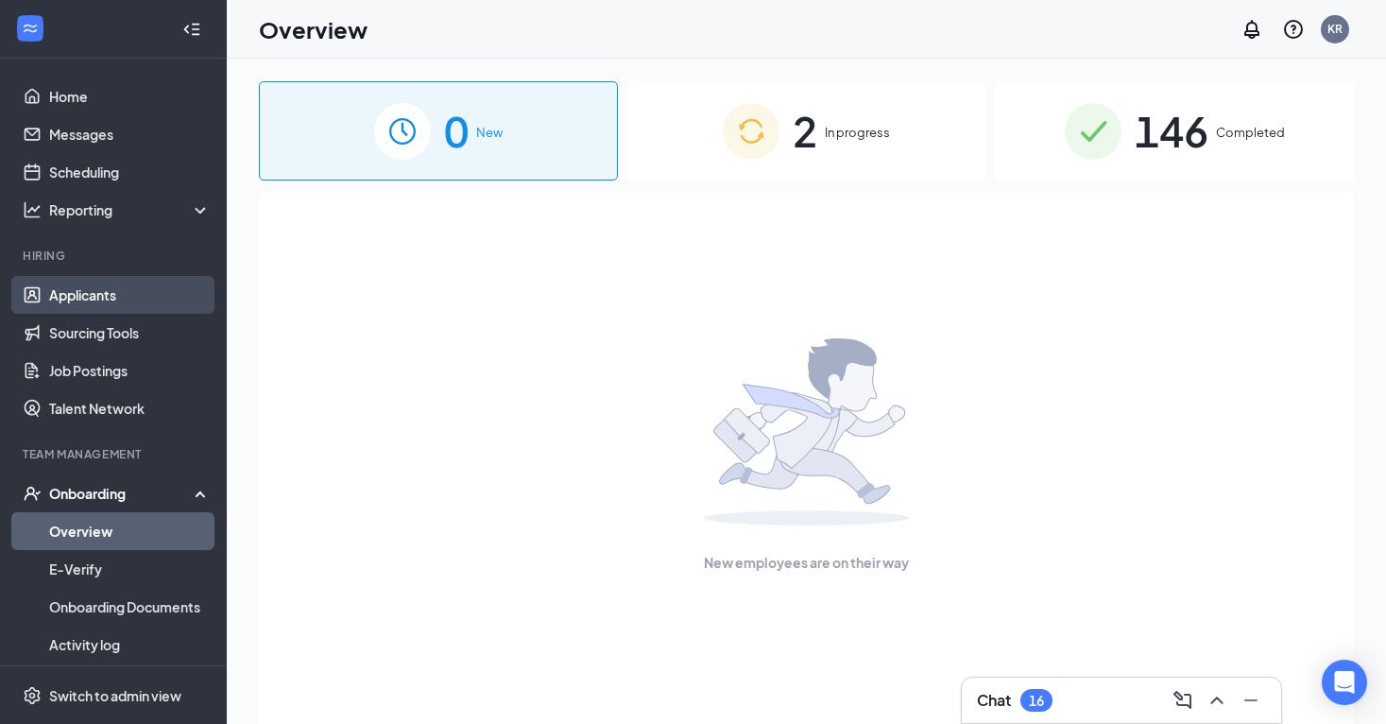
click at [114, 301] on link "Applicants" at bounding box center [130, 295] width 162 height 38
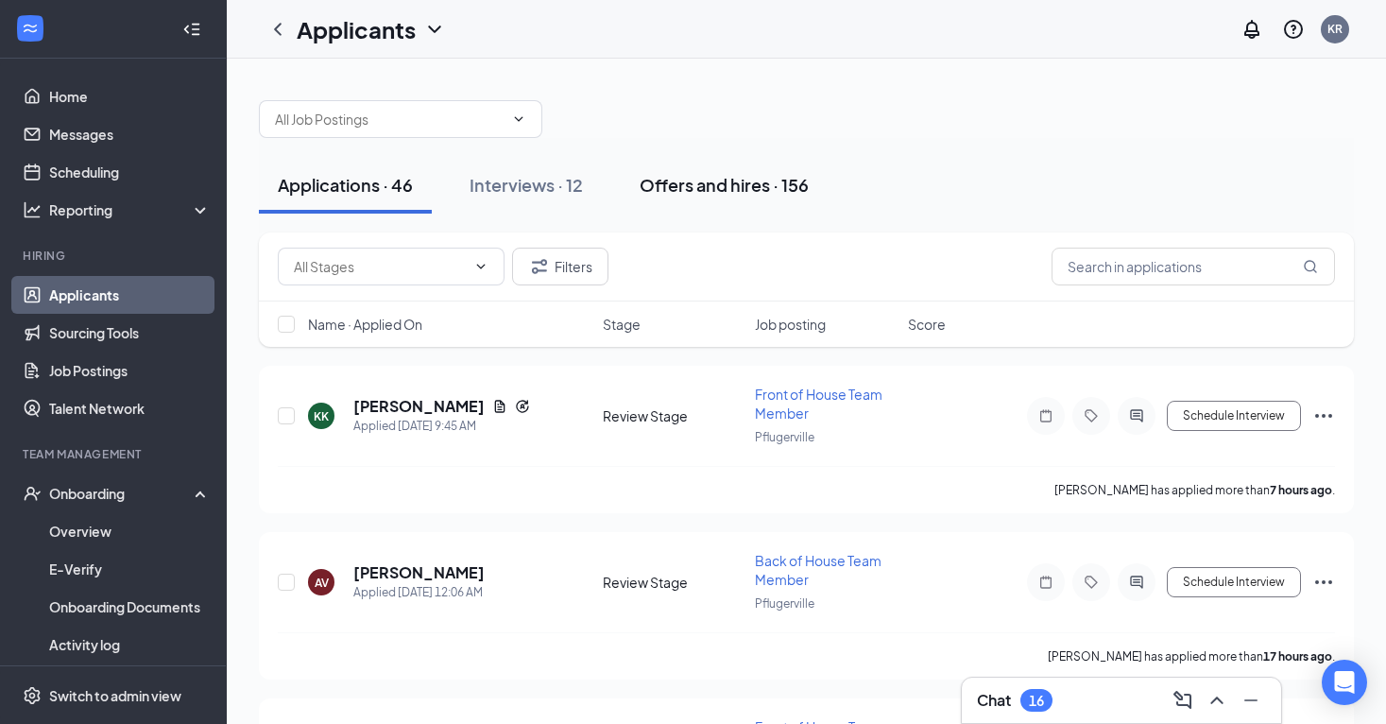
click at [770, 183] on div "Offers and hires · 156" at bounding box center [724, 185] width 169 height 24
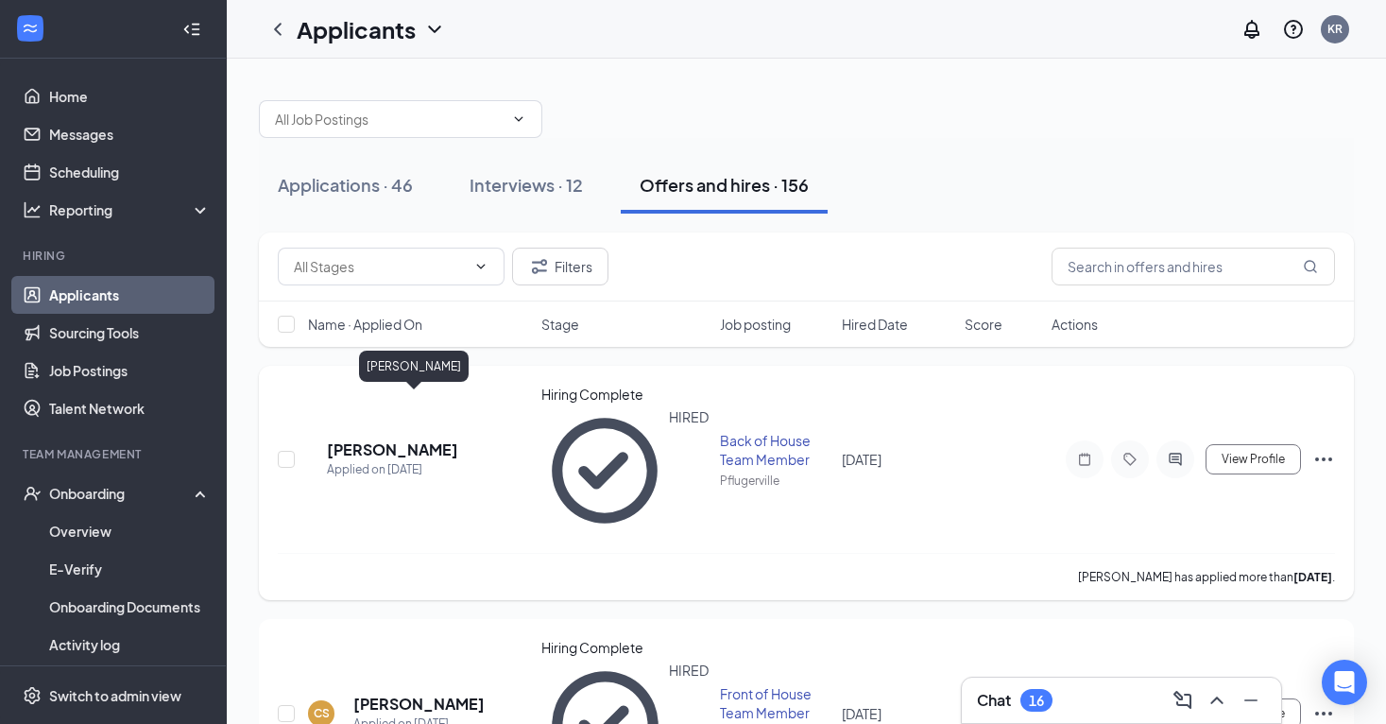
click at [388, 439] on h5 "[PERSON_NAME]" at bounding box center [392, 449] width 131 height 21
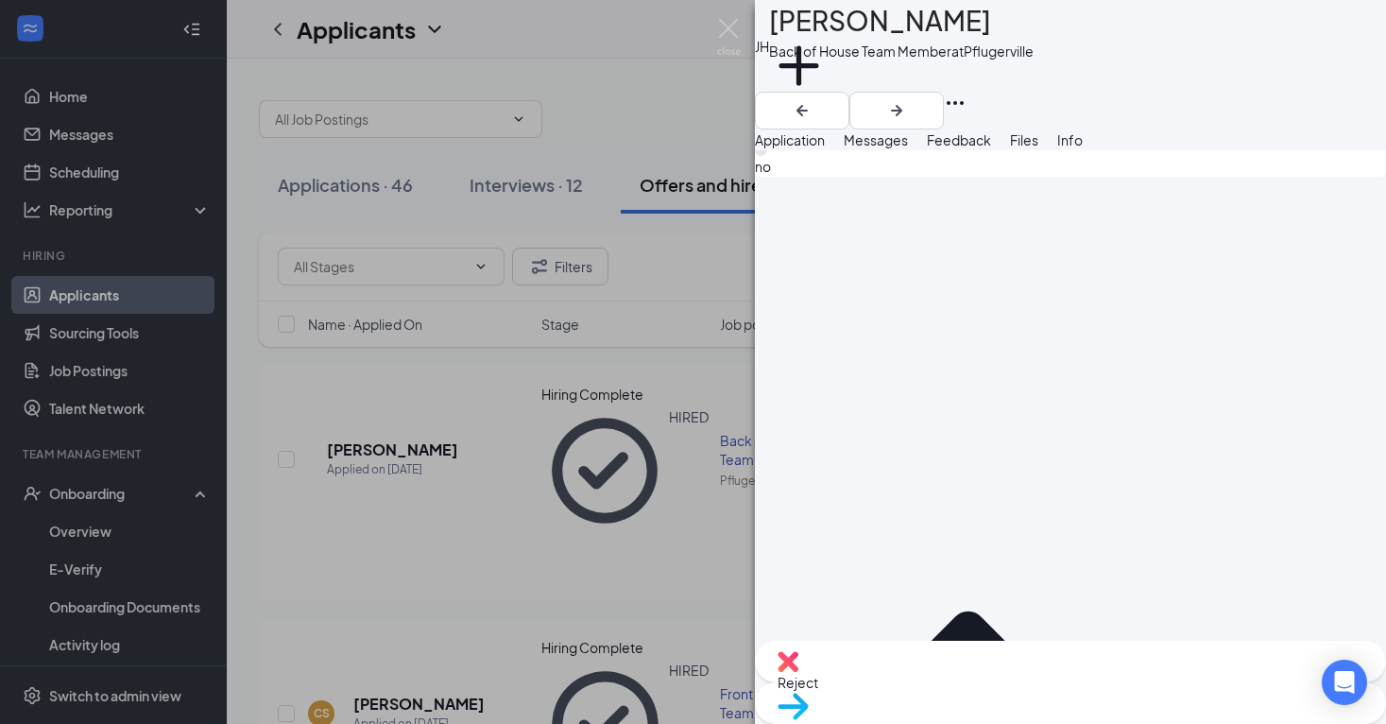
scroll to position [1619, 0]
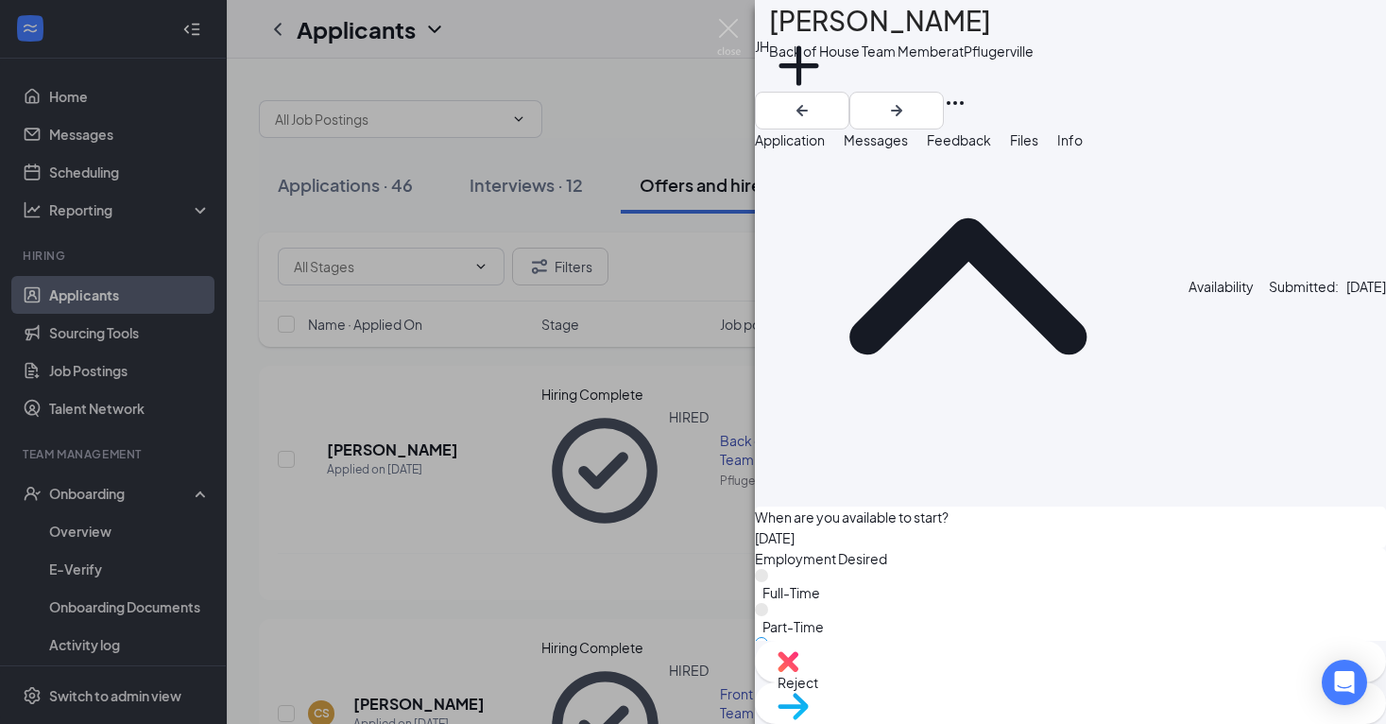
scroll to position [1734, 0]
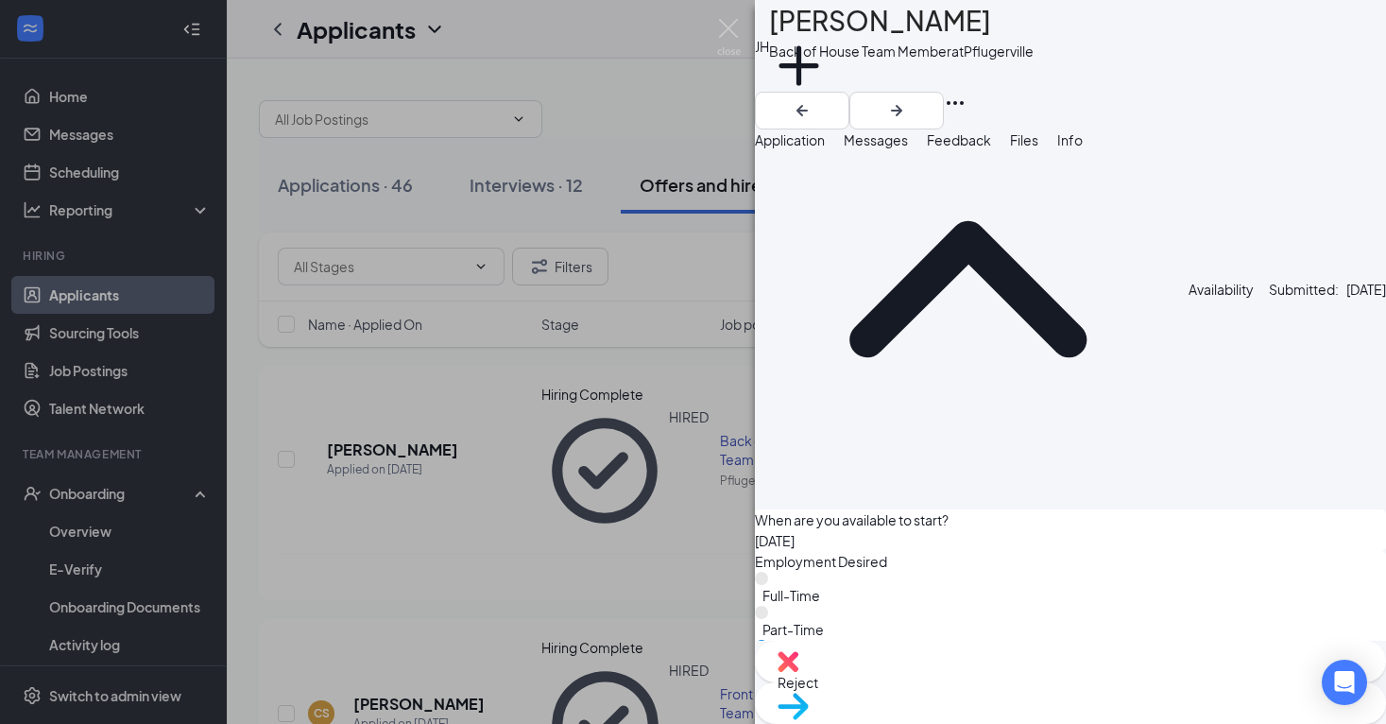
click at [1313, 592] on li "Sent: [DATE] 4:40 PM" at bounding box center [1229, 585] width 170 height 30
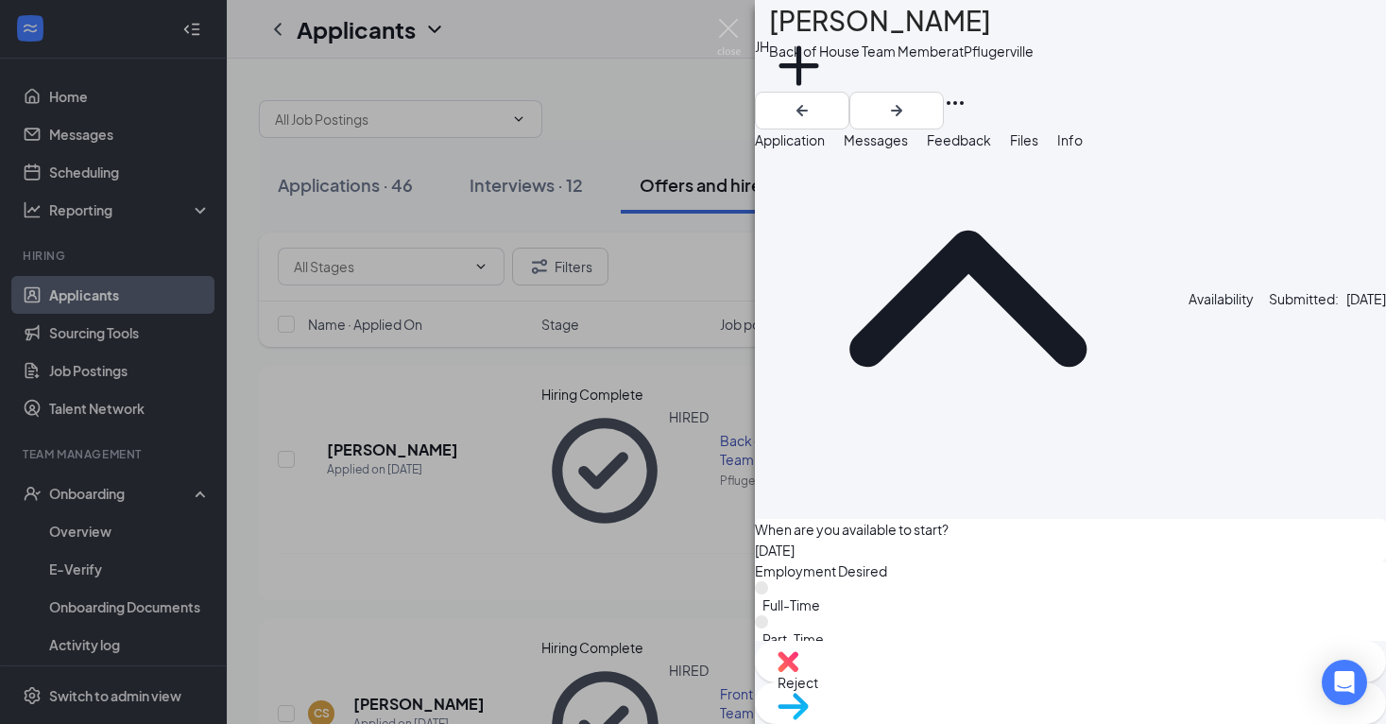
scroll to position [1731, 0]
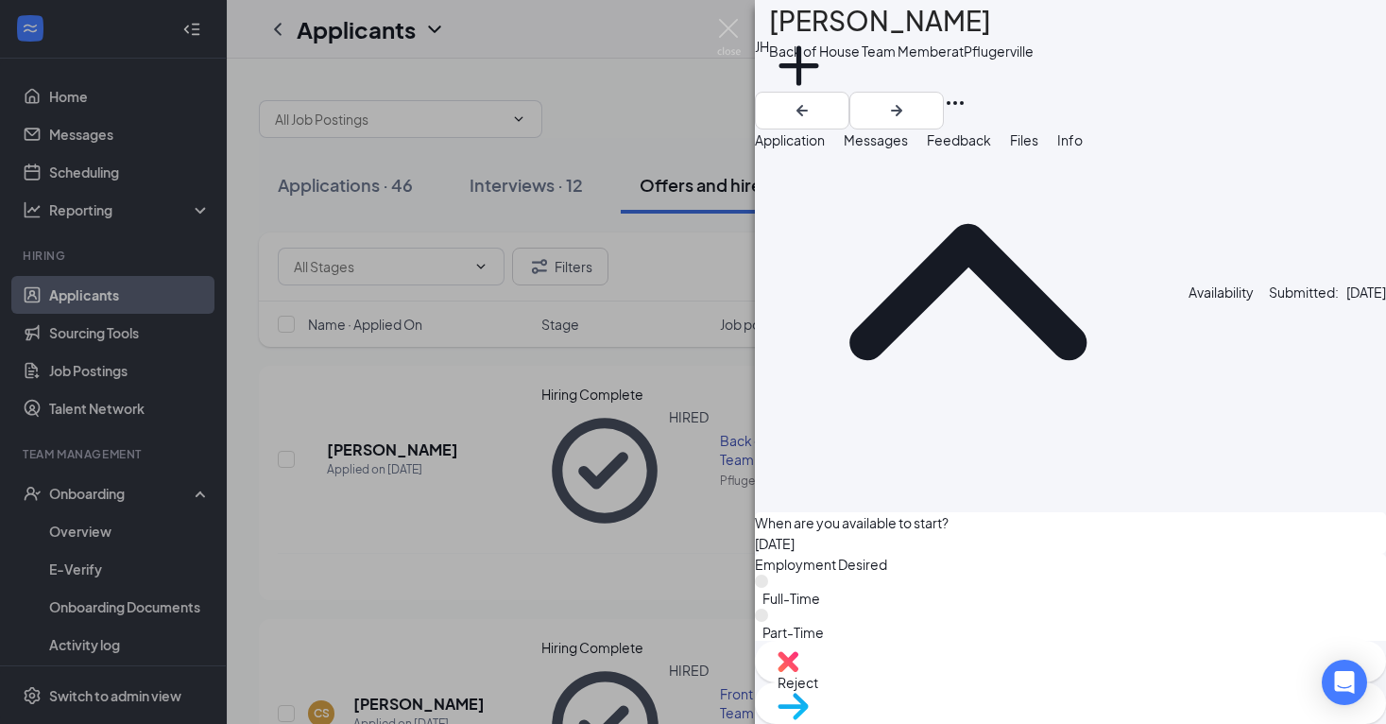
click at [484, 509] on div "[PERSON_NAME] Back of House Team Member at Pflugerville Add a tag Application M…" at bounding box center [693, 362] width 1386 height 724
click at [145, 534] on div "[PERSON_NAME] Back of House Team Member at Pflugerville Add a tag Application M…" at bounding box center [693, 362] width 1386 height 724
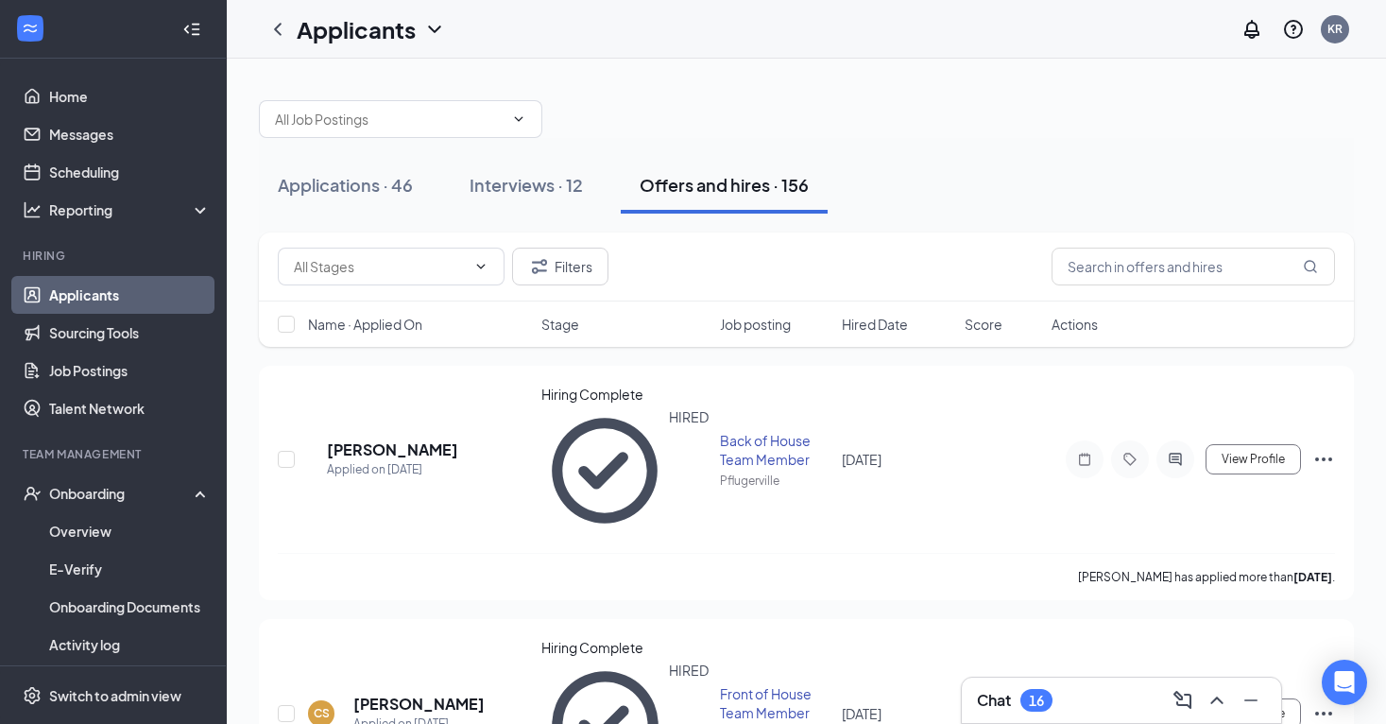
click at [145, 534] on link "Overview" at bounding box center [130, 531] width 162 height 38
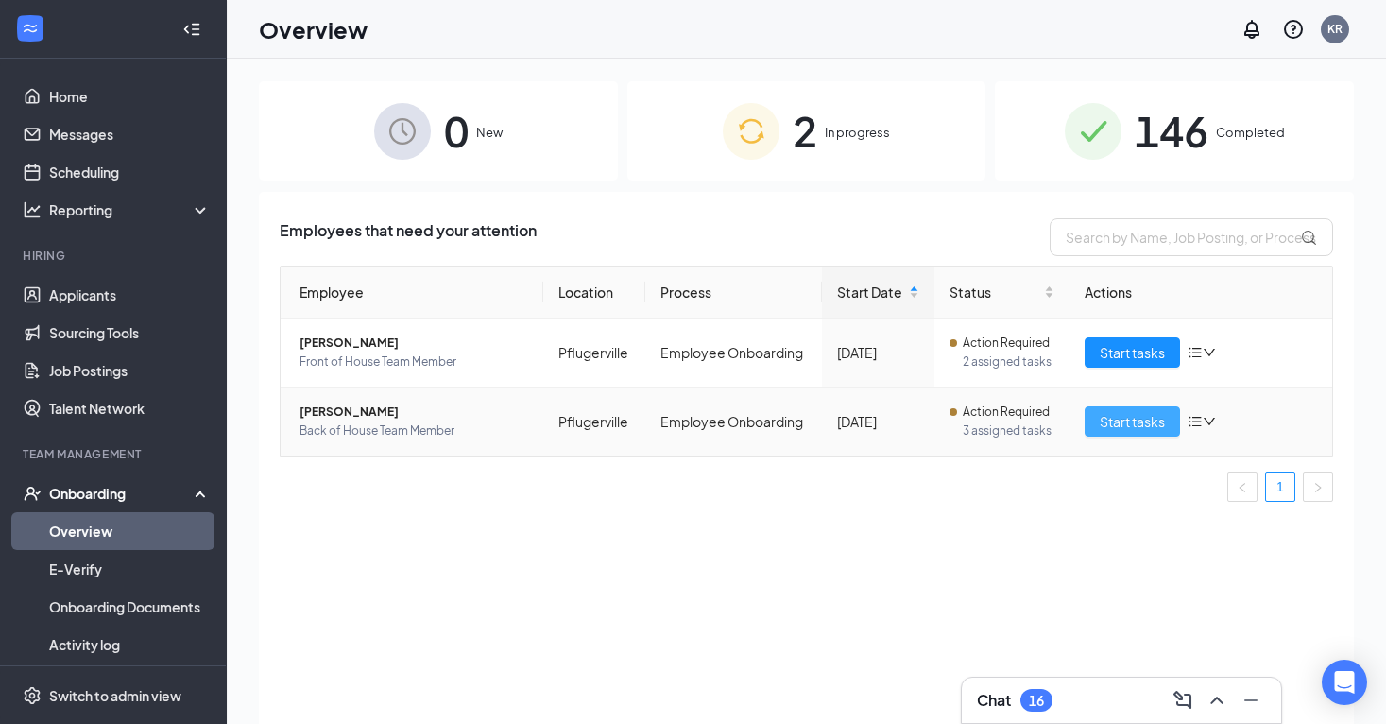
click at [1102, 422] on span "Start tasks" at bounding box center [1132, 421] width 65 height 21
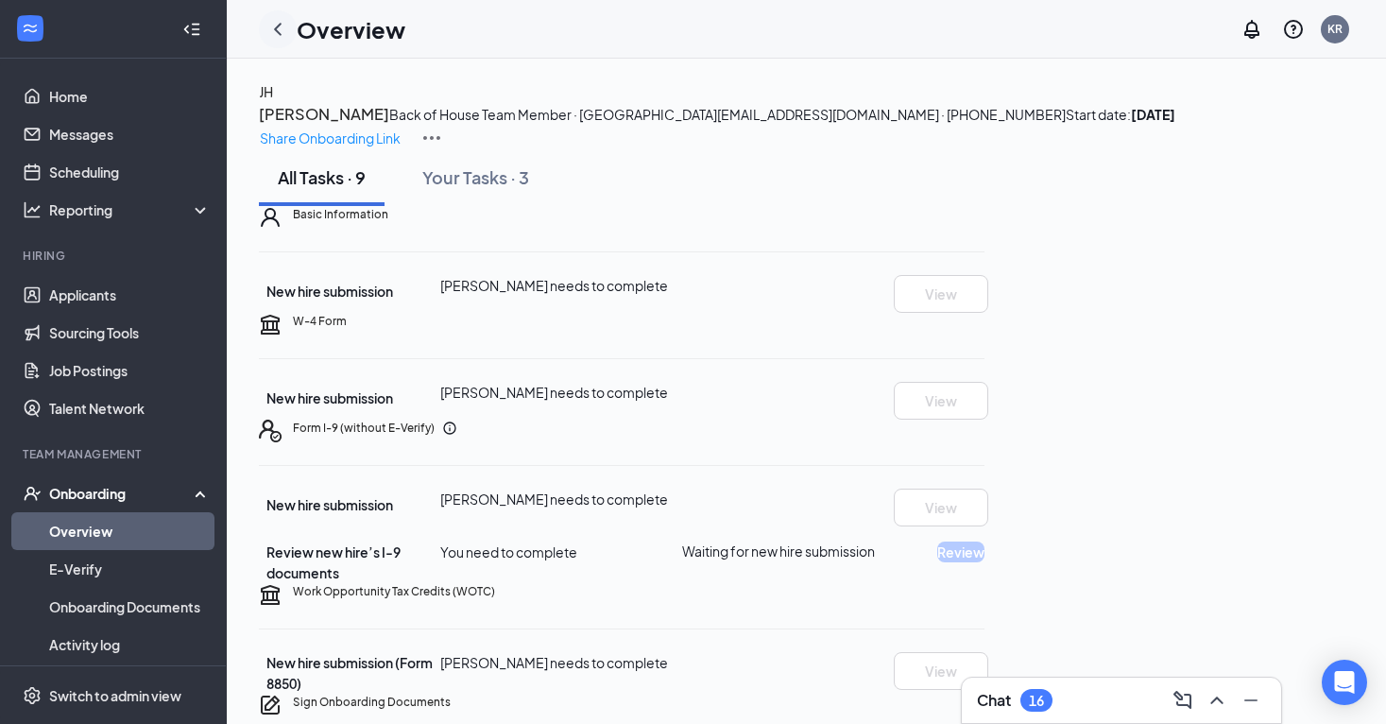
click at [274, 32] on icon "ChevronLeft" at bounding box center [277, 29] width 23 height 23
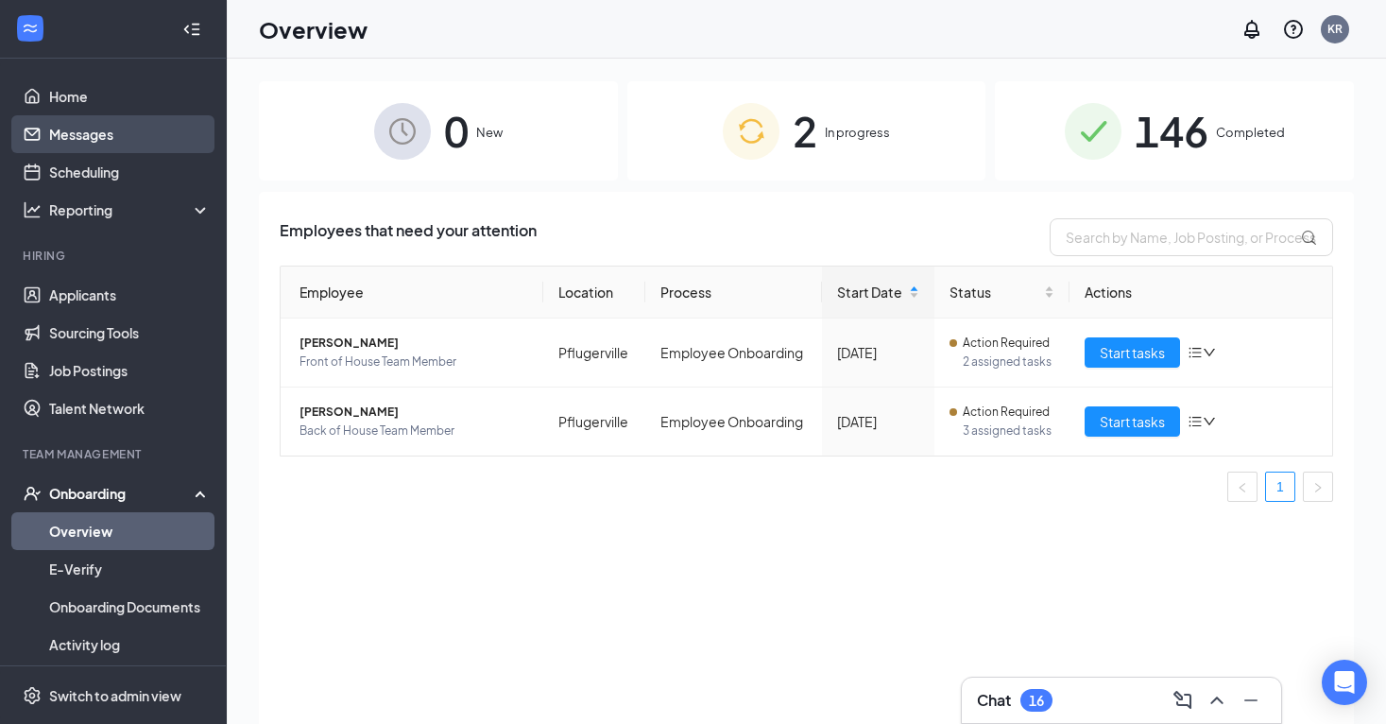
click at [182, 132] on link "Messages" at bounding box center [130, 134] width 162 height 38
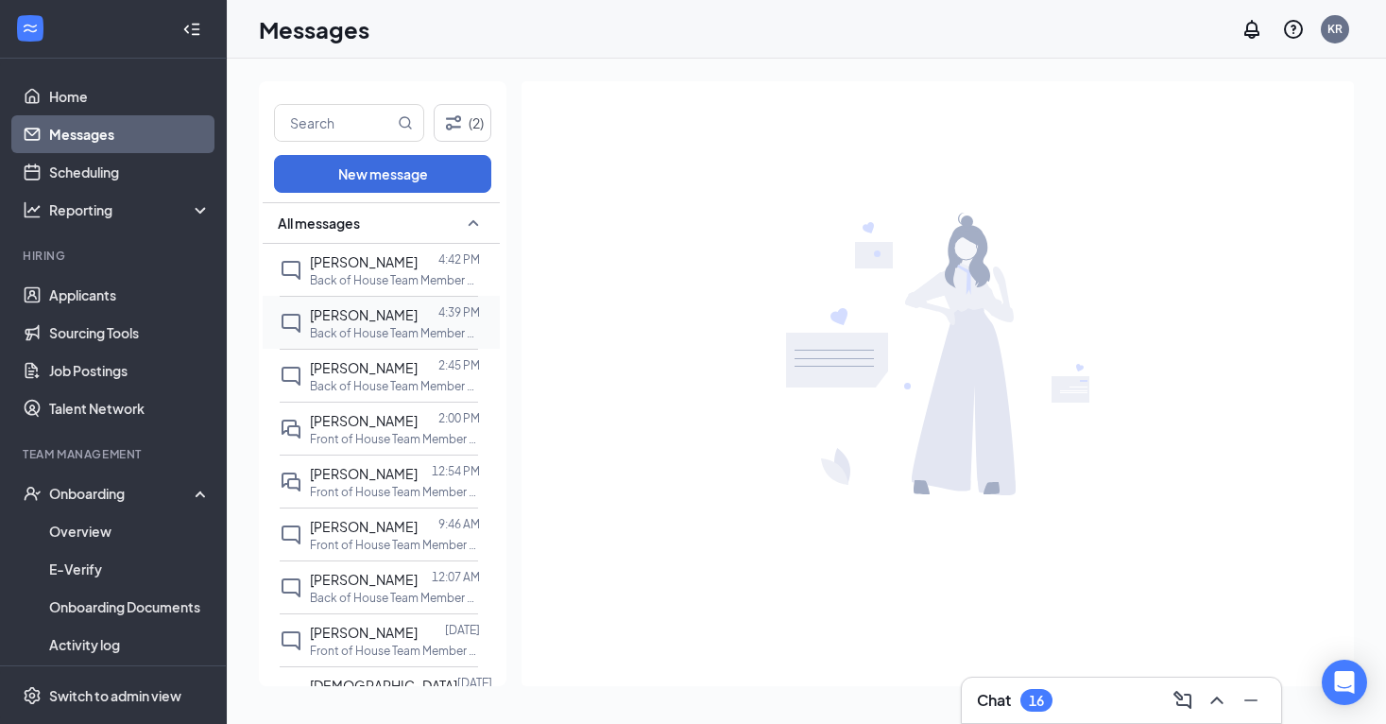
click at [376, 341] on p "Back of House Team Member at [GEOGRAPHIC_DATA]" at bounding box center [395, 333] width 170 height 16
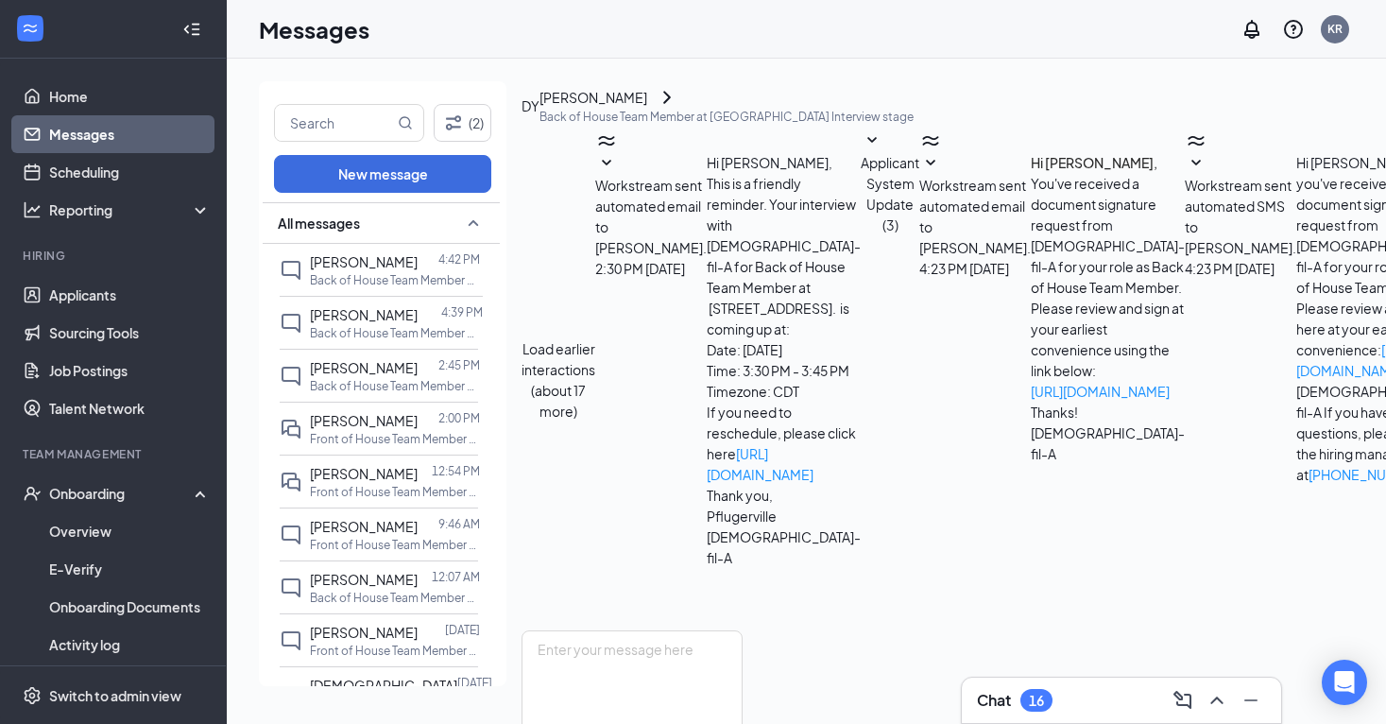
scroll to position [200, 0]
click at [76, 301] on link "Applicants" at bounding box center [130, 295] width 162 height 38
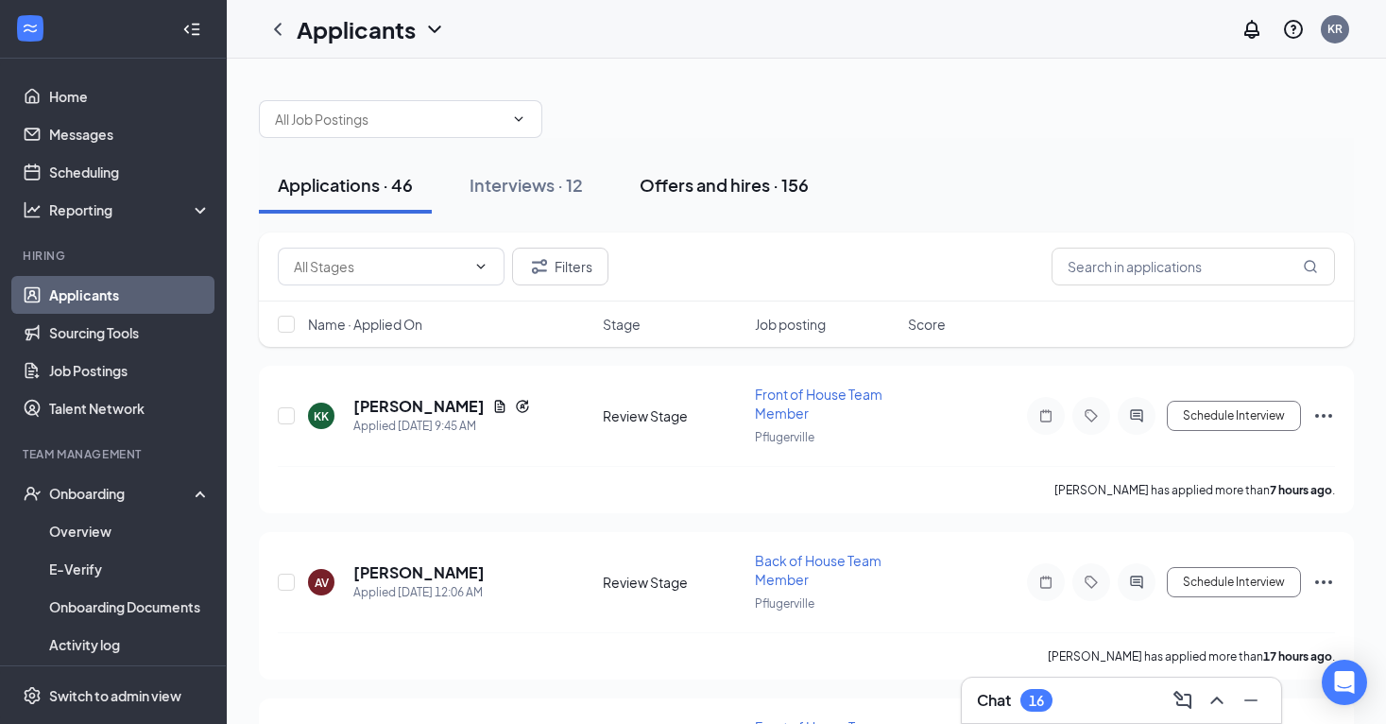
scroll to position [-2, 0]
click at [735, 188] on div "Offers and hires · 156" at bounding box center [724, 185] width 169 height 24
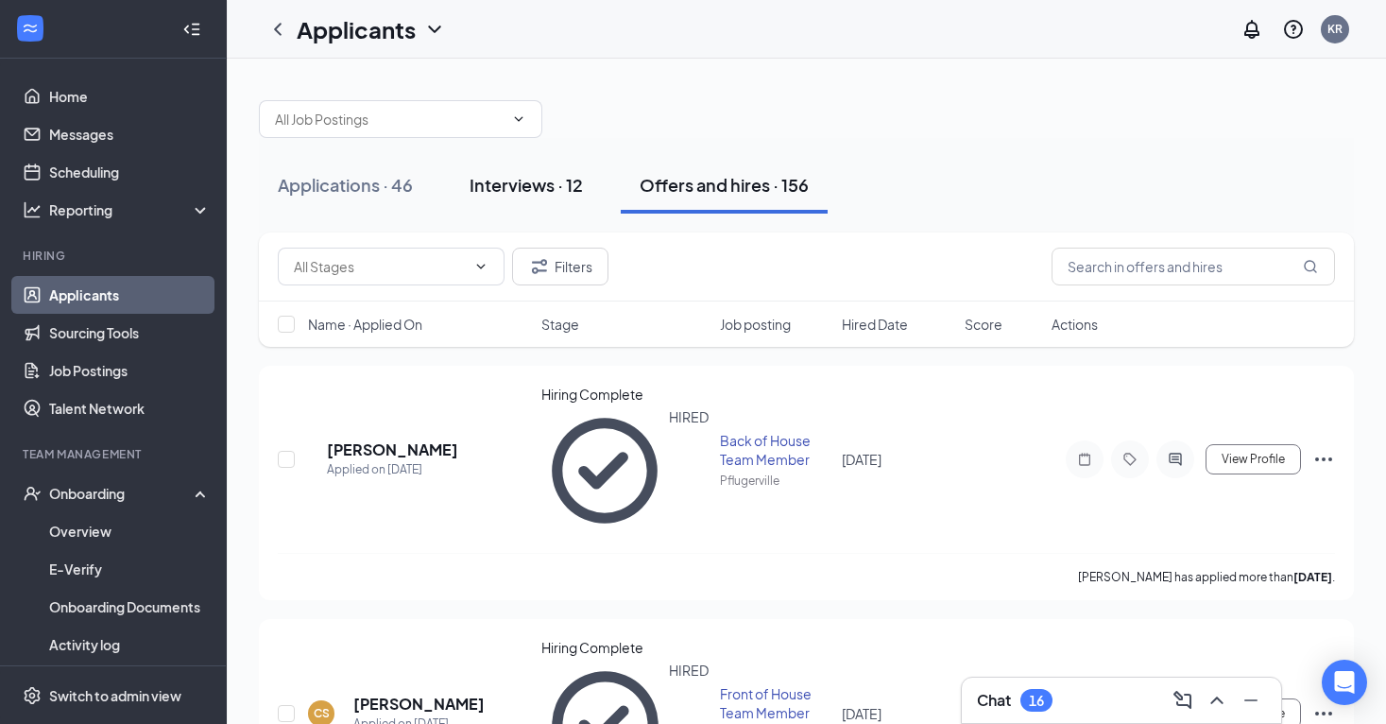
click at [517, 163] on button "Interviews · 12" at bounding box center [526, 185] width 151 height 57
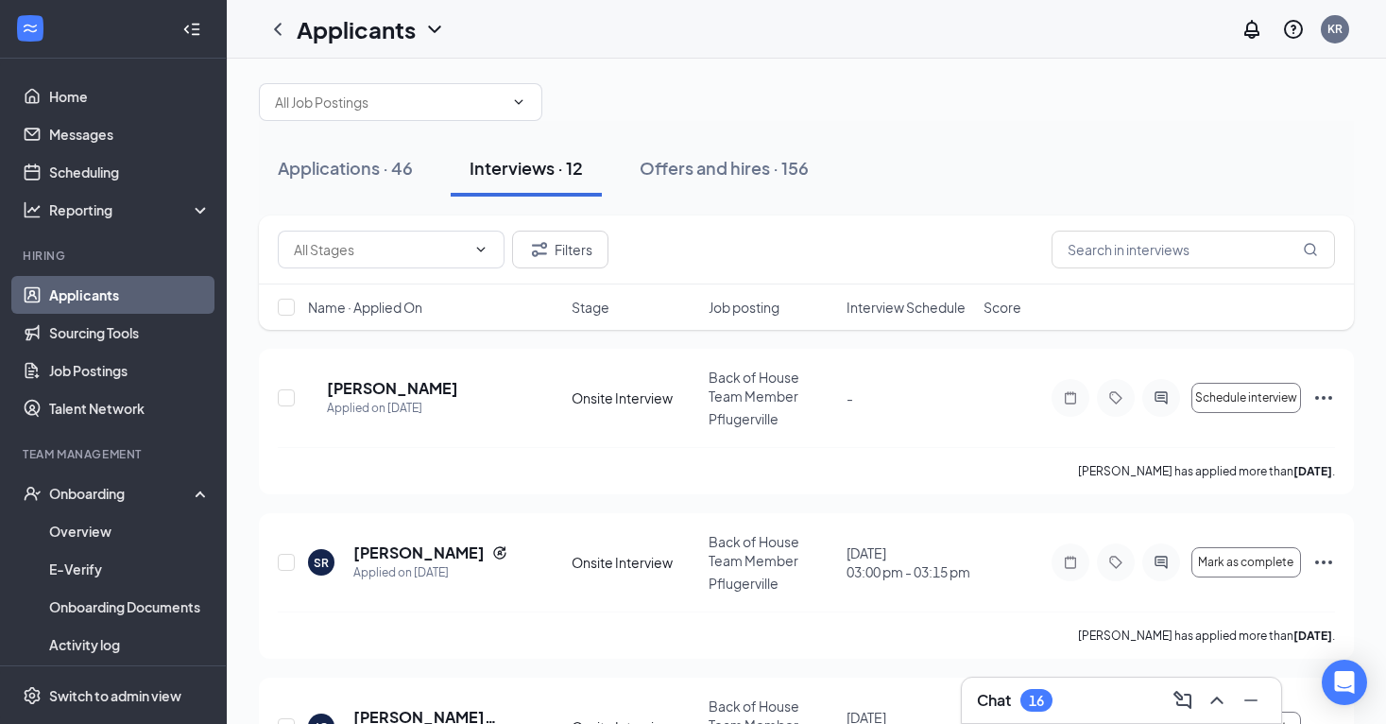
scroll to position [18, 0]
click at [422, 382] on h5 "[PERSON_NAME]" at bounding box center [392, 387] width 131 height 21
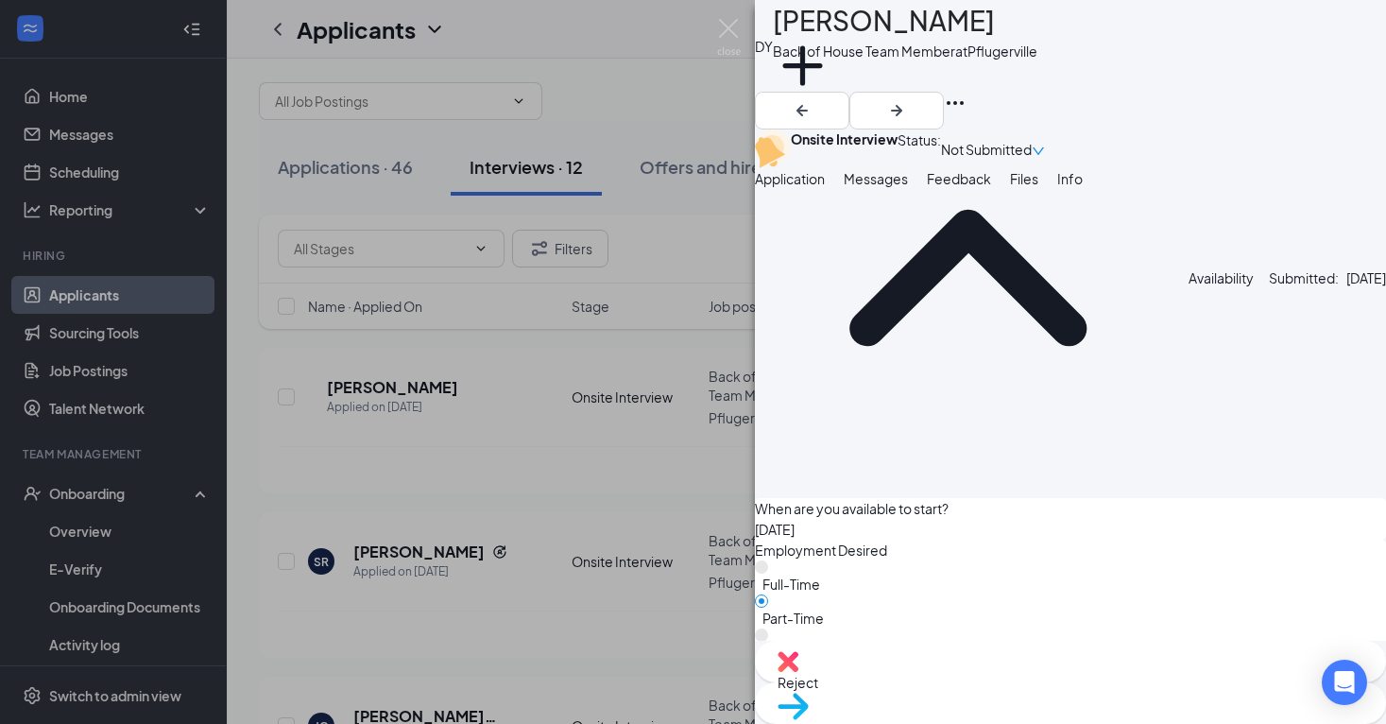
scroll to position [1824, 0]
click at [1111, 720] on span "Move to stage" at bounding box center [1071, 730] width 586 height 21
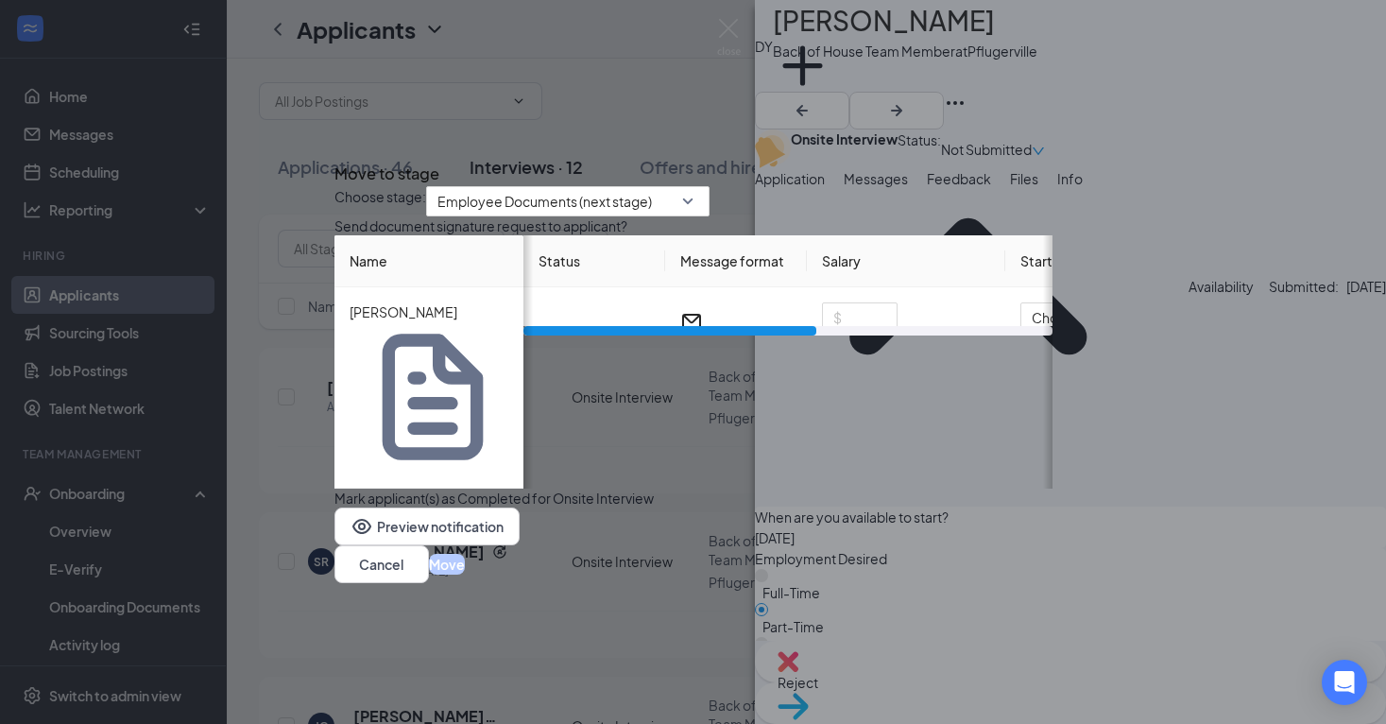
click at [1018, 162] on div "Move to stage" at bounding box center [693, 174] width 718 height 25
click at [334, 157] on icon "Cross" at bounding box center [334, 157] width 0 height 0
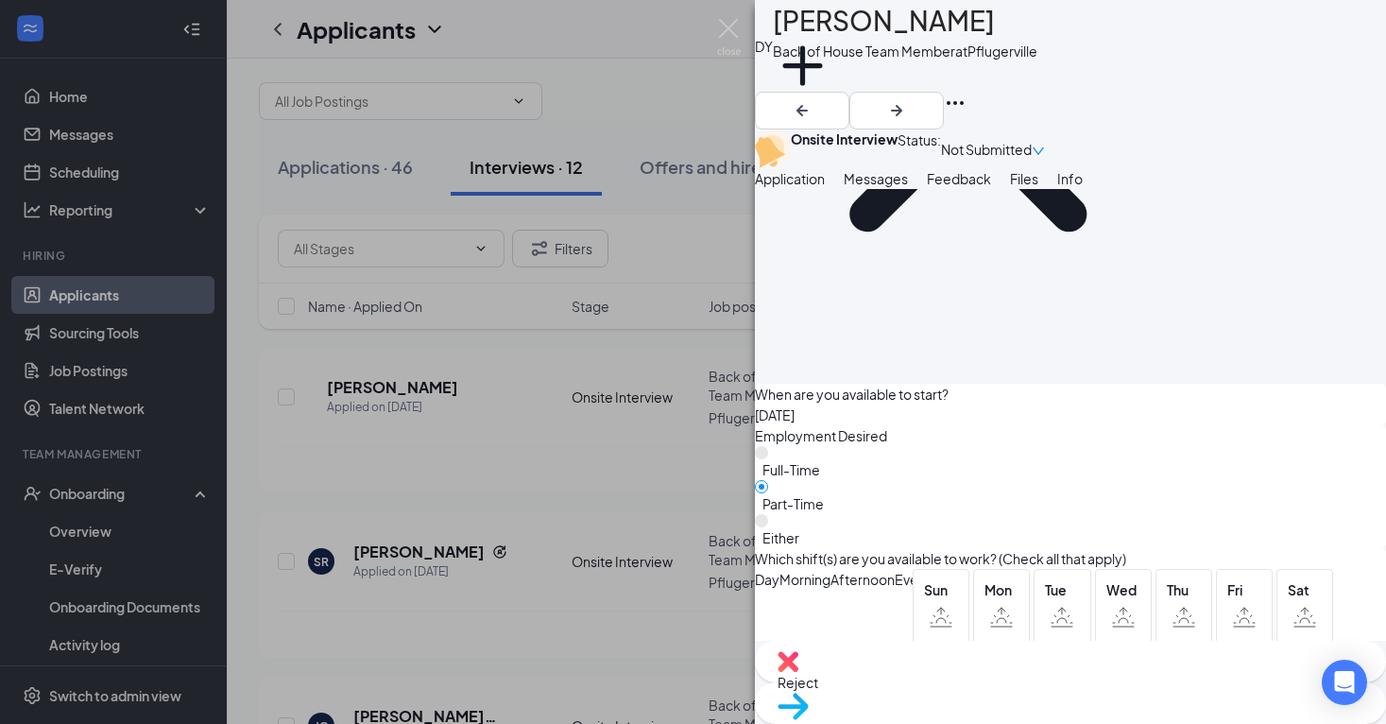
scroll to position [1939, 0]
click at [809, 693] on img at bounding box center [793, 706] width 31 height 27
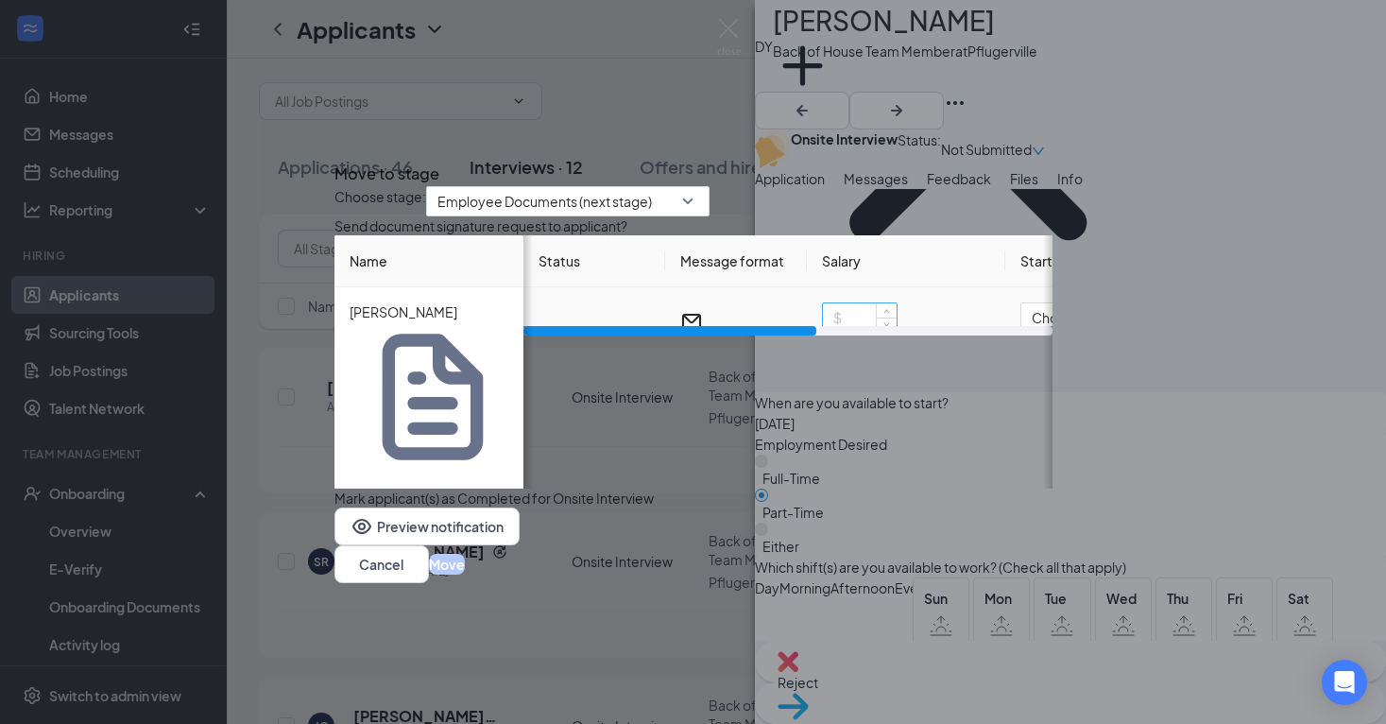
click at [830, 332] on input at bounding box center [860, 317] width 74 height 28
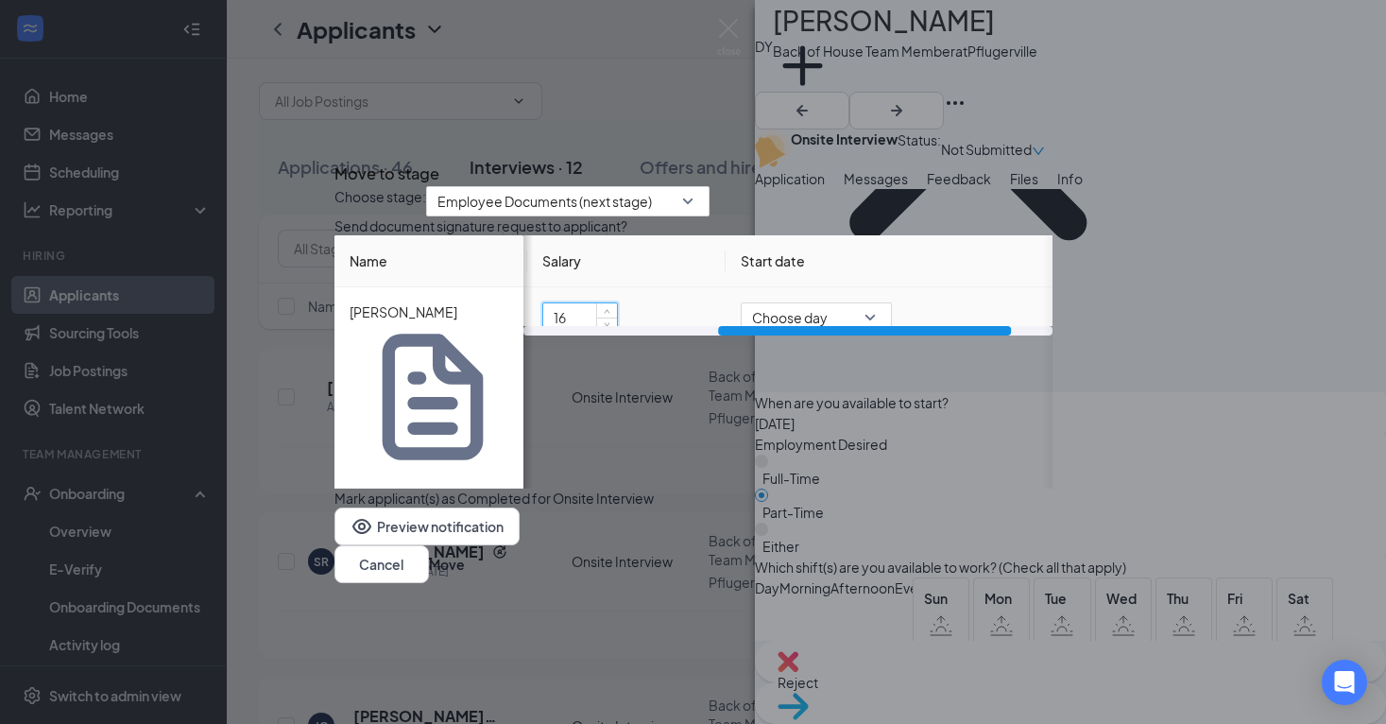
scroll to position [0, 326]
type input "16"
click at [465, 554] on button "Move" at bounding box center [447, 564] width 36 height 21
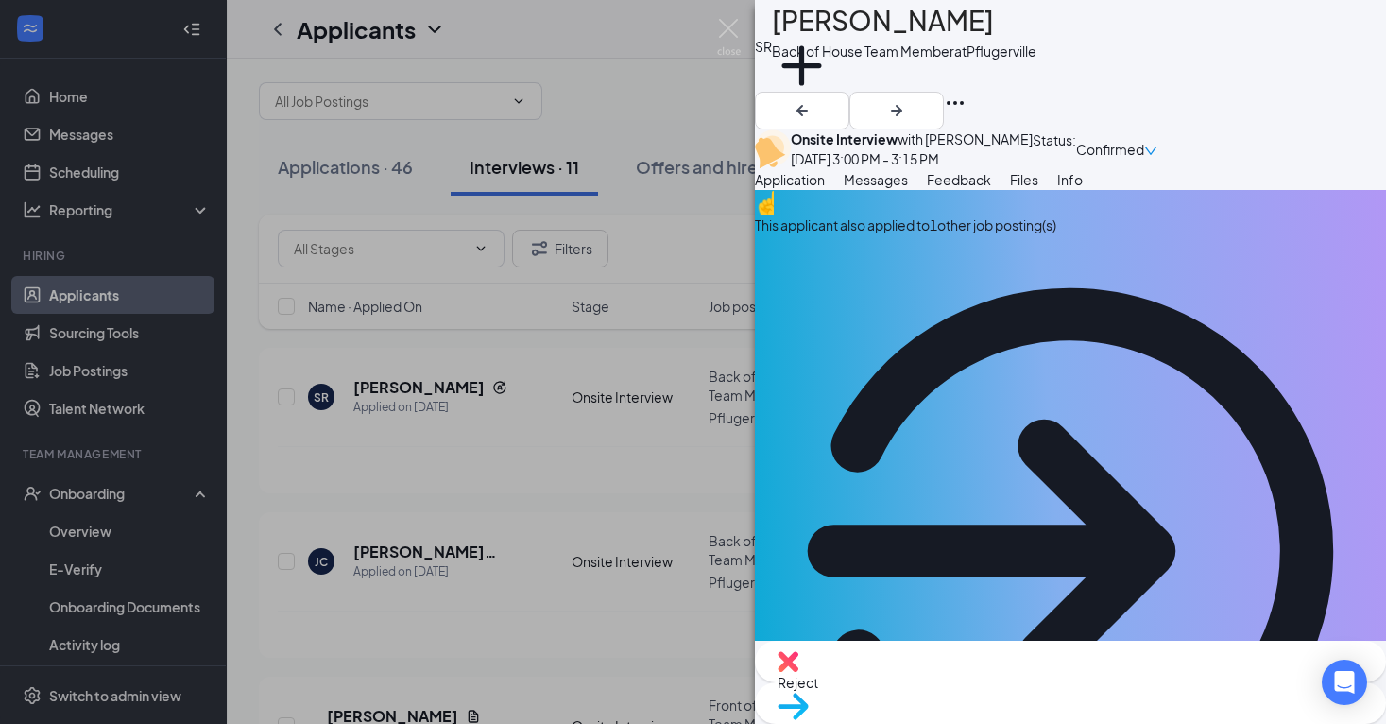
click at [343, 402] on div "SR [PERSON_NAME] Back of House Team Member at Pflugerville Add a tag Onsite Int…" at bounding box center [693, 362] width 1386 height 724
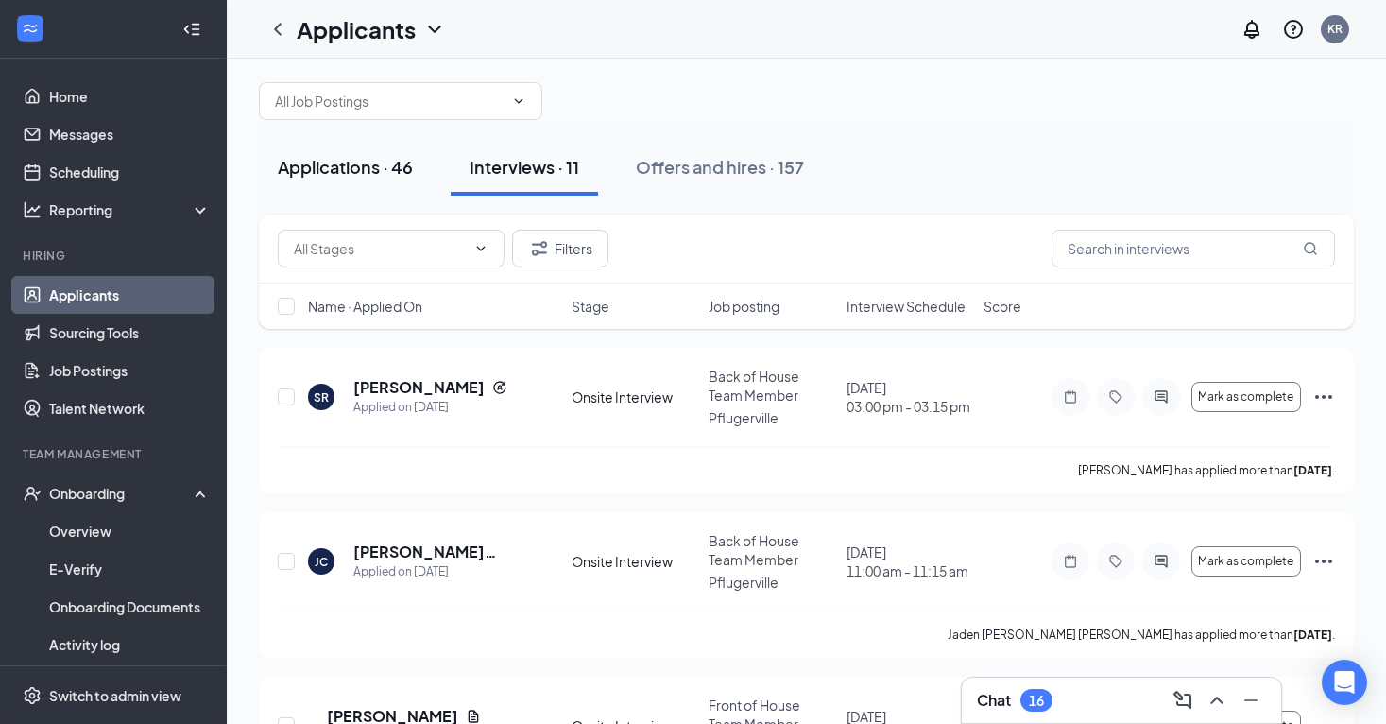
click at [302, 170] on div "Applications · 46" at bounding box center [345, 167] width 135 height 24
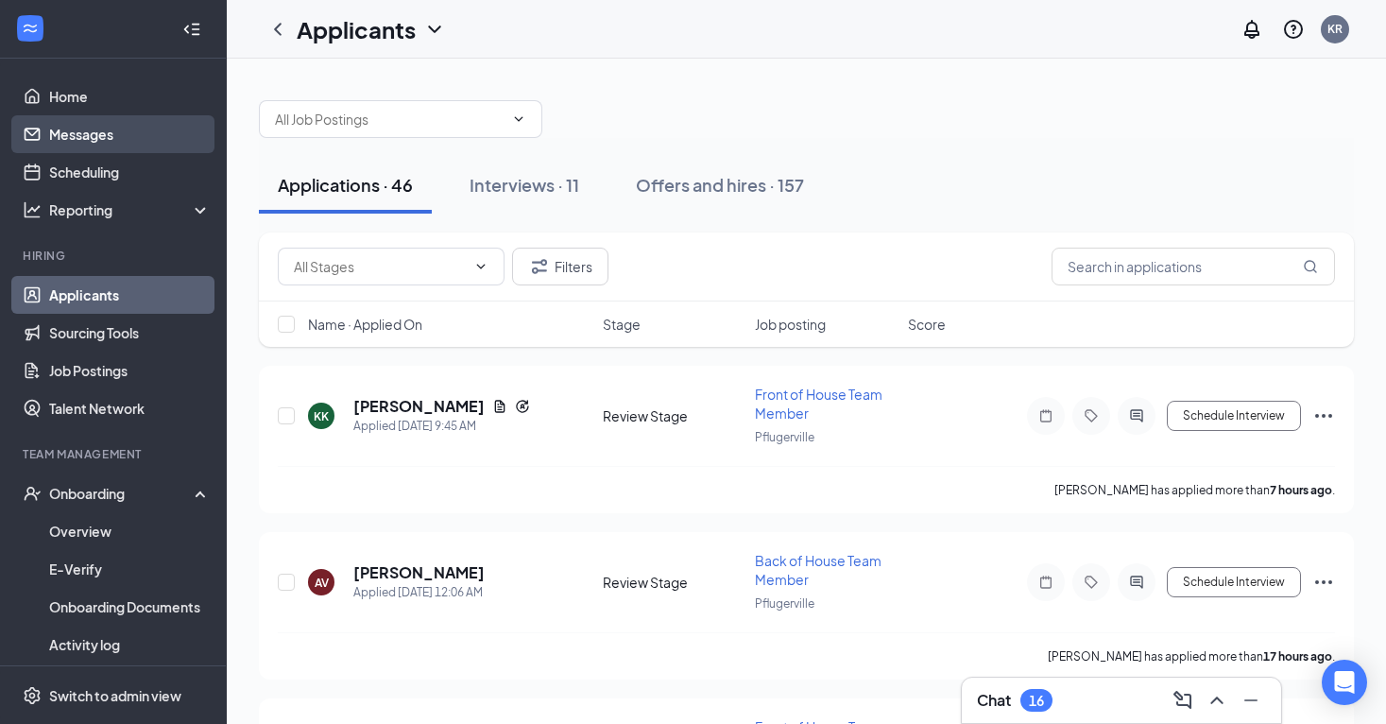
click at [121, 131] on link "Messages" at bounding box center [130, 134] width 162 height 38
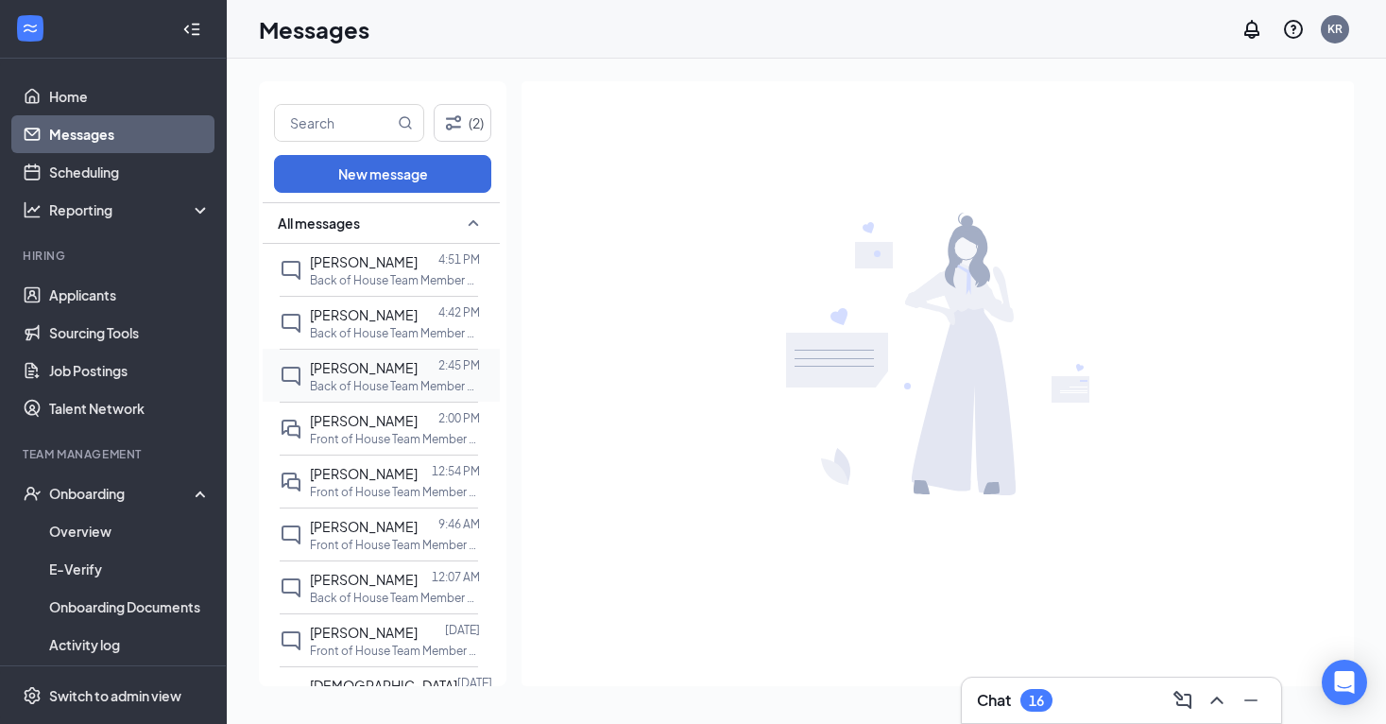
click at [383, 376] on span "[PERSON_NAME]" at bounding box center [364, 367] width 108 height 17
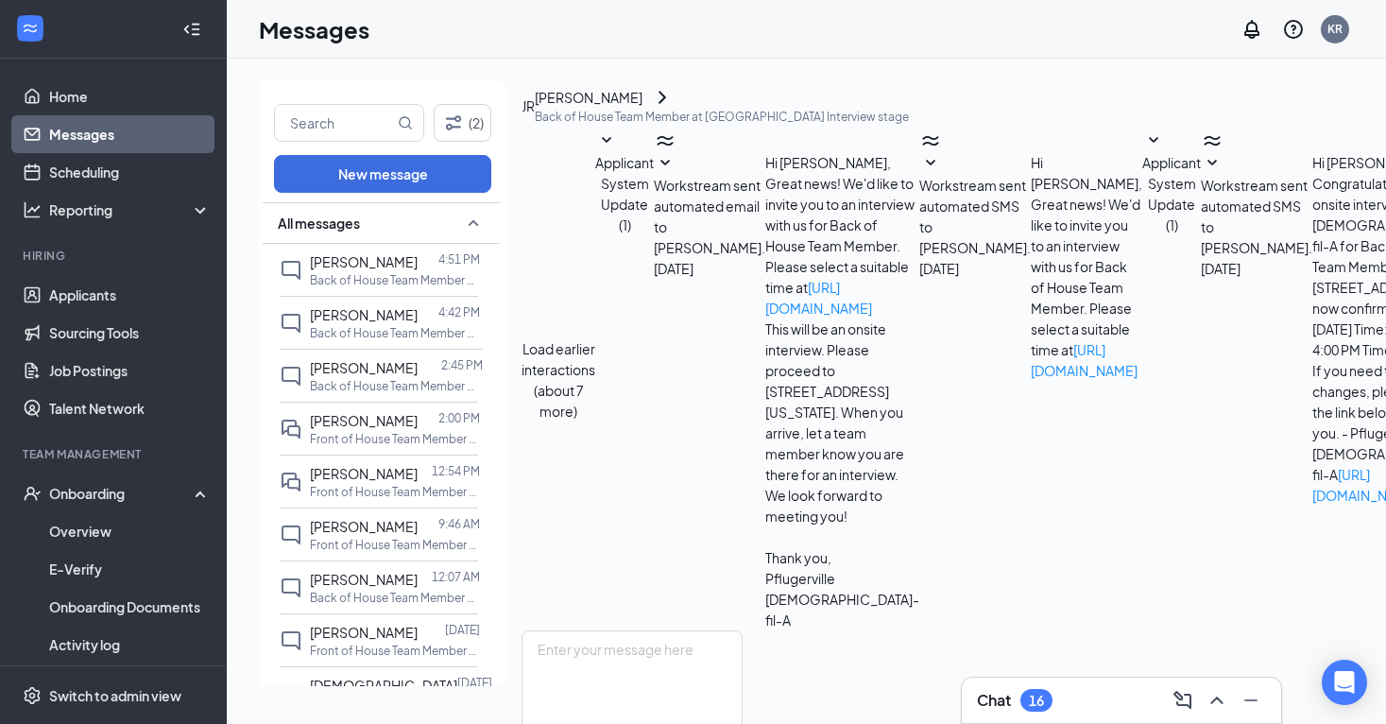
scroll to position [410, 0]
click at [145, 169] on link "Scheduling" at bounding box center [130, 172] width 162 height 38
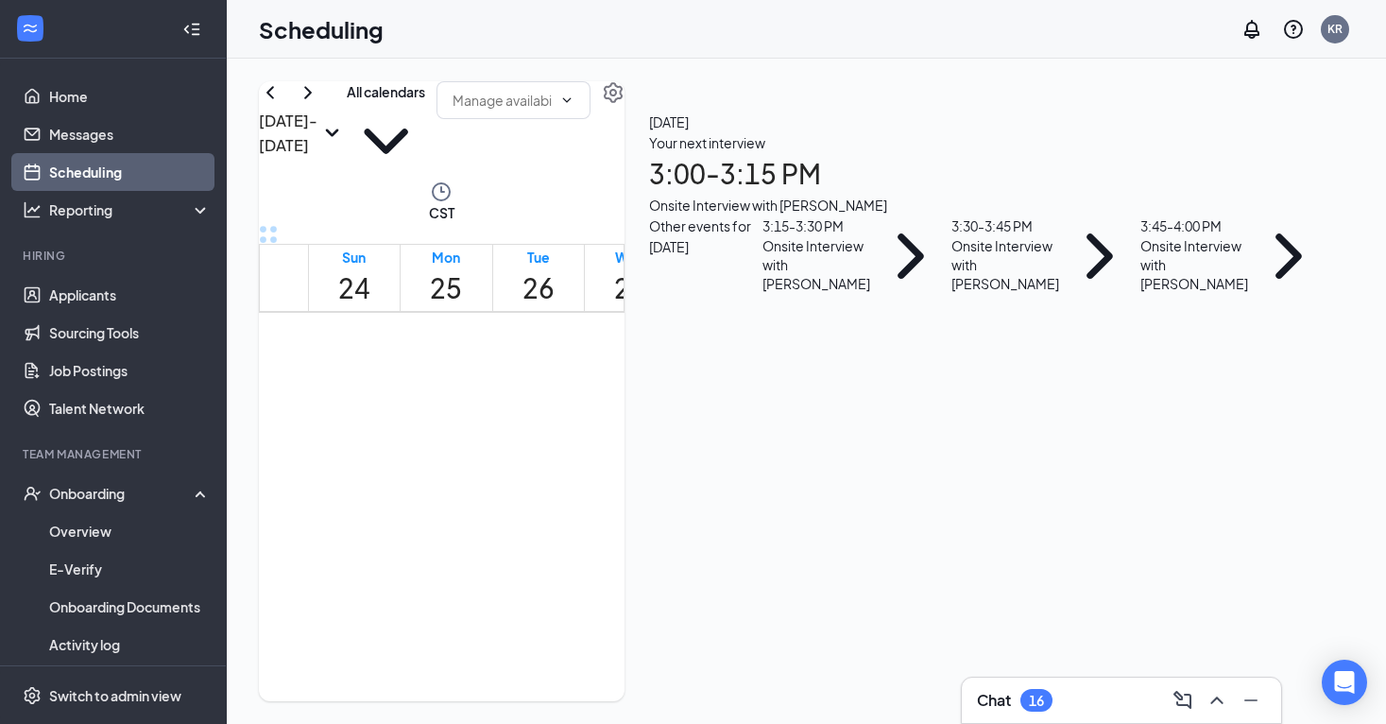
click at [1165, 293] on div "Onsite Interview with [PERSON_NAME]" at bounding box center [1194, 264] width 108 height 57
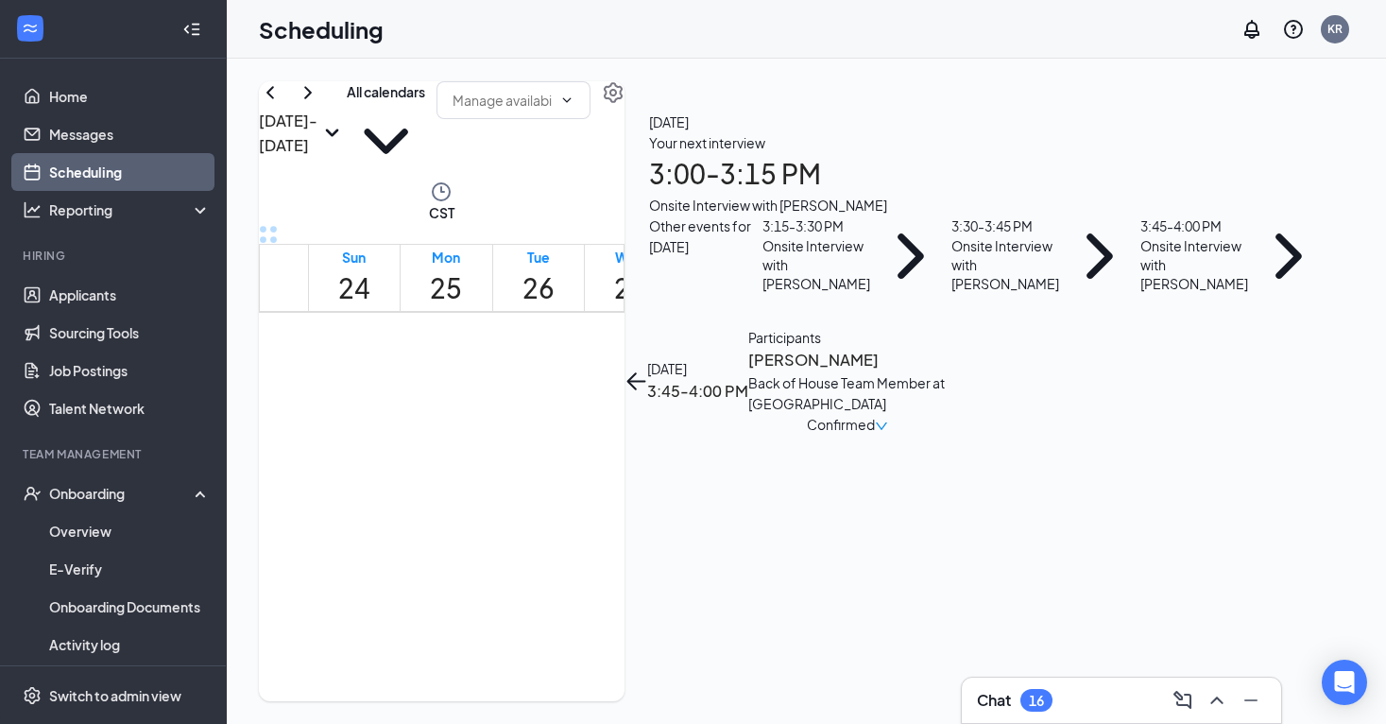
click at [947, 348] on div "[PERSON_NAME] Back of House Team Member at [GEOGRAPHIC_DATA]" at bounding box center [847, 391] width 198 height 87
click at [947, 414] on div "Confirmed" at bounding box center [847, 424] width 198 height 21
click at [888, 414] on div "Confirmed" at bounding box center [847, 424] width 81 height 21
click at [1205, 368] on span "Mark as no-show" at bounding box center [1207, 378] width 129 height 21
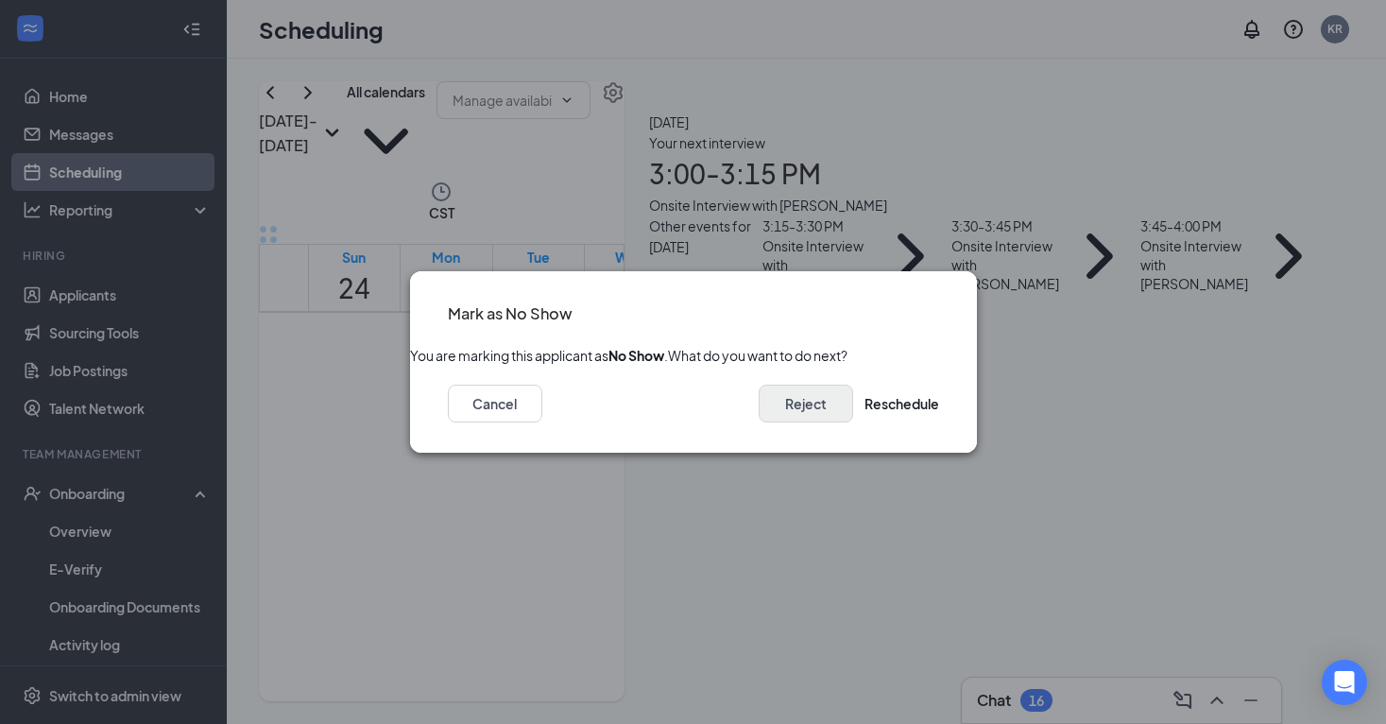
click at [759, 410] on button "Reject" at bounding box center [806, 404] width 94 height 38
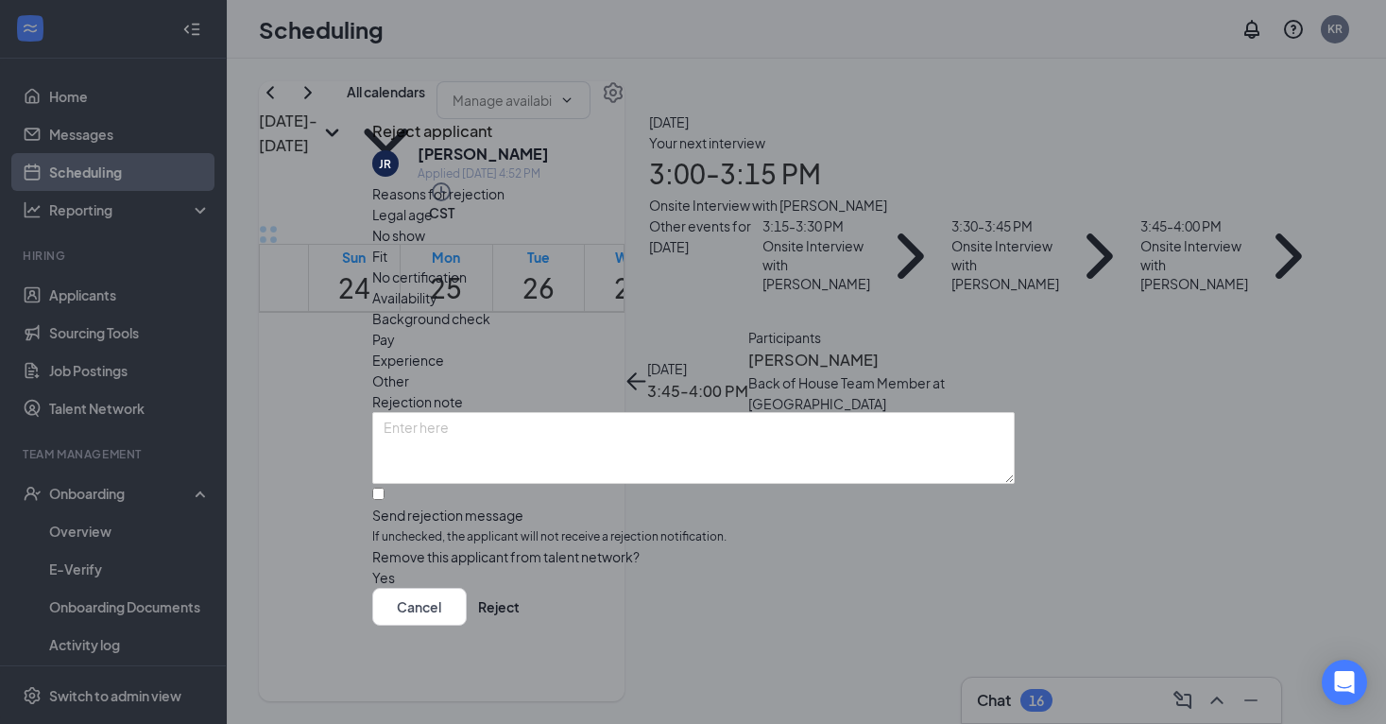
click at [552, 505] on div "Send rejection message" at bounding box center [693, 514] width 642 height 19
click at [385, 488] on input "Send rejection message If unchecked, the applicant will not receive a rejection…" at bounding box center [378, 494] width 12 height 12
checkbox input "true"
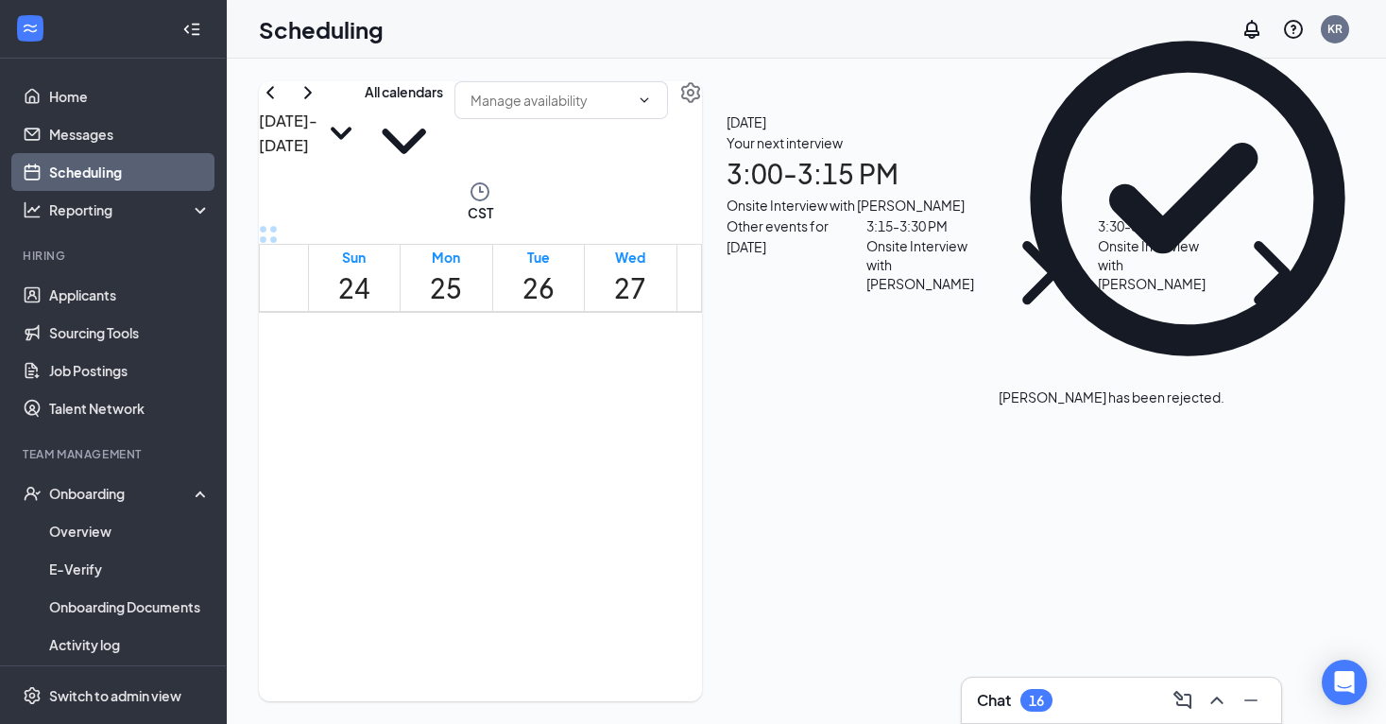
click at [1178, 195] on h1 "3:00 - 3:15 PM" at bounding box center [1028, 174] width 603 height 42
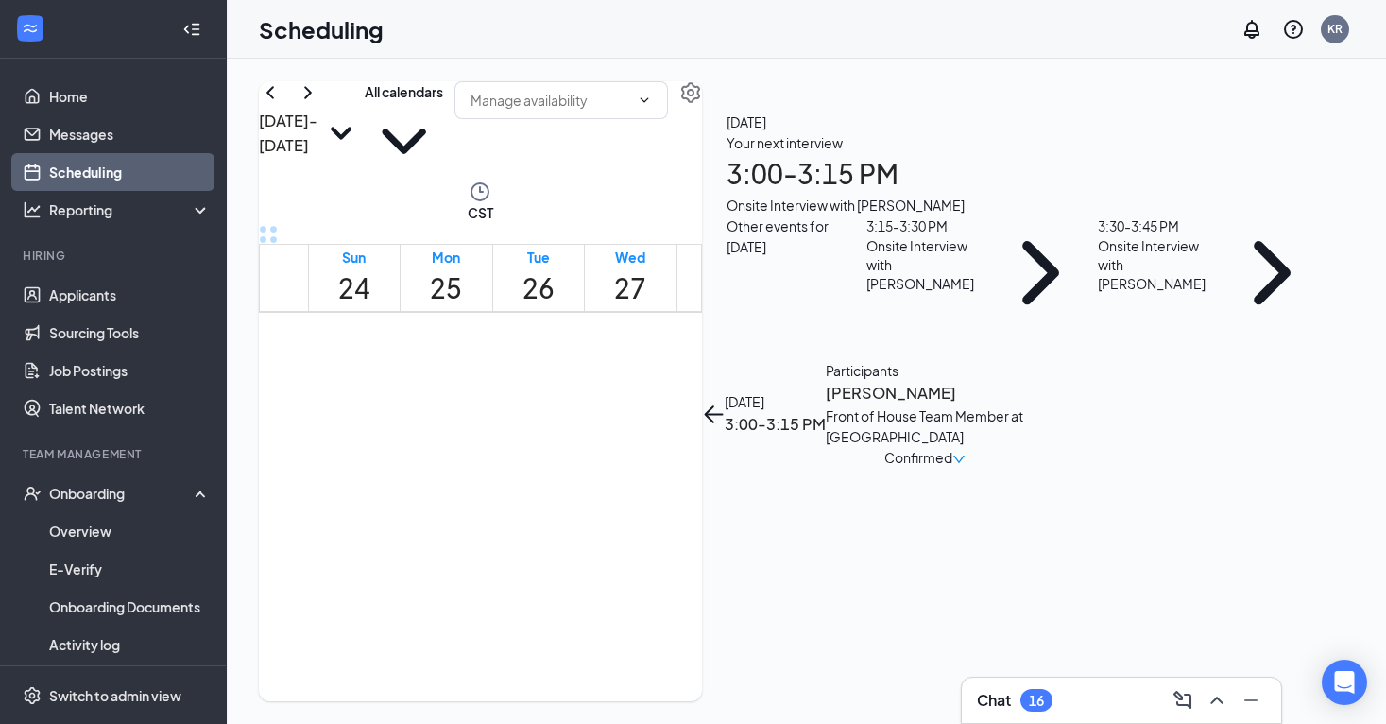
click at [966, 453] on icon "down" at bounding box center [958, 459] width 13 height 13
click at [1241, 368] on span "Mark as no-show" at bounding box center [1207, 378] width 129 height 21
click at [1241, 344] on div "Mark as No Show You are marking this applicant as No Show . What do you want to…" at bounding box center [693, 362] width 1386 height 724
click at [1024, 447] on div "Confirmed" at bounding box center [925, 457] width 198 height 21
click at [966, 453] on icon "down" at bounding box center [958, 459] width 13 height 13
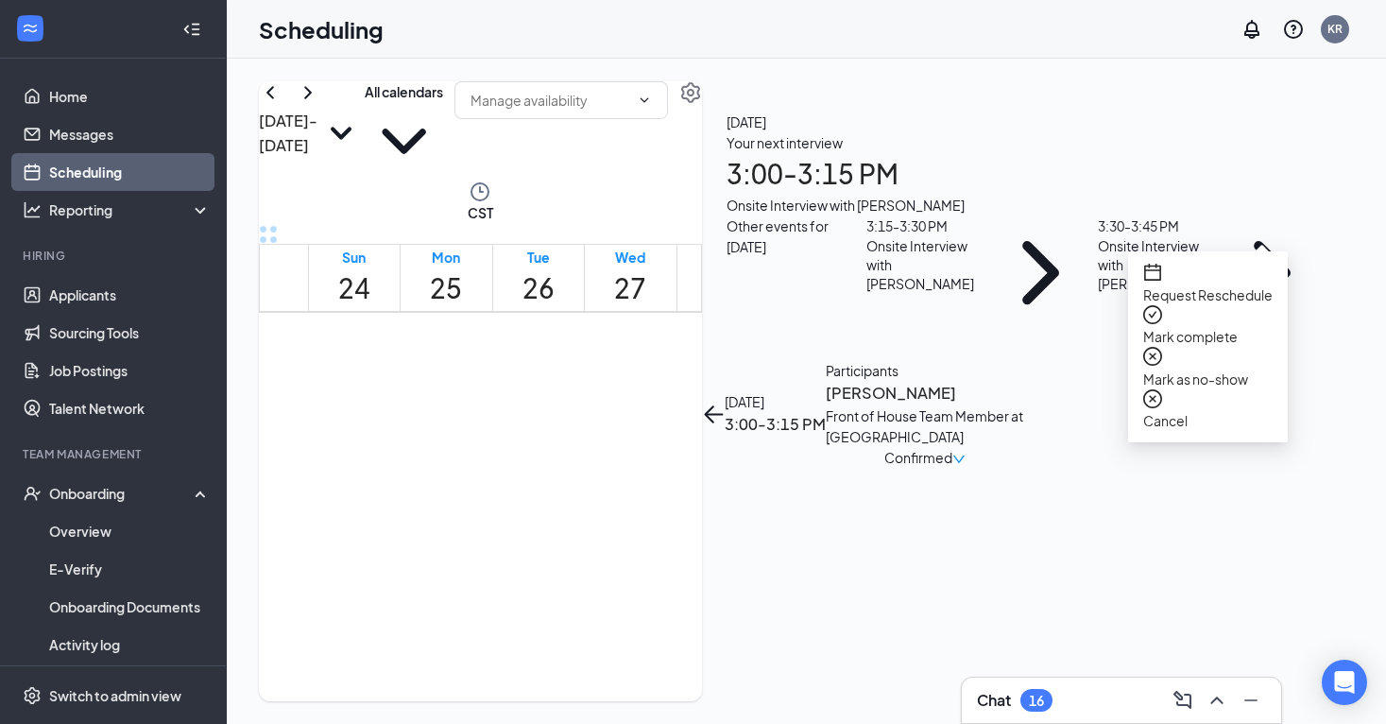
click at [1216, 326] on span "Mark complete" at bounding box center [1207, 336] width 129 height 21
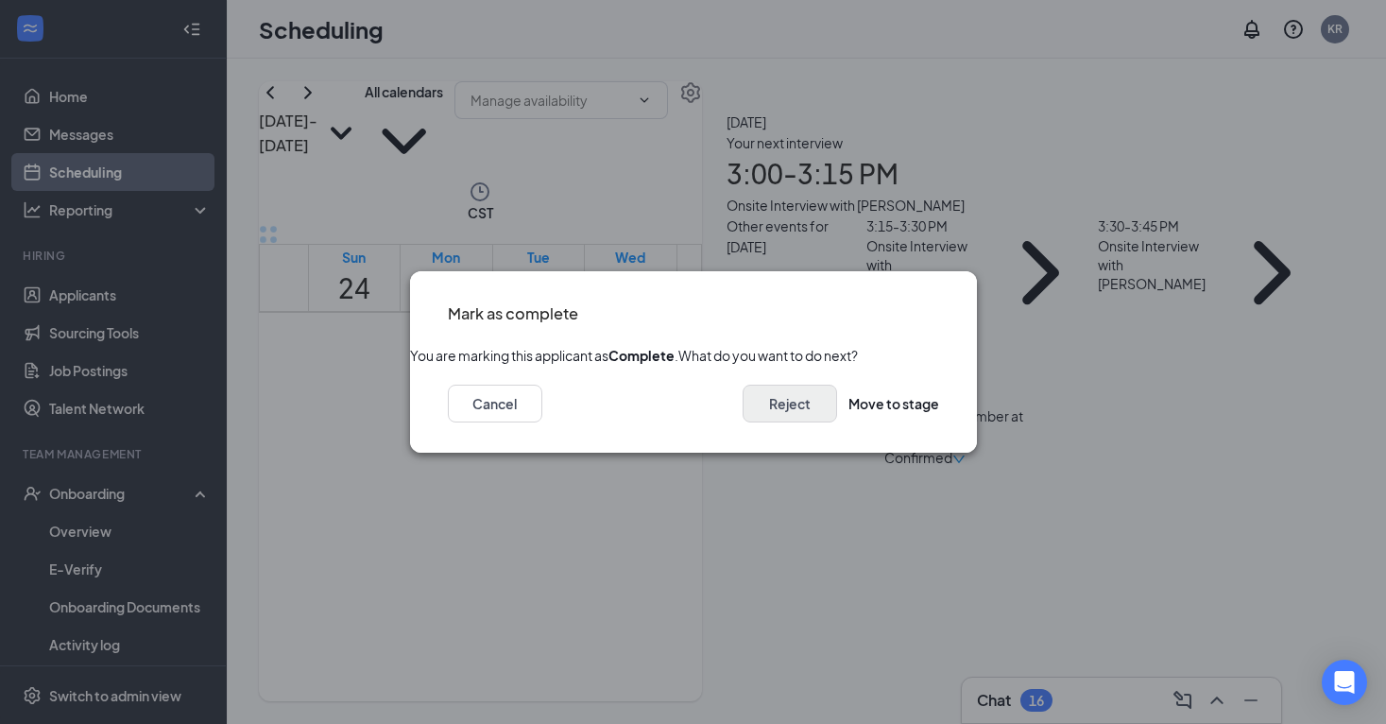
click at [743, 422] on button "Reject" at bounding box center [790, 404] width 94 height 38
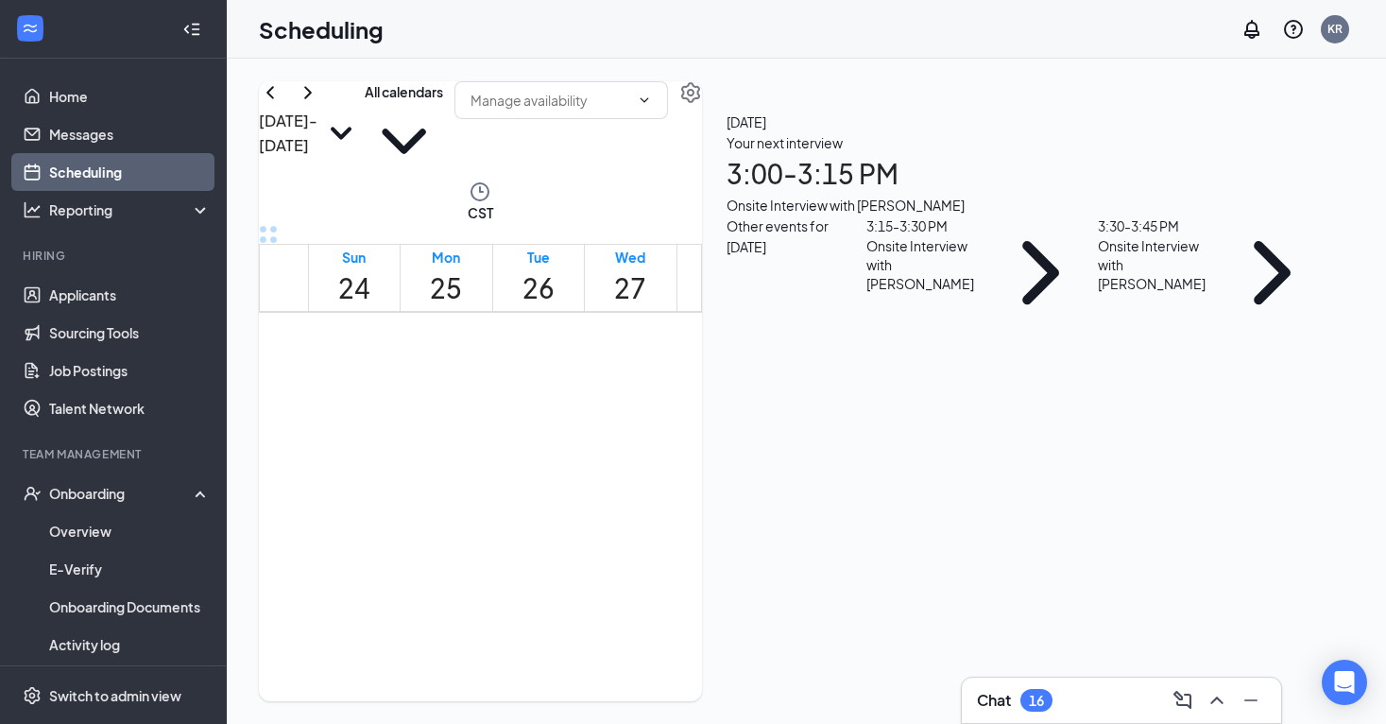
click at [1123, 215] on div "Your next interview 3:00 - 3:15 PM Onsite Interview with [PERSON_NAME]" at bounding box center [1028, 173] width 603 height 83
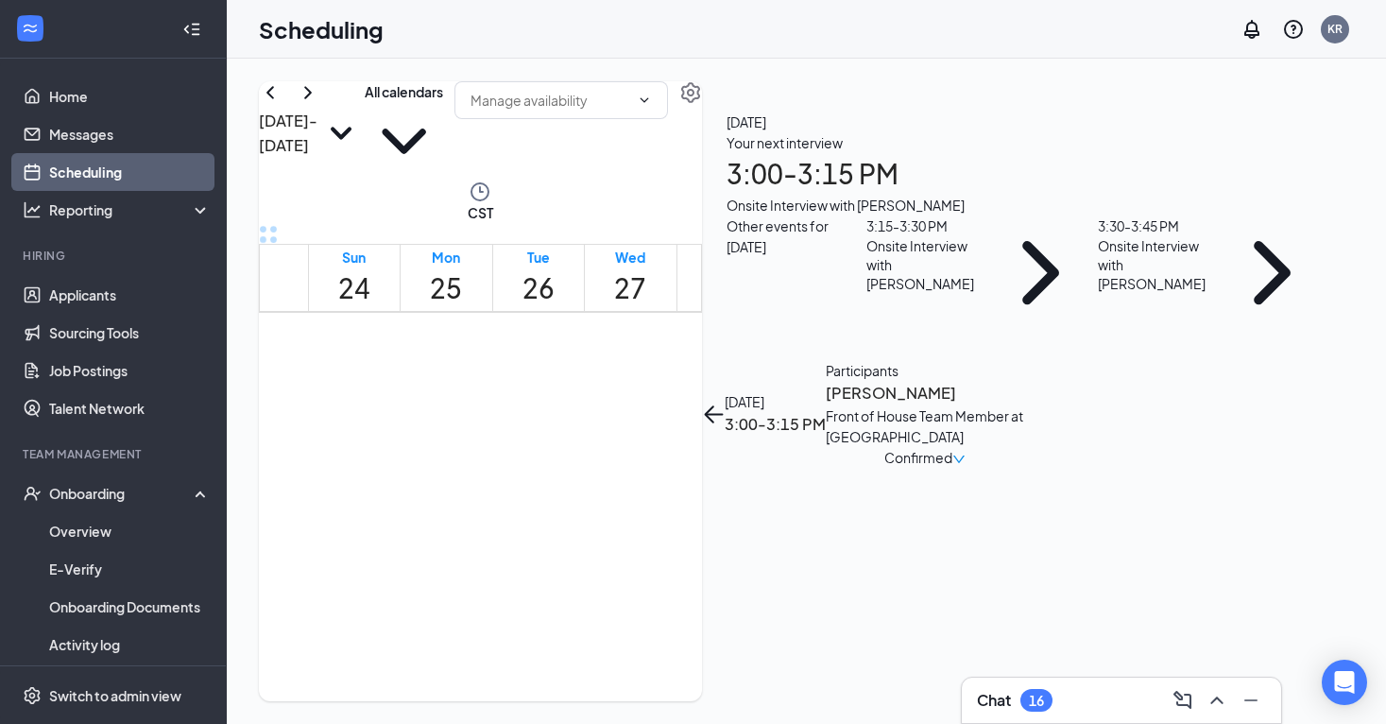
click at [1024, 447] on div "Confirmed" at bounding box center [925, 457] width 198 height 21
click at [966, 453] on icon "down" at bounding box center [958, 459] width 13 height 13
click at [1229, 326] on span "Mark complete" at bounding box center [1207, 336] width 129 height 21
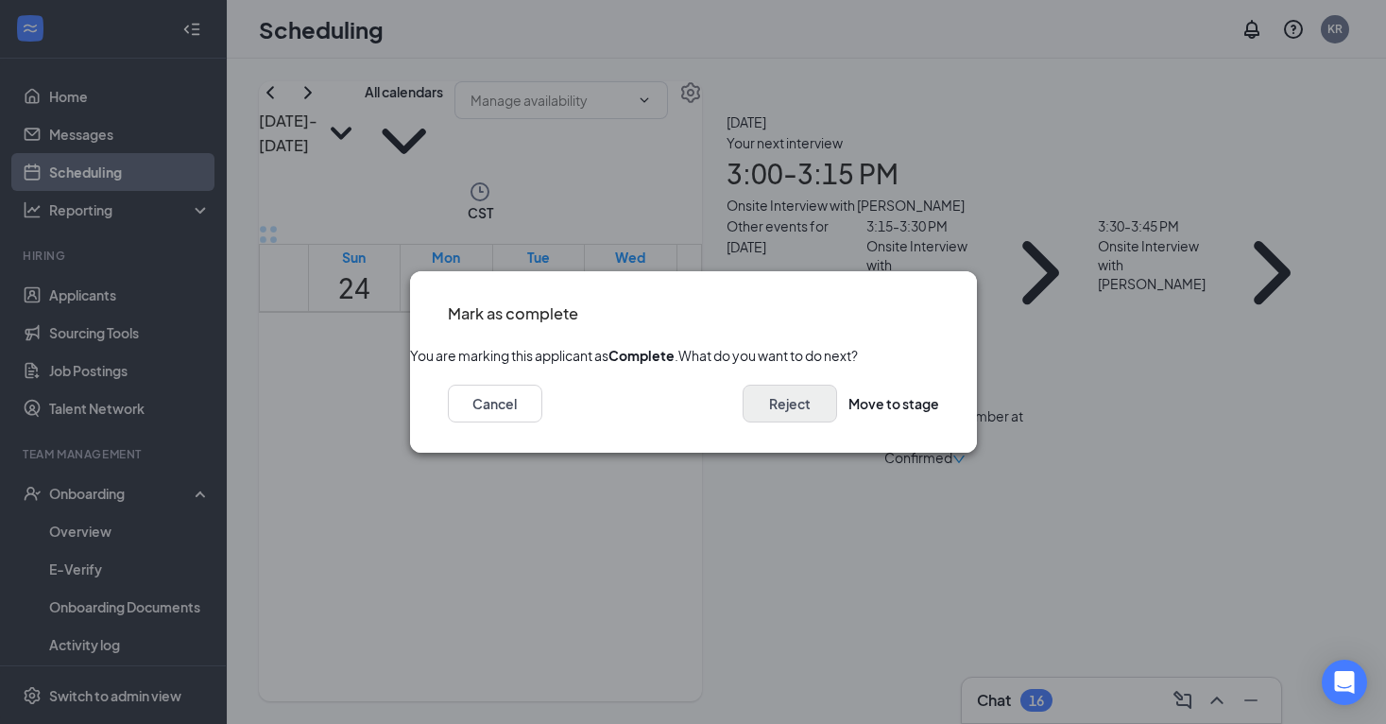
click at [771, 422] on button "Reject" at bounding box center [790, 404] width 94 height 38
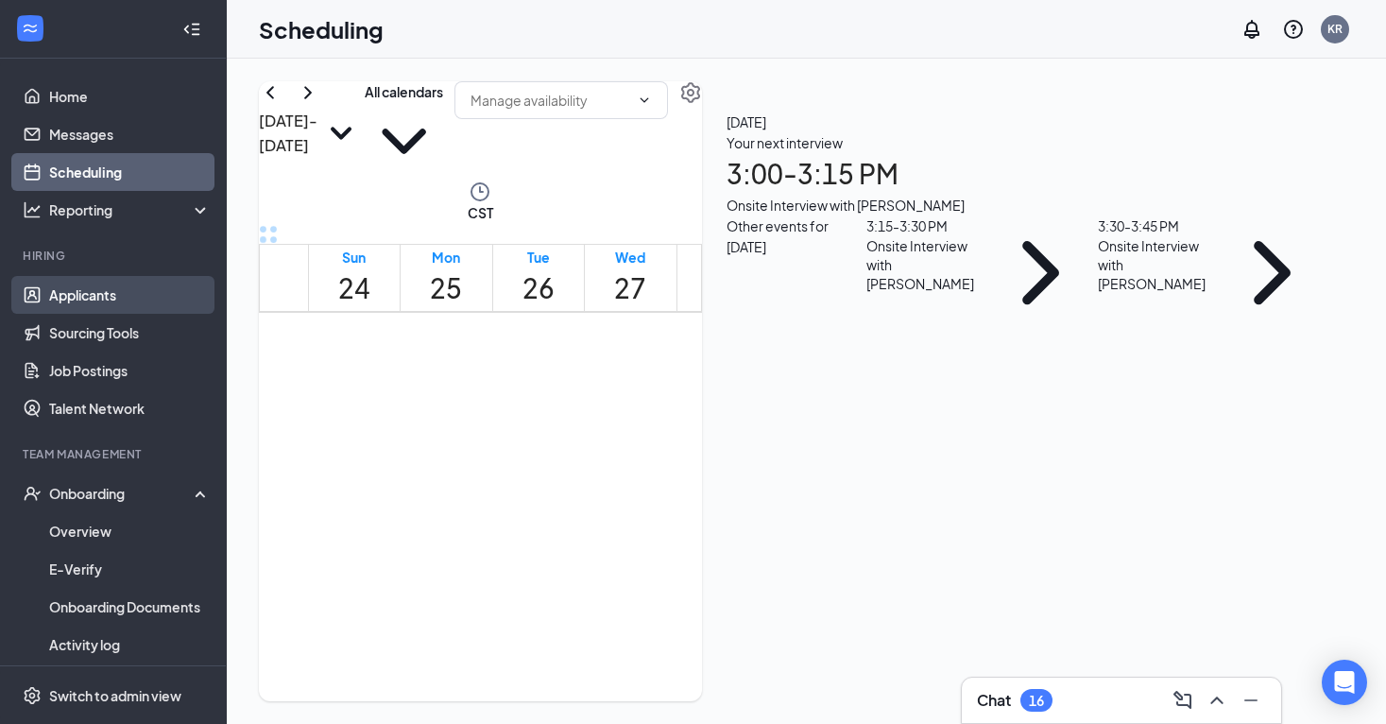
click at [118, 295] on link "Applicants" at bounding box center [130, 295] width 162 height 38
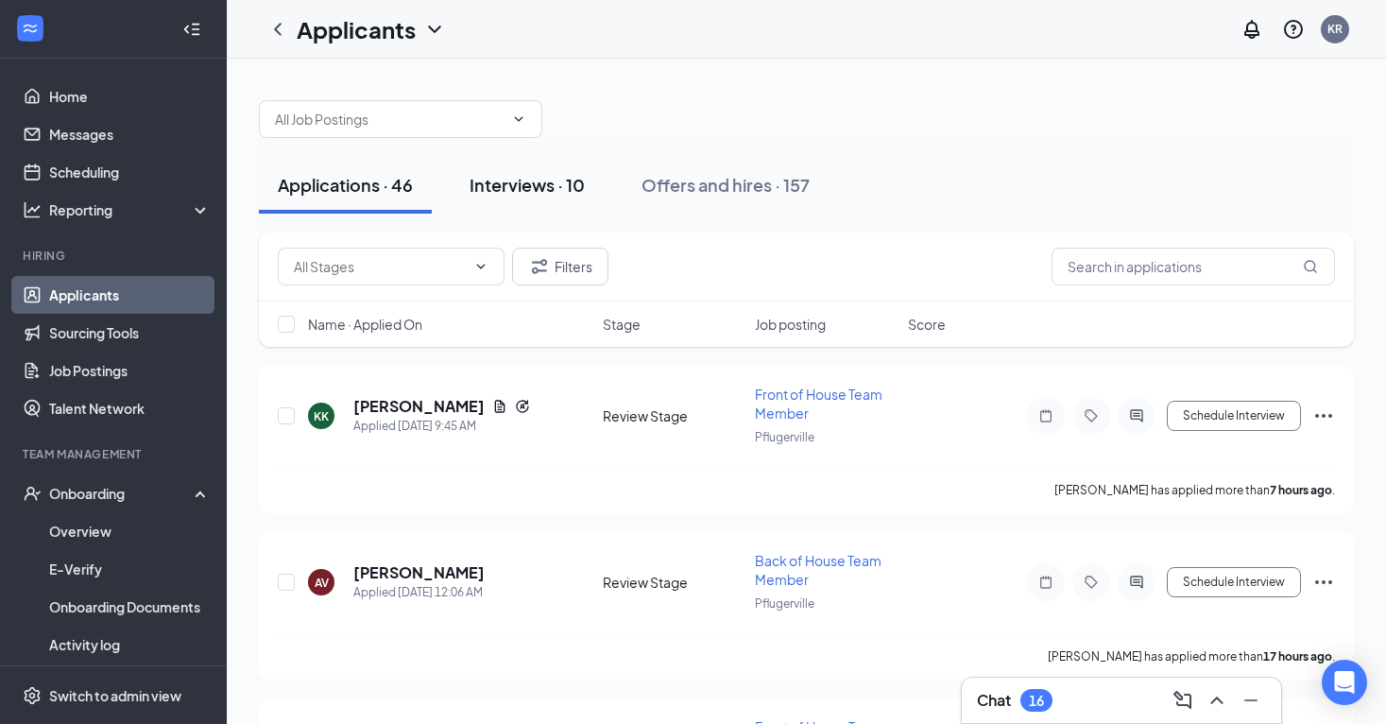
click at [567, 170] on button "Interviews · 10" at bounding box center [527, 185] width 153 height 57
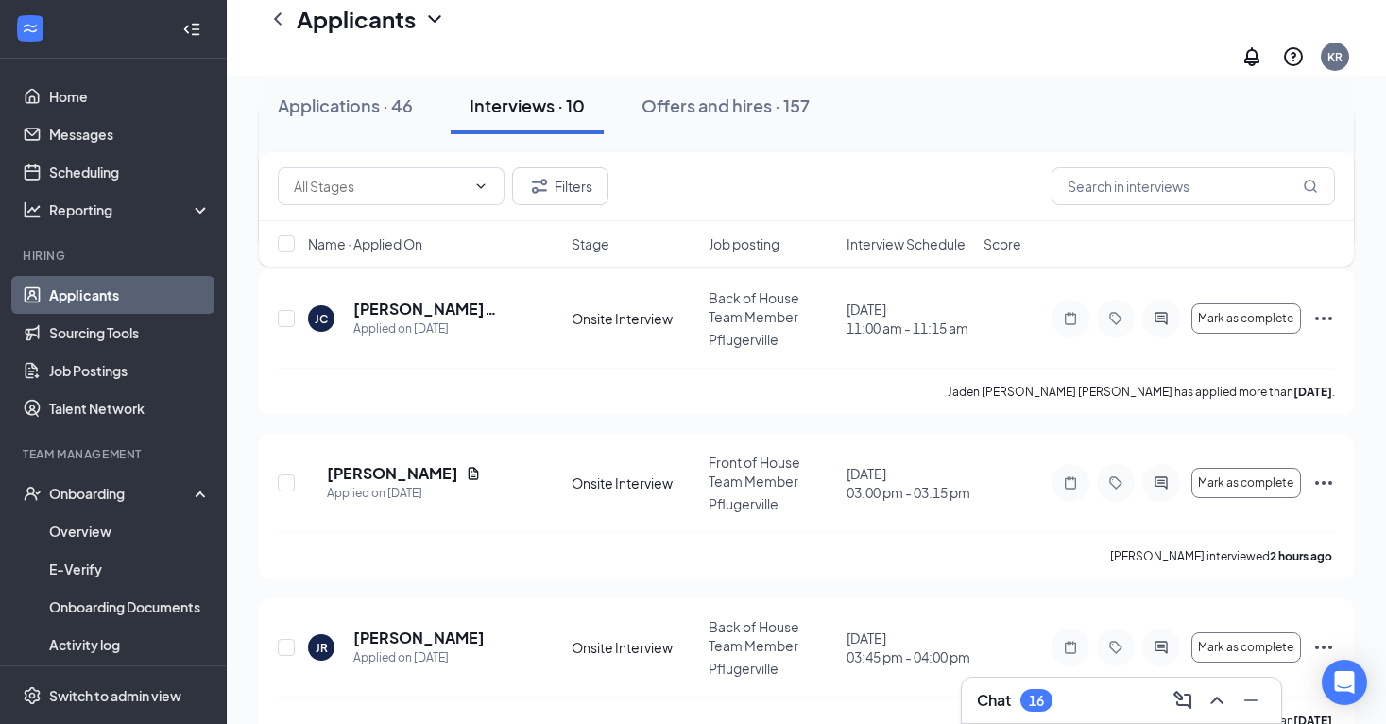
scroll to position [295, 0]
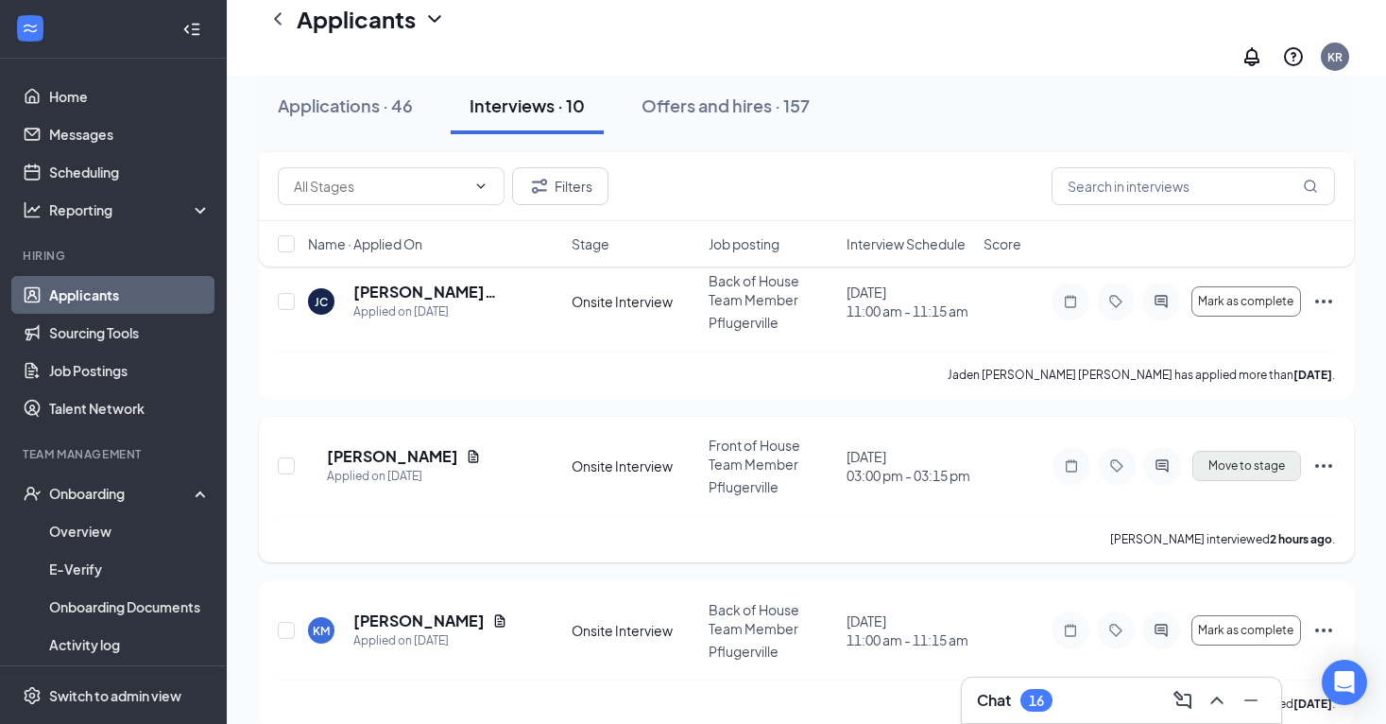
click at [1224, 459] on span "Move to stage" at bounding box center [1246, 465] width 77 height 13
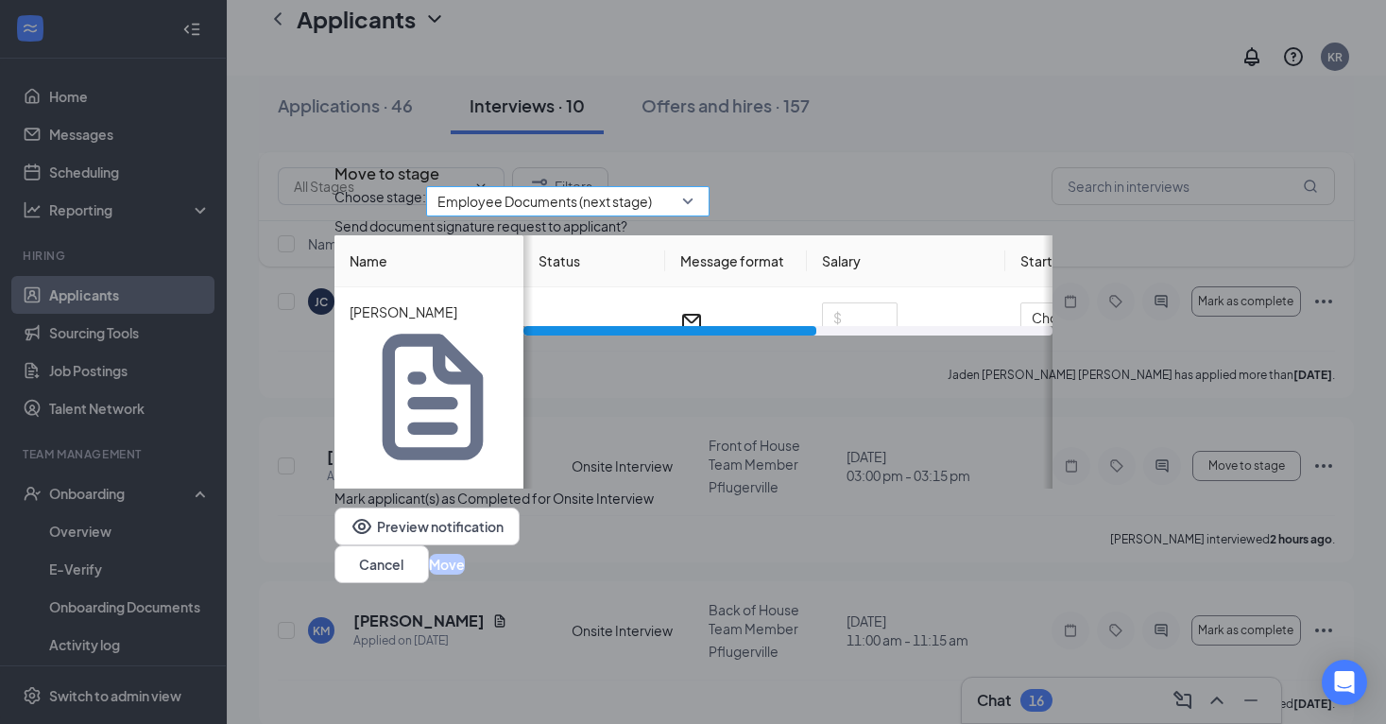
click at [646, 215] on input "search" at bounding box center [561, 201] width 248 height 28
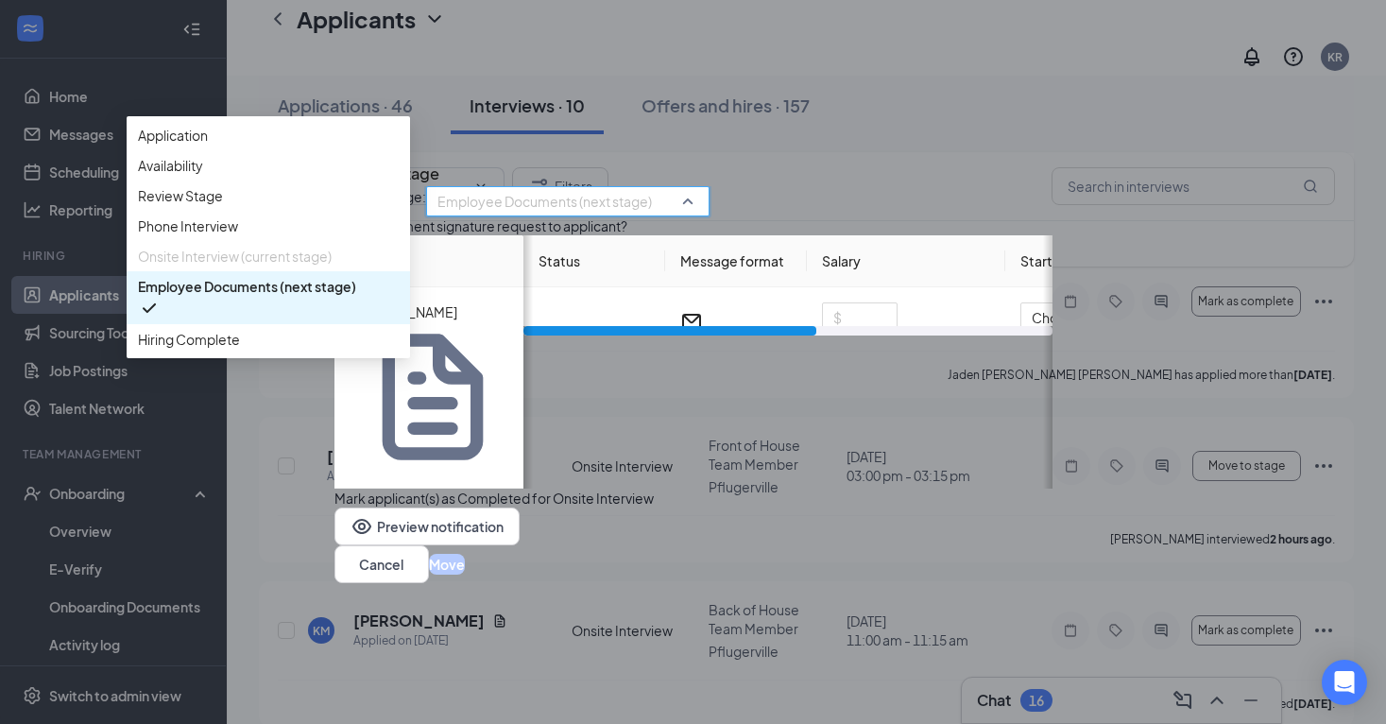
click at [351, 167] on icon "Cross" at bounding box center [344, 168] width 11 height 11
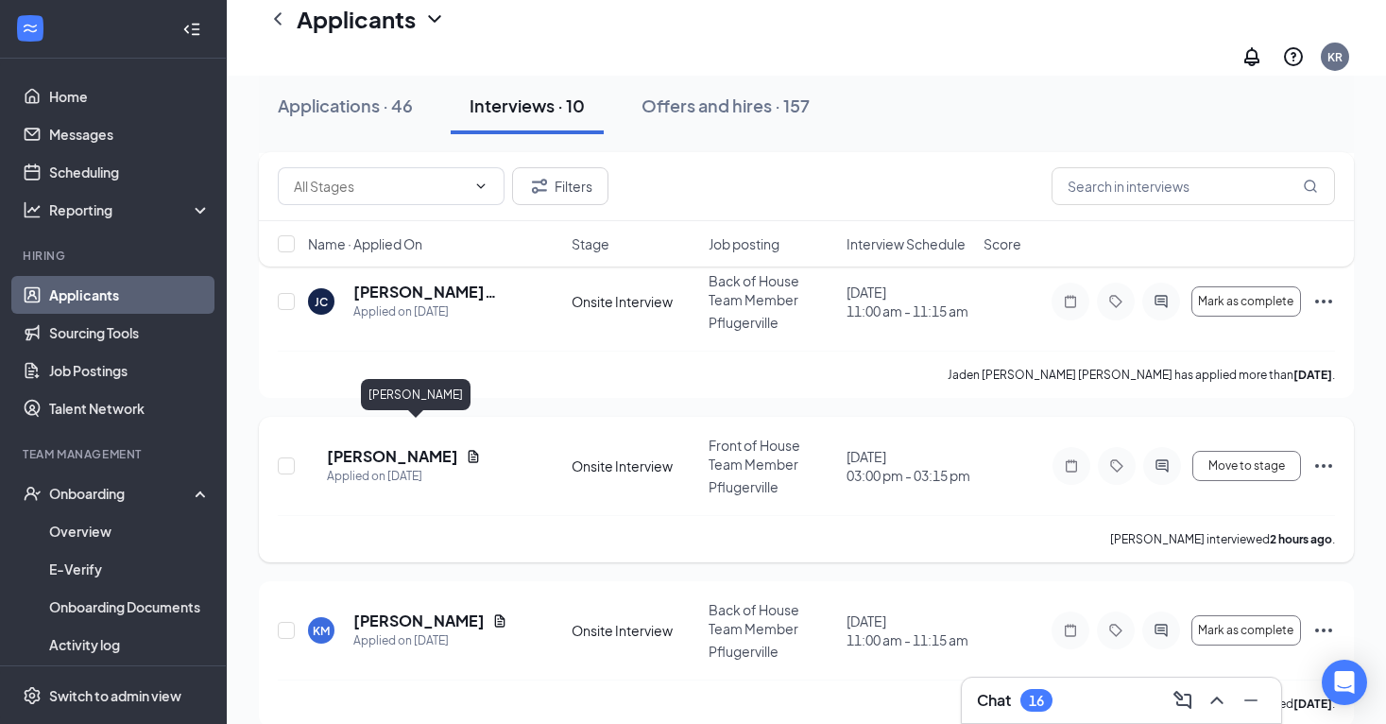
click at [424, 446] on h5 "[PERSON_NAME]" at bounding box center [392, 456] width 131 height 21
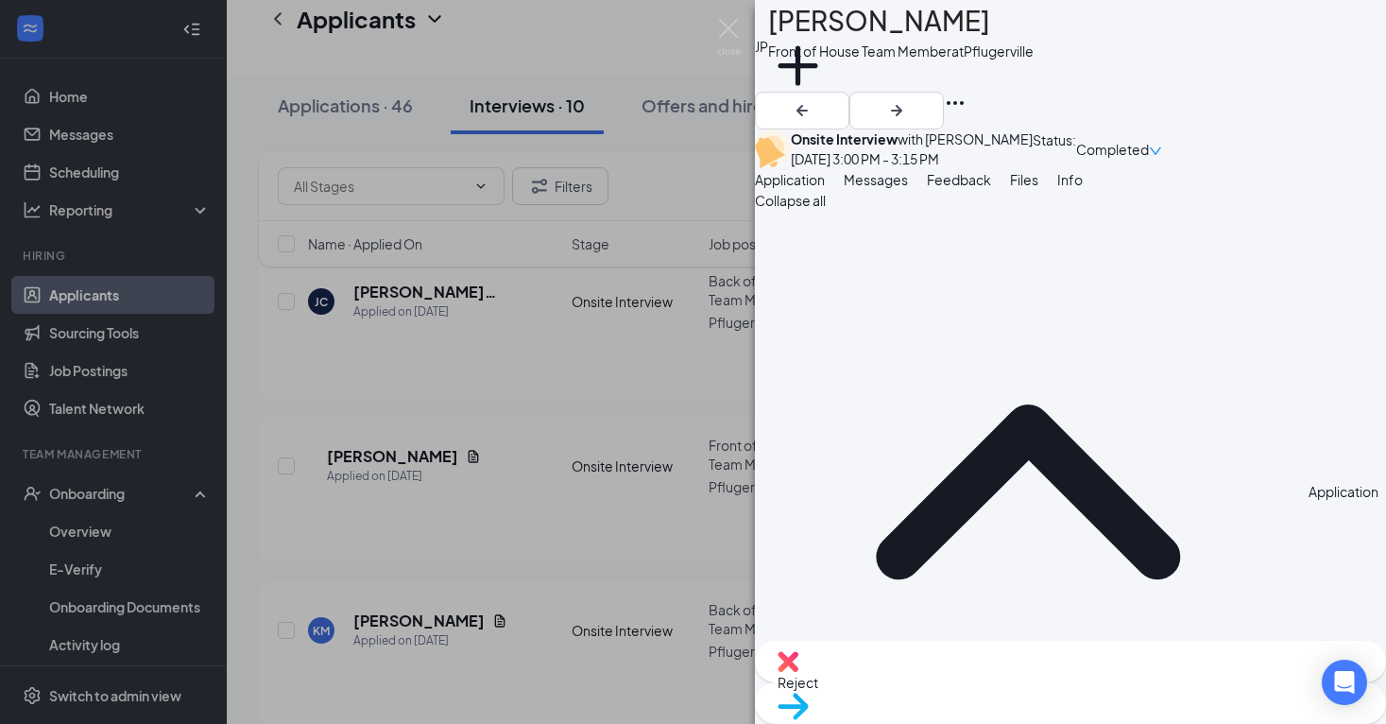
click at [1143, 682] on div "Move to stage" at bounding box center [1070, 703] width 631 height 42
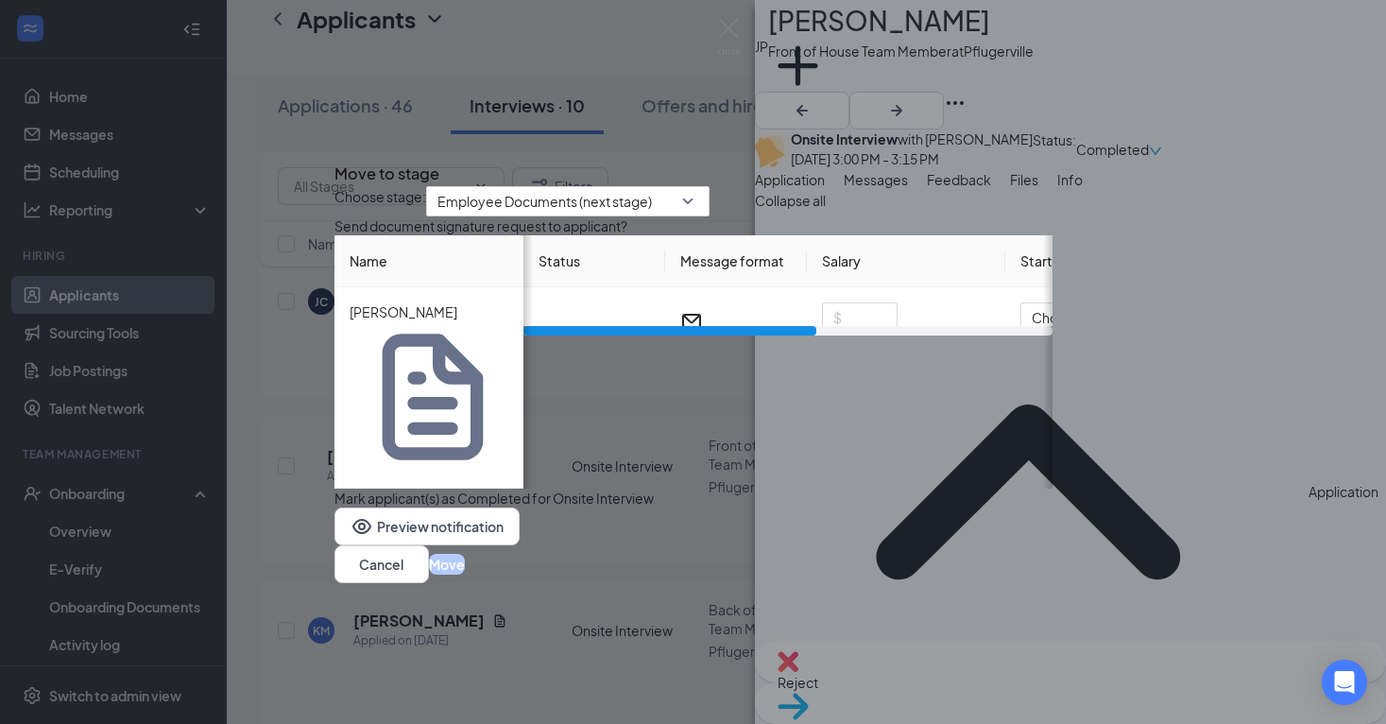
click at [334, 157] on icon "Cross" at bounding box center [334, 157] width 0 height 0
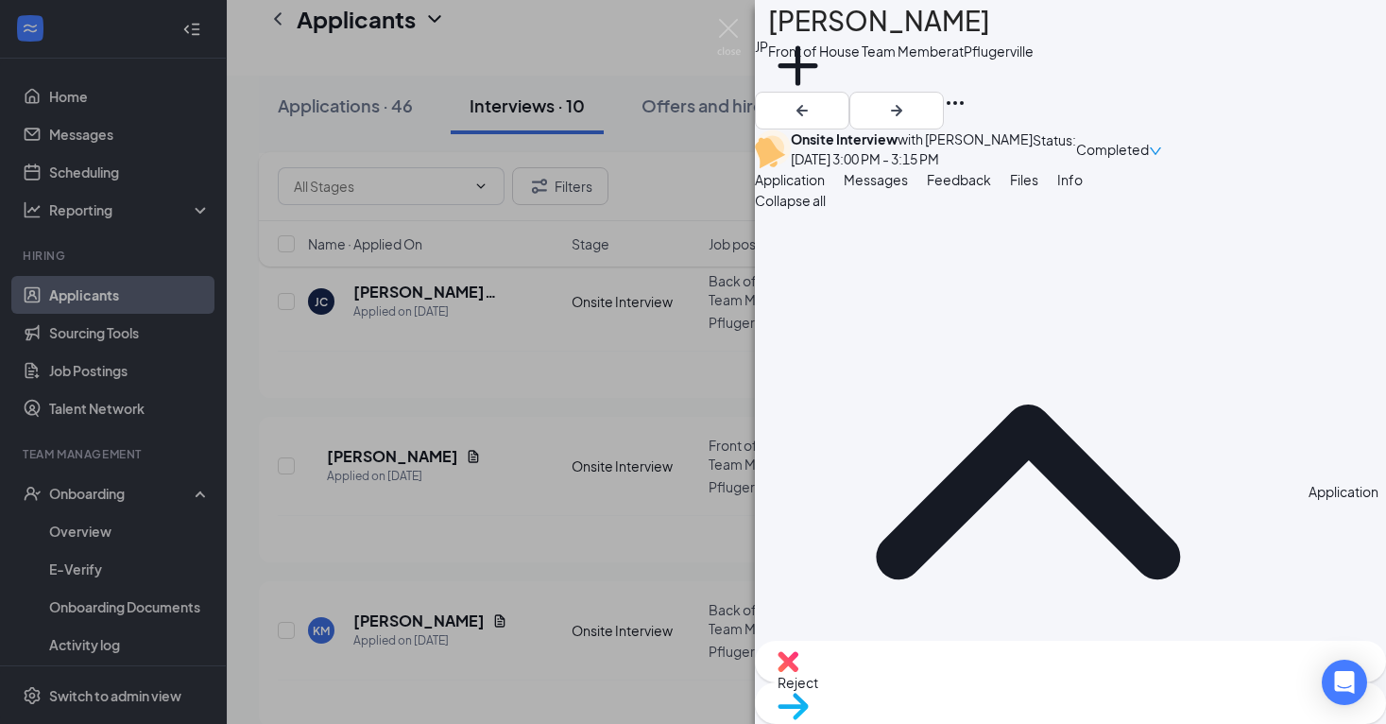
click at [798, 672] on img at bounding box center [788, 661] width 21 height 21
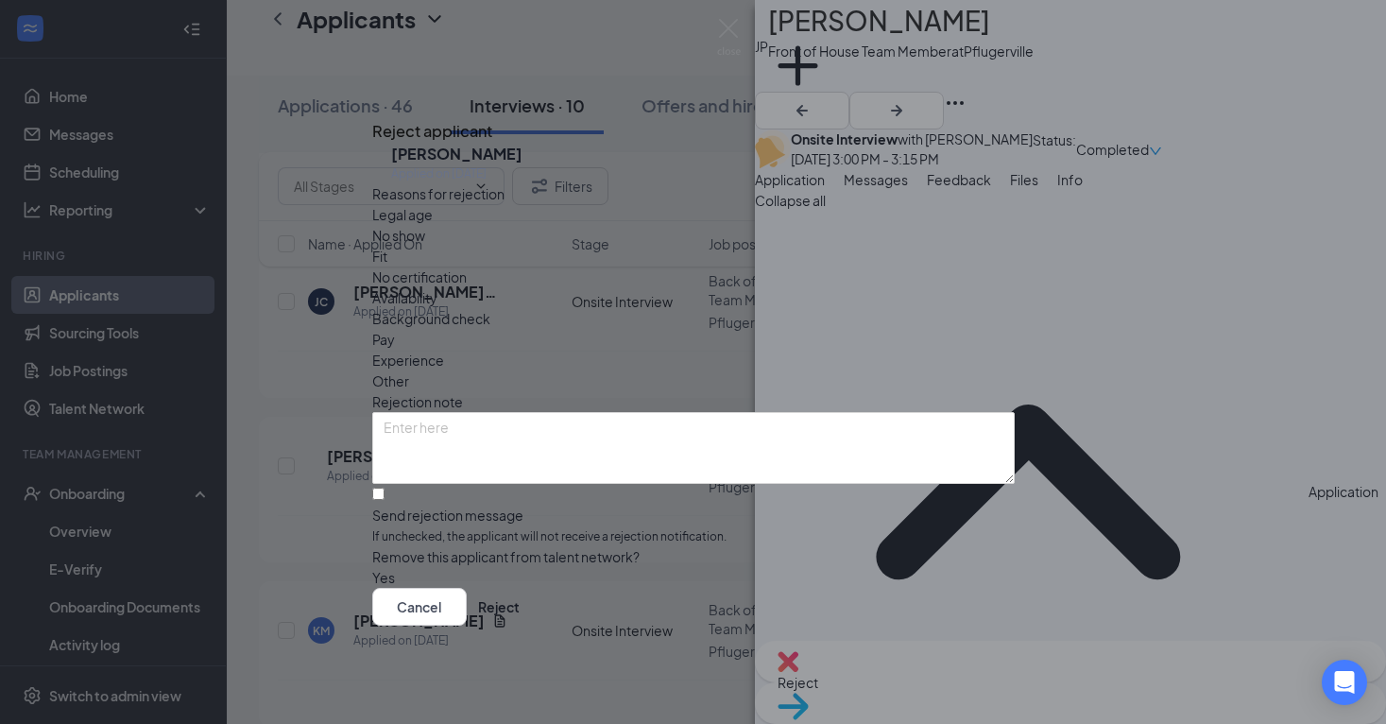
click at [485, 505] on div "Send rejection message" at bounding box center [693, 514] width 642 height 19
click at [385, 488] on input "Send rejection message If unchecked, the applicant will not receive a rejection…" at bounding box center [378, 494] width 12 height 12
checkbox input "true"
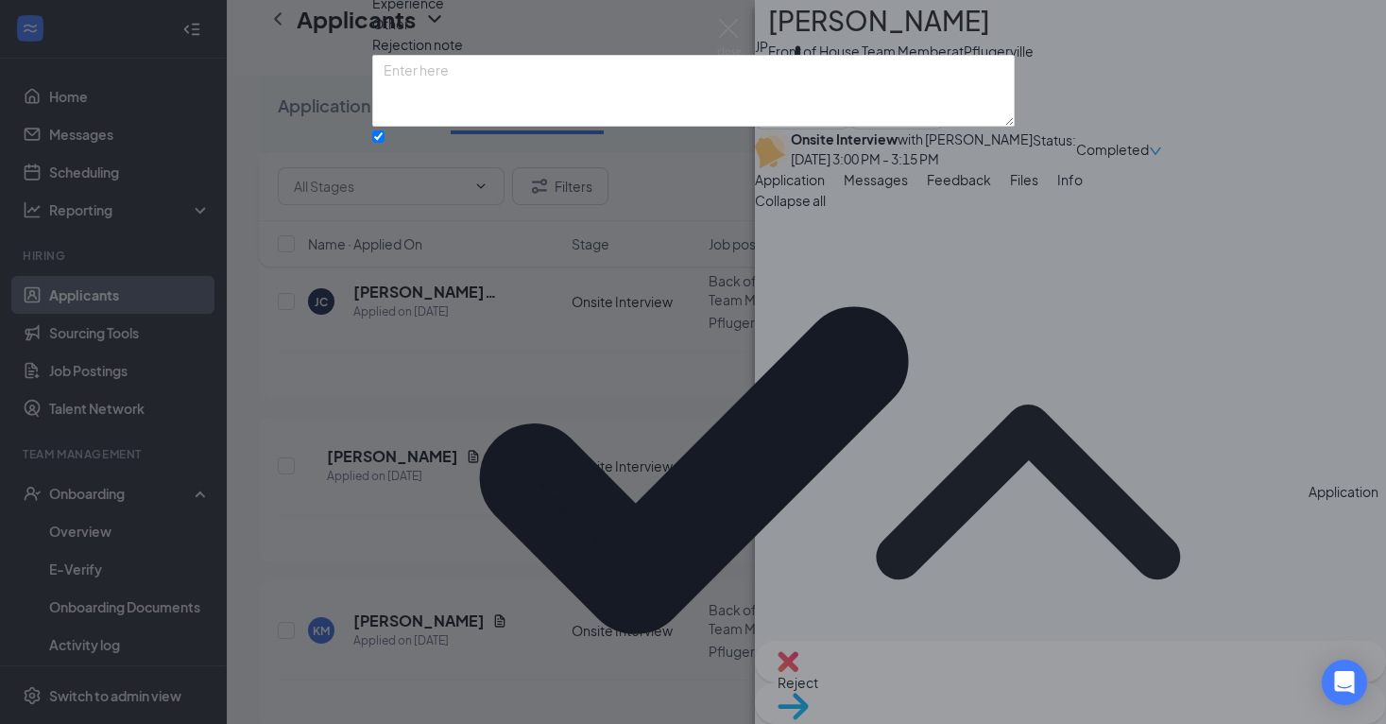
scroll to position [91, 0]
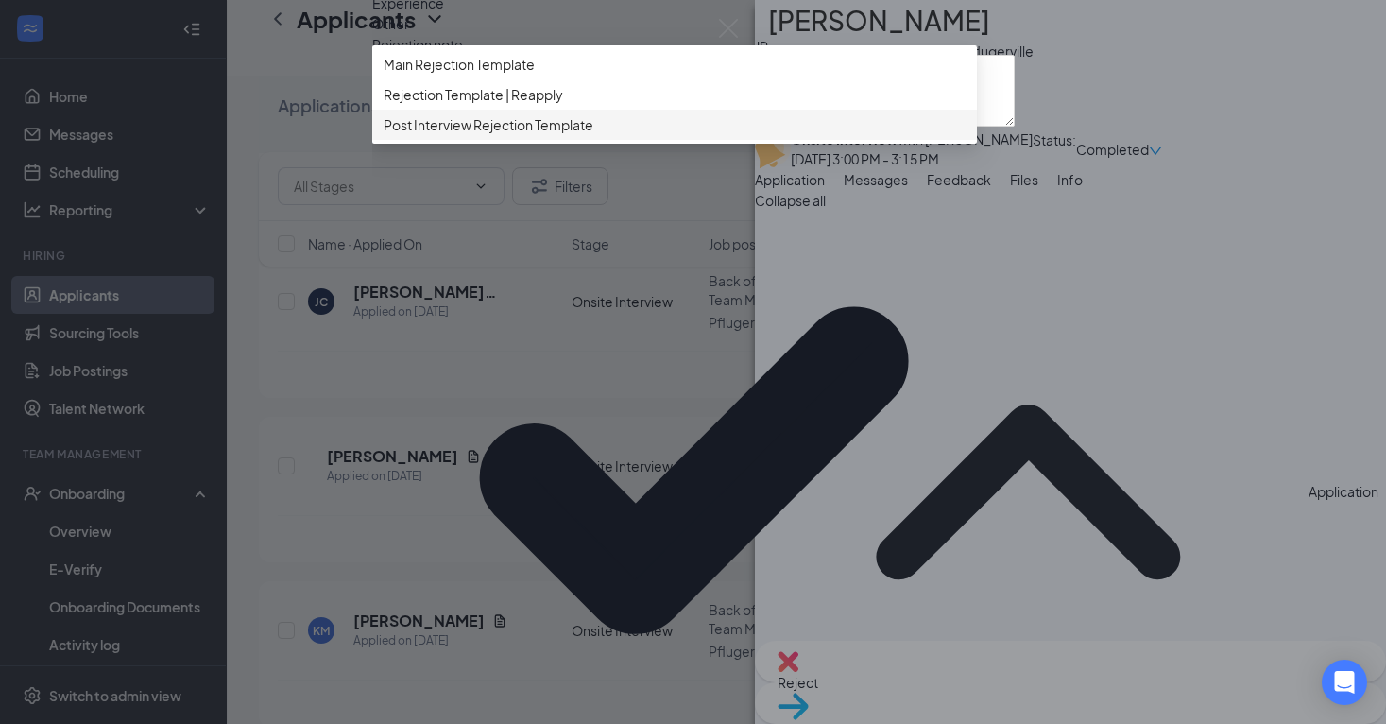
click at [542, 135] on span "Post Interview Rejection Template" at bounding box center [489, 124] width 210 height 21
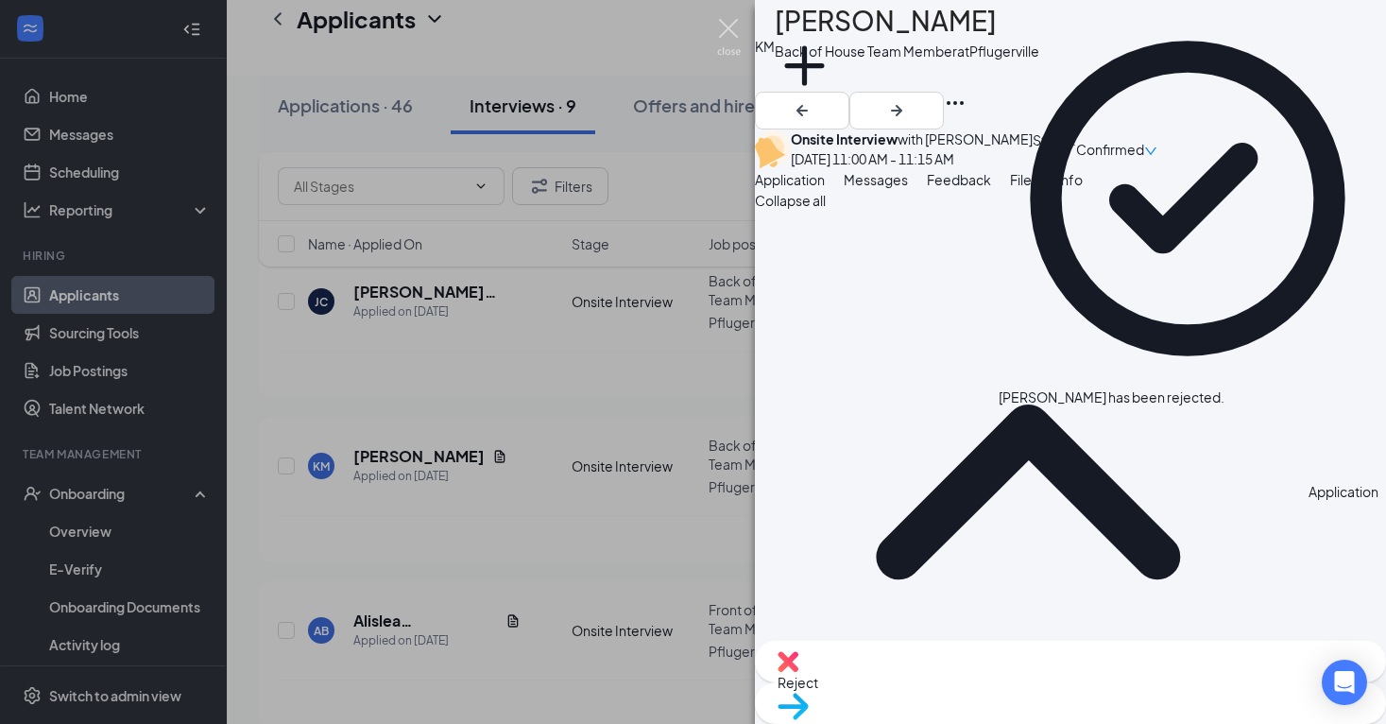
click at [732, 39] on img at bounding box center [729, 37] width 24 height 37
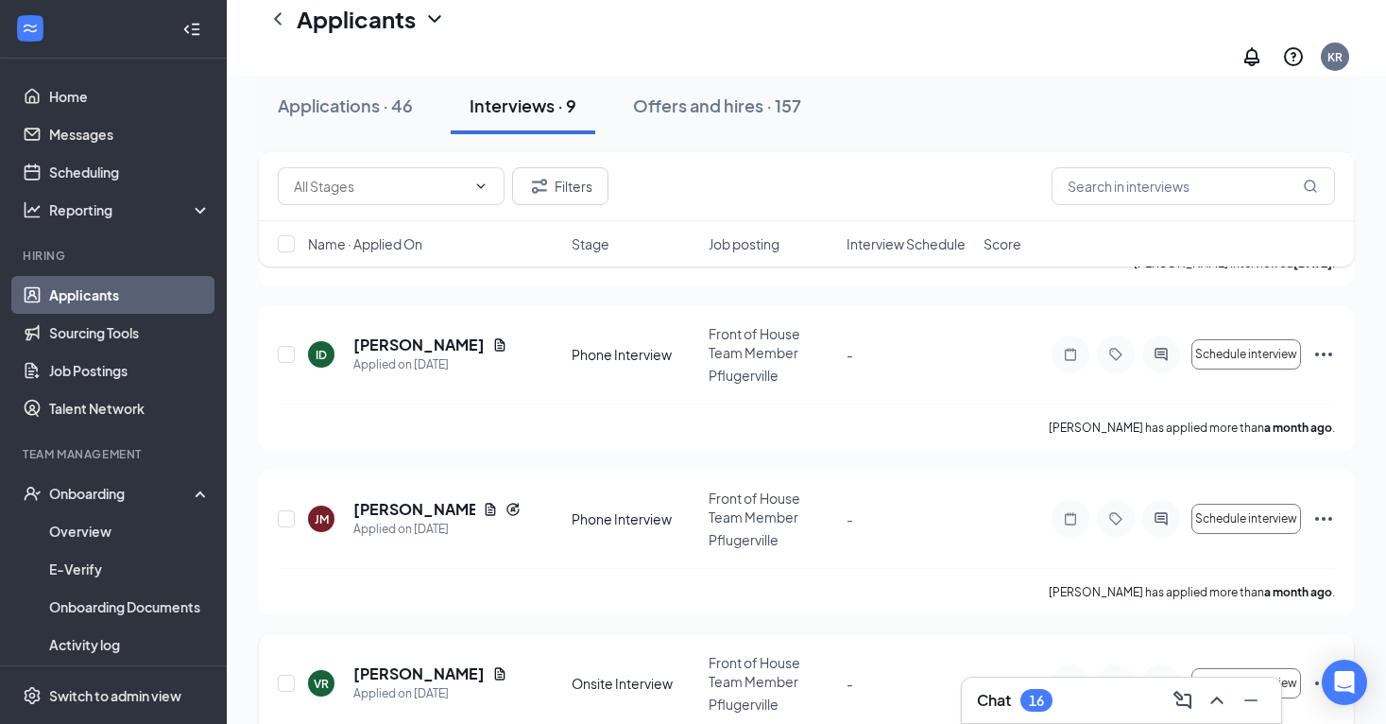
scroll to position [899, 0]
click at [731, 112] on div "Offers and hires · 157" at bounding box center [717, 106] width 168 height 24
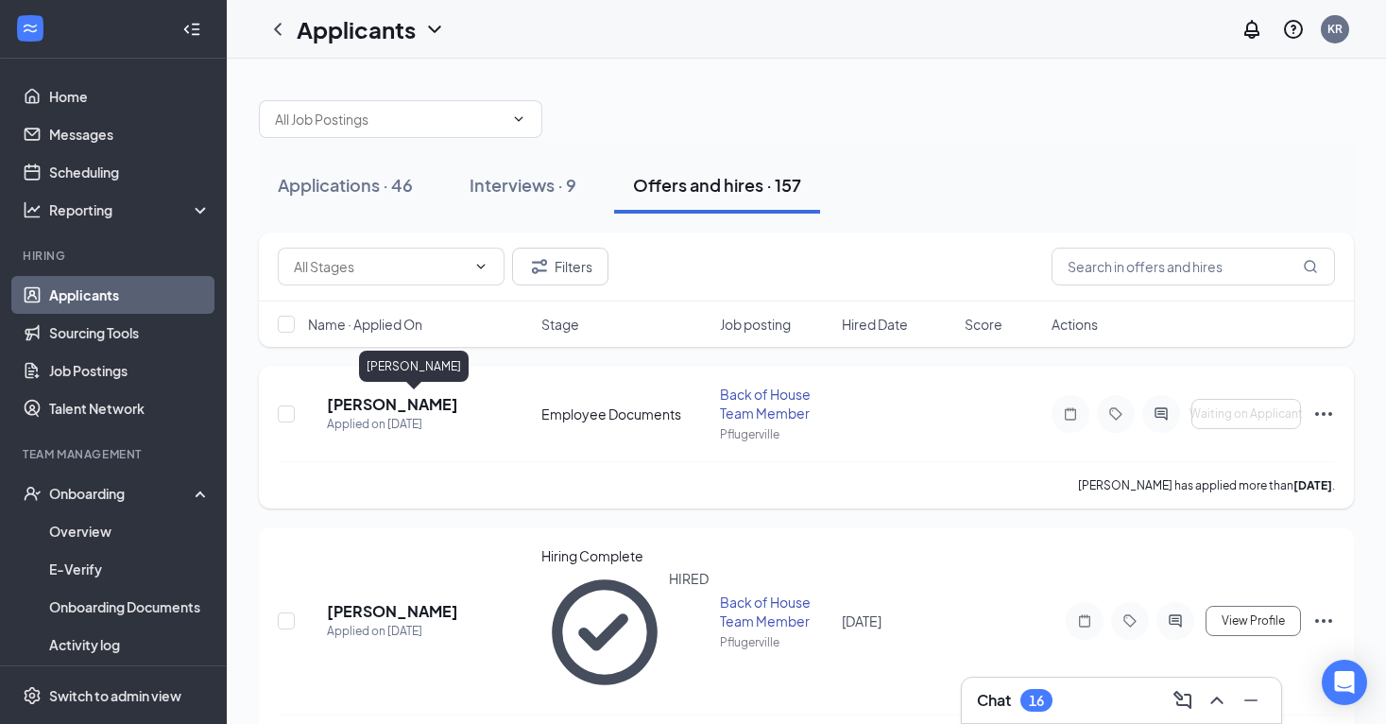
click at [402, 409] on h5 "[PERSON_NAME]" at bounding box center [392, 404] width 131 height 21
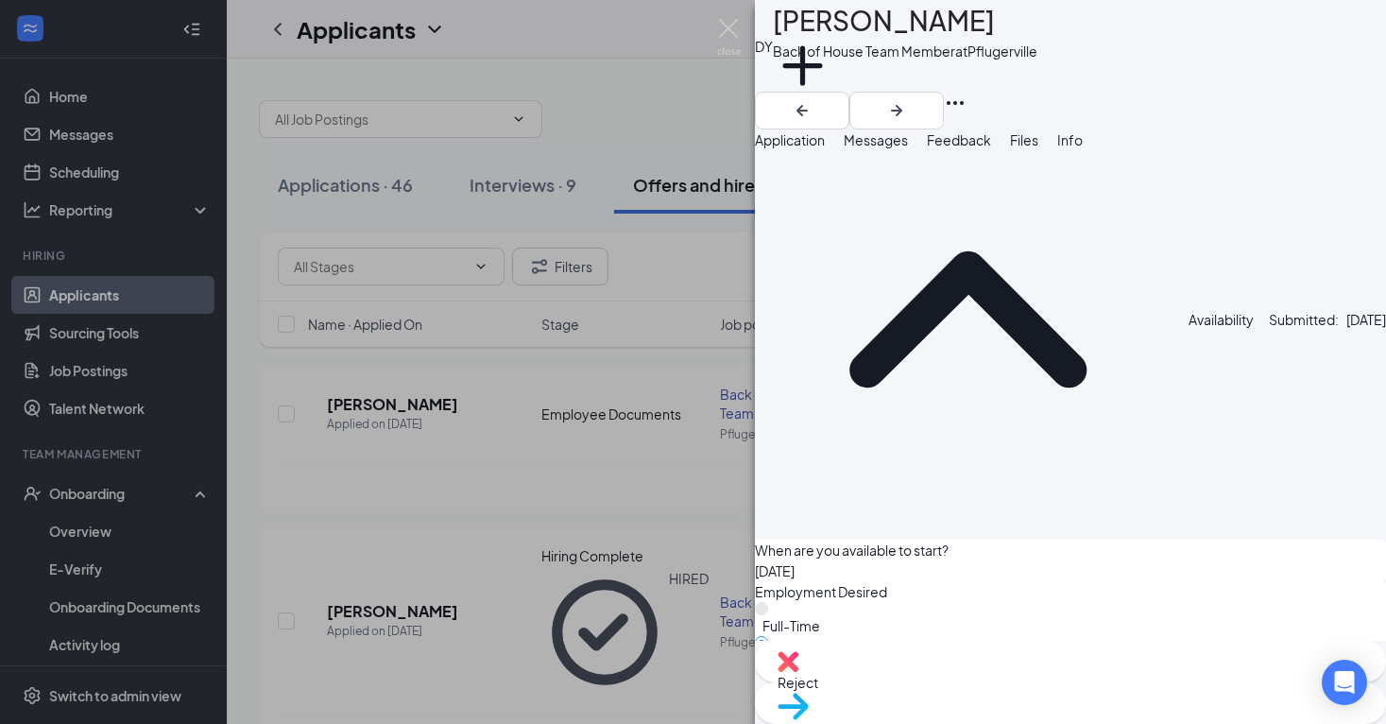
scroll to position [1744, 0]
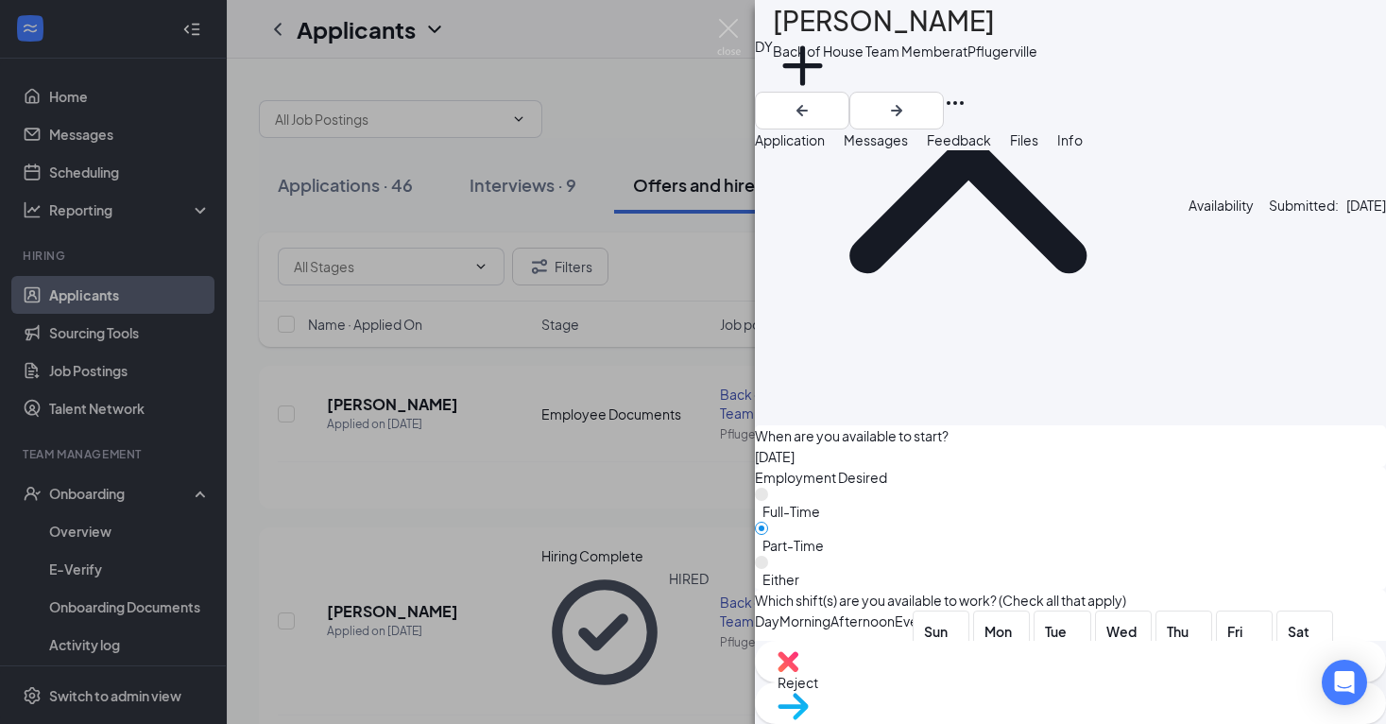
scroll to position [1858, 0]
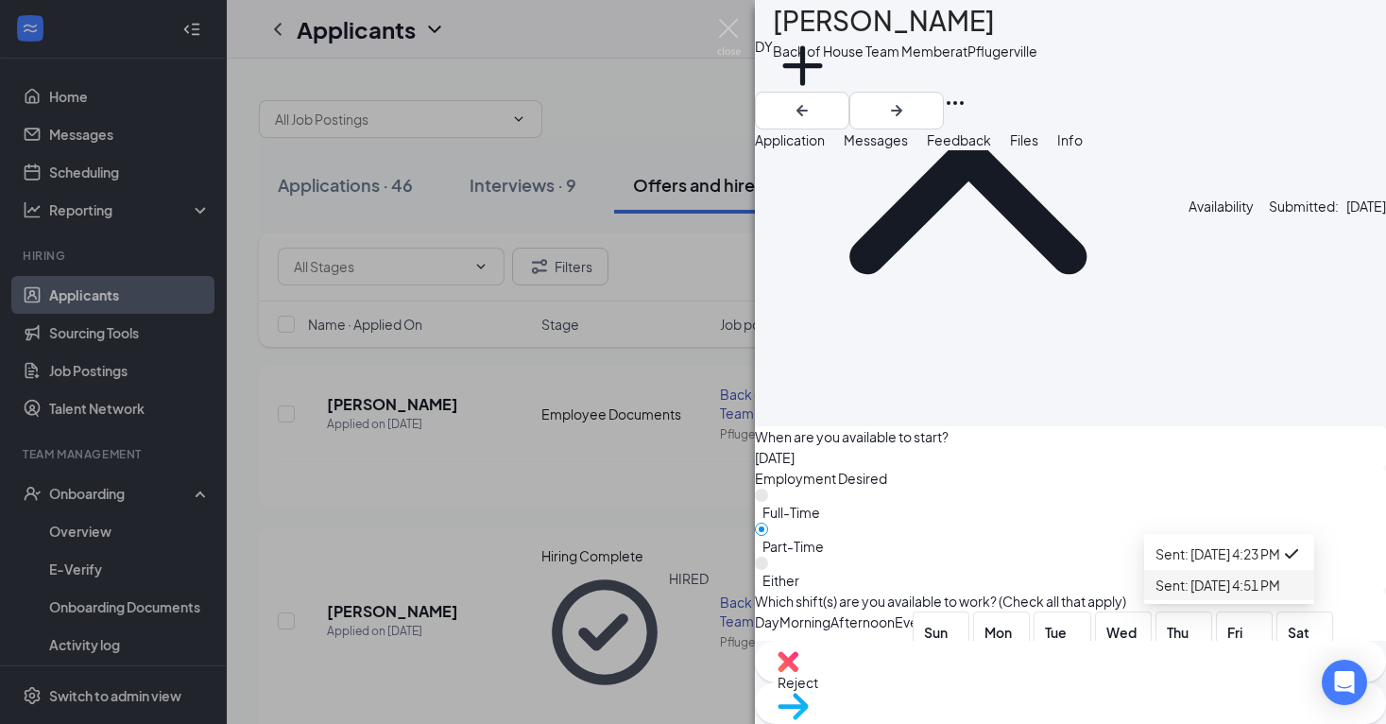
click at [1288, 600] on li "Sent: [DATE] 4:51 PM" at bounding box center [1229, 585] width 170 height 30
click at [727, 37] on img at bounding box center [729, 37] width 24 height 37
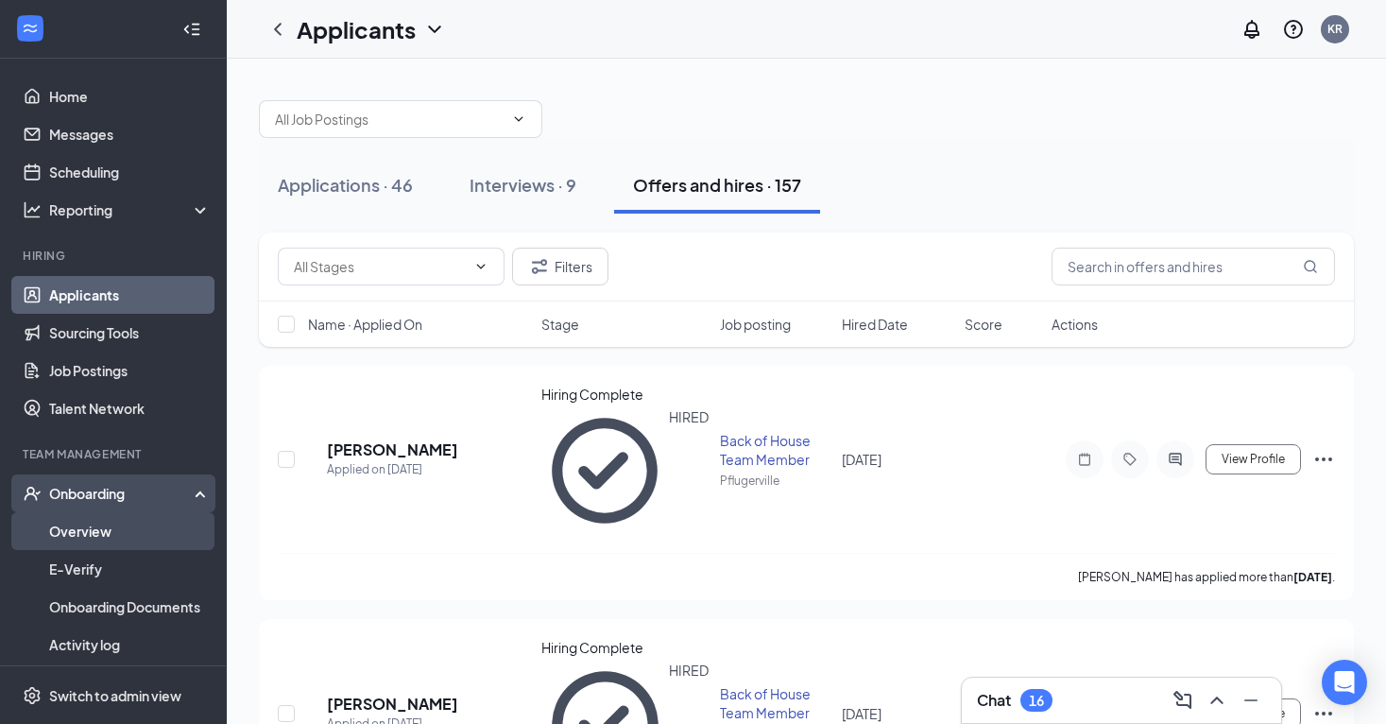
click at [175, 526] on link "Overview" at bounding box center [130, 531] width 162 height 38
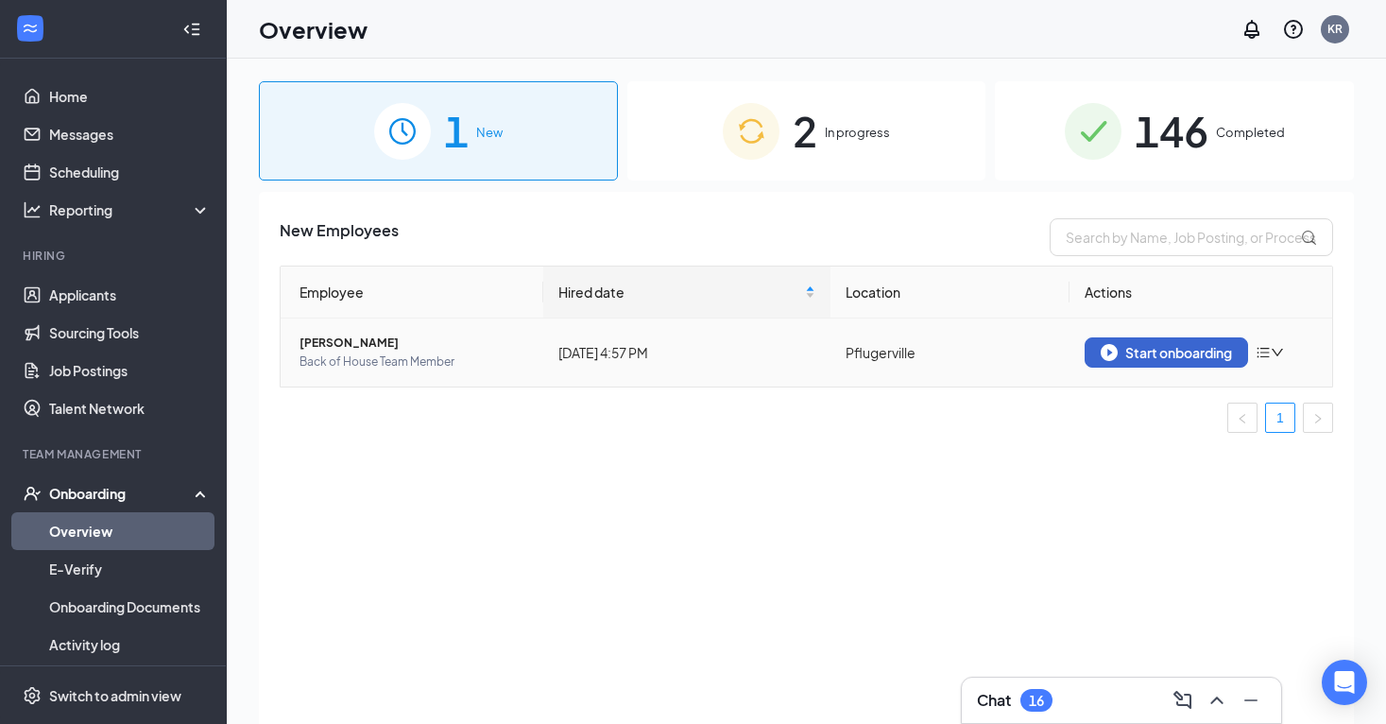
click at [1110, 348] on img "button" at bounding box center [1109, 352] width 17 height 17
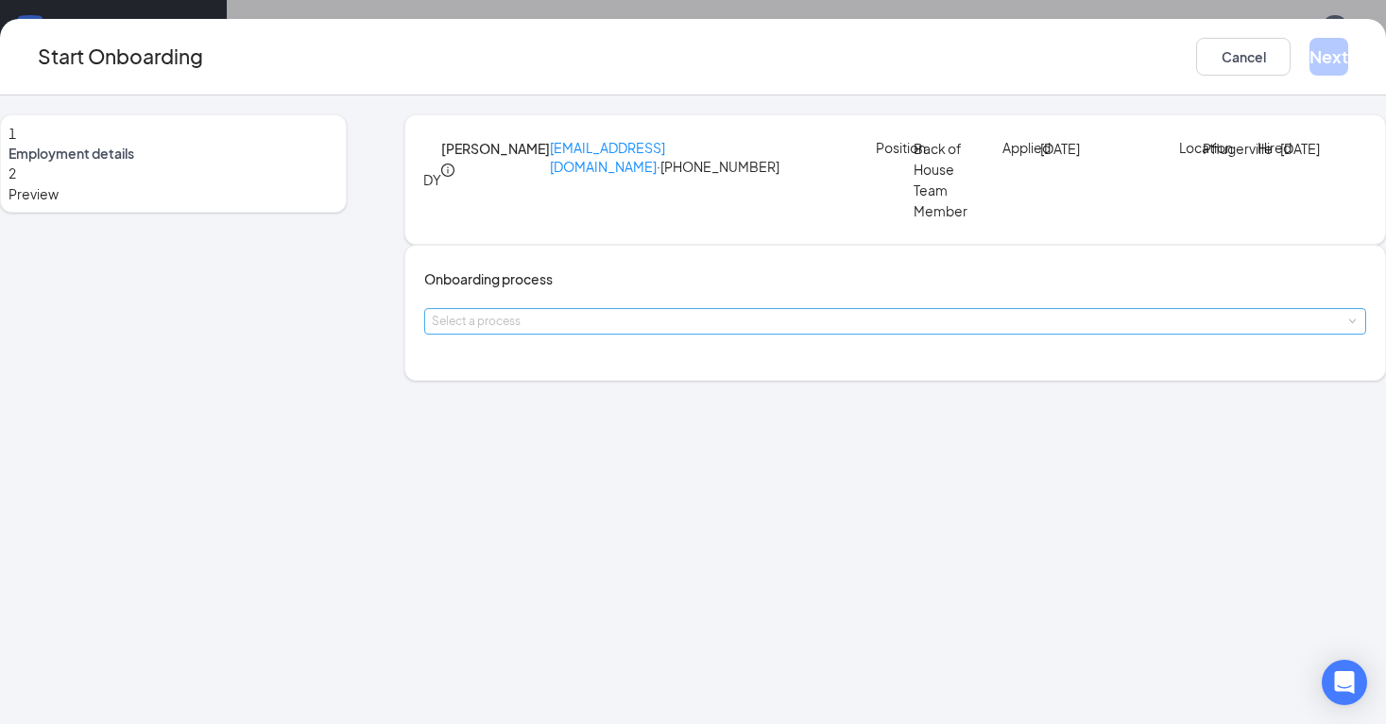
click at [657, 331] on div "Select a process" at bounding box center [891, 321] width 918 height 19
click at [641, 428] on li "Employee Onboarding" at bounding box center [631, 442] width 310 height 34
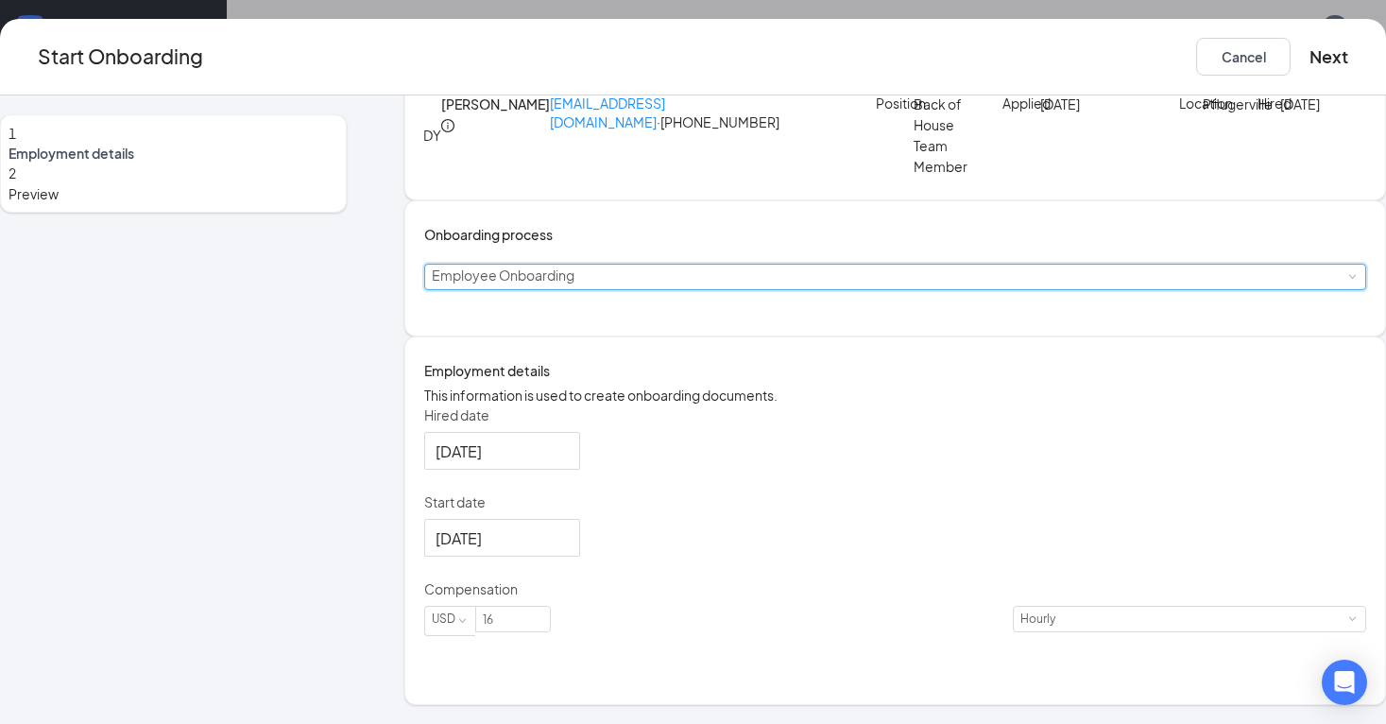
scroll to position [116, 0]
click at [1309, 51] on button "Next" at bounding box center [1328, 57] width 39 height 38
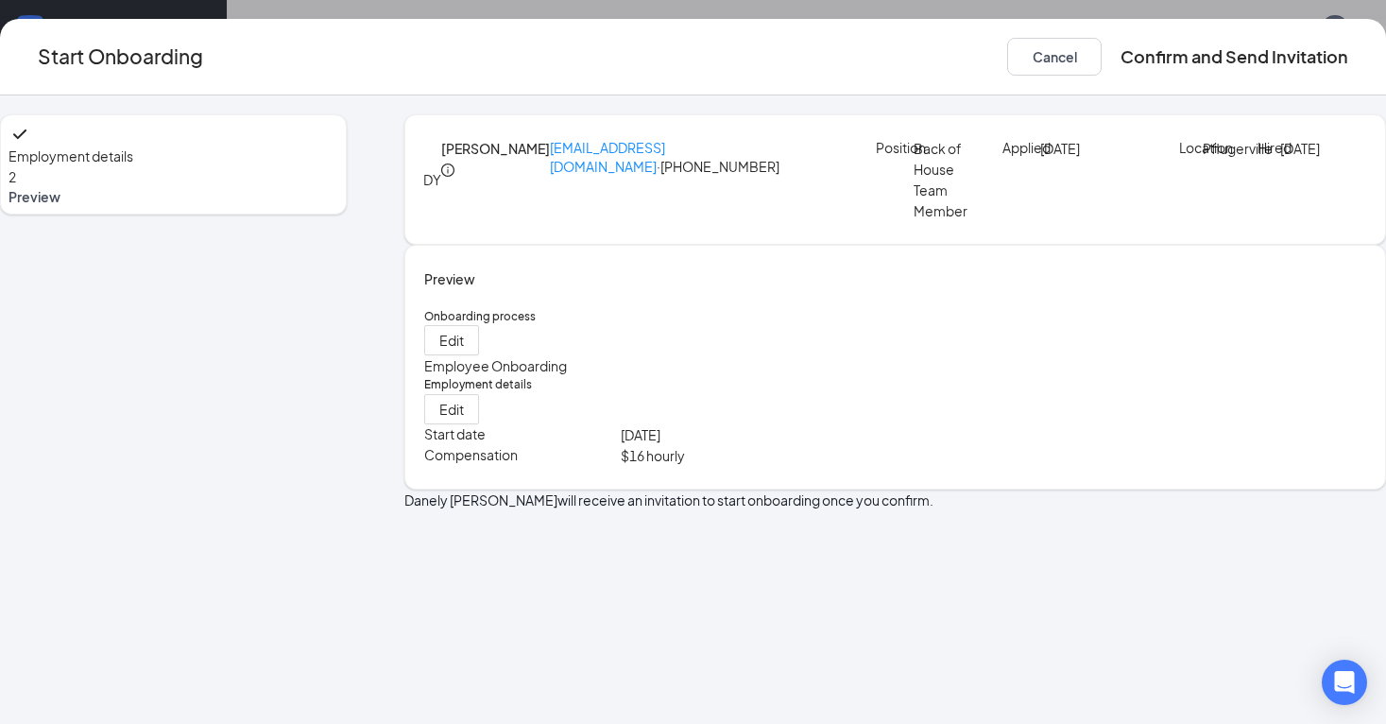
scroll to position [0, 0]
click at [1145, 62] on button "Confirm and Send Invitation" at bounding box center [1235, 57] width 228 height 38
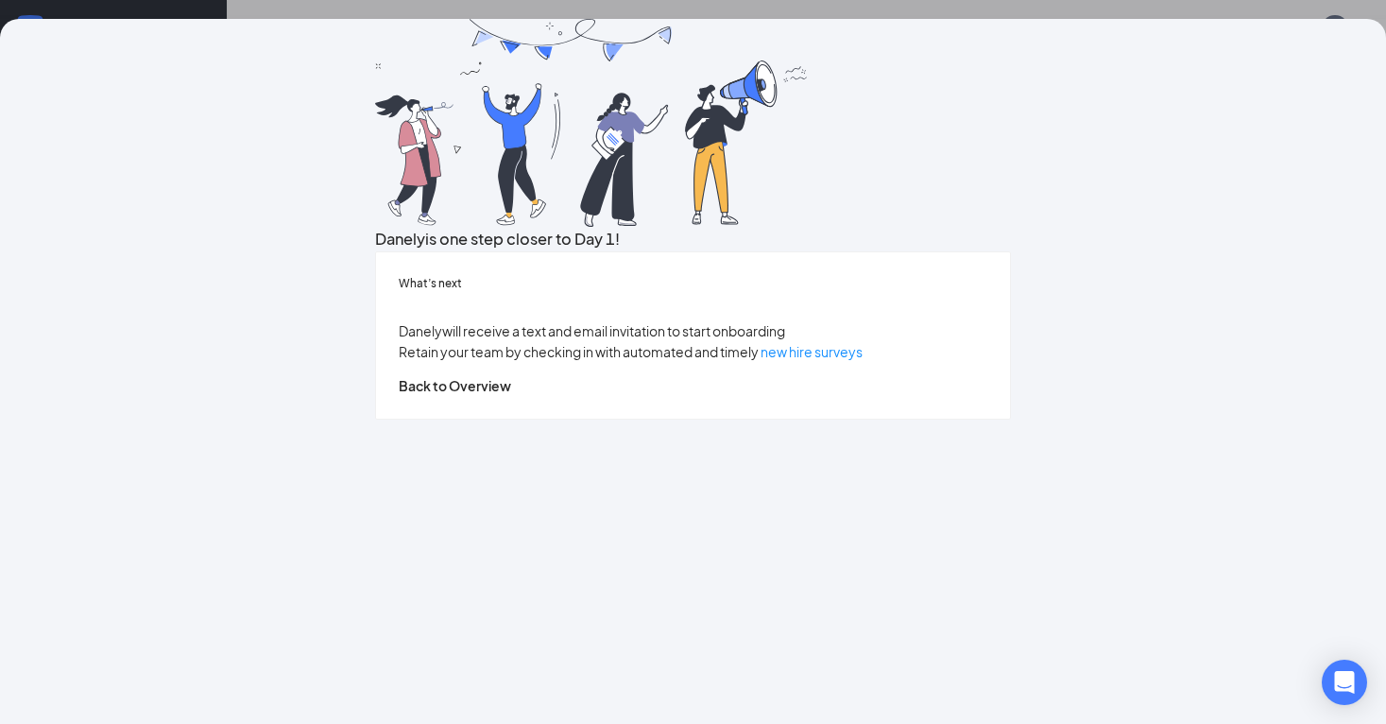
click at [175, 8] on div "Danely is one step closer to Day 1! What’s next Danely will receive a text and …" at bounding box center [693, 362] width 1386 height 724
